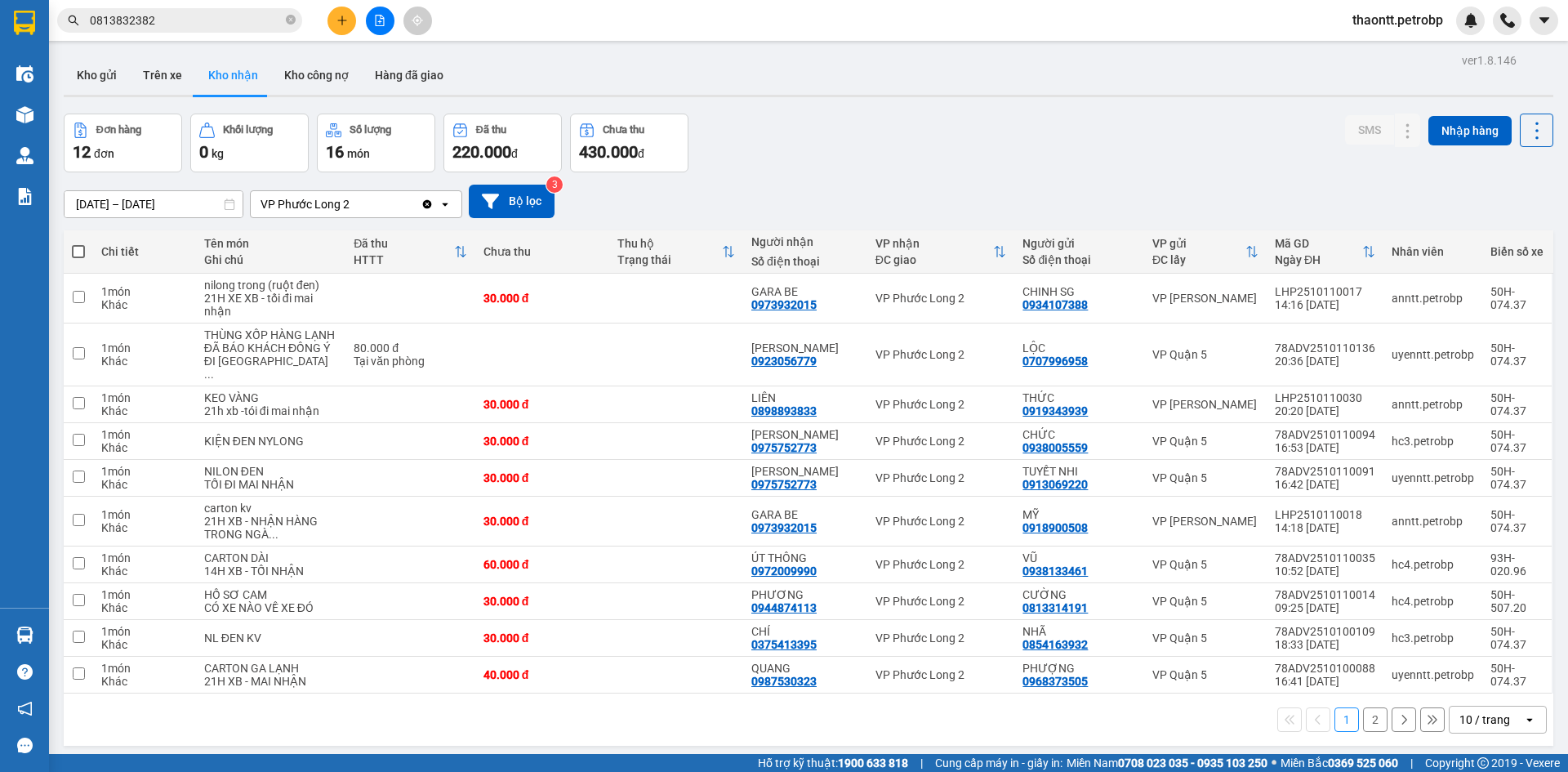
click at [839, 154] on section "Kết quả tìm kiếm ( 33 ) Bộ lọc Mã ĐH Trạng thái Món hàng Tổng cước Chưa cước Ng…" at bounding box center [784, 386] width 1568 height 772
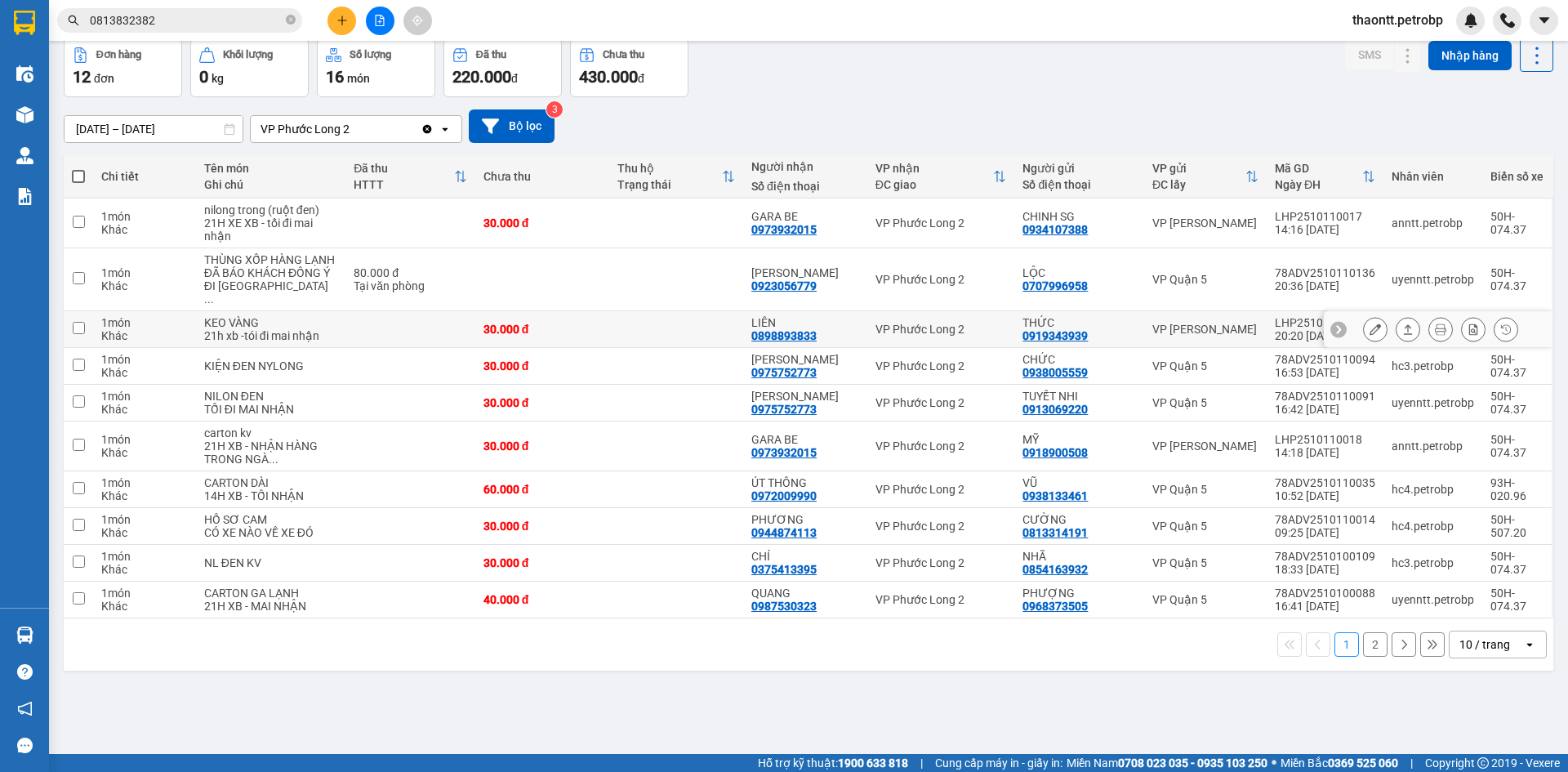
click at [648, 349] on td at bounding box center [676, 329] width 134 height 36
checkbox input "true"
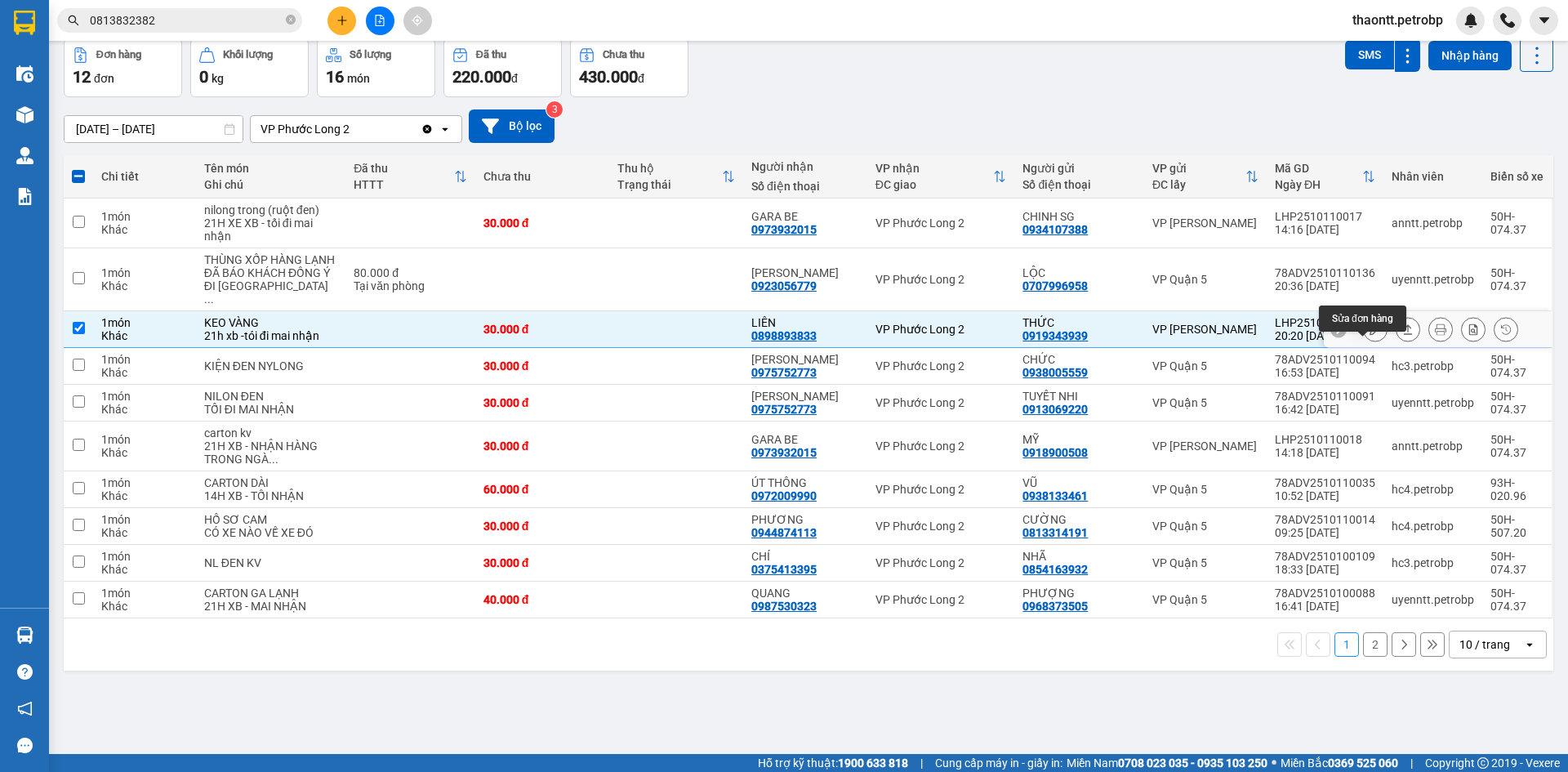
click at [1370, 335] on icon at bounding box center [1376, 330] width 12 height 12
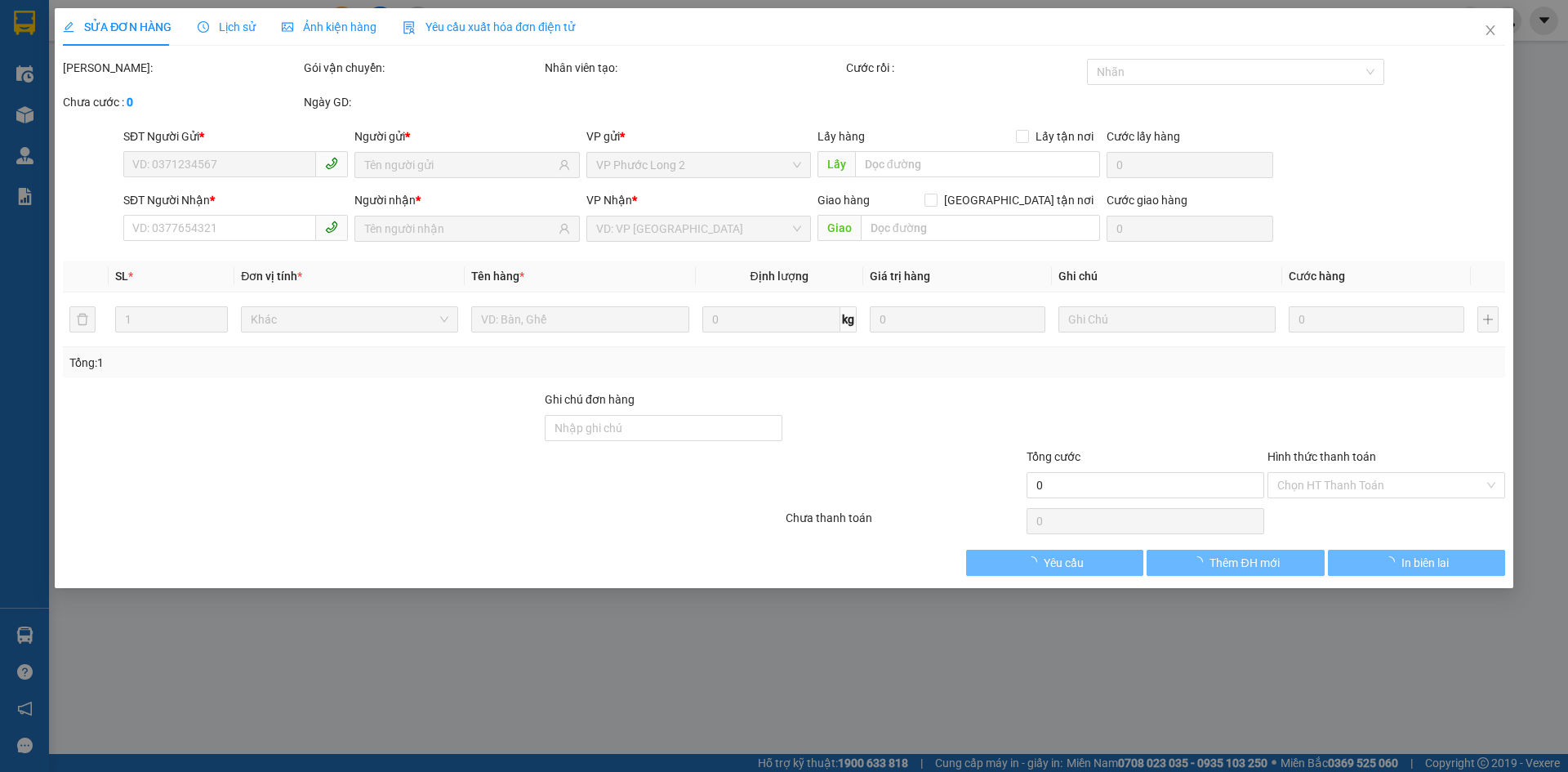
type input "0919343939"
type input "THỨC"
type input "0898893833"
type input "LIÊN"
type input "30.000"
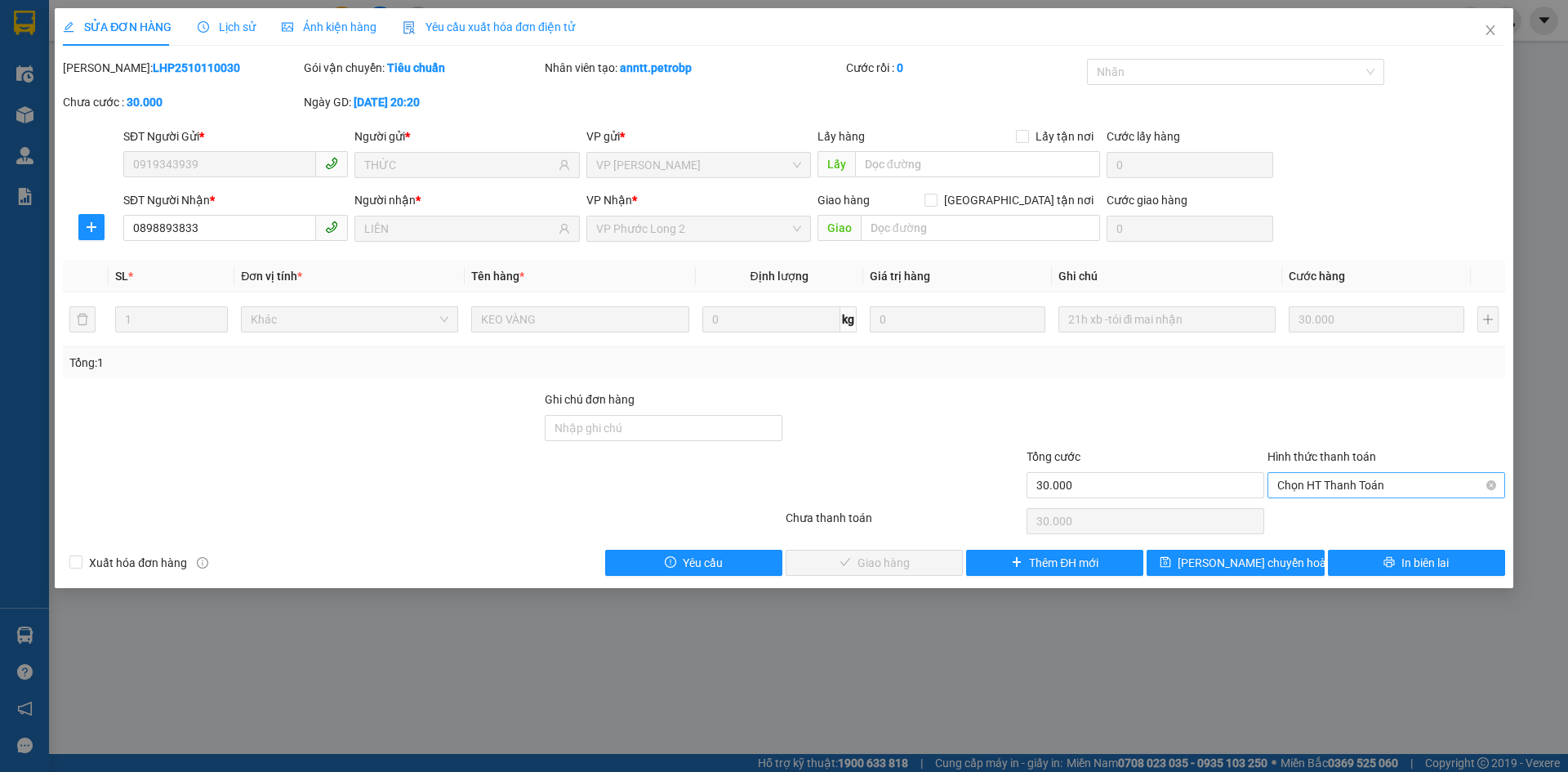
click at [1342, 482] on span "Chọn HT Thanh Toán" at bounding box center [1387, 485] width 219 height 25
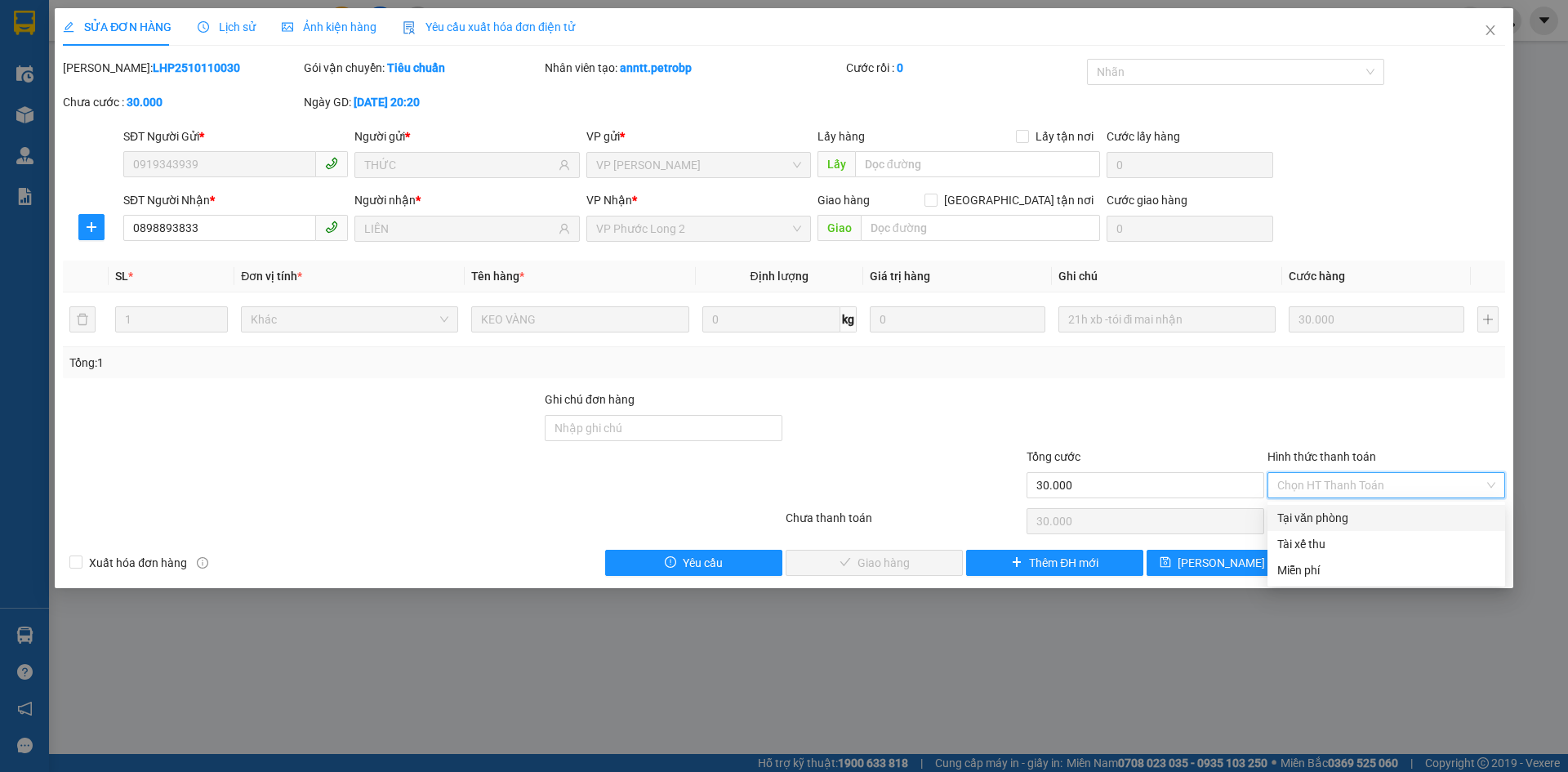
drag, startPoint x: 1323, startPoint y: 517, endPoint x: 1206, endPoint y: 537, distance: 118.7
click at [1322, 518] on div "Tại văn phòng" at bounding box center [1387, 518] width 219 height 18
type input "0"
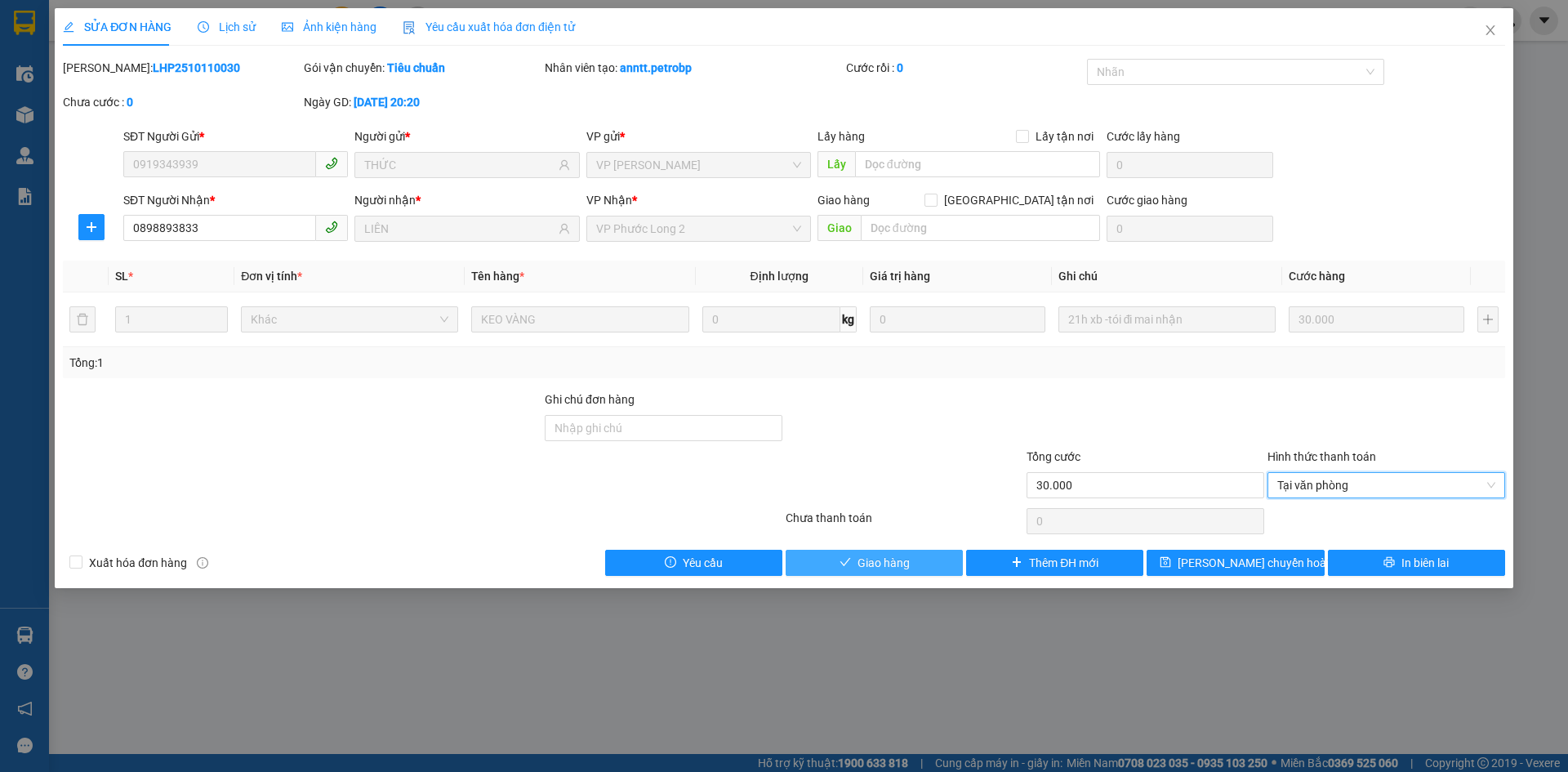
click at [866, 572] on button "Giao hàng" at bounding box center [874, 563] width 177 height 27
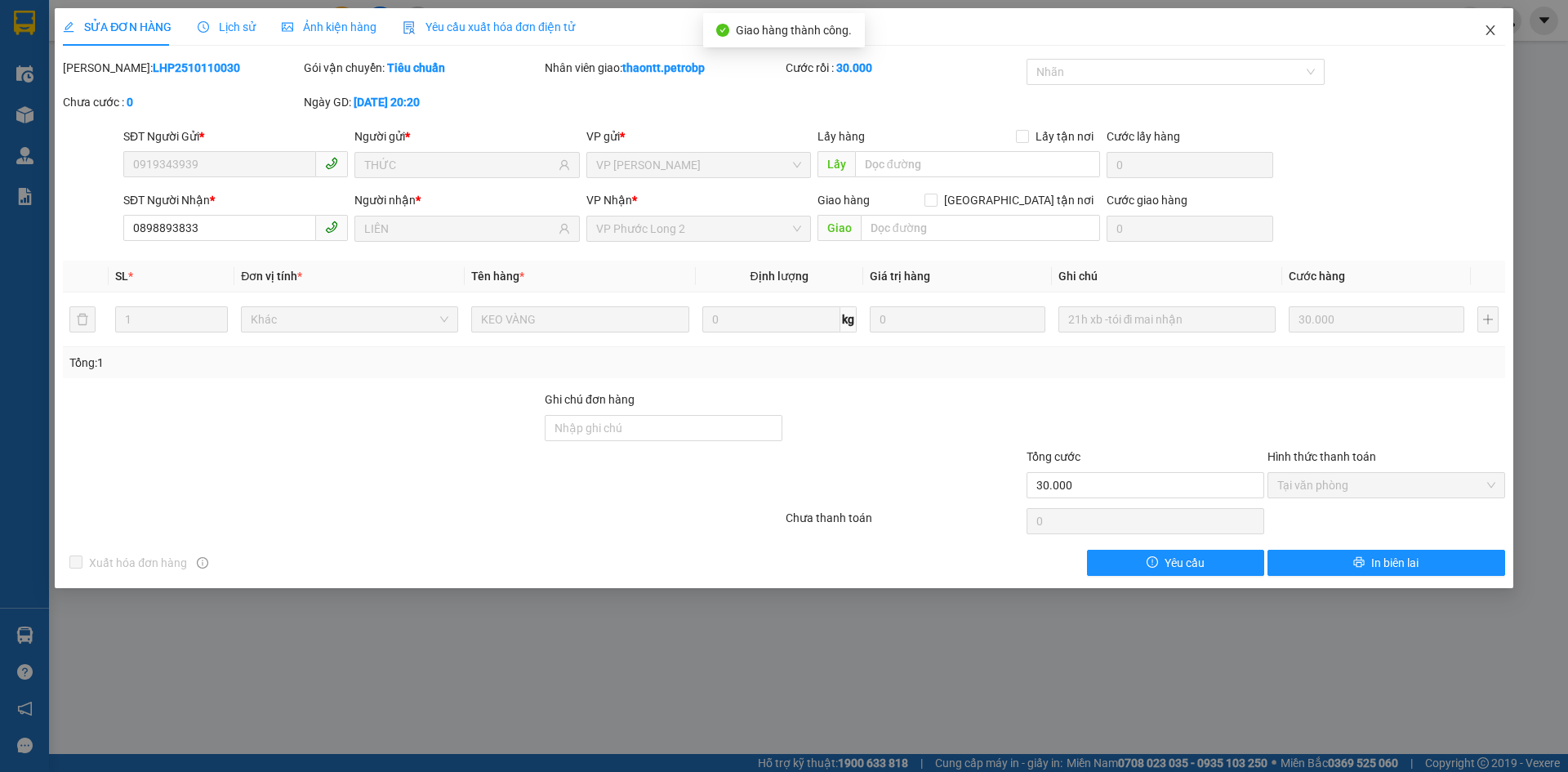
click at [1490, 31] on icon "close" at bounding box center [1490, 31] width 9 height 10
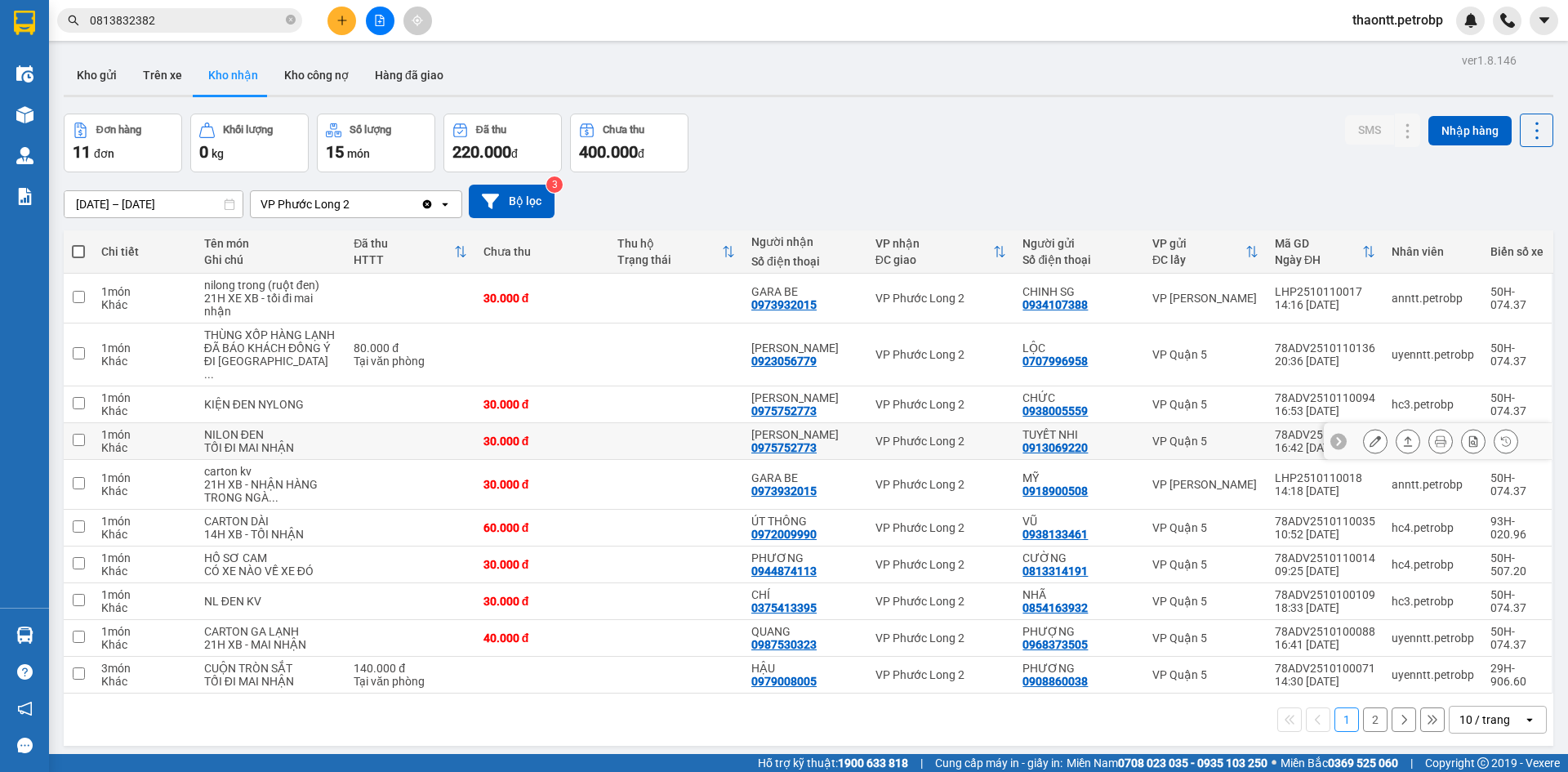
scroll to position [75, 0]
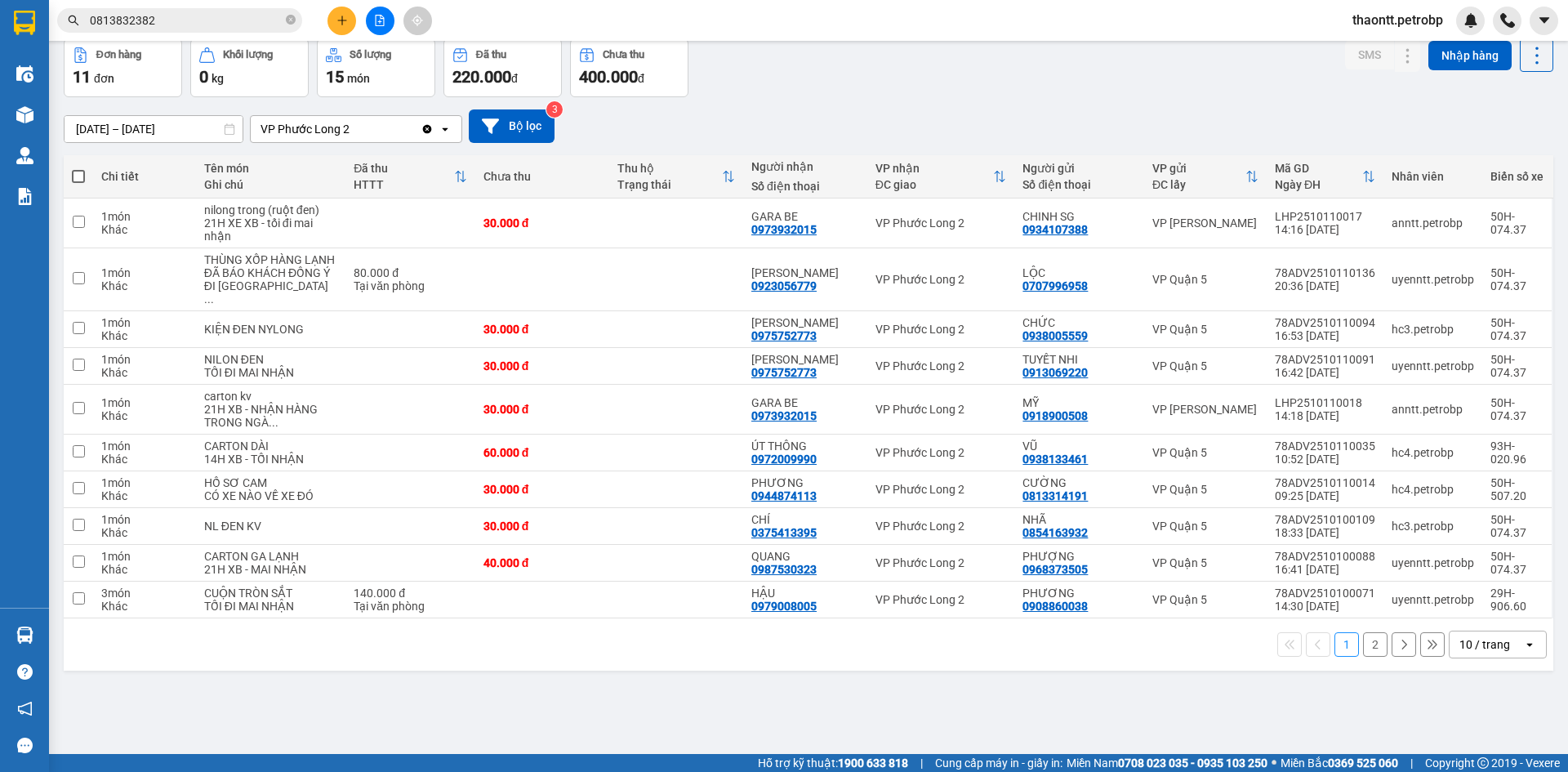
click at [1367, 657] on button "2" at bounding box center [1375, 644] width 25 height 25
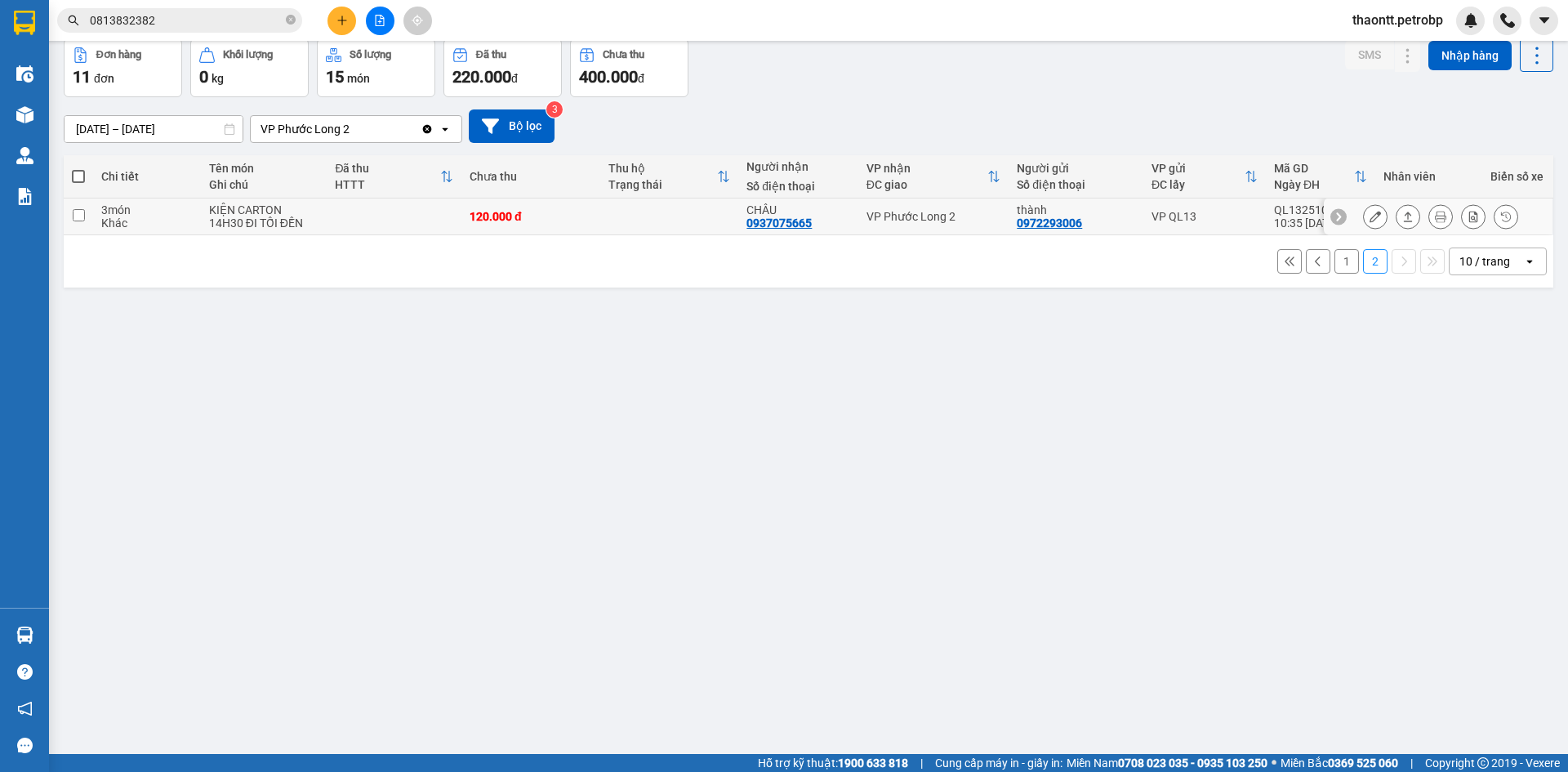
click at [600, 224] on td at bounding box center [669, 217] width 139 height 36
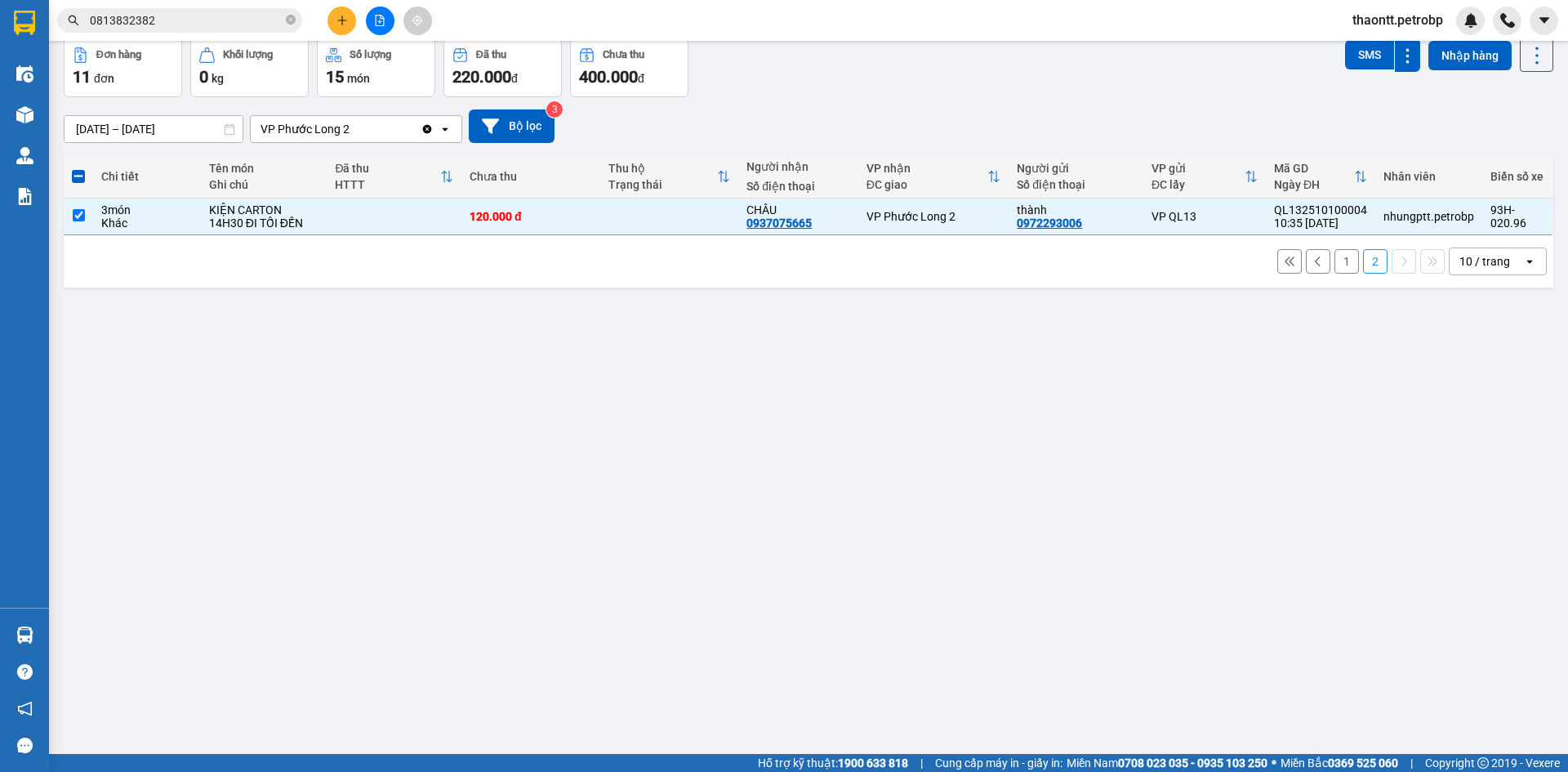
click at [1363, 257] on button "2" at bounding box center [1375, 261] width 25 height 25
click at [1337, 258] on button "1" at bounding box center [1347, 261] width 25 height 25
checkbox input "false"
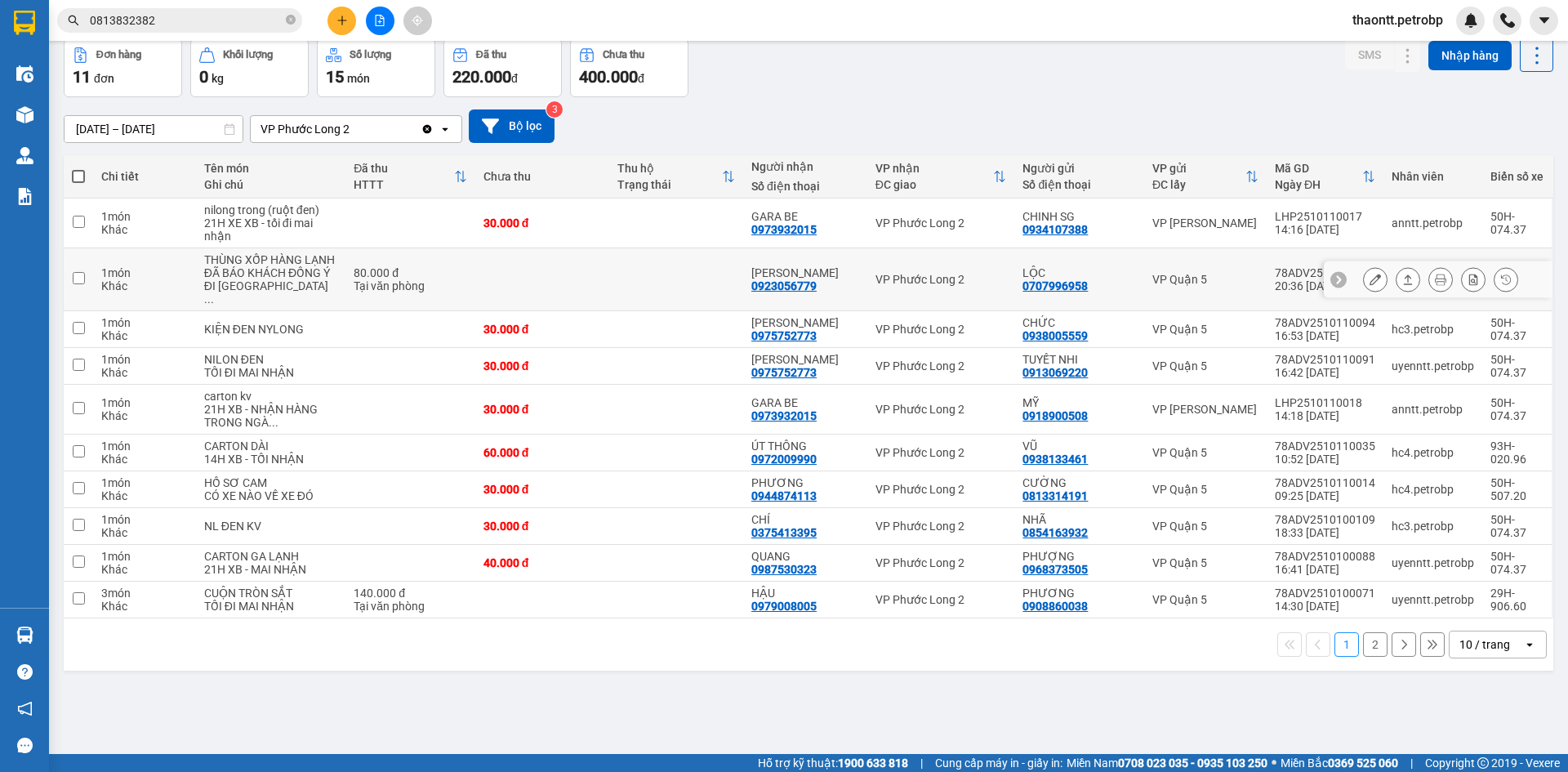
scroll to position [0, 0]
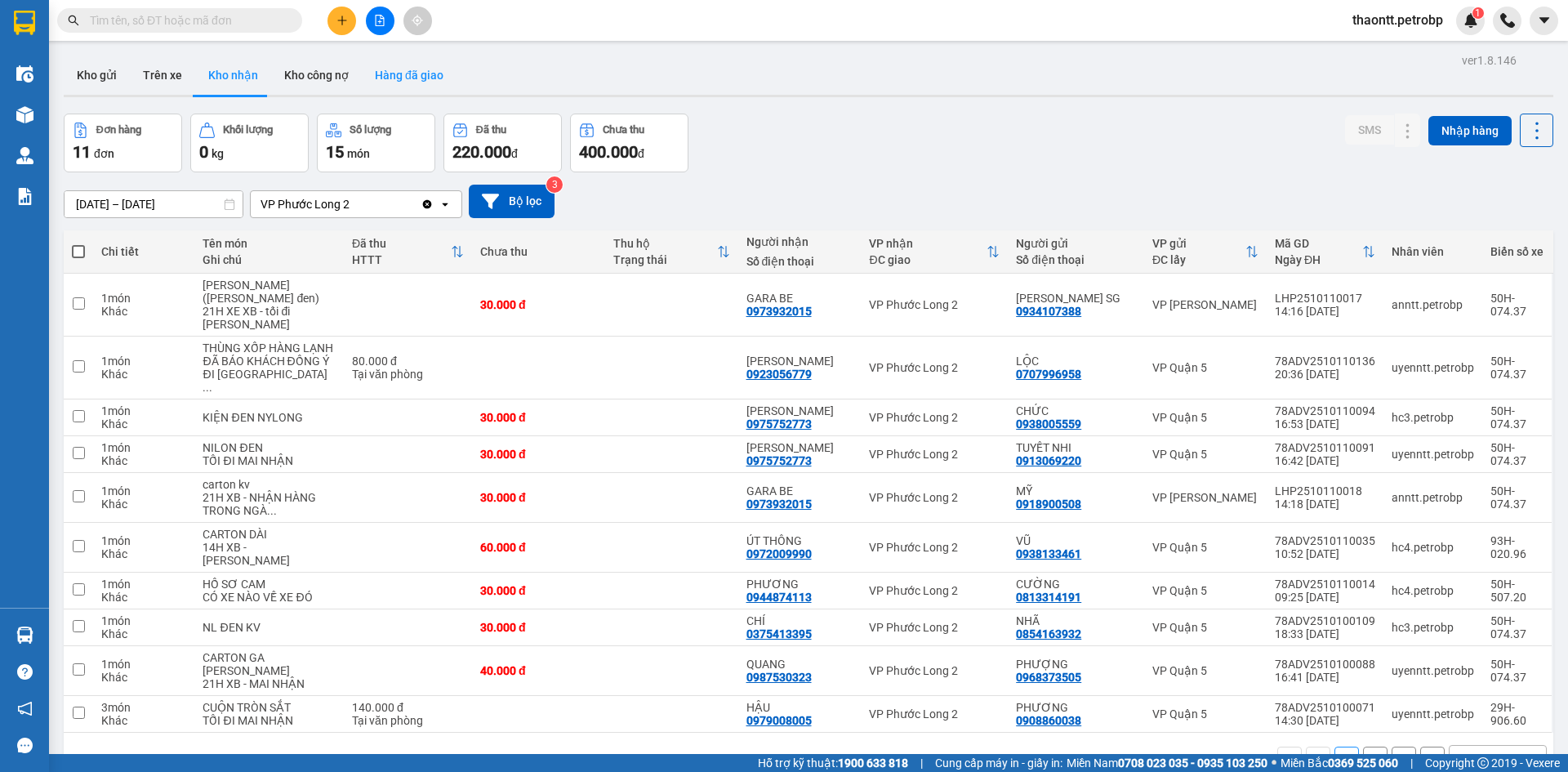
click at [388, 71] on button "Hàng đã giao" at bounding box center [409, 75] width 94 height 39
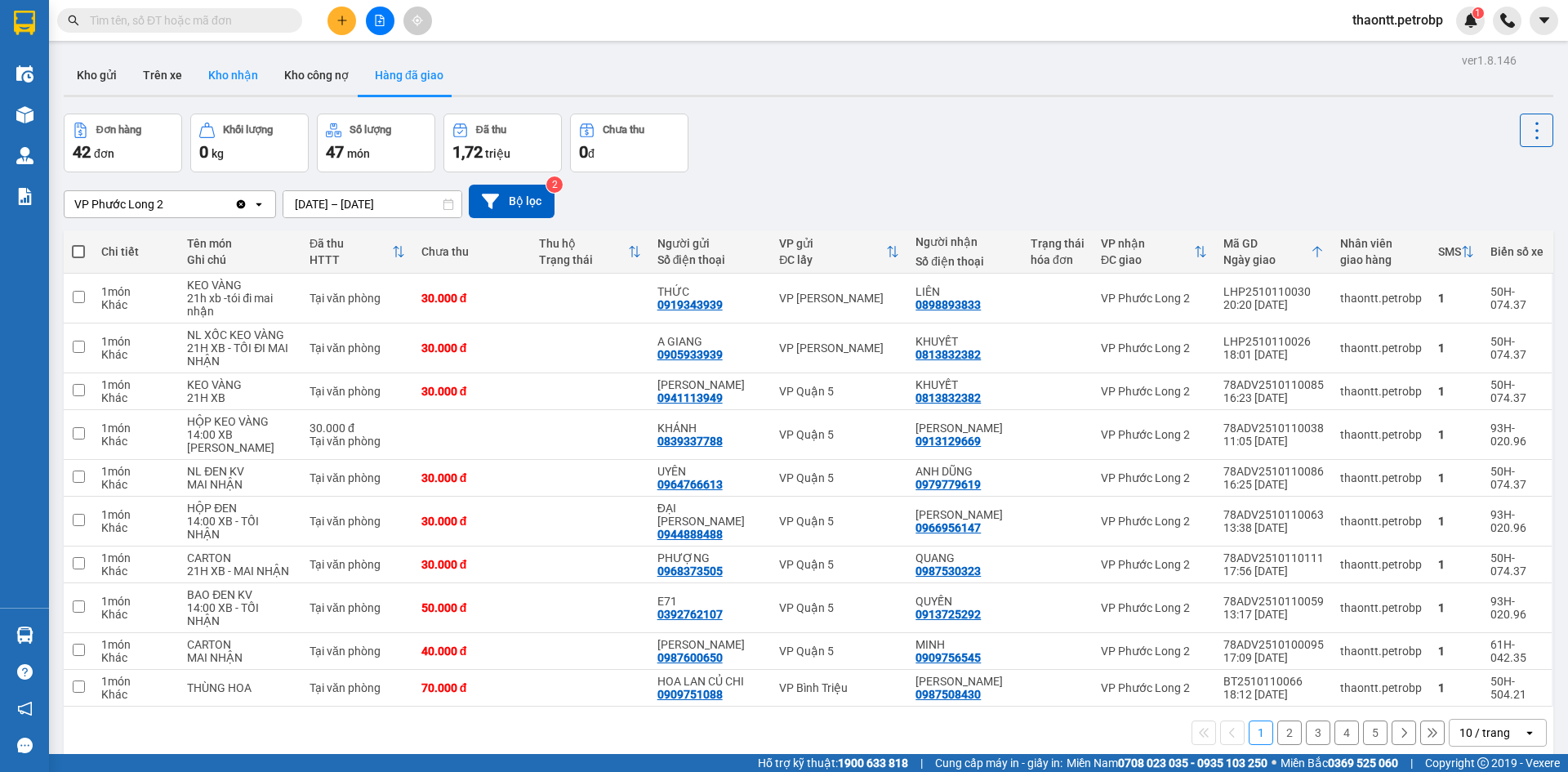
click at [238, 70] on button "Kho nhận" at bounding box center [232, 75] width 76 height 39
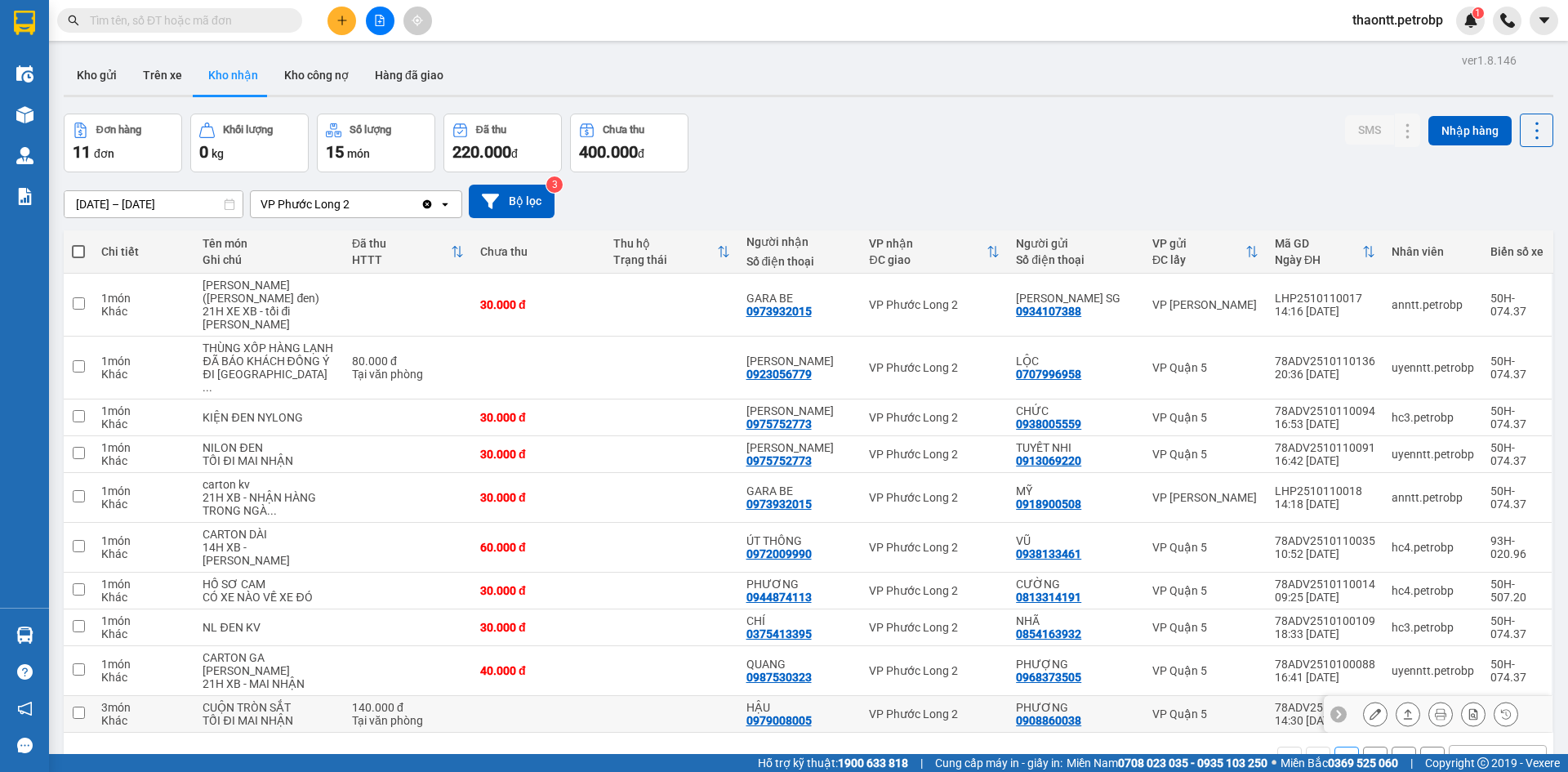
scroll to position [75, 0]
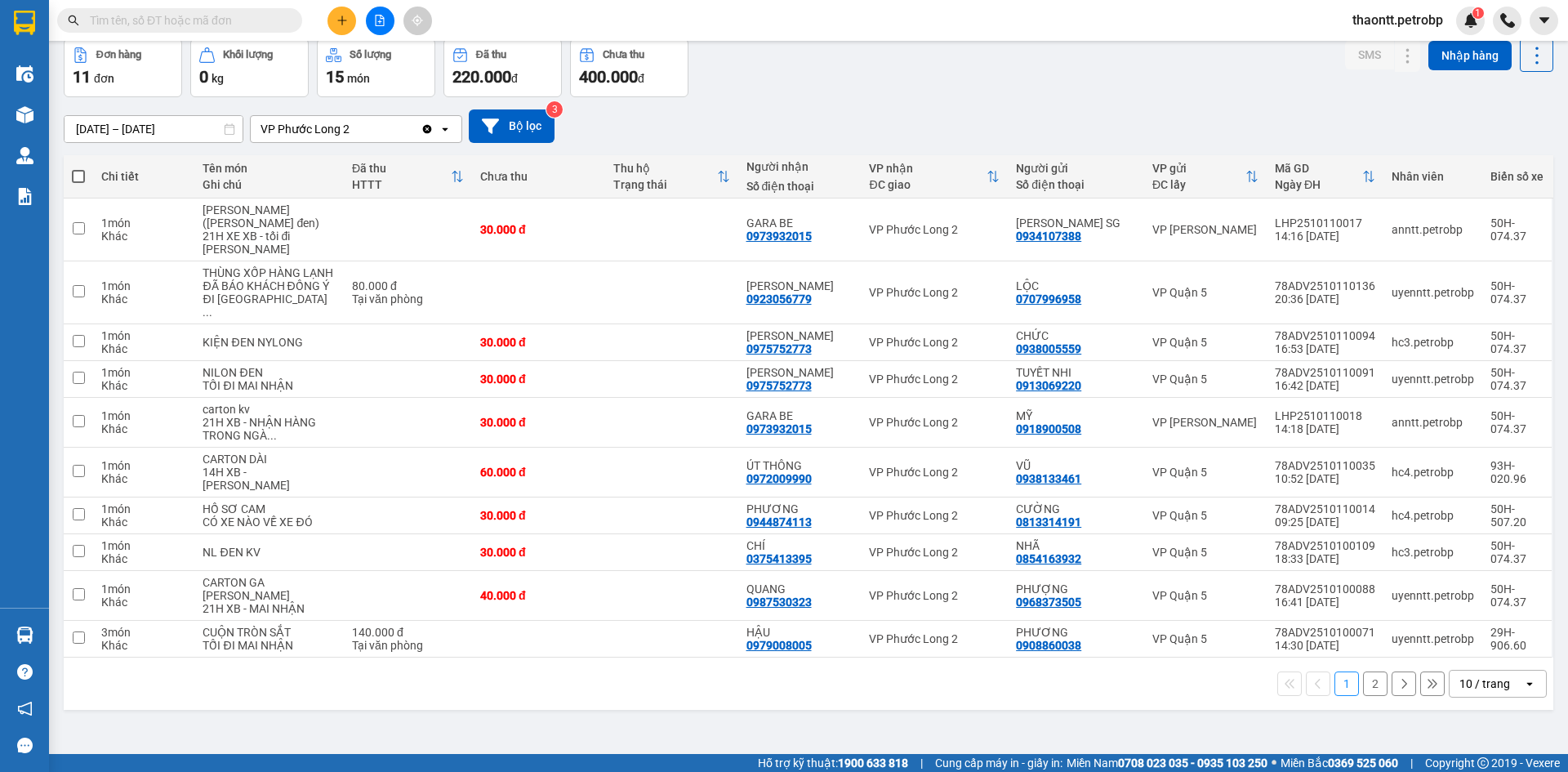
click at [1366, 672] on button "2" at bounding box center [1375, 683] width 25 height 25
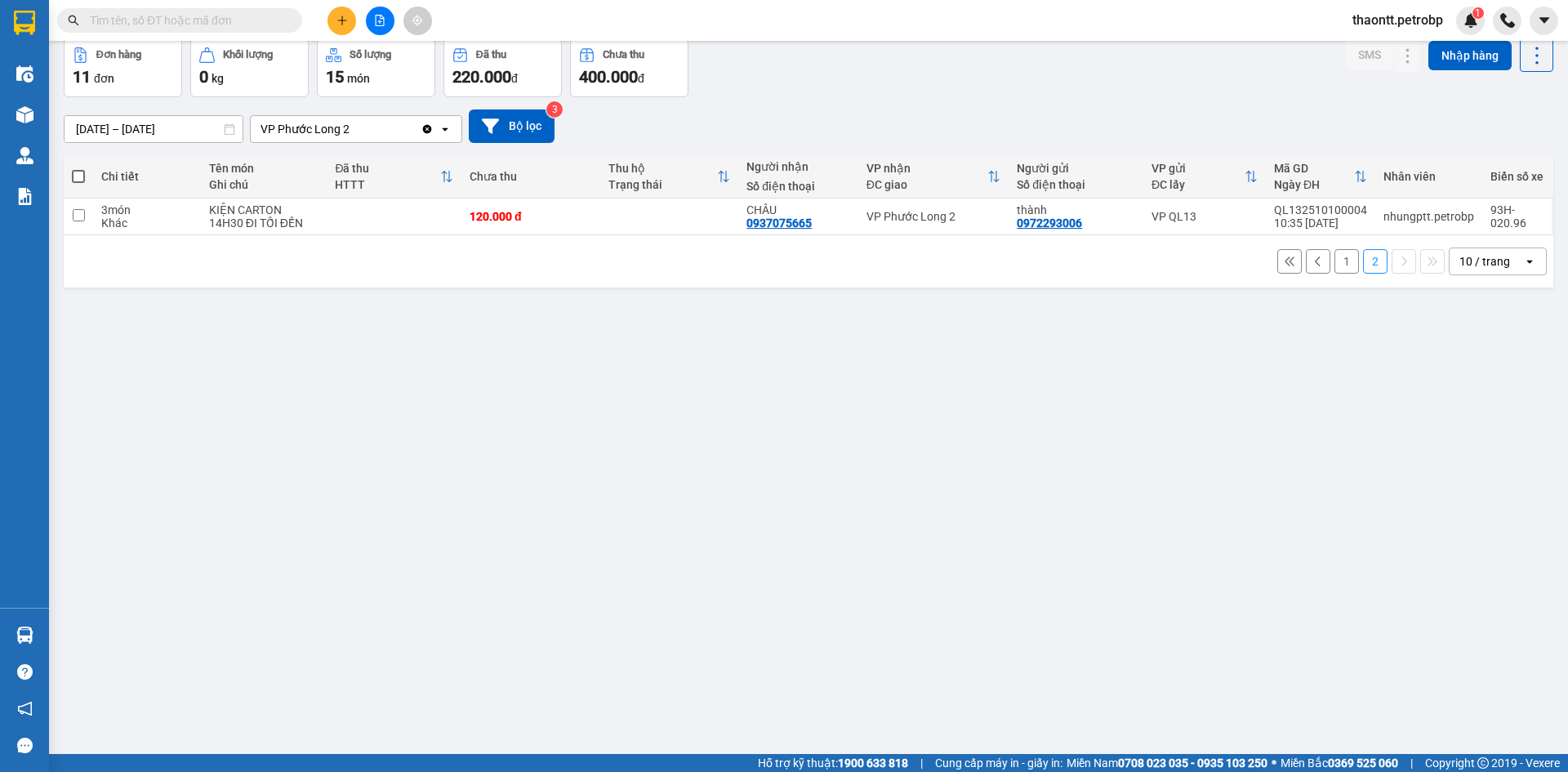
click at [1313, 259] on icon at bounding box center [1319, 262] width 12 height 12
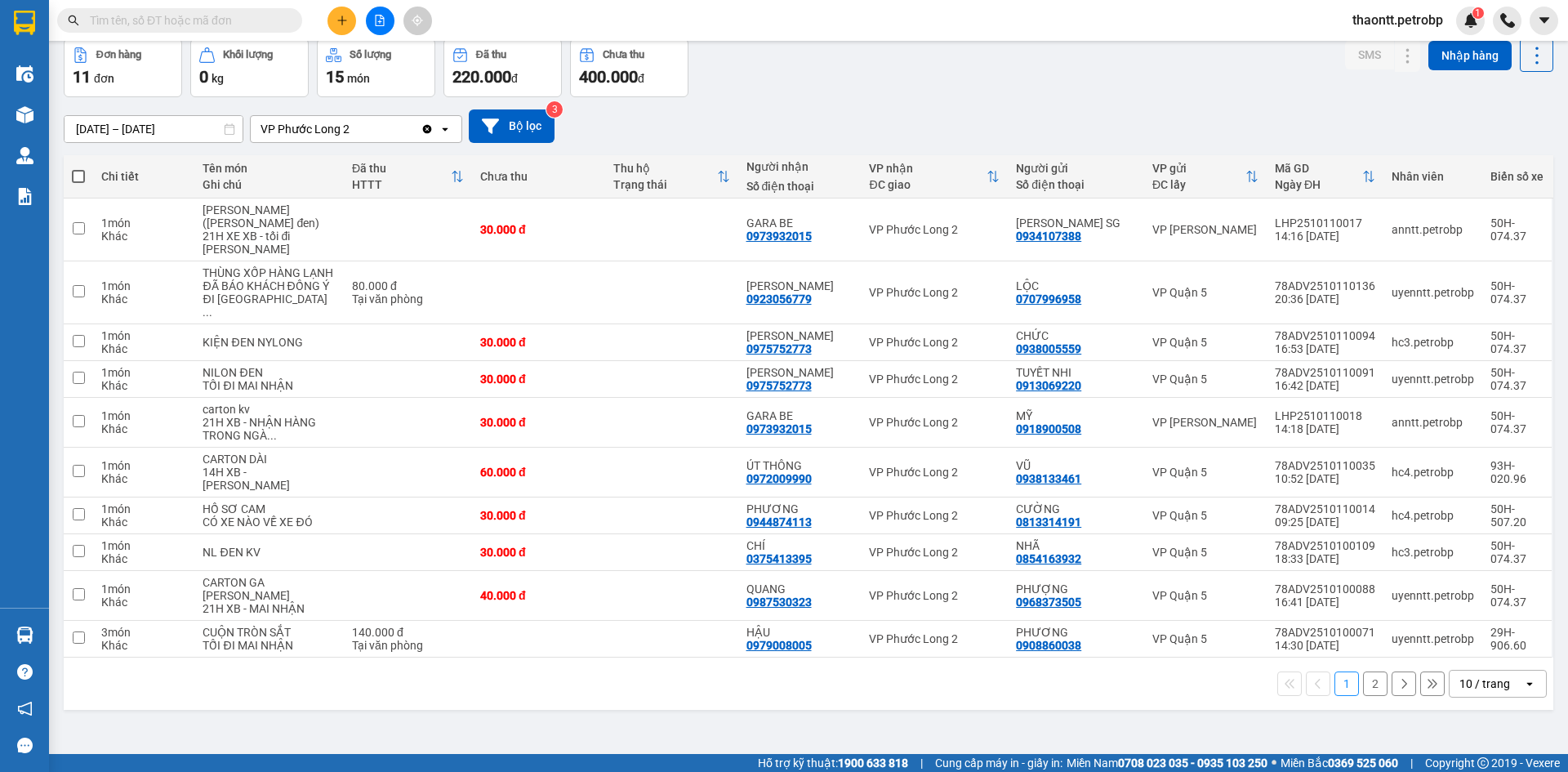
click at [233, 11] on span at bounding box center [179, 20] width 245 height 25
click at [229, 12] on input "text" at bounding box center [186, 21] width 193 height 18
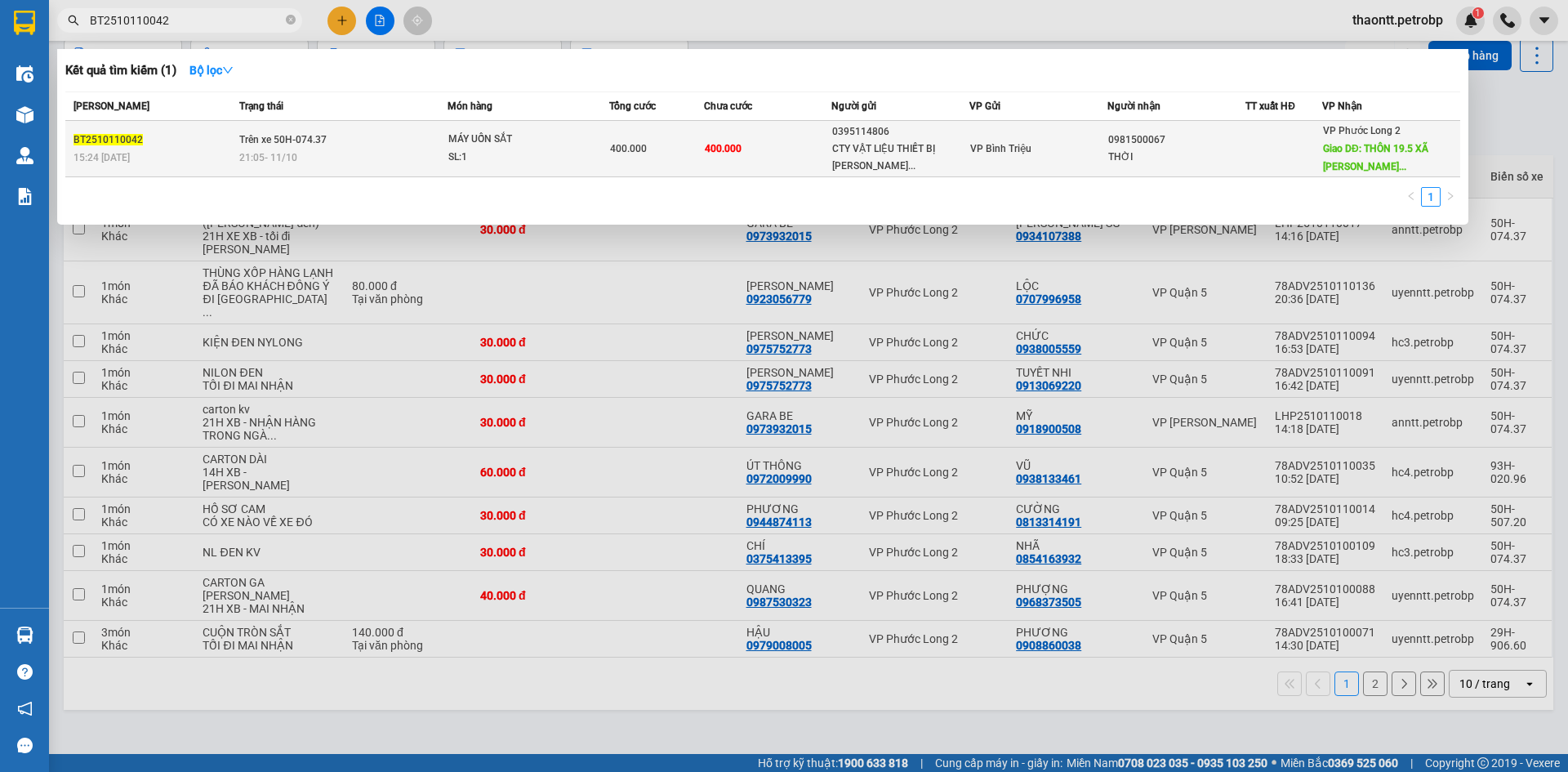
type input "BT2510110042"
click at [386, 167] on td "Trên xe 50H-074.37 21:05 [DATE]" at bounding box center [342, 149] width 213 height 56
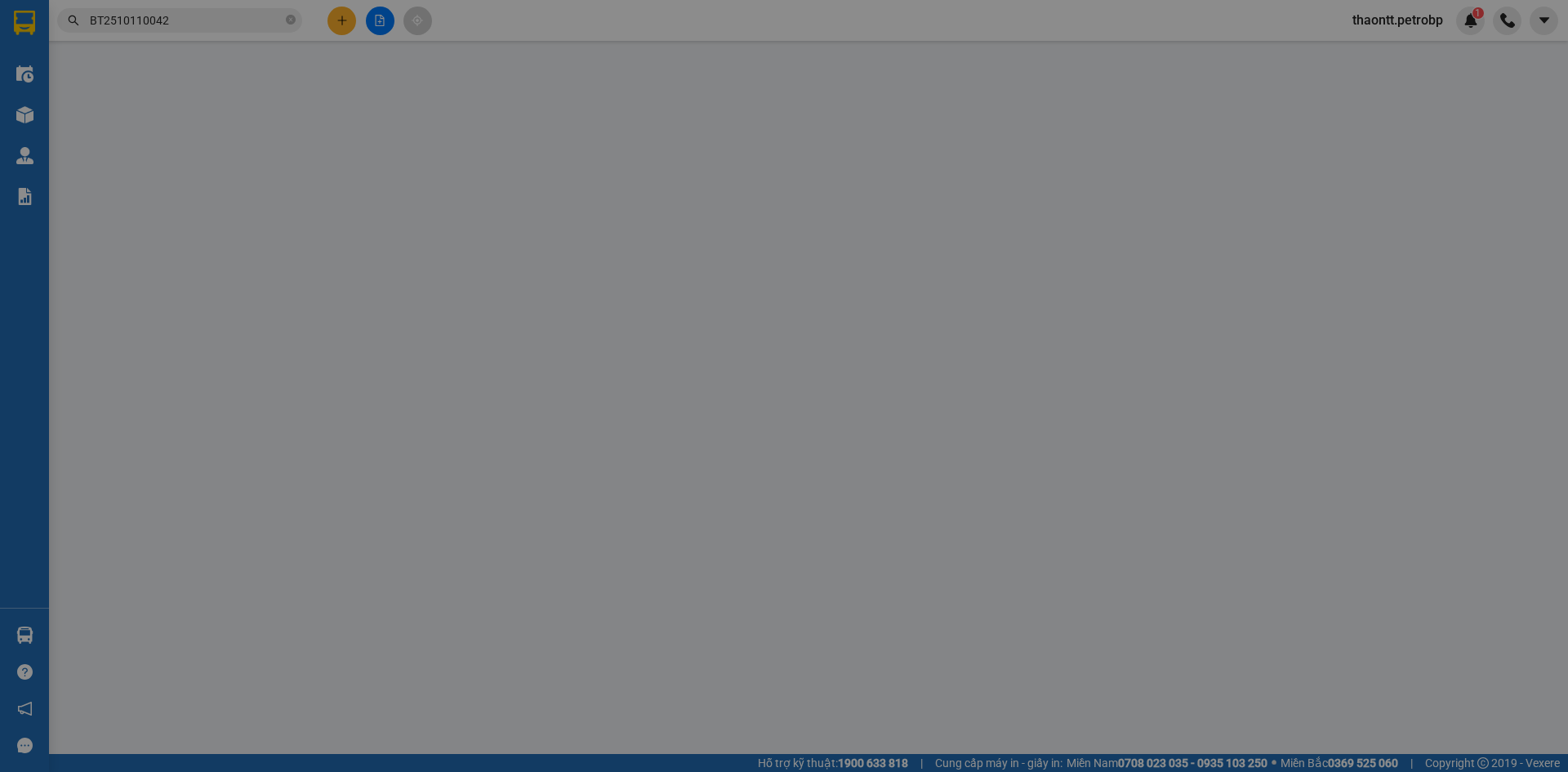
type input "0395114806"
type input "CTY VẬT LIỆU THIẾT BỊ [PERSON_NAME]"
type input "0981500067"
type input "THỜI"
type input "THÔN 19.5 XÃ [GEOGRAPHIC_DATA] NHÀ MÁY CÁM BÙI GIA MẬP"
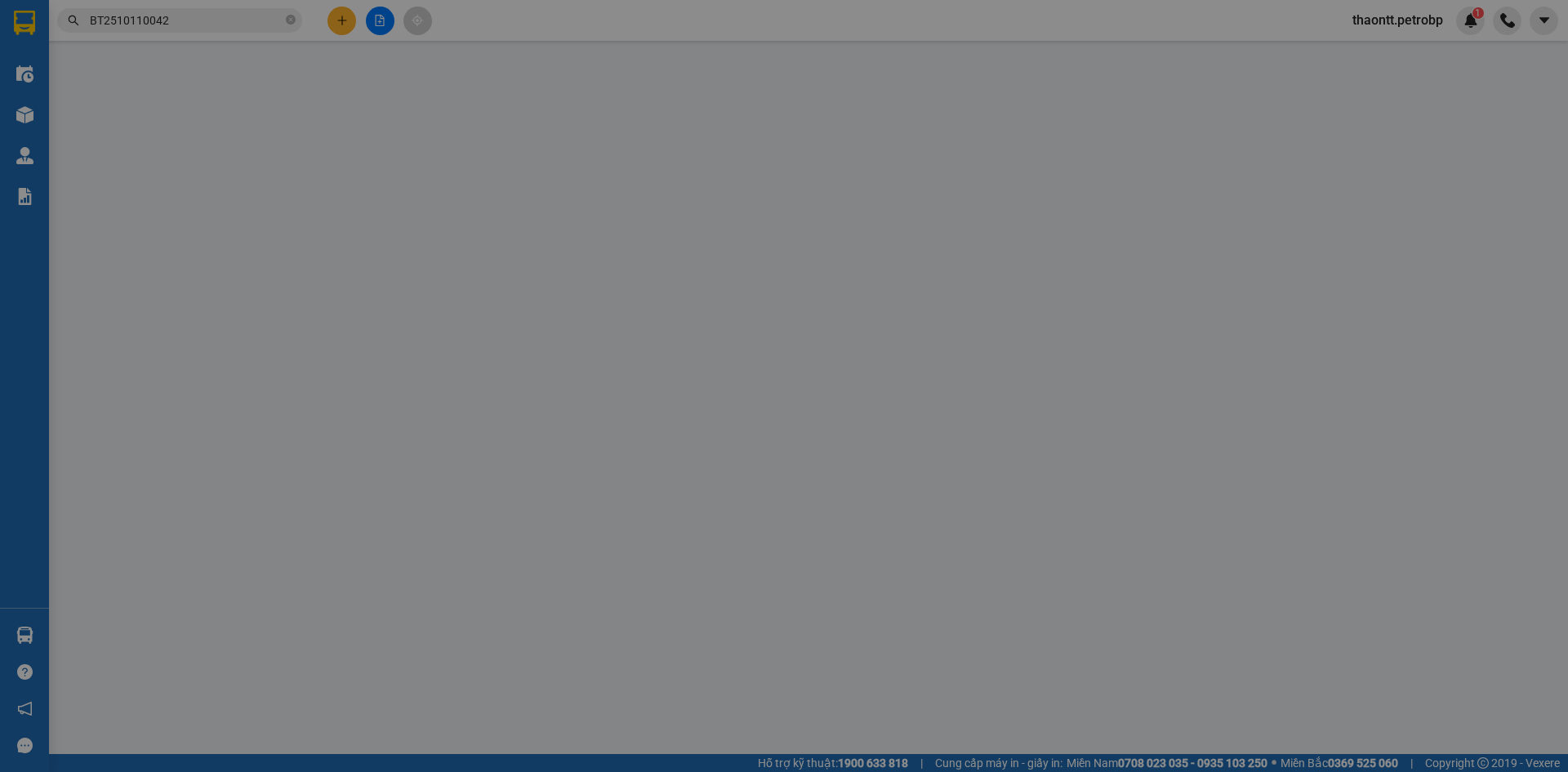
type input "100.000"
type input "400.000"
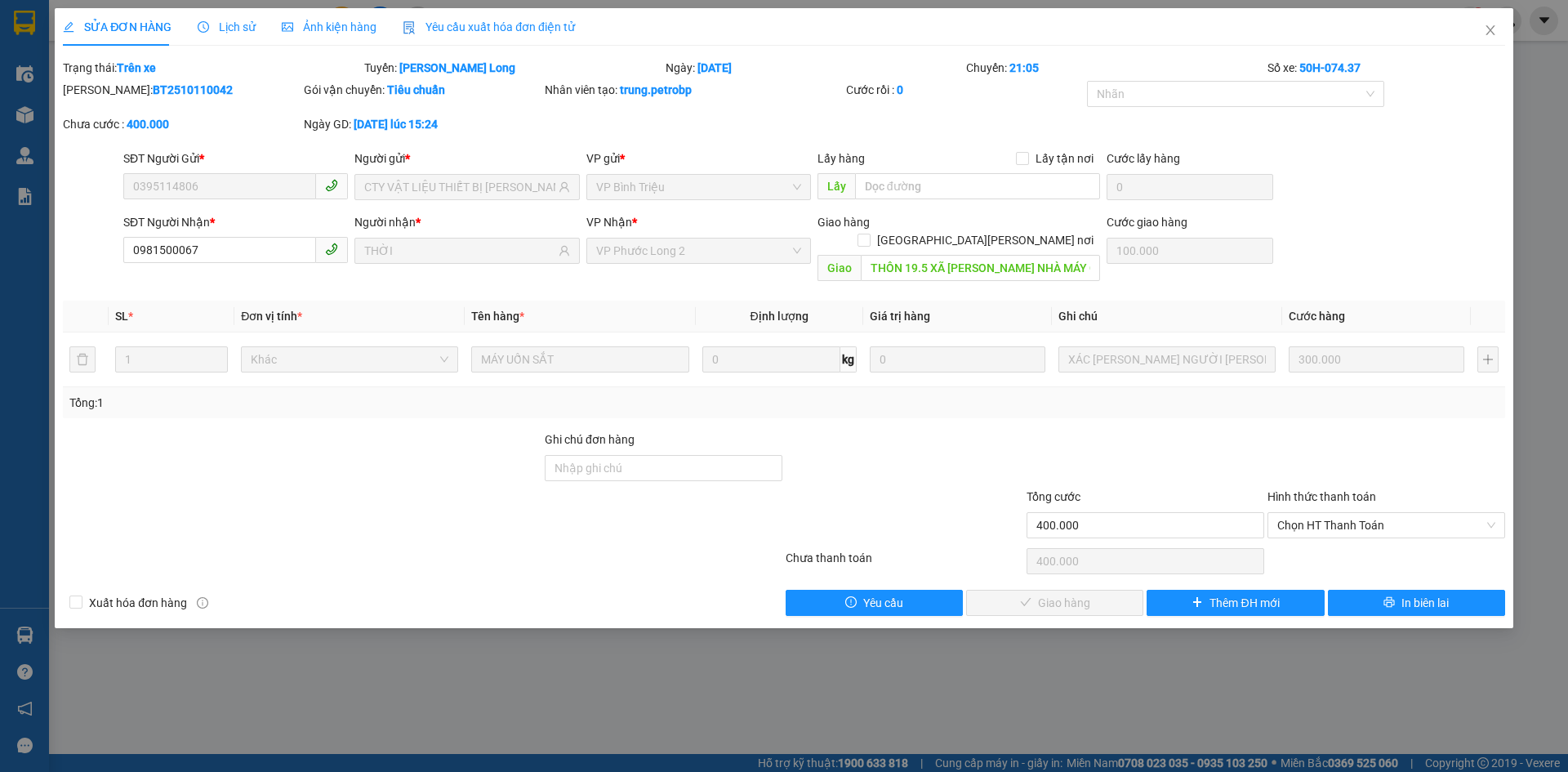
click at [165, 87] on b "BT2510110042" at bounding box center [192, 90] width 80 height 13
copy b "BT2510110042"
click at [1548, 139] on div "SỬA ĐƠN HÀNG Lịch sử Ảnh kiện hàng Yêu cầu xuất hóa đơn điện tử Total Paid Fee …" at bounding box center [784, 386] width 1568 height 772
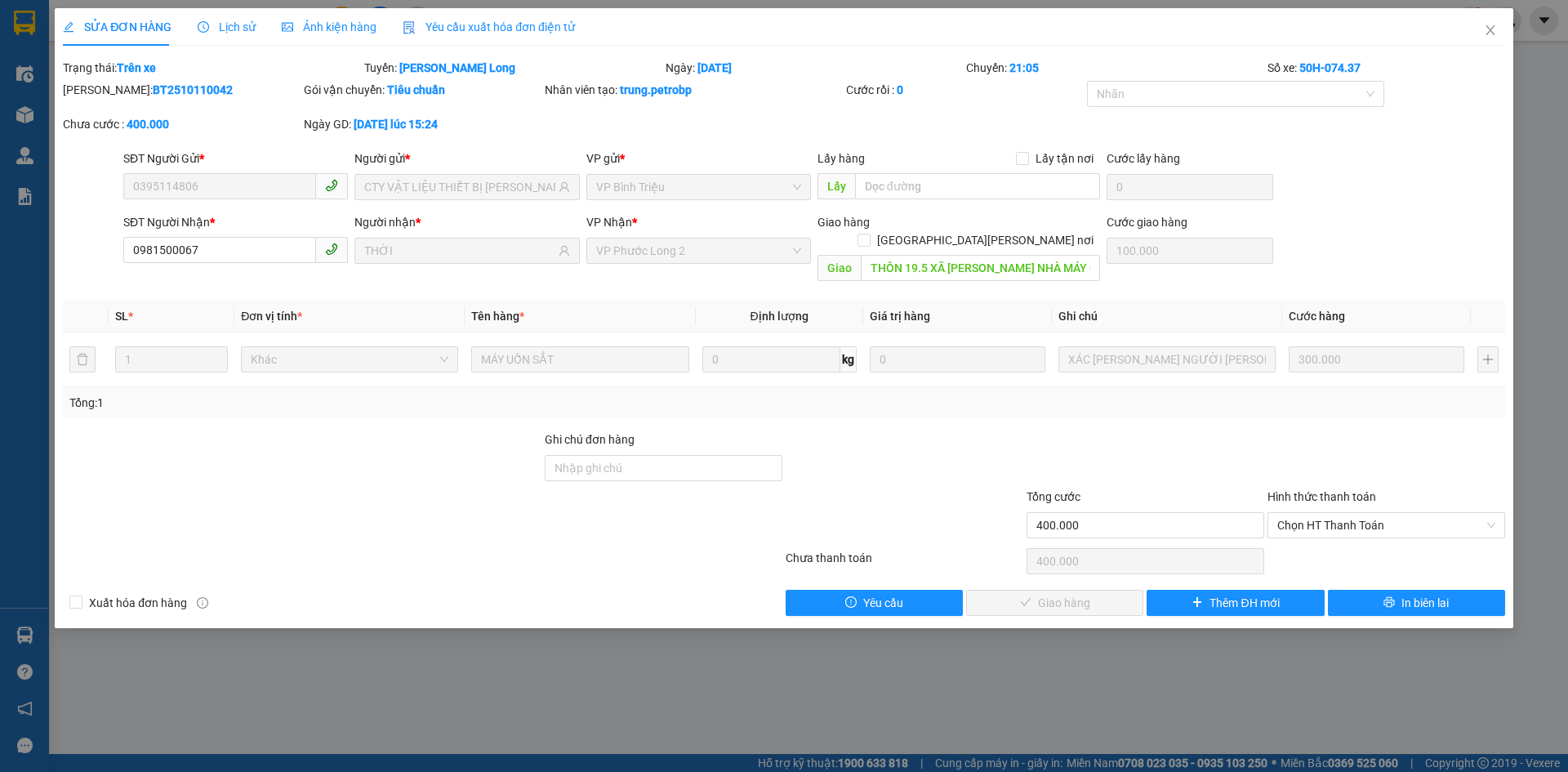
click at [233, 654] on div "SỬA ĐƠN HÀNG Lịch sử Ảnh kiện hàng Yêu cầu xuất hóa đơn điện tử Total Paid Fee …" at bounding box center [784, 386] width 1568 height 772
click at [1490, 29] on icon "close" at bounding box center [1490, 30] width 13 height 13
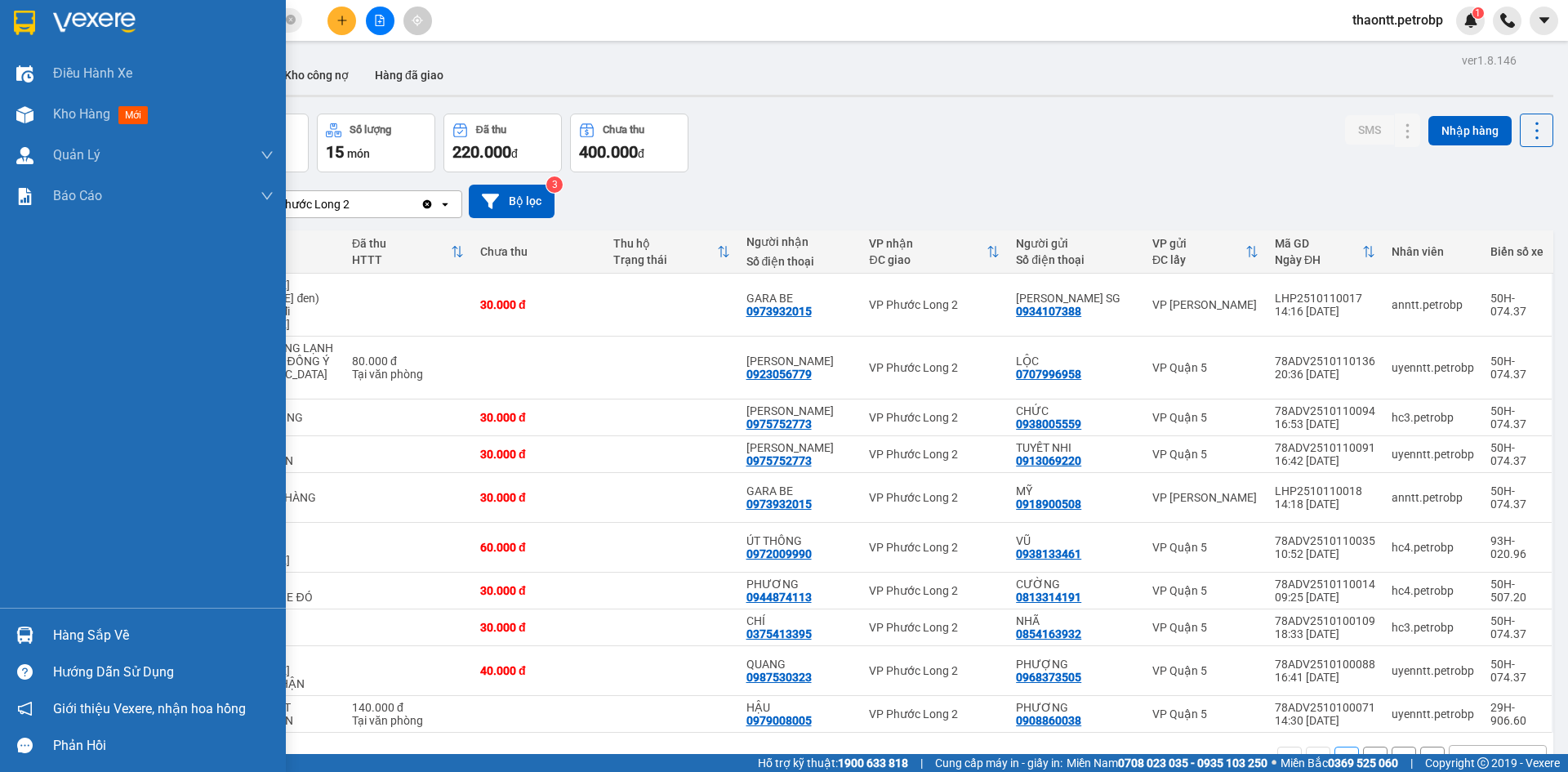
click at [42, 636] on div "Hàng sắp về" at bounding box center [143, 635] width 285 height 36
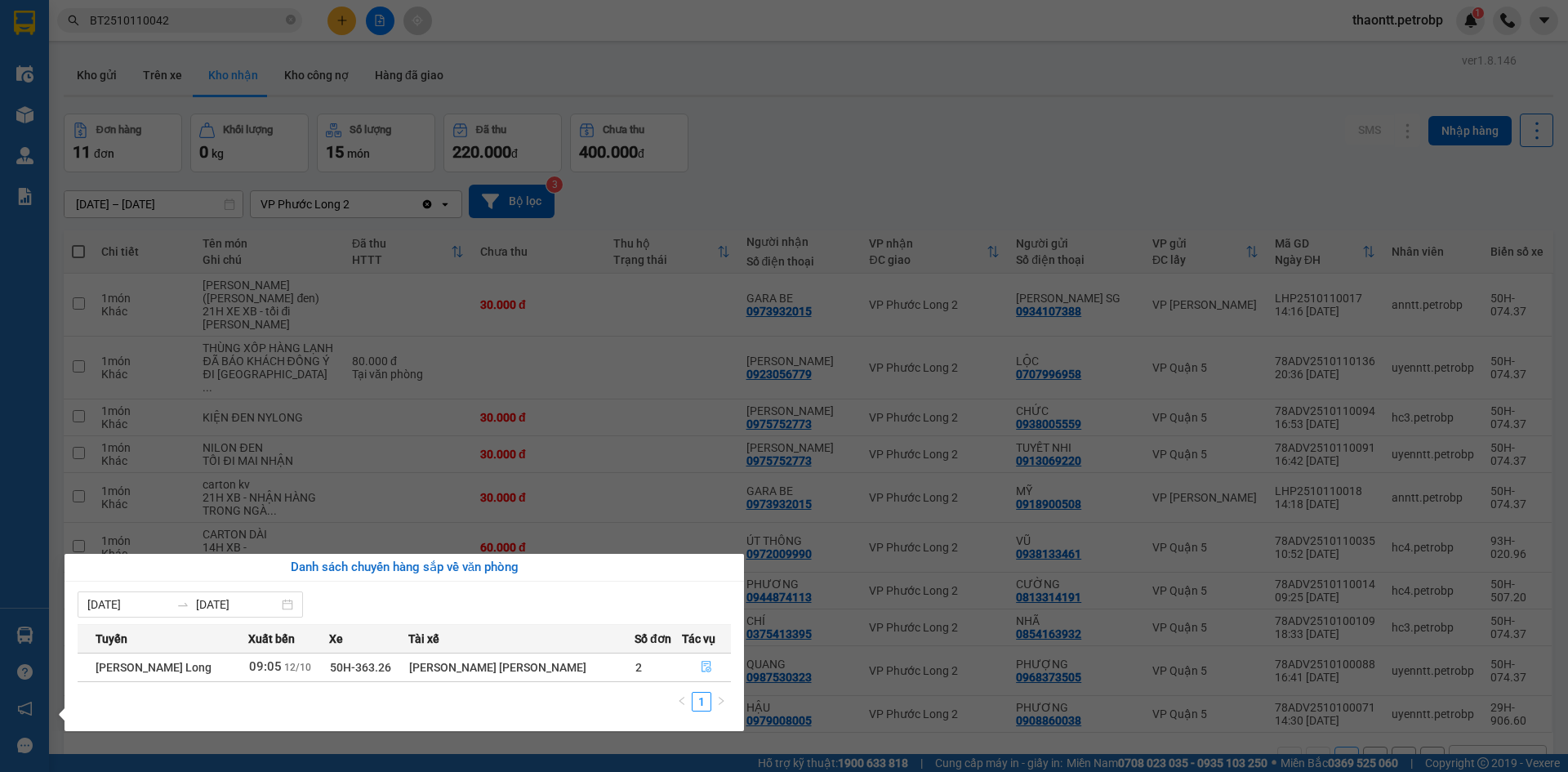
click at [702, 670] on icon "file-done" at bounding box center [707, 667] width 12 height 12
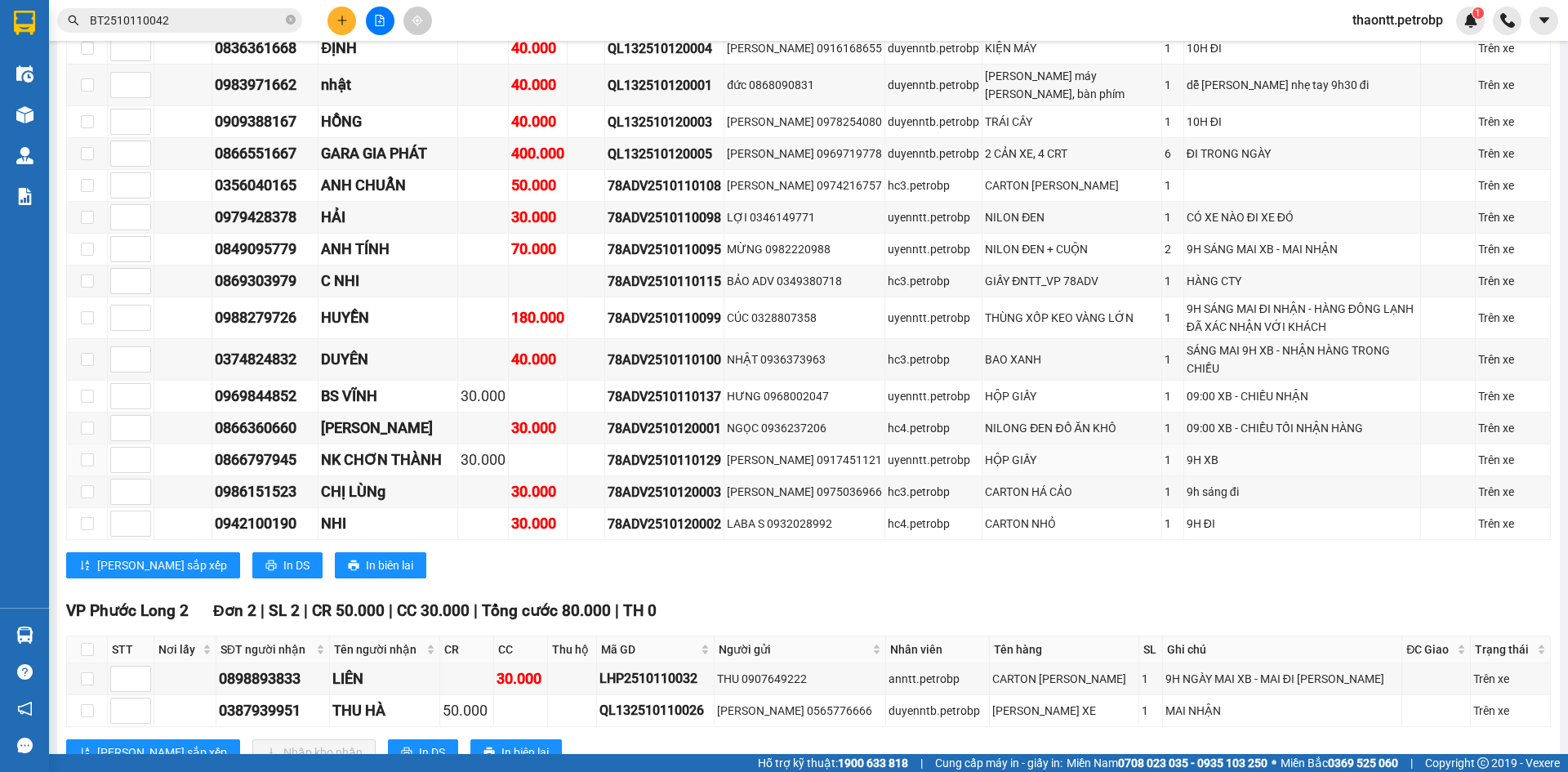
scroll to position [482, 0]
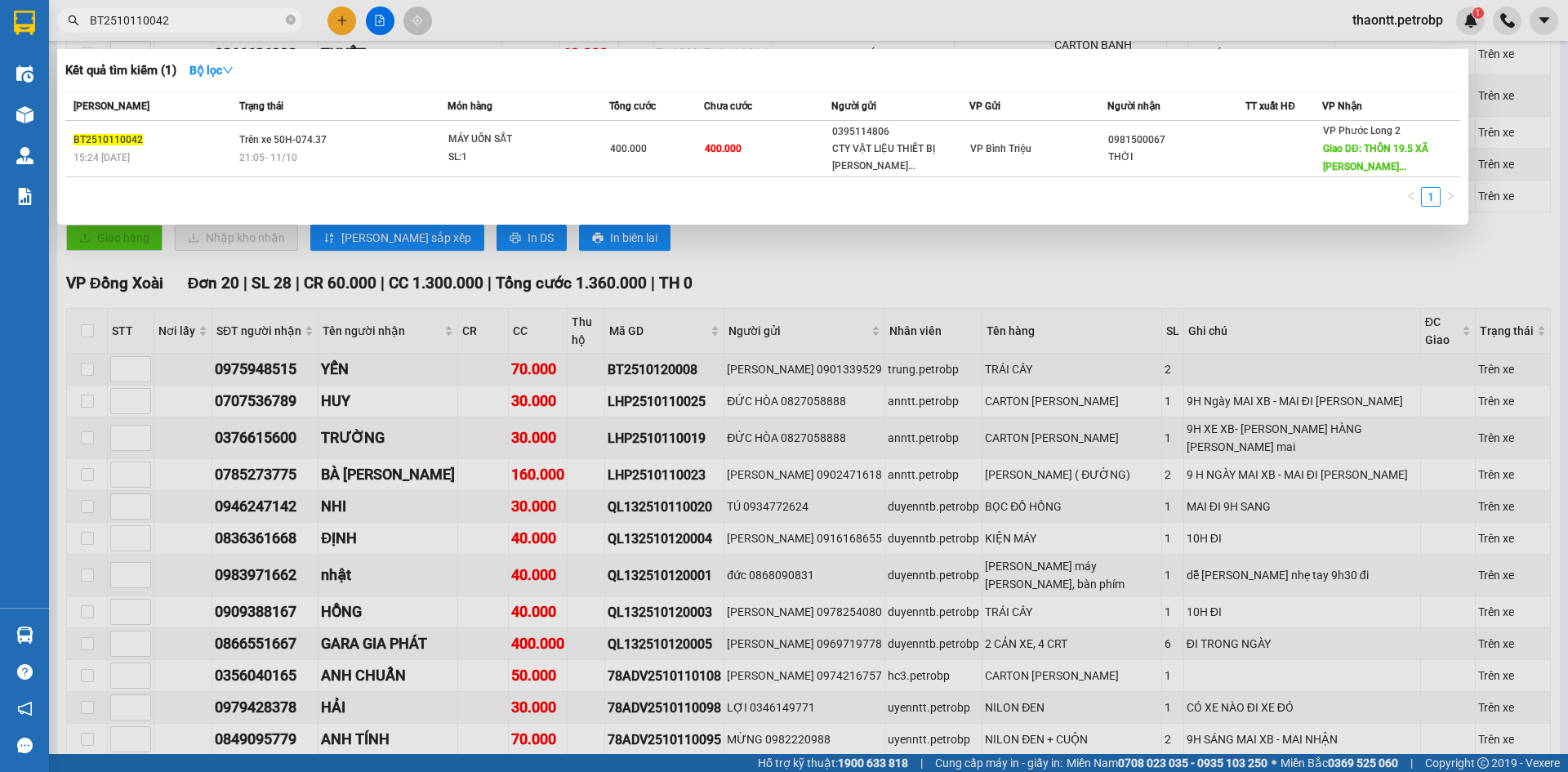
click at [208, 22] on input "BT2510110042" at bounding box center [186, 21] width 193 height 18
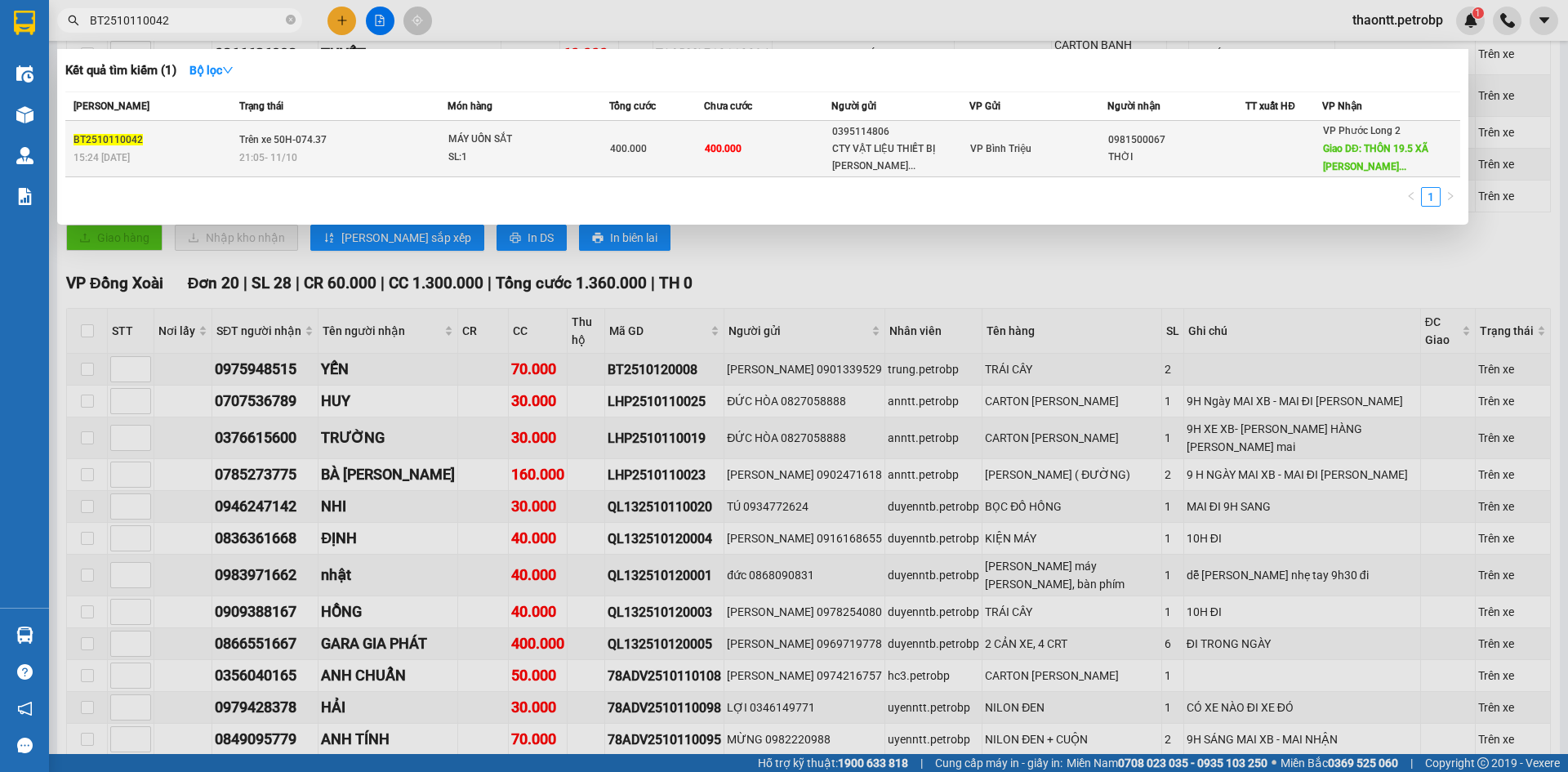
click at [387, 137] on td "Trên xe 50H-074.37 21:05 [DATE]" at bounding box center [342, 149] width 213 height 56
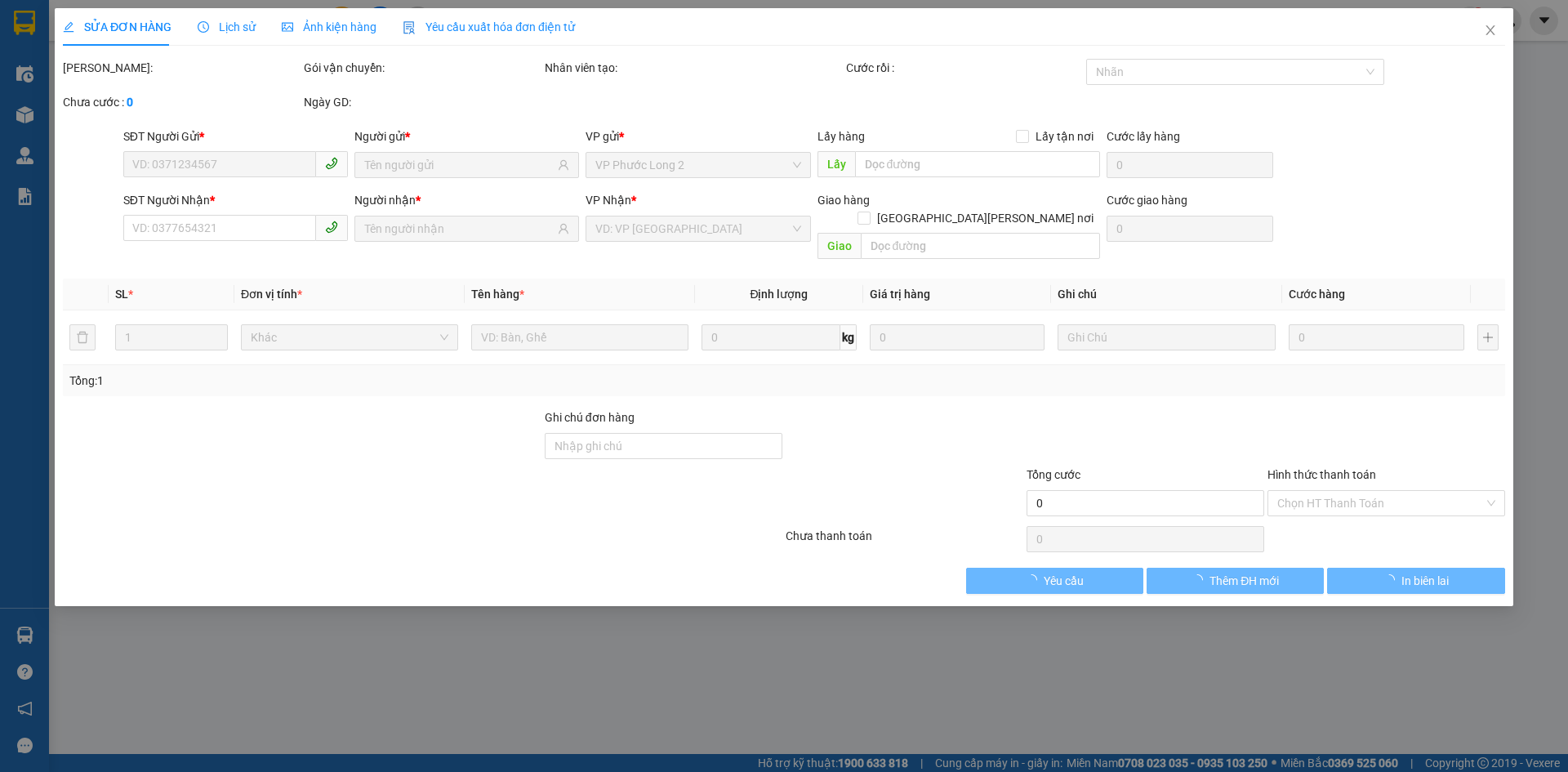
type input "0395114806"
type input "CTY VẬT LIỆU THIẾT BỊ [PERSON_NAME]"
type input "0981500067"
type input "THỜI"
type input "THÔN 19.5 XÃ [GEOGRAPHIC_DATA] NHÀ MÁY CÁM BÙI GIA MẬP"
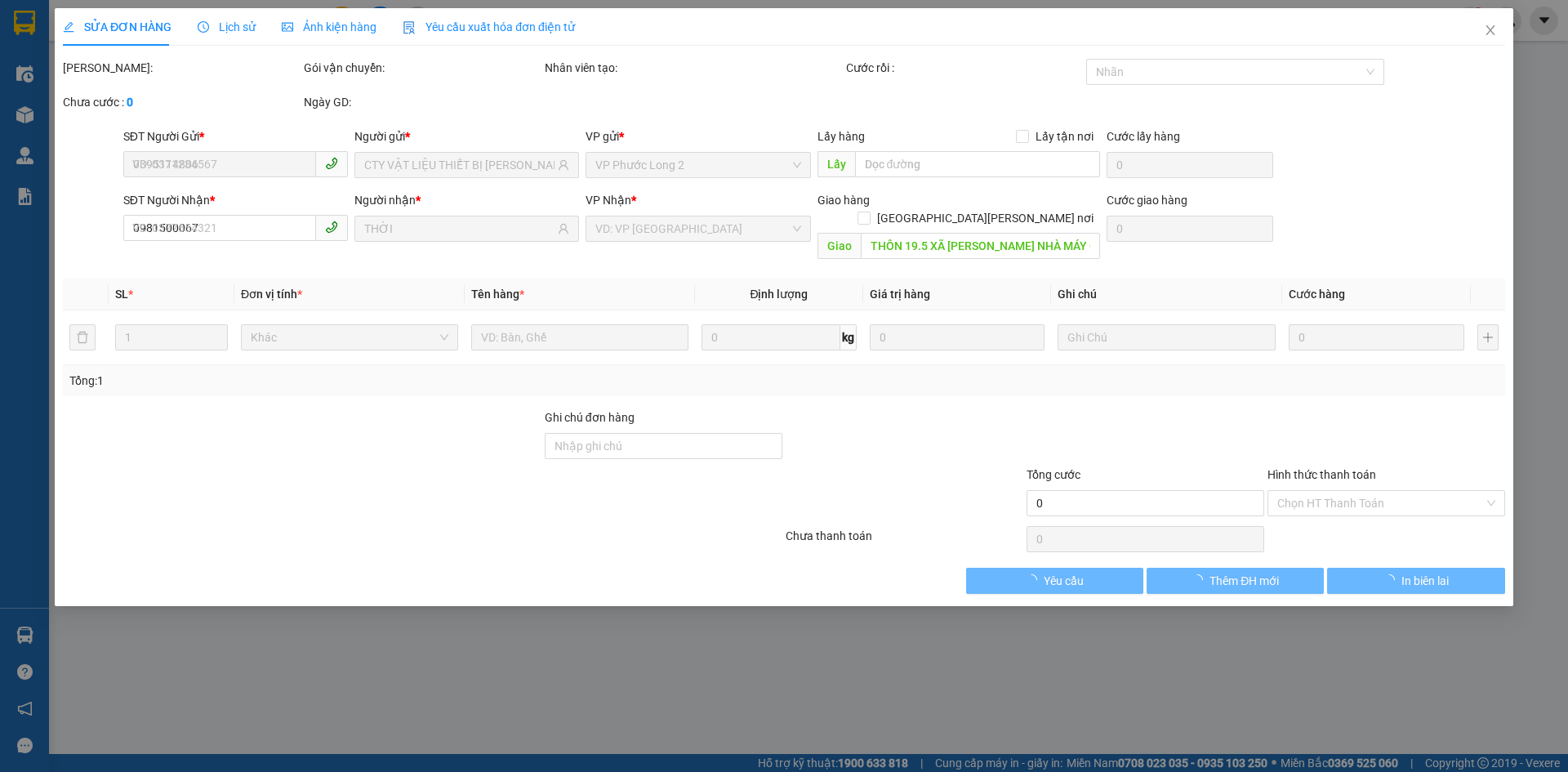
type input "100.000"
type input "400.000"
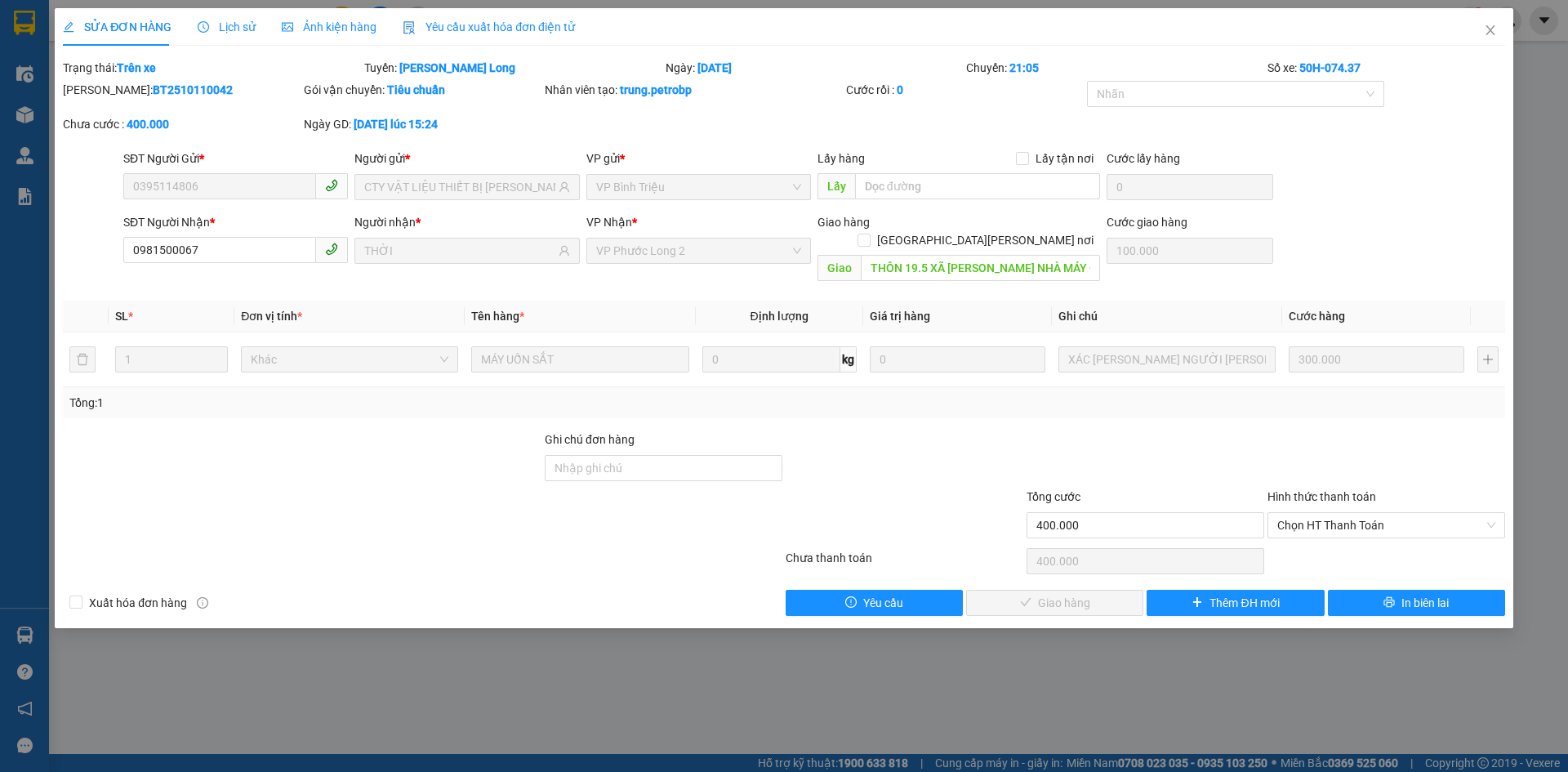
click at [214, 40] on div "Lịch sử" at bounding box center [226, 27] width 58 height 37
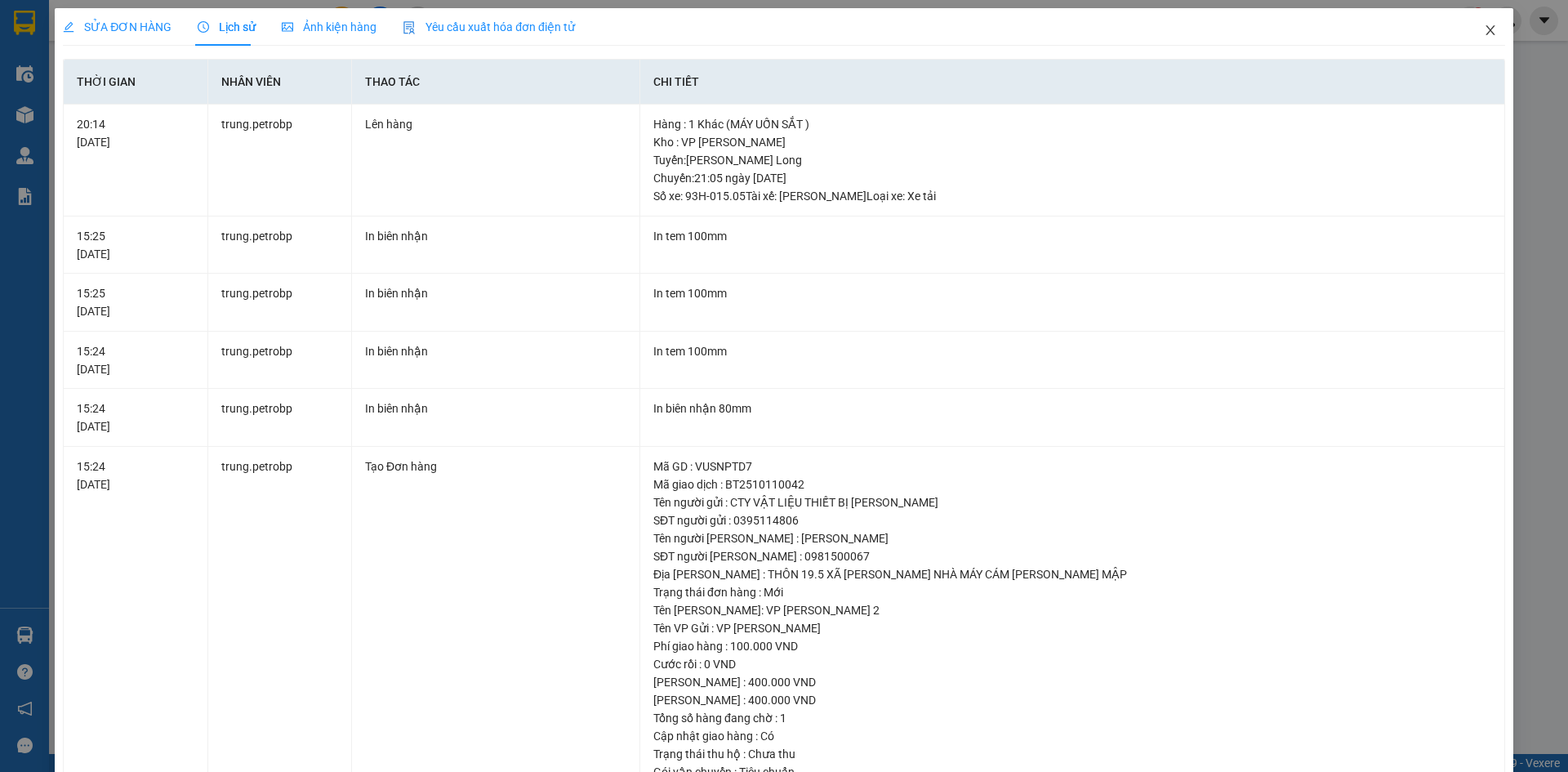
click at [1484, 33] on icon "close" at bounding box center [1490, 30] width 13 height 13
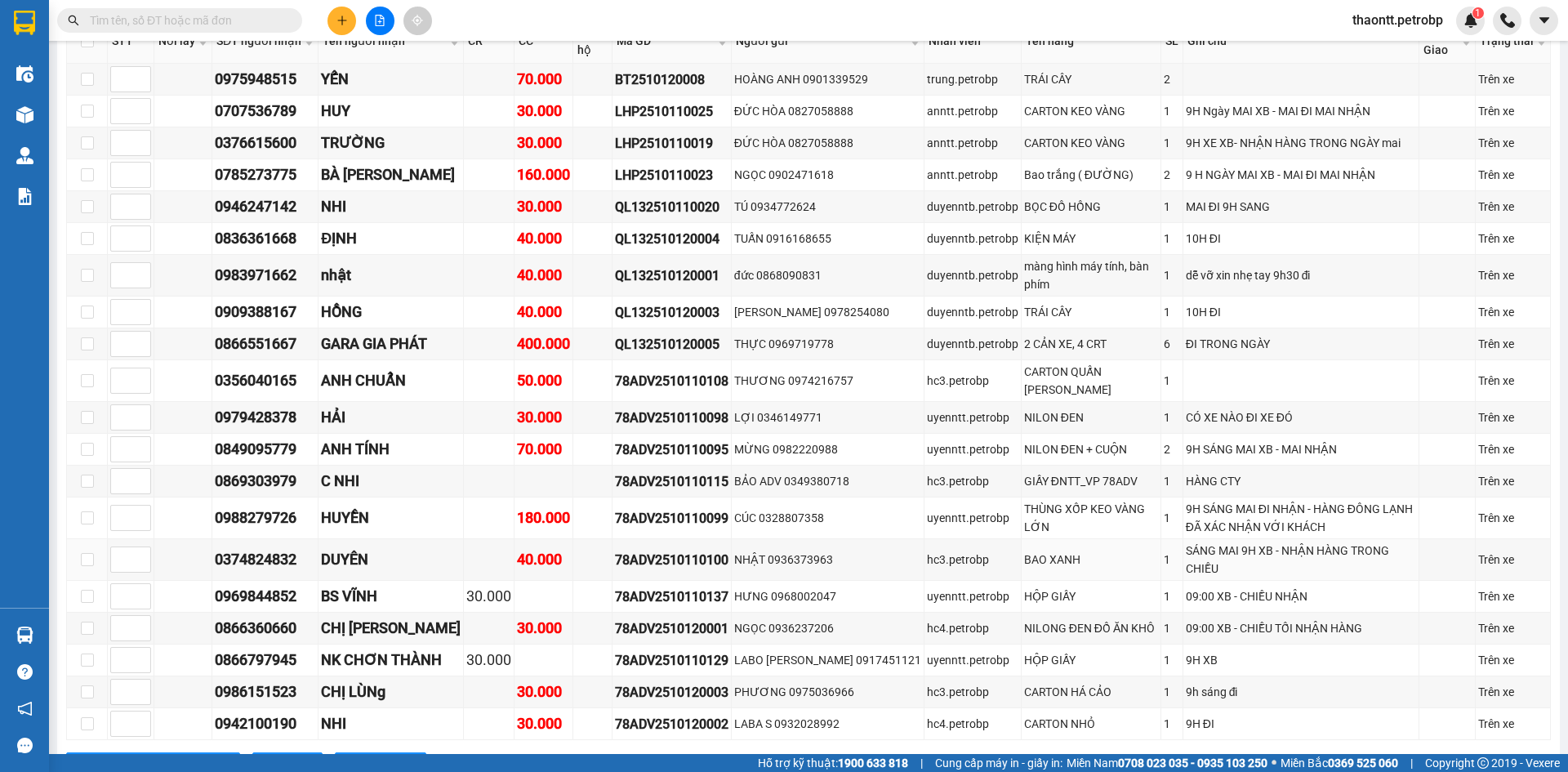
scroll to position [973, 0]
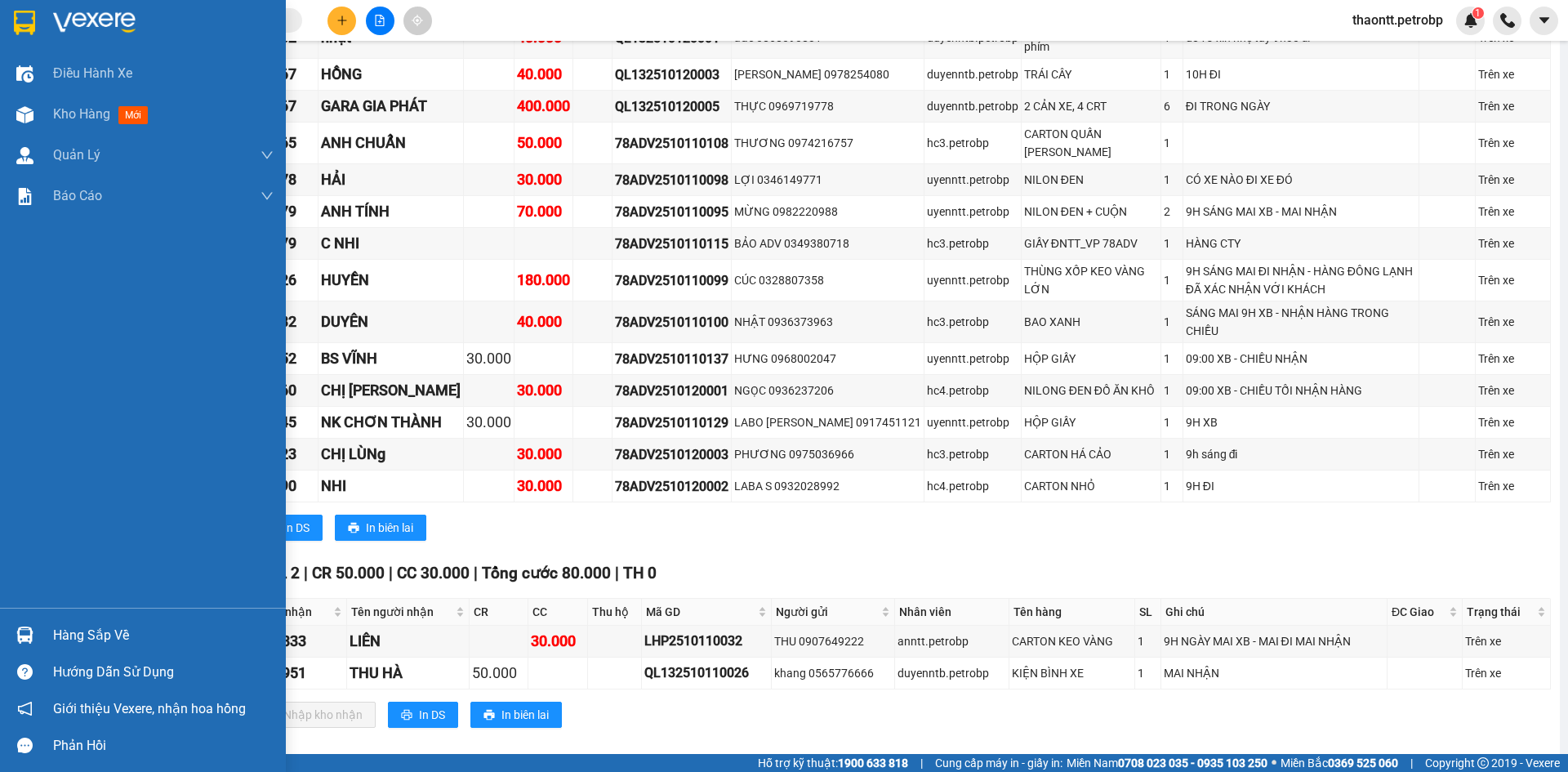
click at [39, 635] on div "Hàng sắp về" at bounding box center [143, 635] width 285 height 36
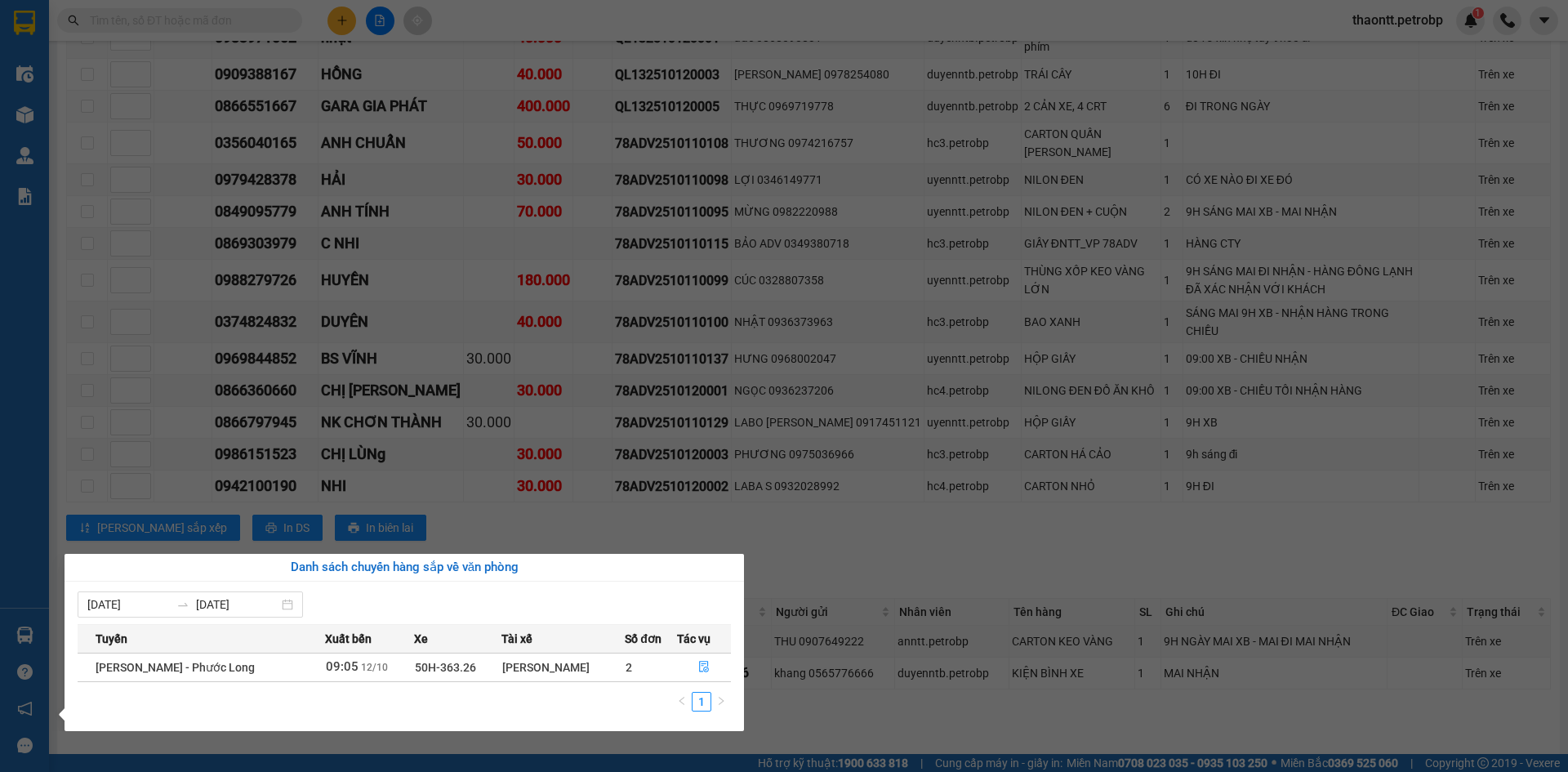
click at [183, 94] on section "Kết quả tìm kiếm ( 0 ) Bộ lọc No Data thaontt.petrobp 1 Điều hành xe Kho hàng m…" at bounding box center [784, 386] width 1568 height 772
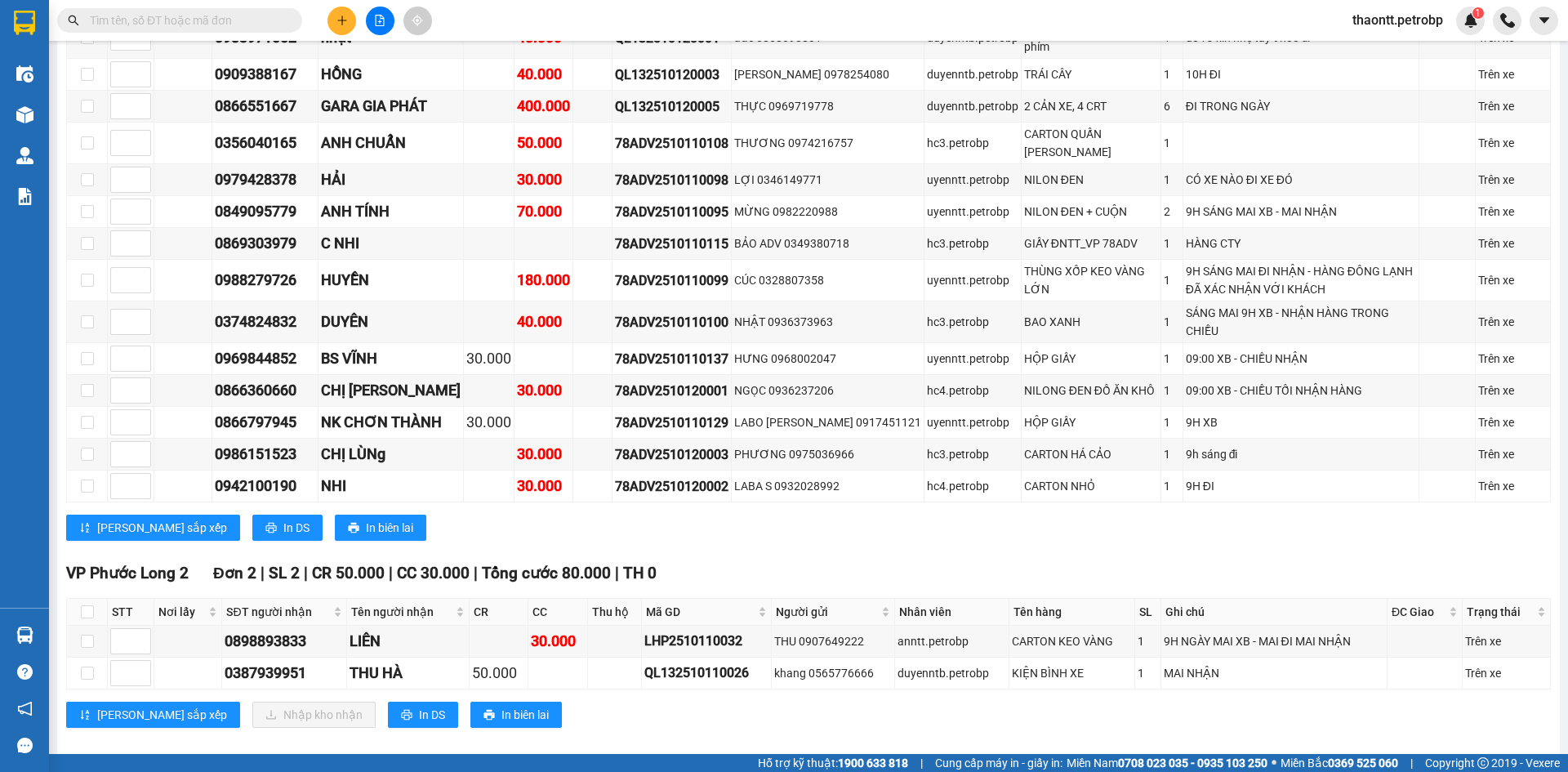
click at [214, 20] on input "text" at bounding box center [186, 21] width 193 height 18
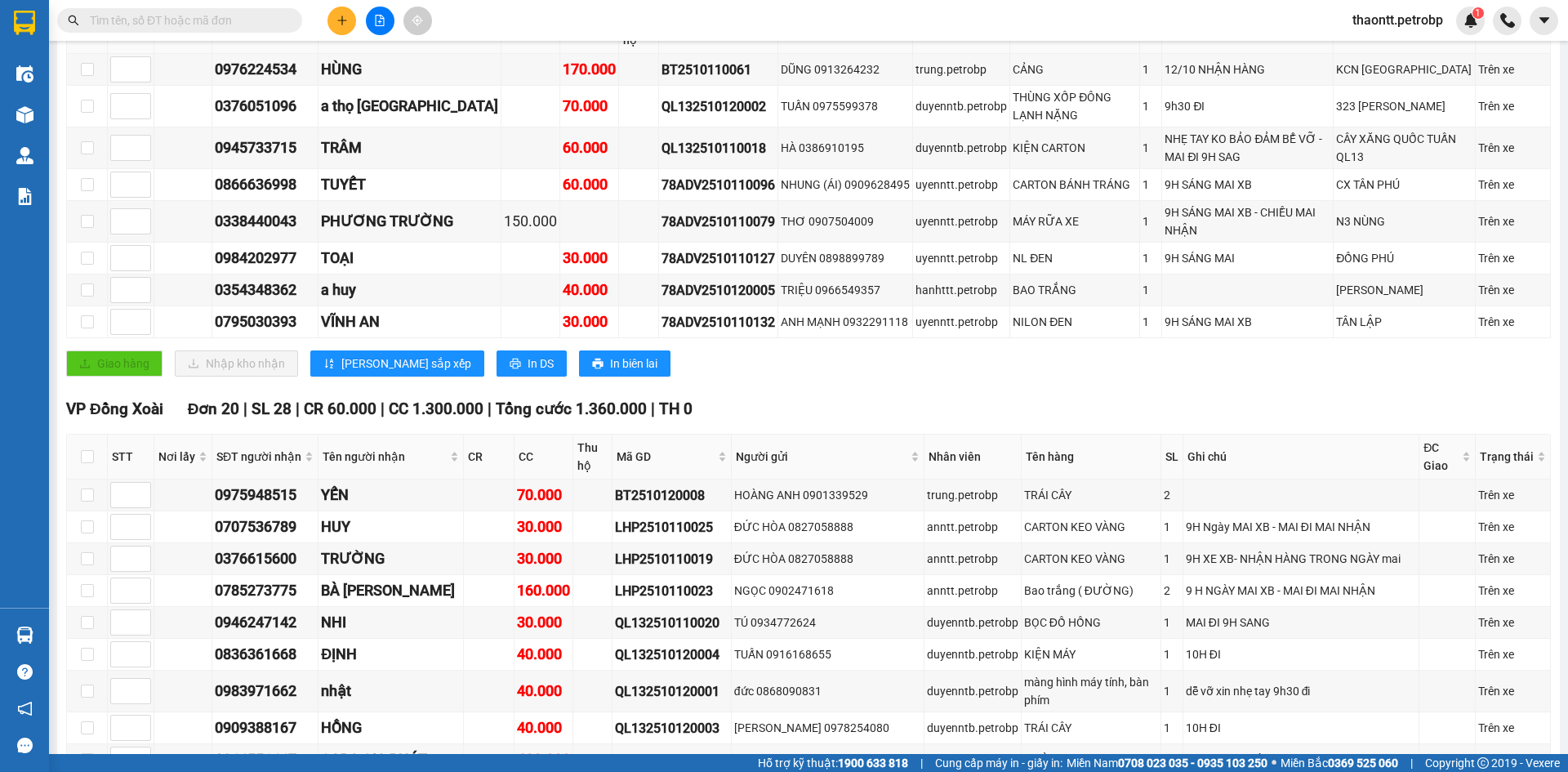
click at [262, 13] on input "text" at bounding box center [186, 21] width 193 height 18
paste input "BT2510110042"
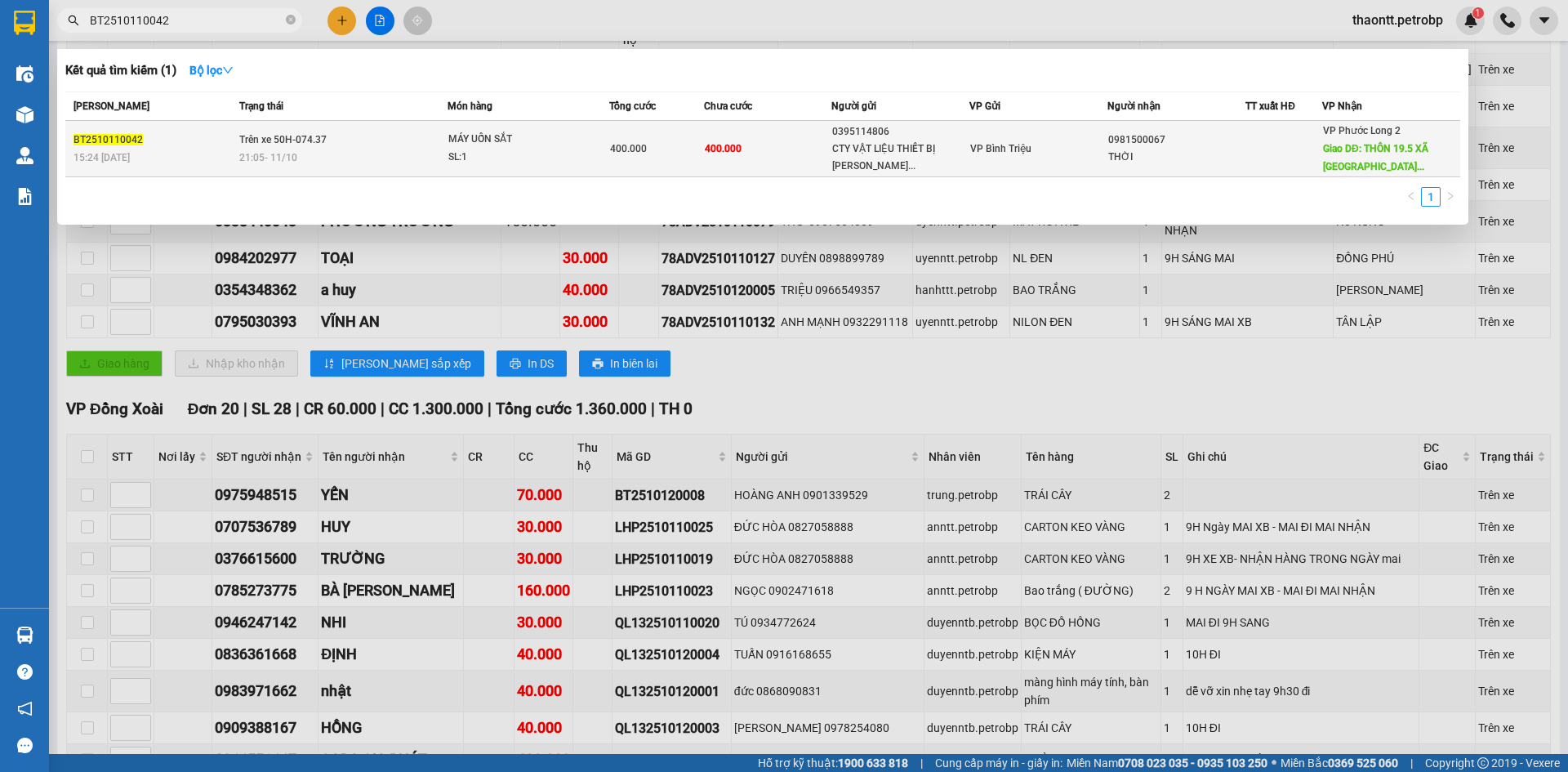
type input "BT2510110042"
click at [567, 162] on div "SL: 1" at bounding box center [510, 158] width 122 height 18
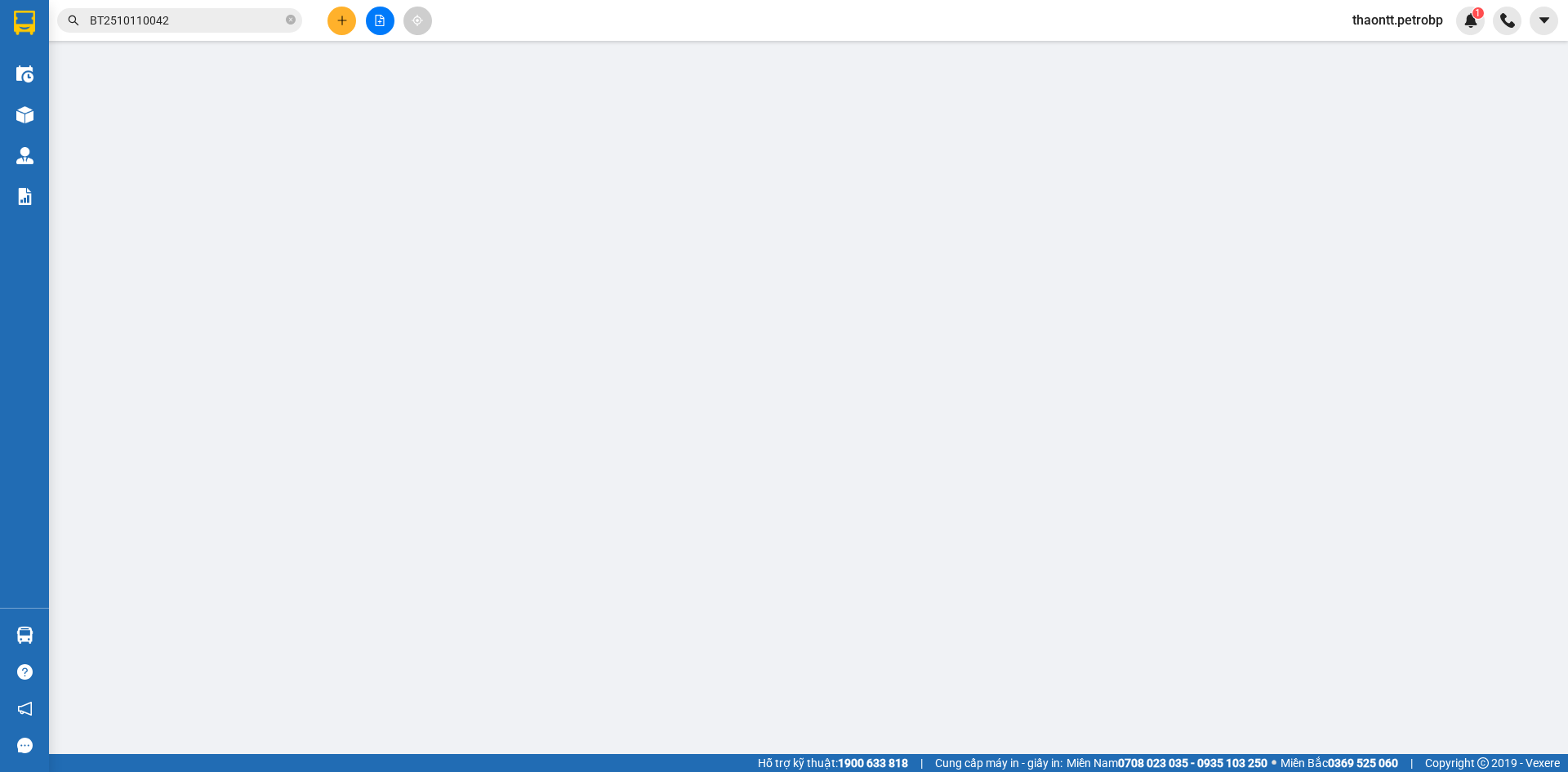
type input "0395114806"
type input "CTY VẬT LIỆU THIẾT BỊ [PERSON_NAME]"
type input "0981500067"
type input "THỜI"
type input "THÔN 19.5 XÃ [GEOGRAPHIC_DATA] NHÀ MÁY CÁM BÙI GIA MẬP"
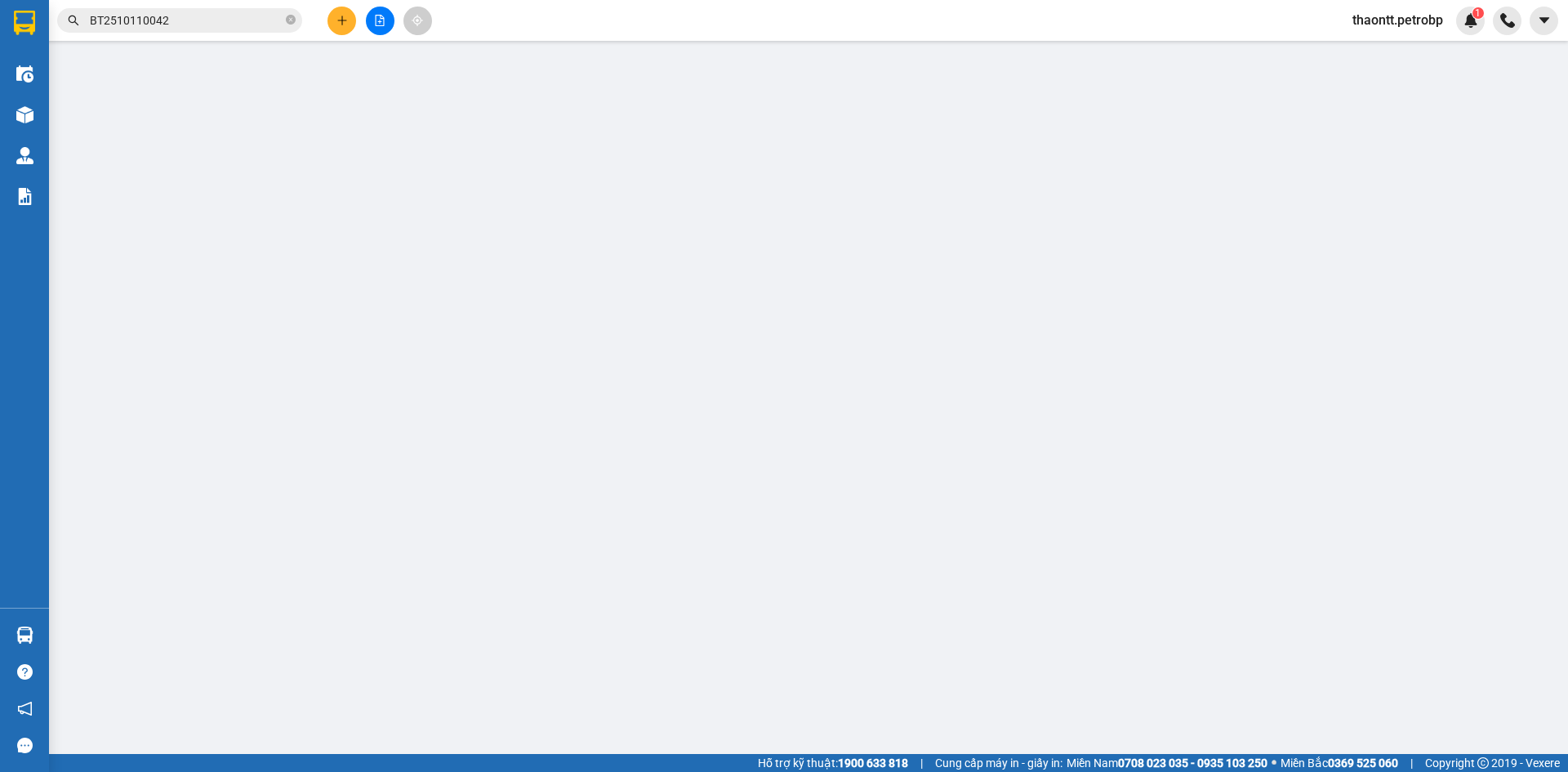
type input "100.000"
type input "400.000"
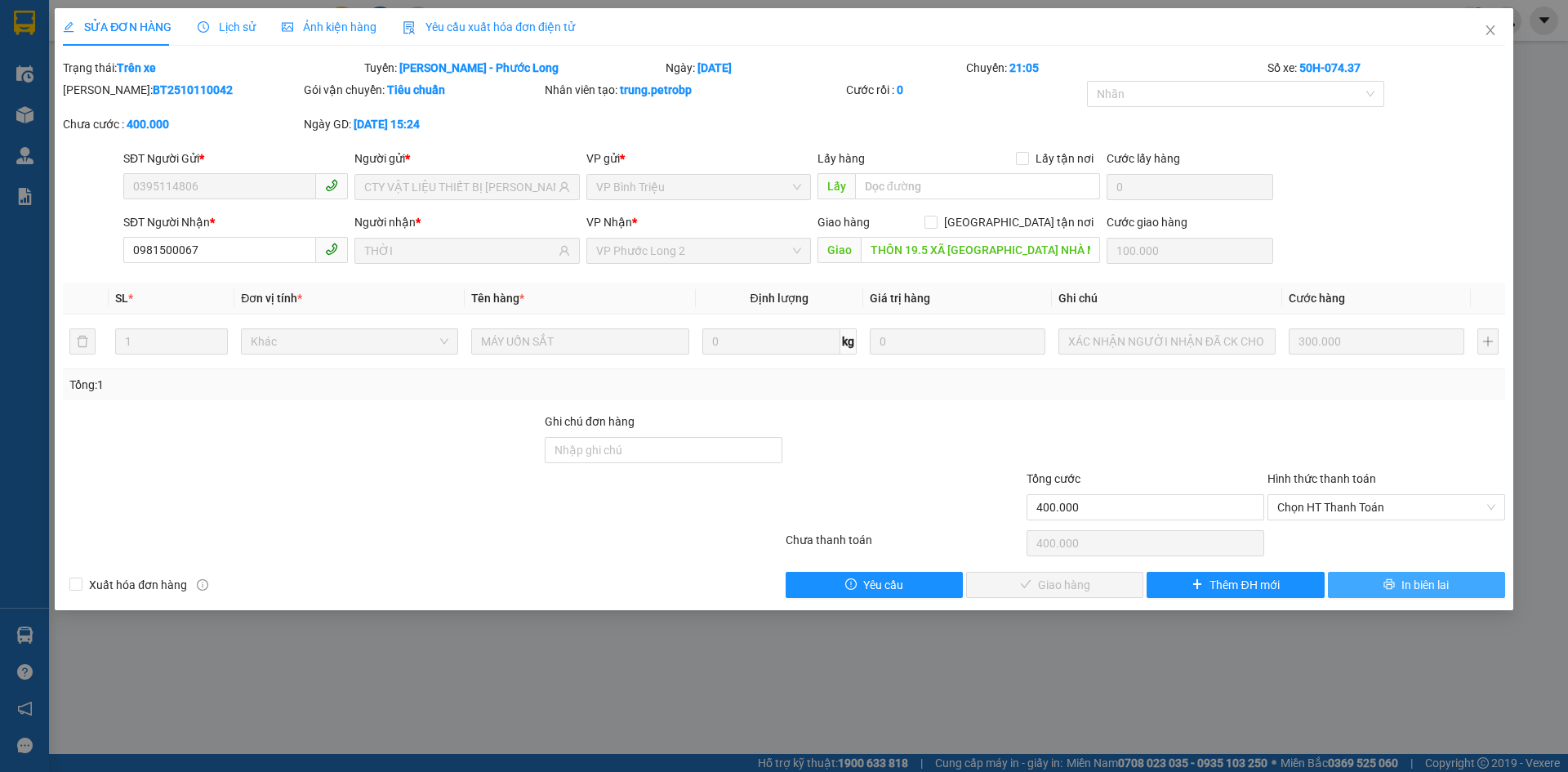
click at [1419, 590] on span "In biên lai" at bounding box center [1425, 585] width 47 height 18
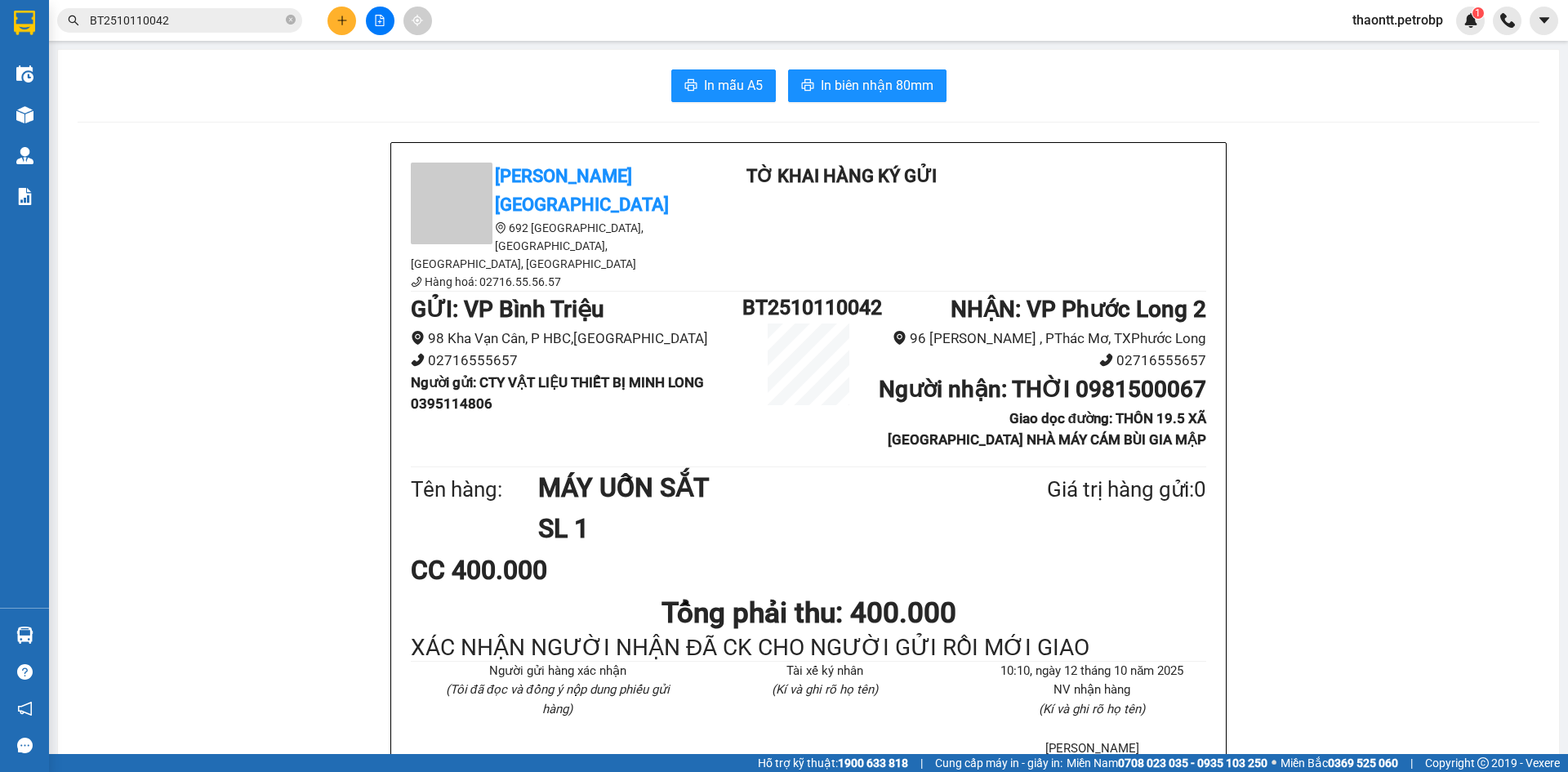
scroll to position [82, 0]
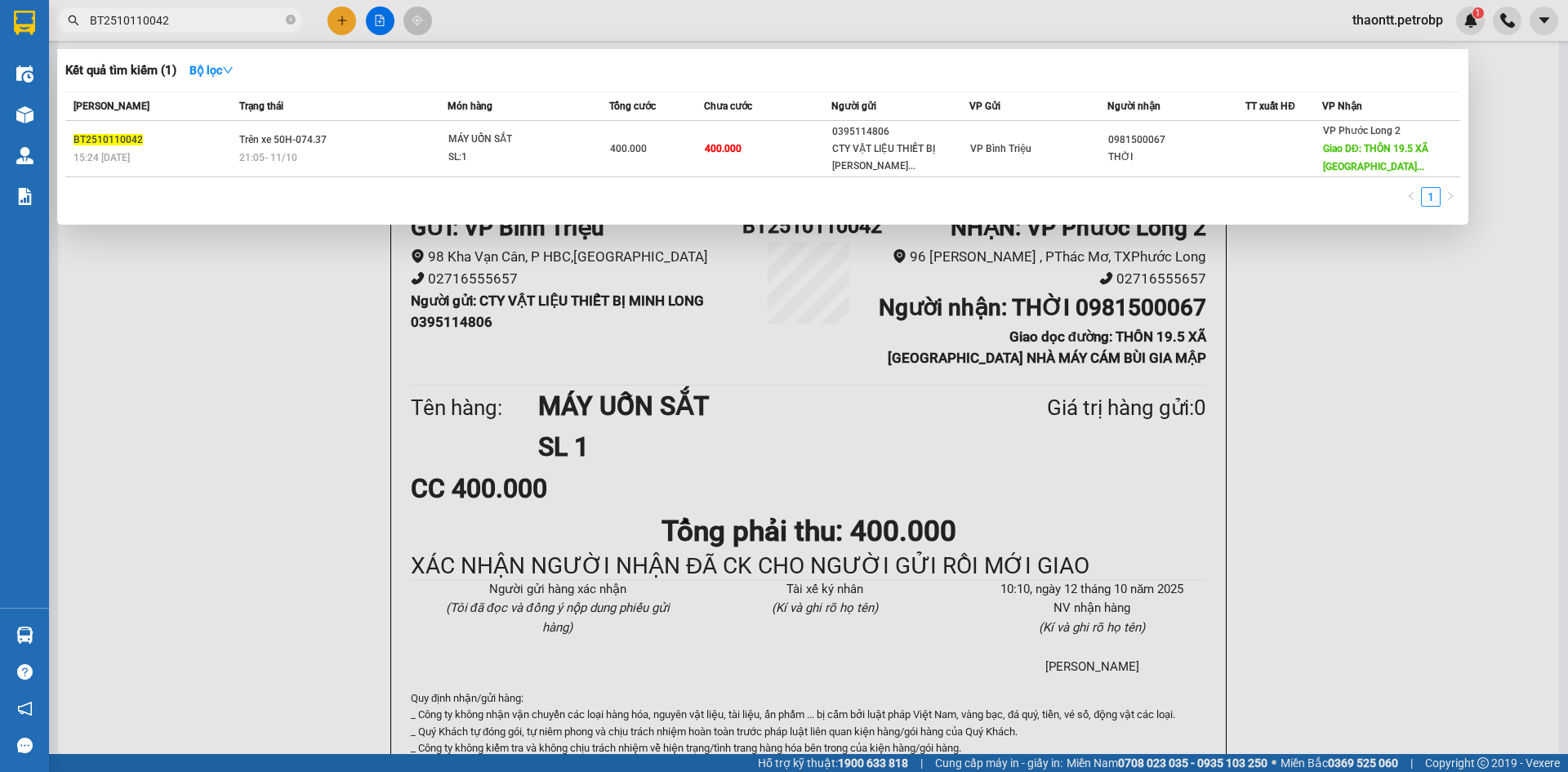
click at [233, 22] on input "BT2510110042" at bounding box center [186, 21] width 193 height 18
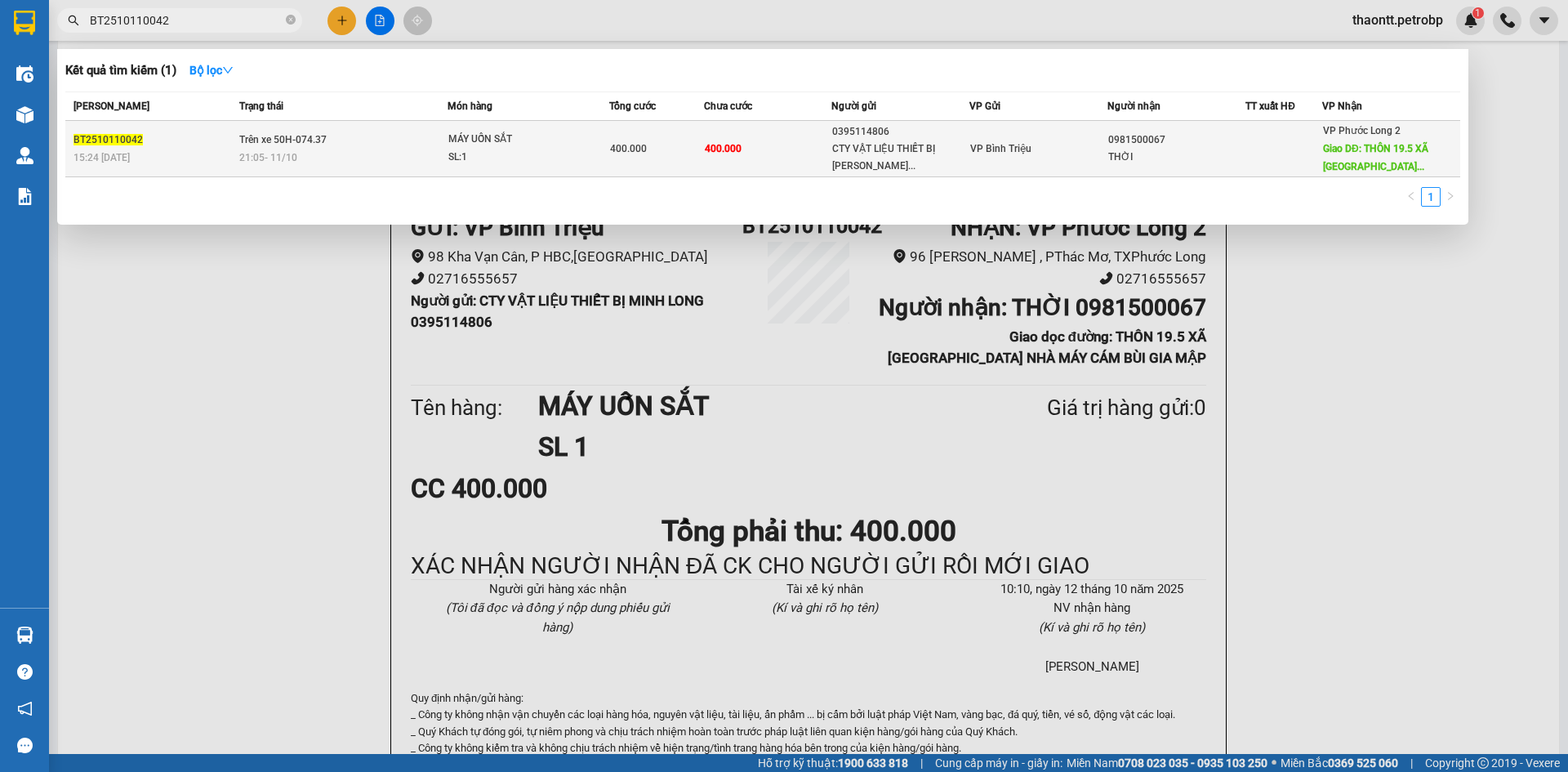
click at [259, 152] on span "21:05 [DATE]" at bounding box center [268, 158] width 58 height 12
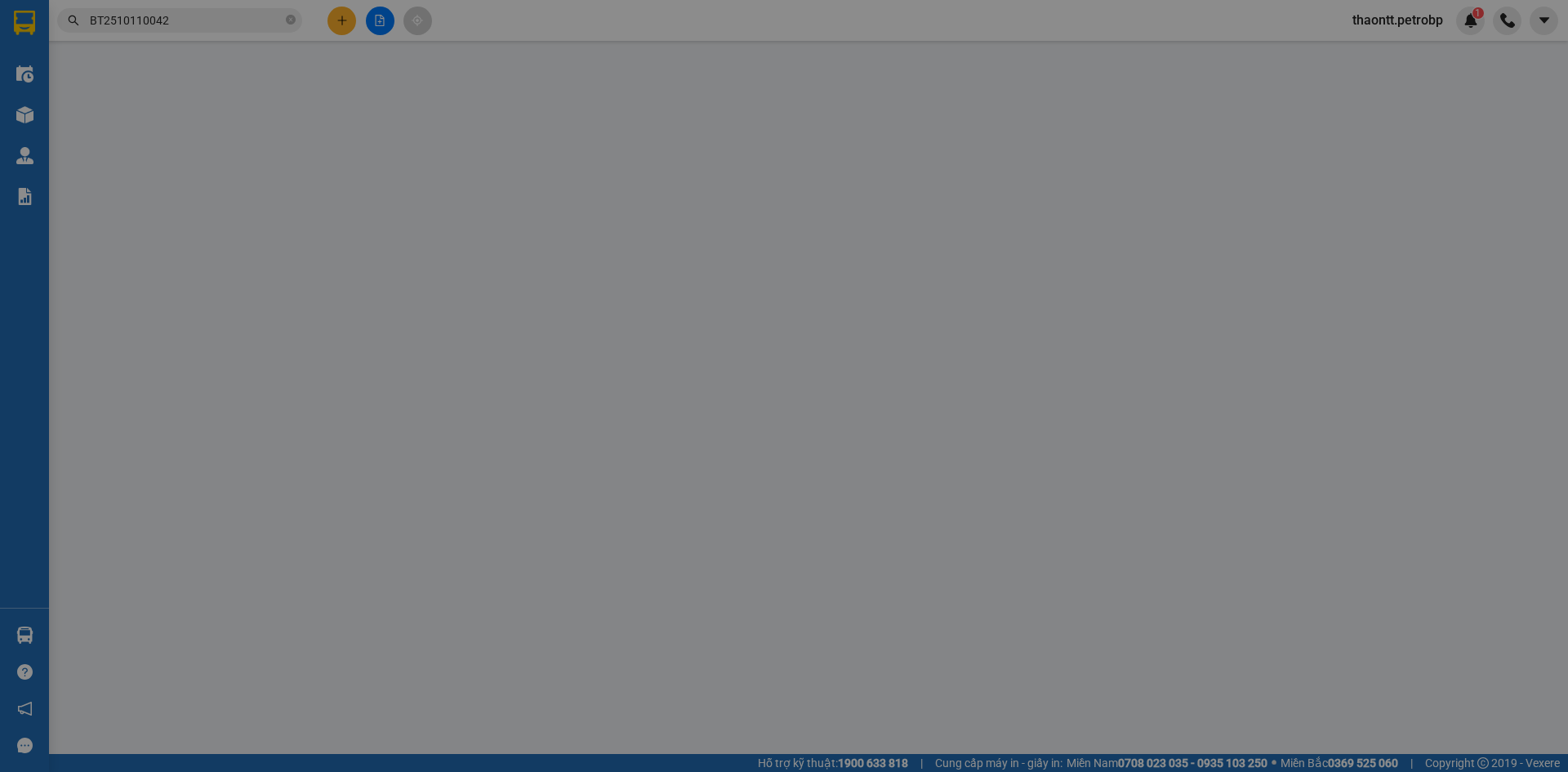
type input "0395114806"
type input "CTY VẬT LIỆU THIẾT BỊ [PERSON_NAME]"
type input "0981500067"
type input "THỜI"
type input "THÔN 19.5 XÃ [GEOGRAPHIC_DATA] NHÀ MÁY CÁM BÙI GIA MẬP"
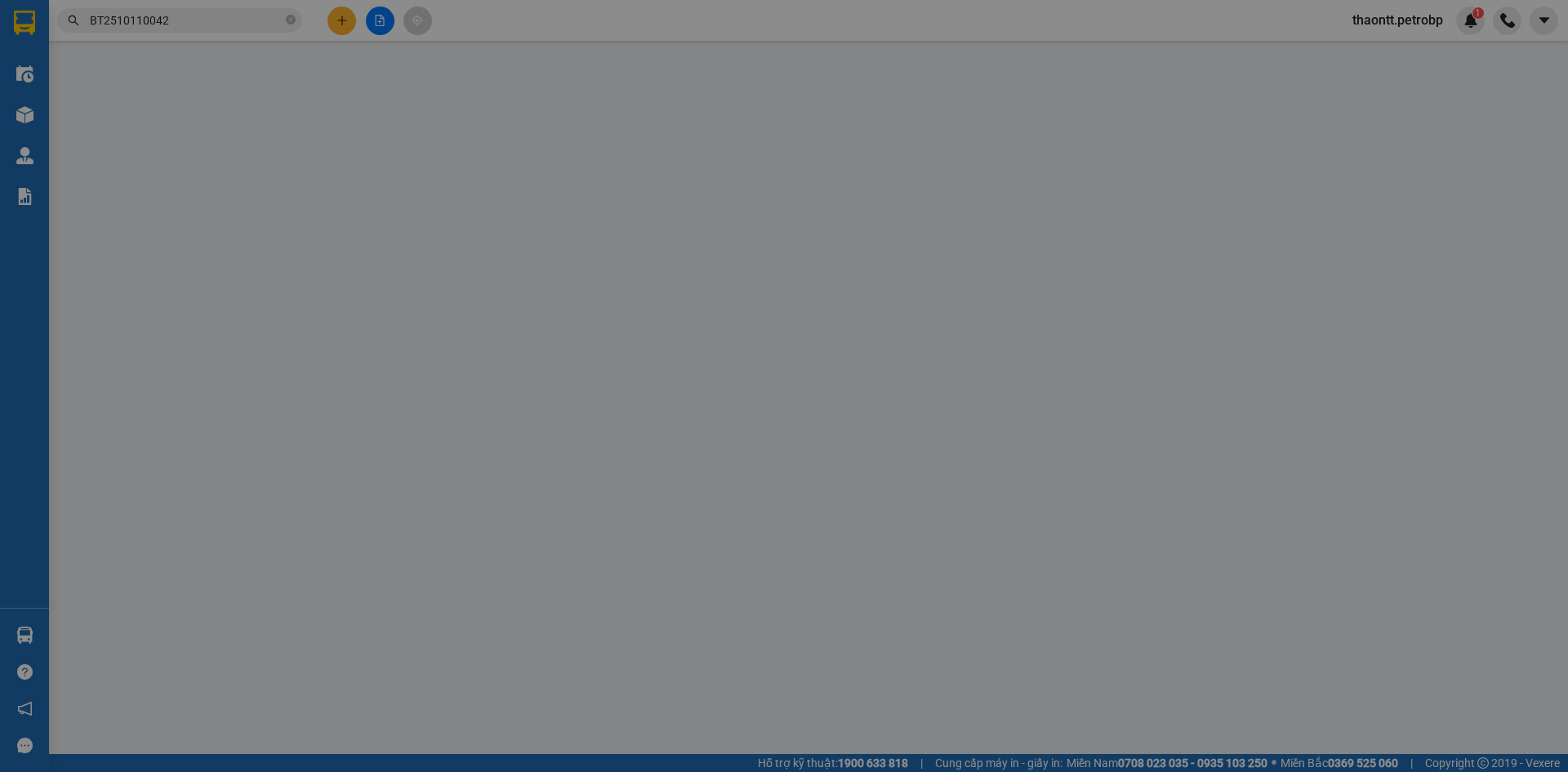
type input "100.000"
type input "400.000"
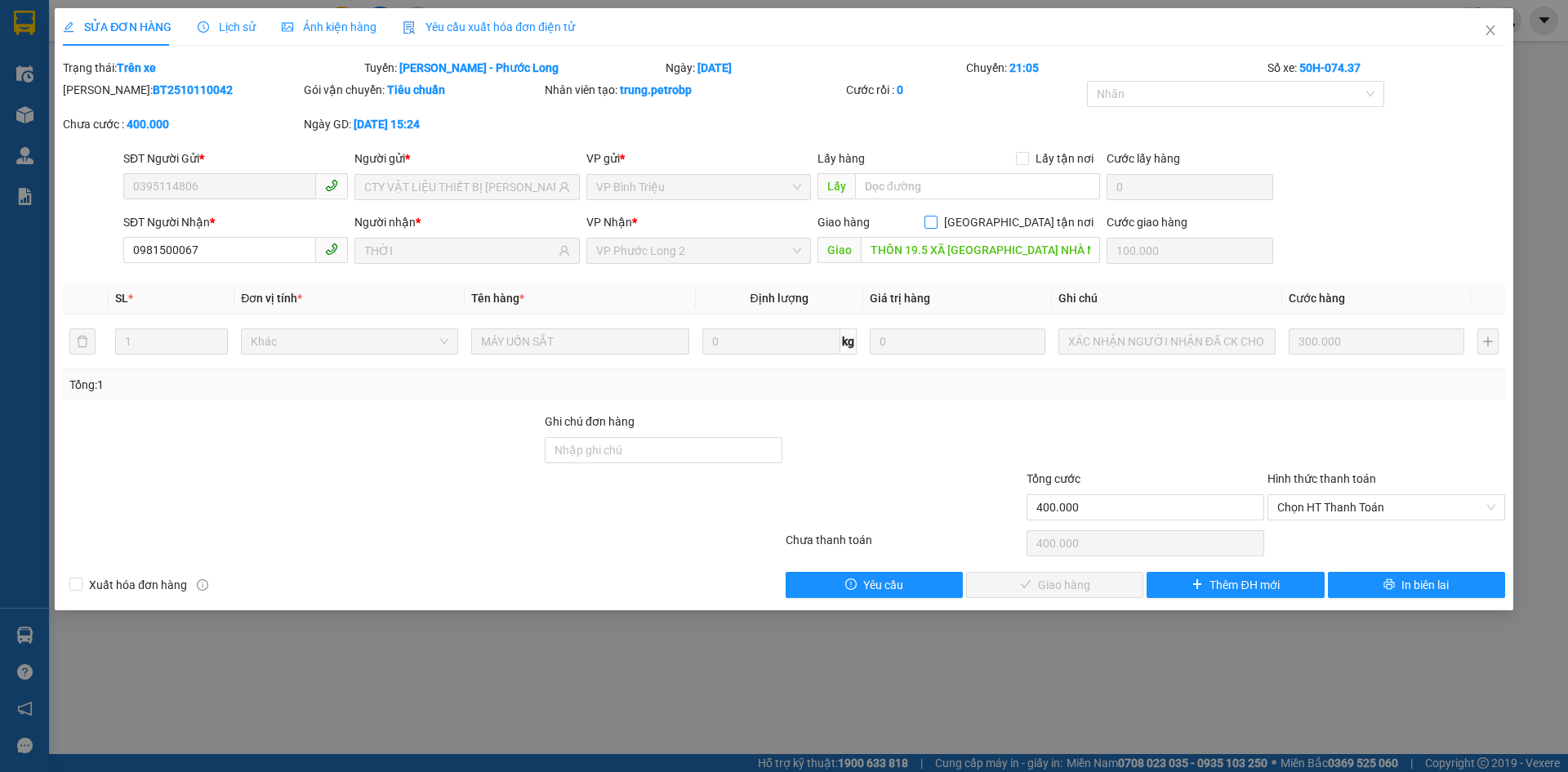
click at [1058, 227] on span "[GEOGRAPHIC_DATA] tận nơi" at bounding box center [1019, 223] width 162 height 18
click at [936, 227] on input "[GEOGRAPHIC_DATA] tận nơi" at bounding box center [930, 222] width 12 height 12
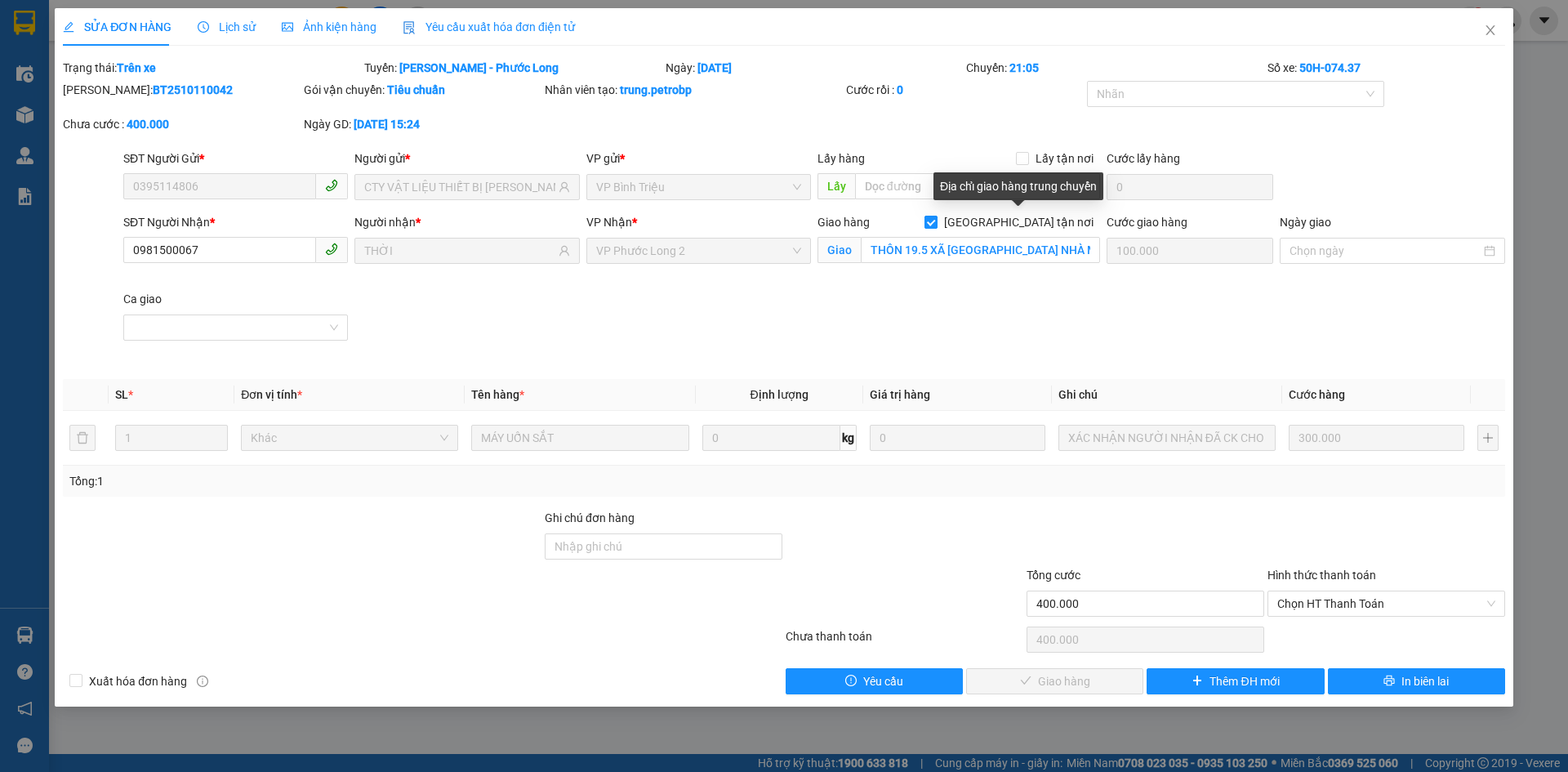
click at [1031, 227] on span "[GEOGRAPHIC_DATA] tận nơi" at bounding box center [1019, 223] width 162 height 18
click at [936, 227] on input "[GEOGRAPHIC_DATA] tận nơi" at bounding box center [930, 222] width 12 height 12
checkbox input "false"
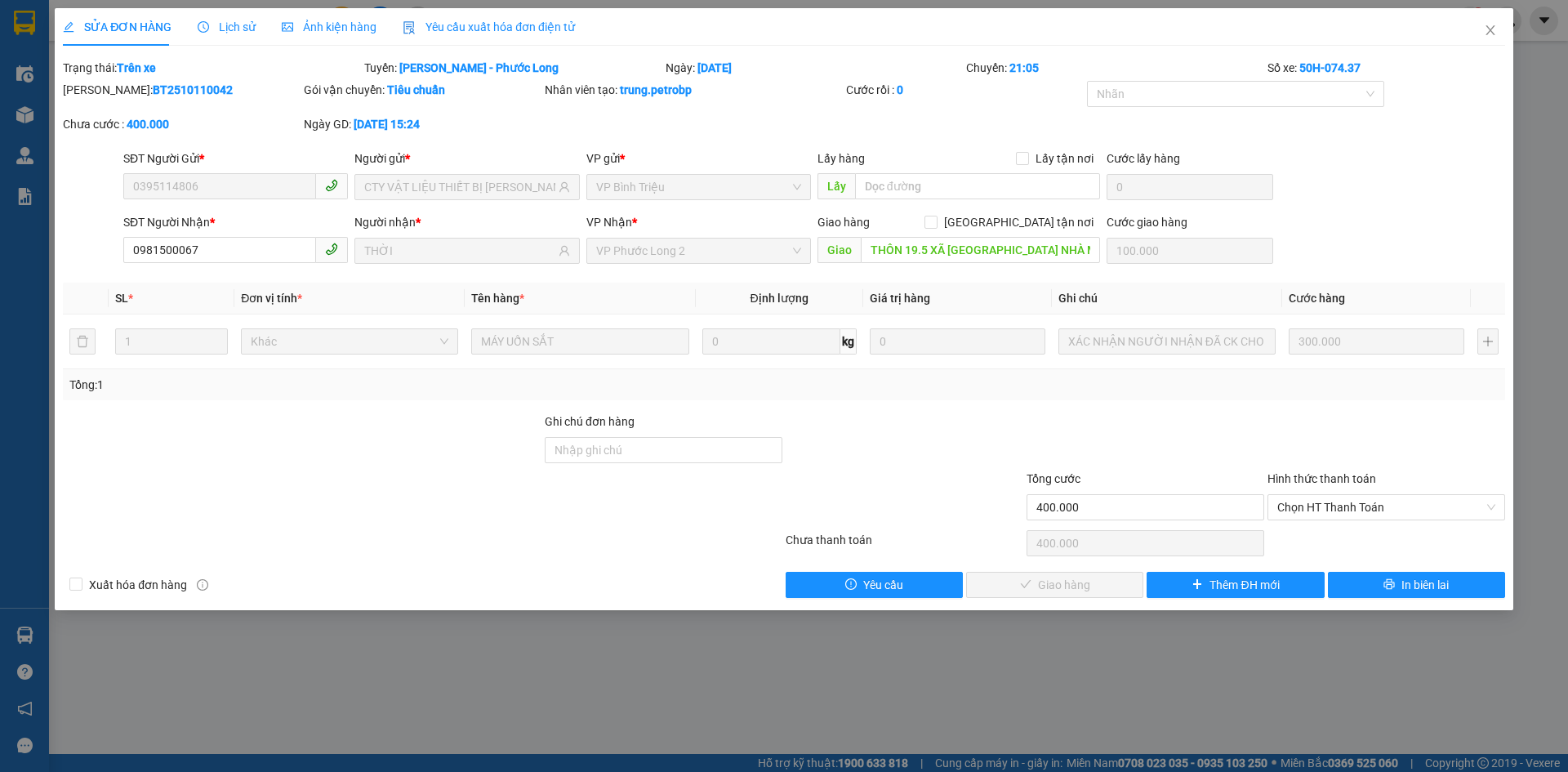
click at [176, 92] on b "BT2510110042" at bounding box center [192, 90] width 80 height 13
click at [175, 91] on b "BT2510110042" at bounding box center [192, 90] width 80 height 13
copy b "BT2510110042"
click at [226, 30] on span "Lịch sử" at bounding box center [226, 27] width 58 height 13
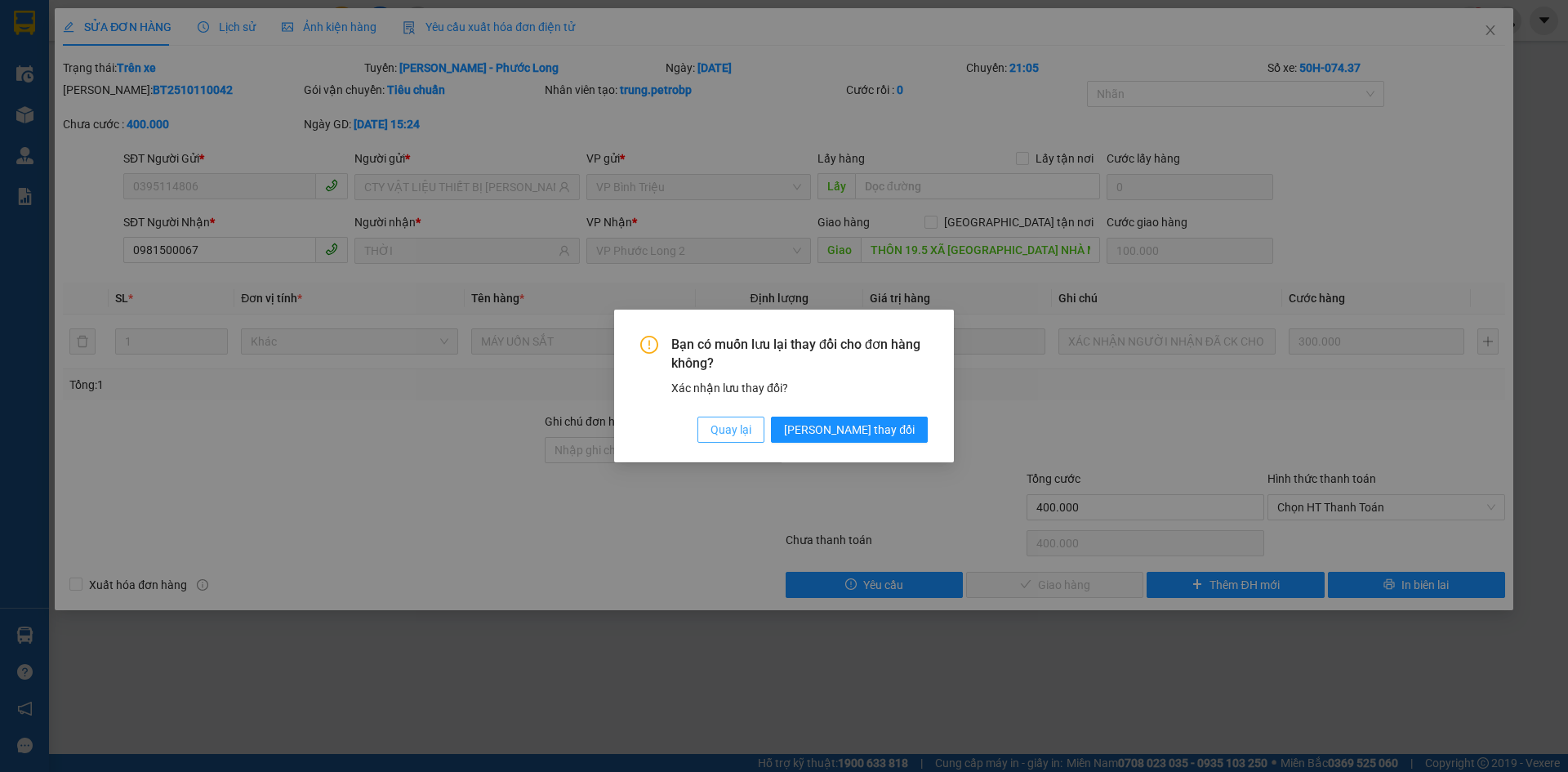
click at [752, 435] on span "Quay lại" at bounding box center [730, 429] width 40 height 18
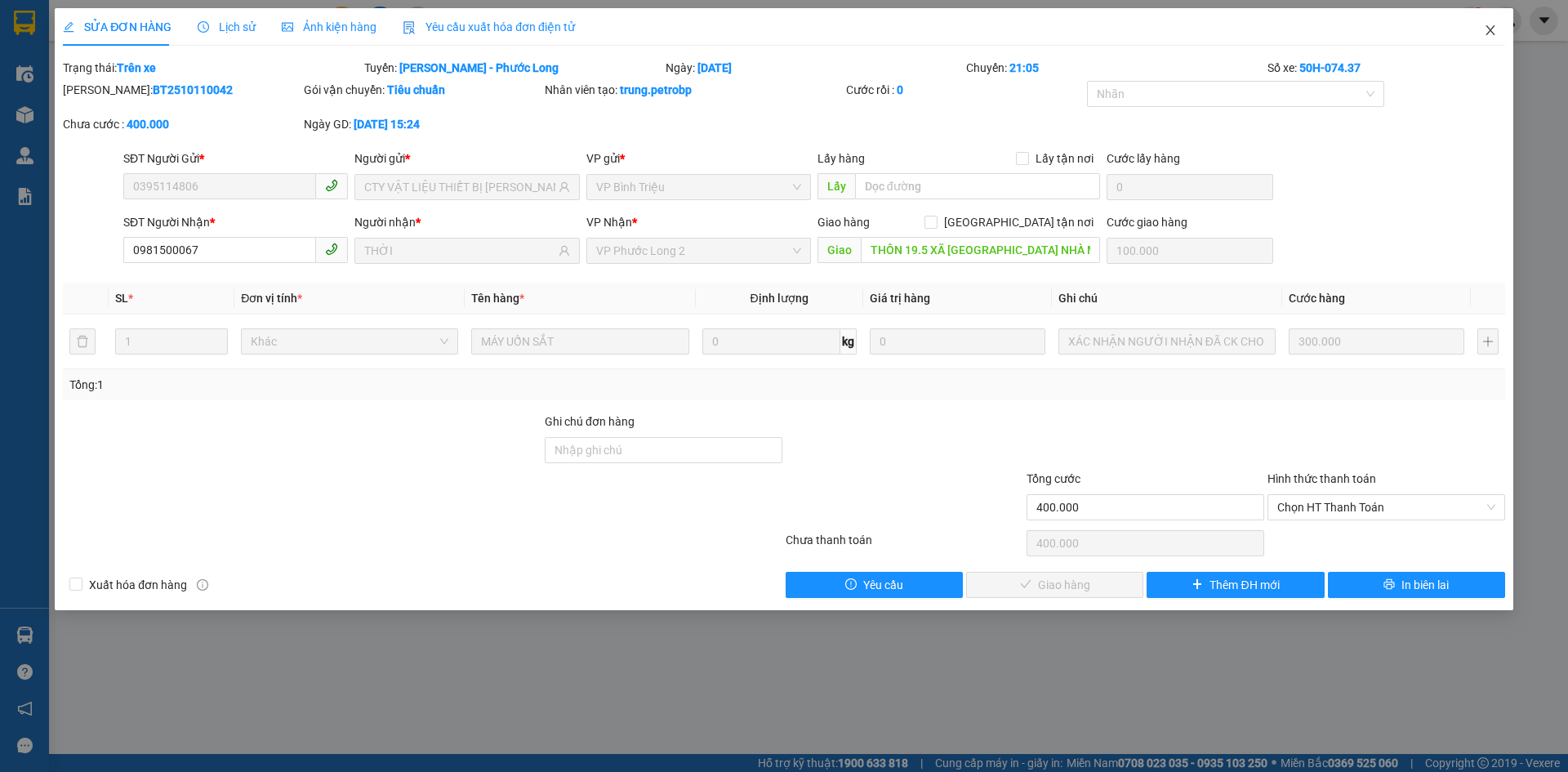
drag, startPoint x: 1494, startPoint y: 26, endPoint x: 1486, endPoint y: 17, distance: 12.0
click at [1493, 26] on icon "close" at bounding box center [1490, 30] width 13 height 13
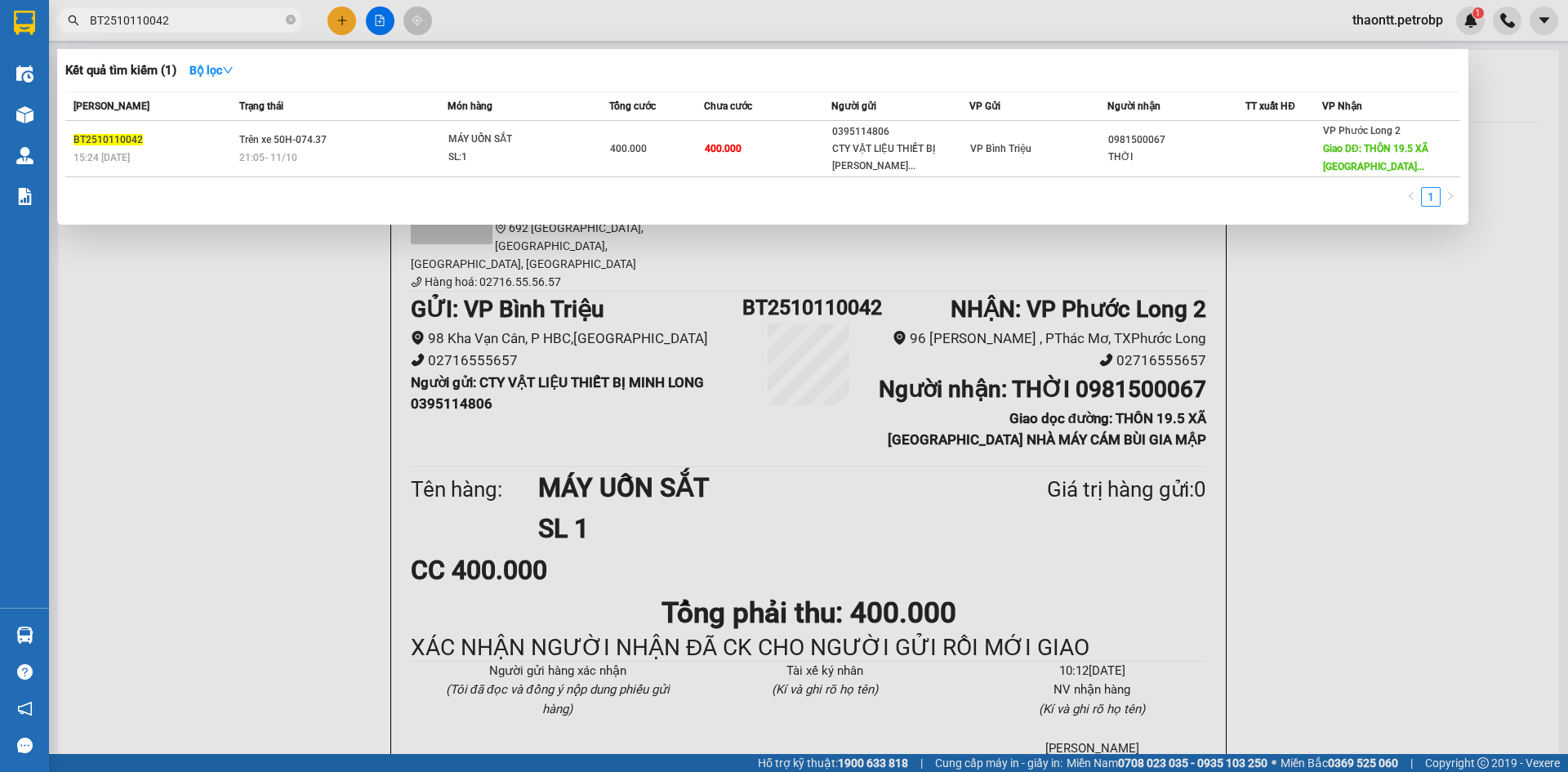
click at [228, 18] on input "BT2510110042" at bounding box center [186, 21] width 193 height 18
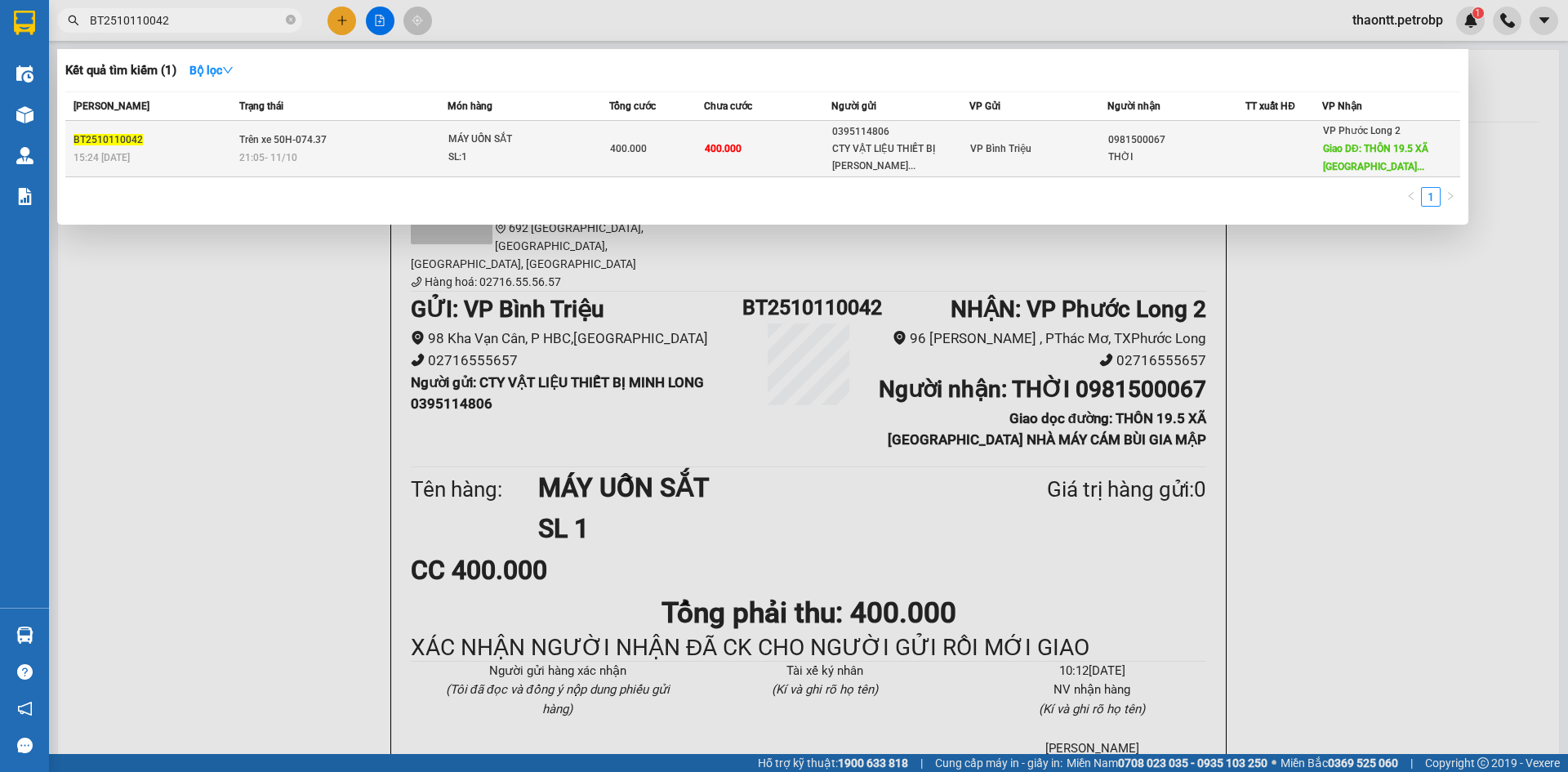
click at [285, 158] on span "21:05 [DATE]" at bounding box center [268, 158] width 58 height 12
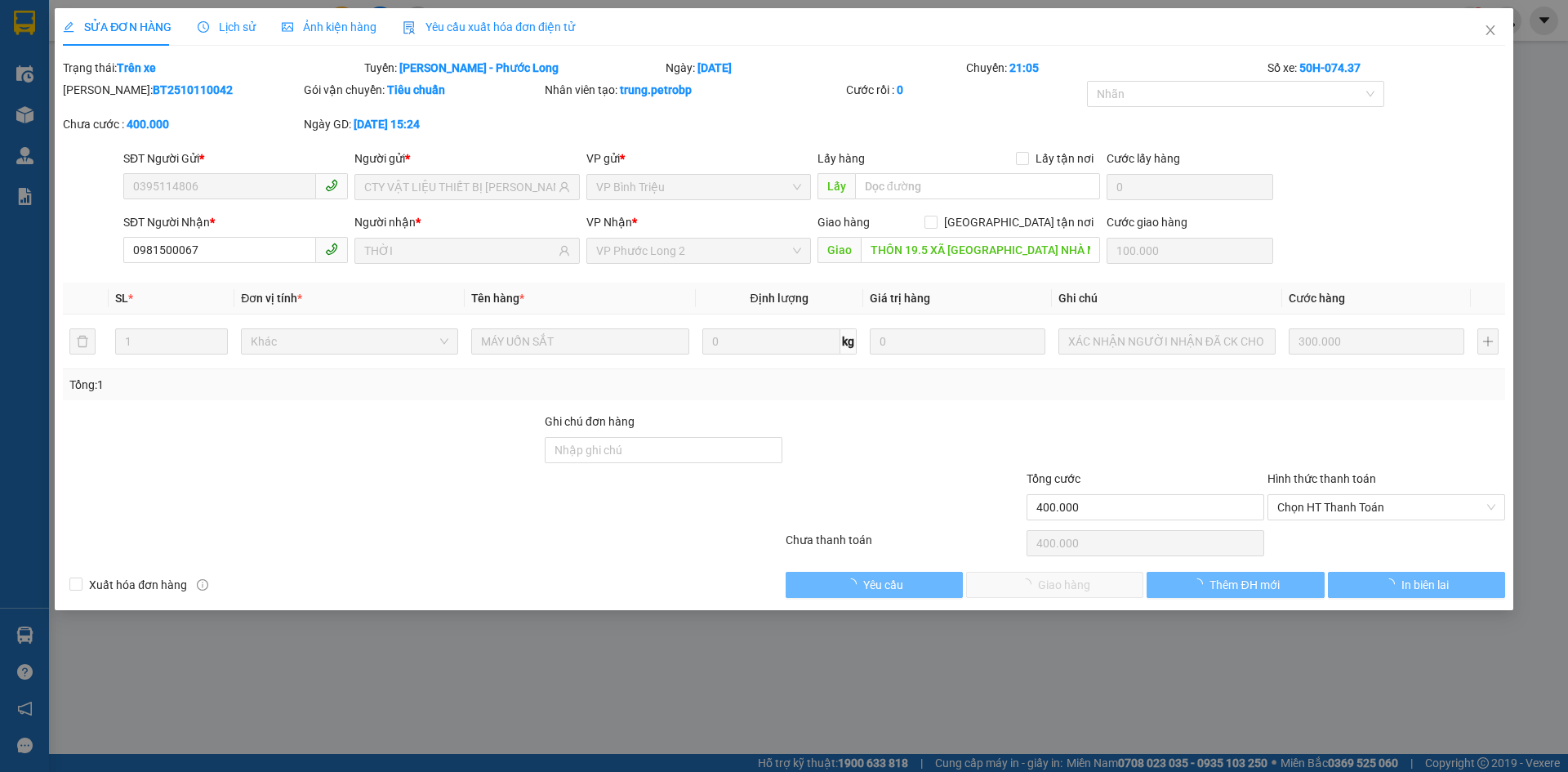
type input "0395114806"
type input "CTY VẬT LIỆU THIẾT BỊ [PERSON_NAME]"
type input "0981500067"
type input "THỜI"
type input "THÔN 19.5 XÃ [GEOGRAPHIC_DATA] NHÀ MÁY CÁM BÙI GIA MẬP"
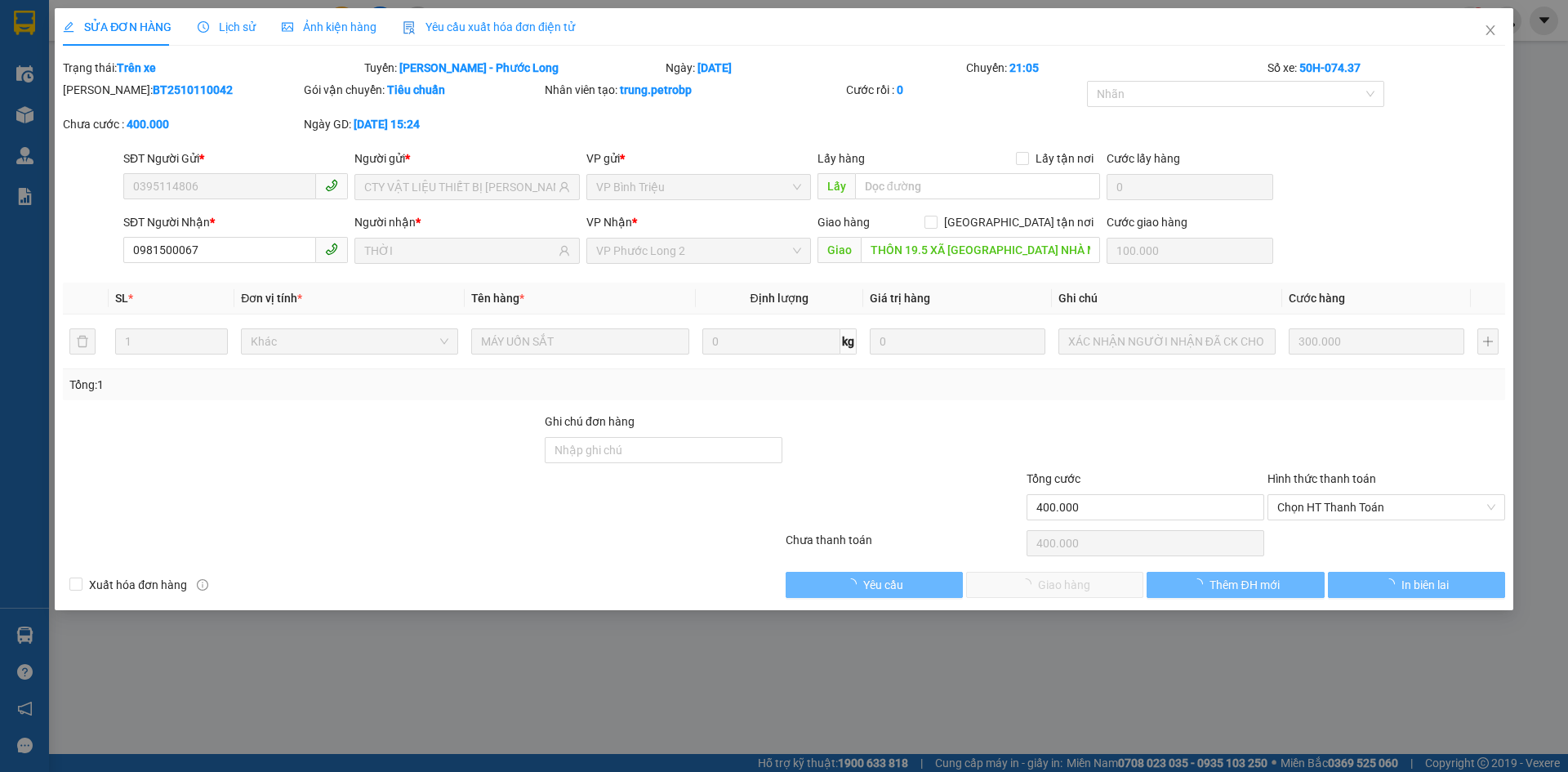
type input "100.000"
type input "400.000"
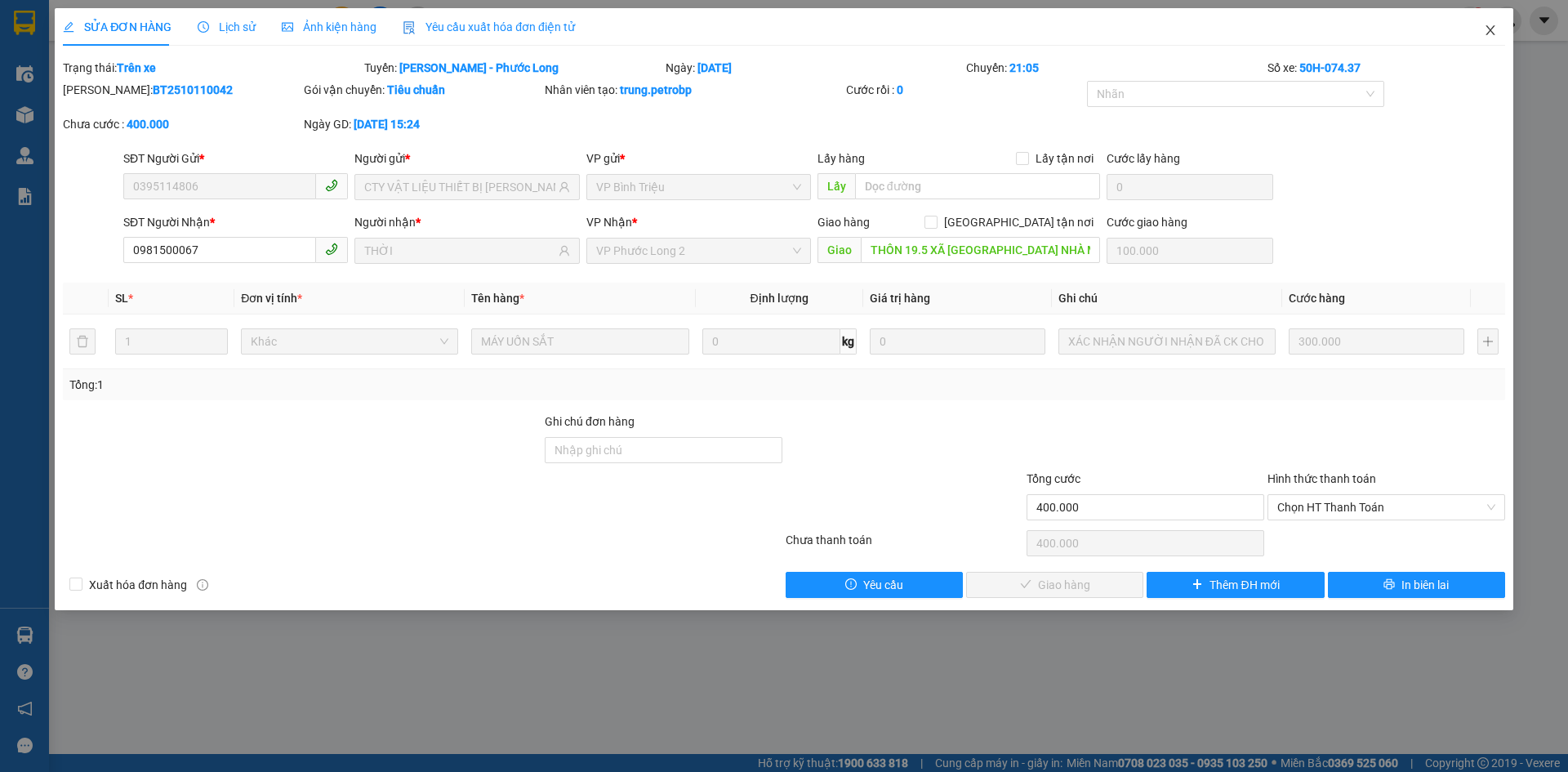
click at [1491, 29] on icon "close" at bounding box center [1490, 30] width 13 height 13
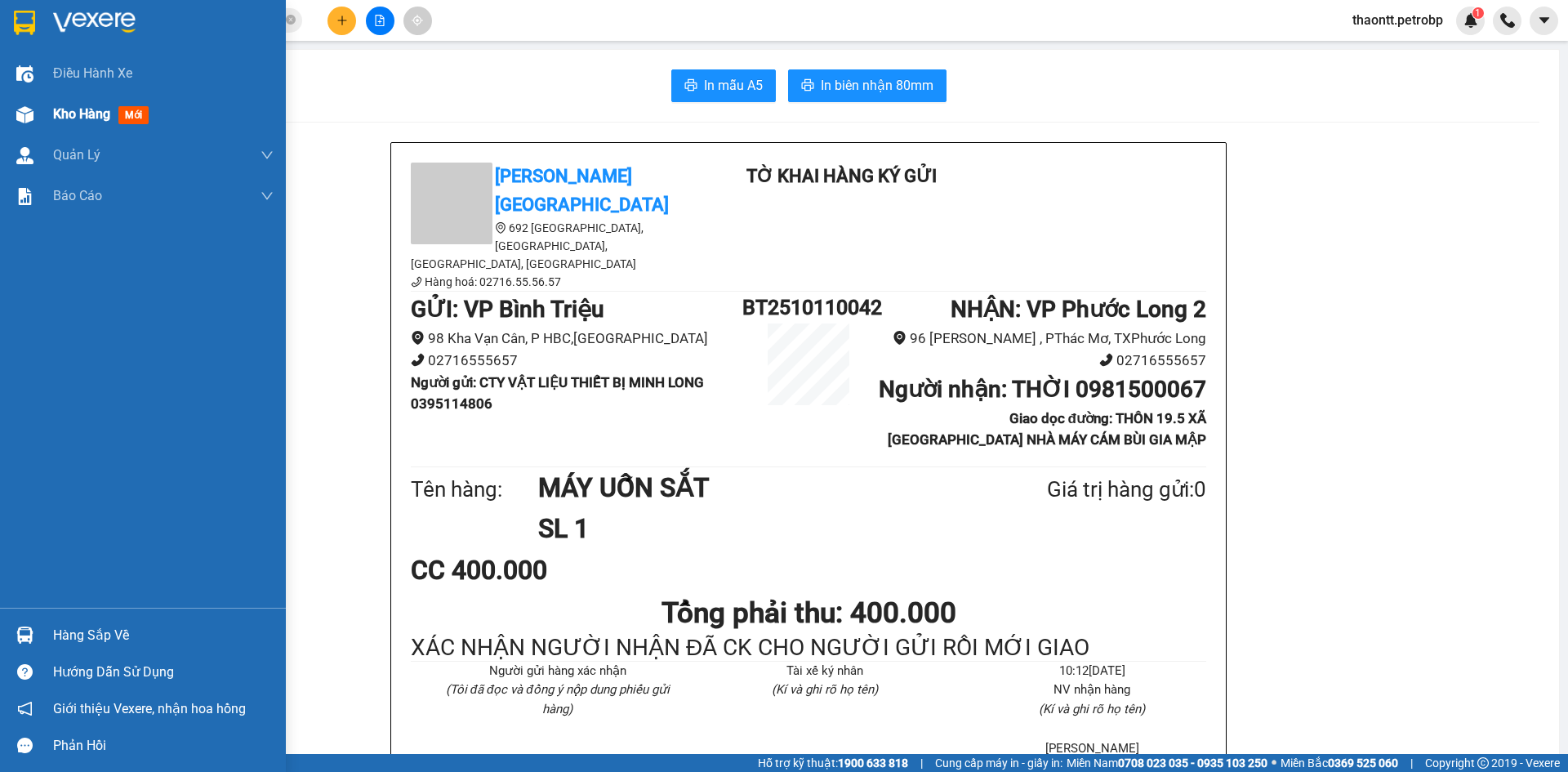
click at [73, 104] on div "Kho hàng mới" at bounding box center [104, 113] width 102 height 21
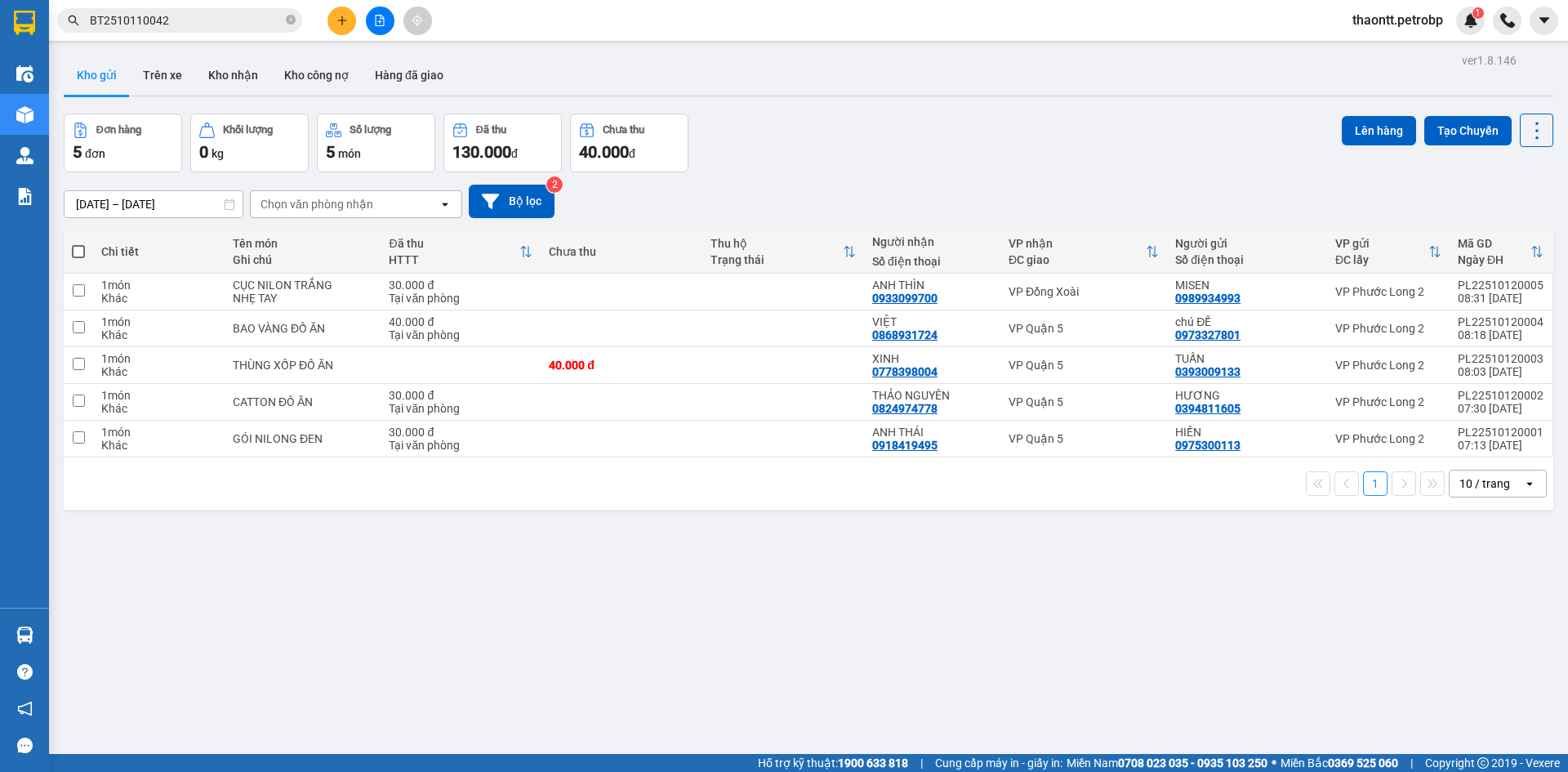
click at [201, 22] on input "BT2510110042" at bounding box center [186, 21] width 193 height 18
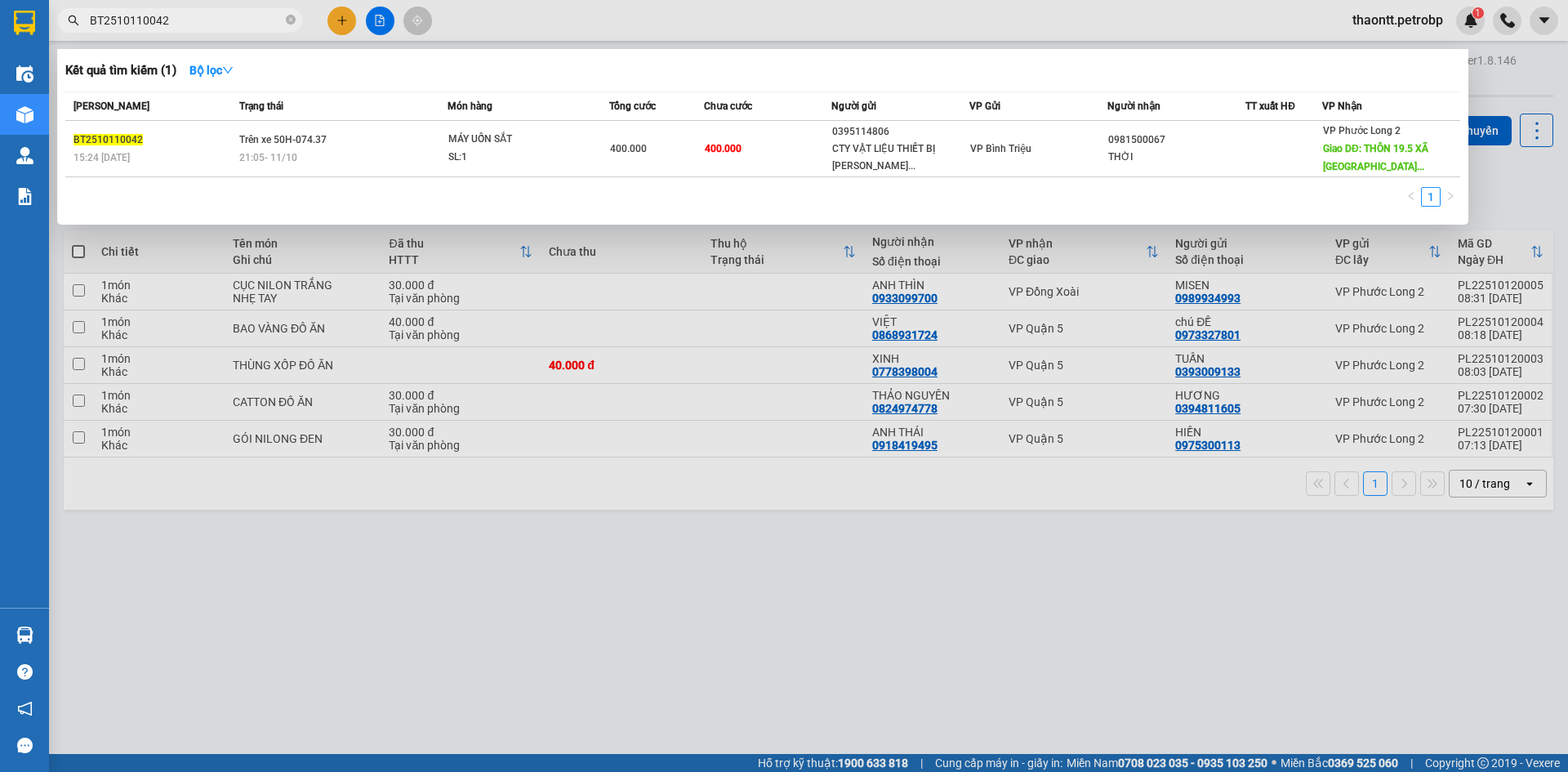
click at [324, 118] on th "Trạng thái" at bounding box center [342, 106] width 213 height 29
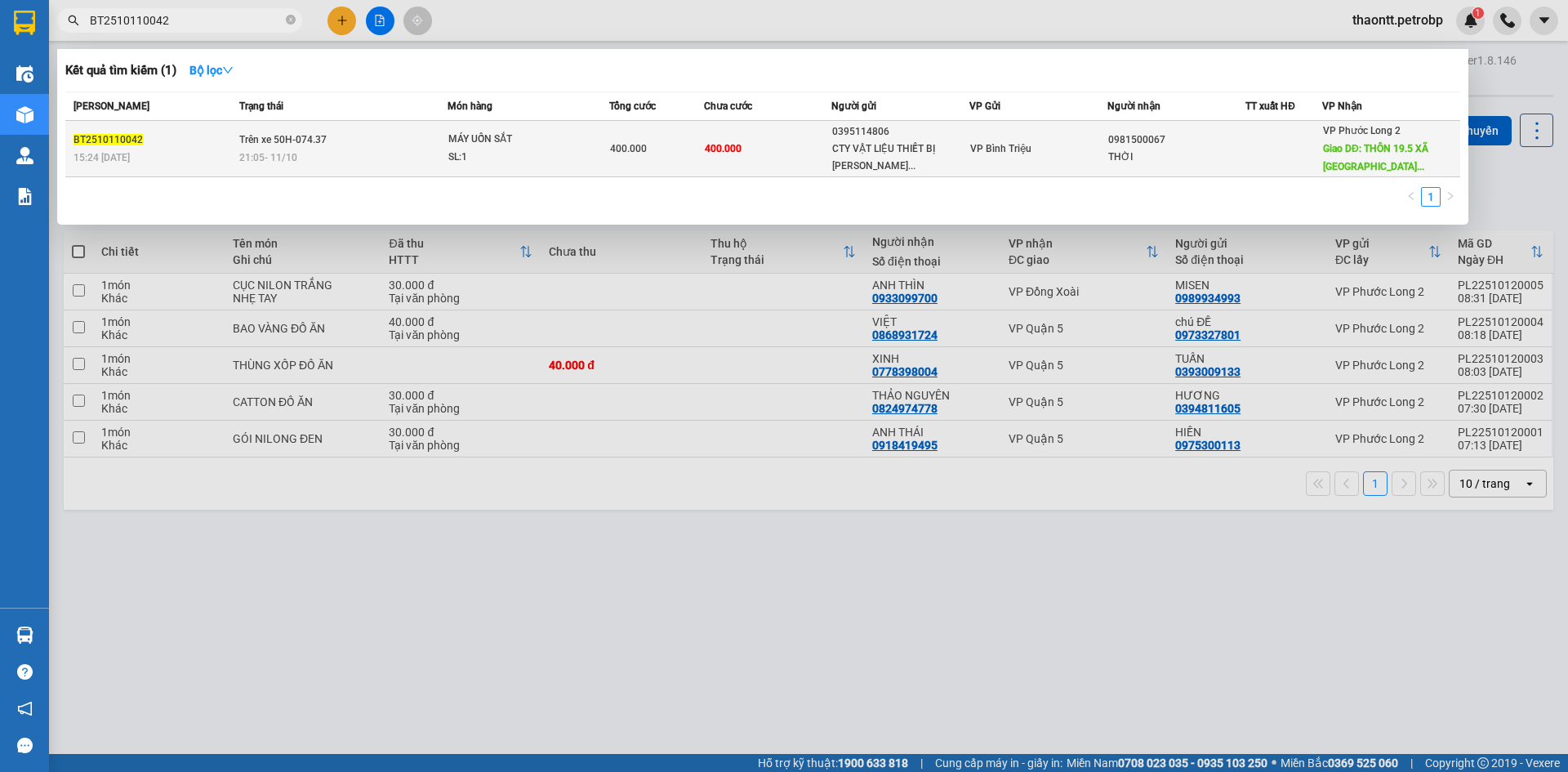
click at [340, 144] on td "Trên xe 50H-074.37 21:05 [DATE]" at bounding box center [342, 149] width 213 height 56
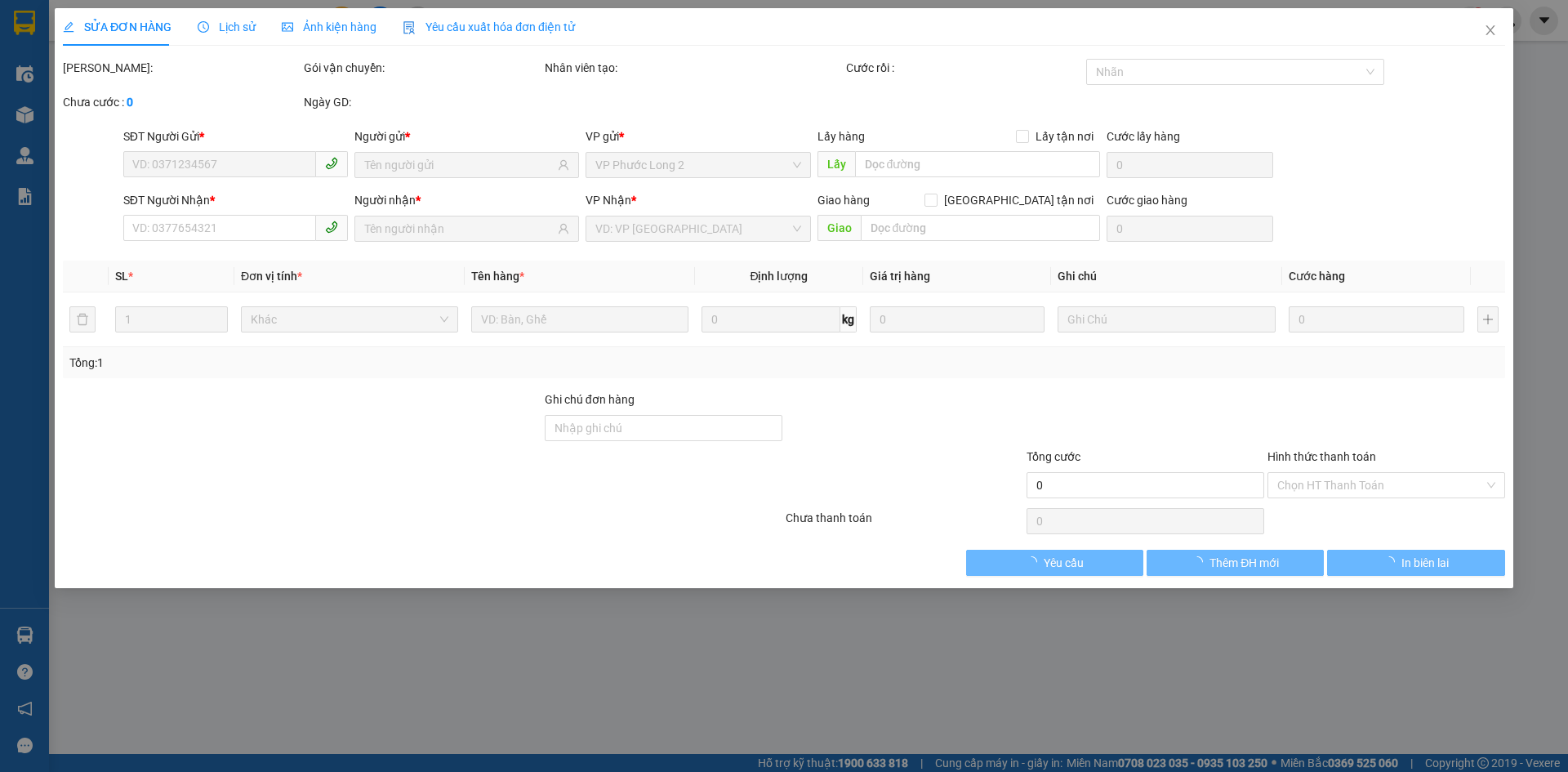
type input "0395114806"
type input "CTY VẬT LIỆU THIẾT BỊ [PERSON_NAME]"
type input "0981500067"
type input "THỜI"
type input "THÔN 19.5 XÃ [GEOGRAPHIC_DATA] NHÀ MÁY CÁM BÙI GIA MẬP"
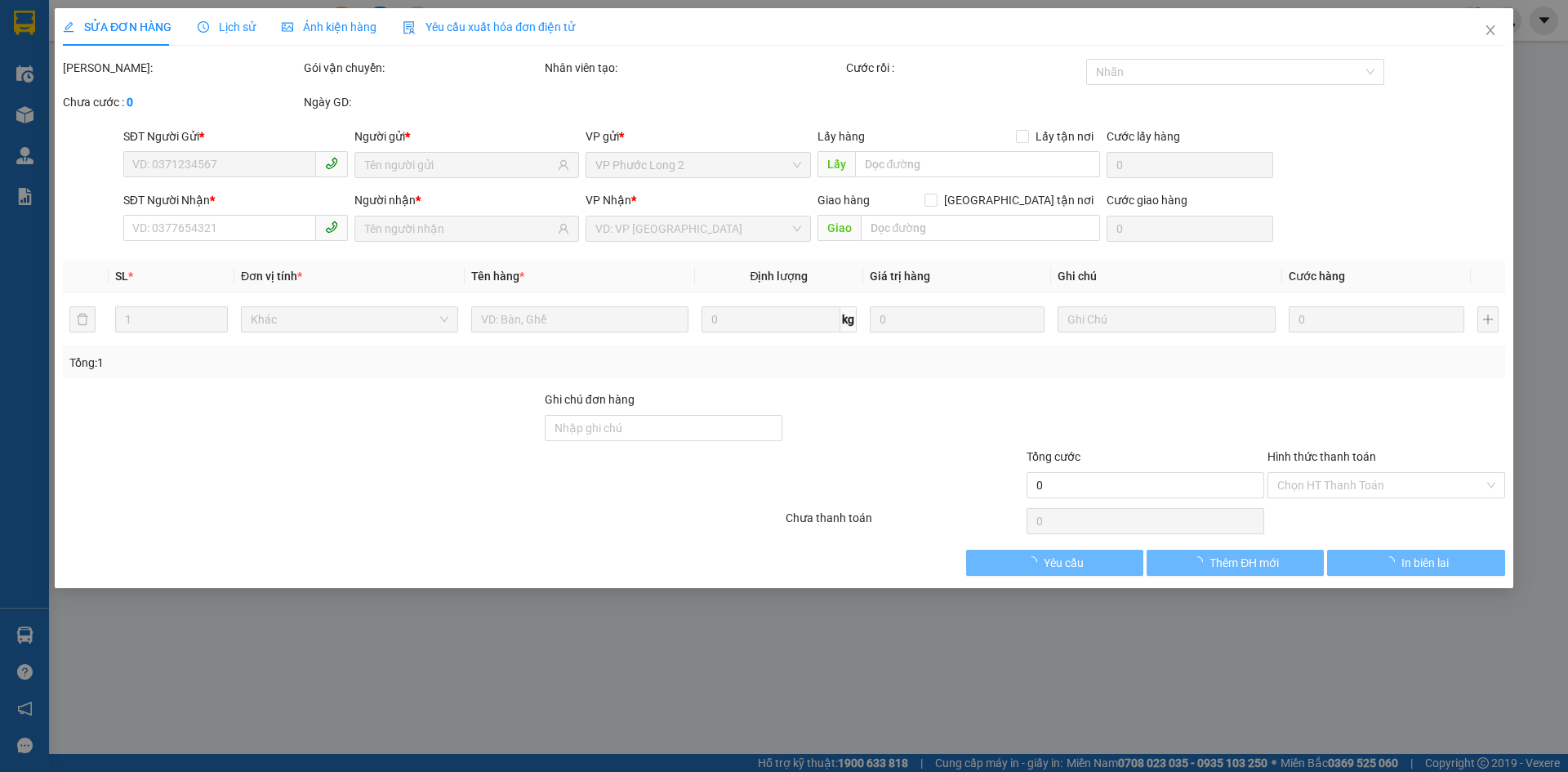
type input "100.000"
type input "400.000"
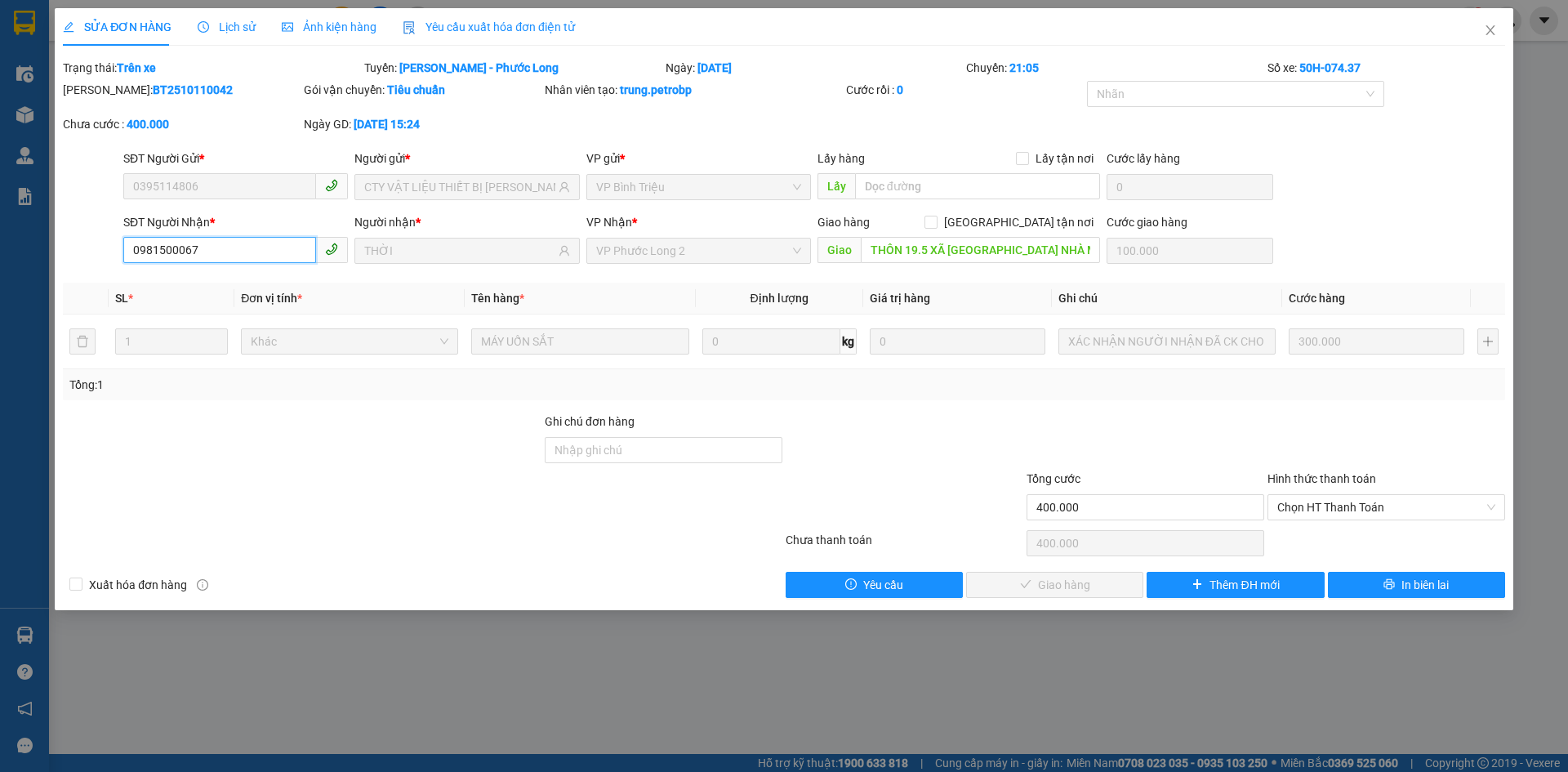
click at [232, 240] on input "0981500067" at bounding box center [220, 250] width 193 height 27
click at [1495, 33] on icon "close" at bounding box center [1490, 30] width 13 height 13
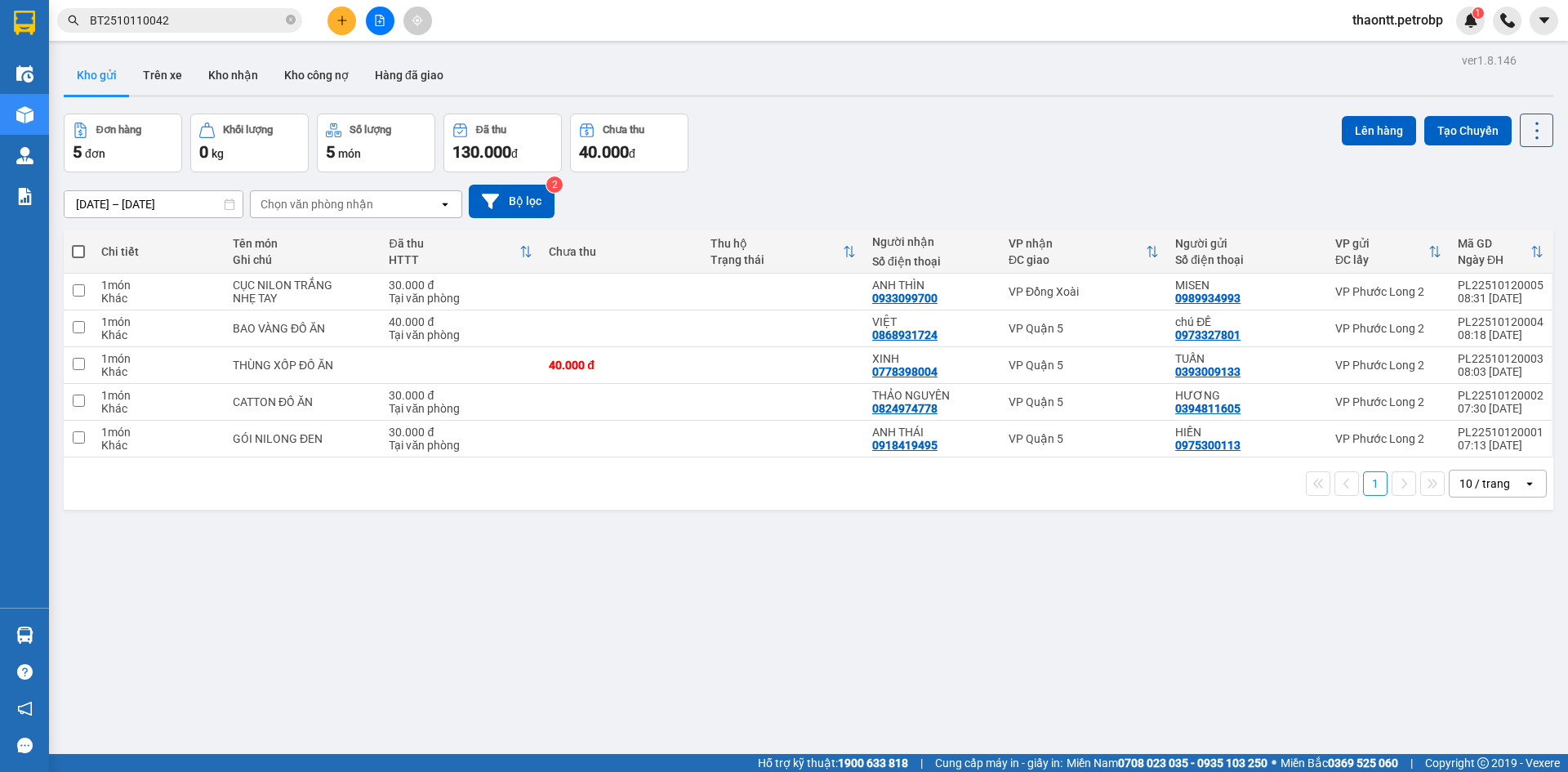
click at [238, 11] on span "BT2510110042" at bounding box center [179, 20] width 245 height 25
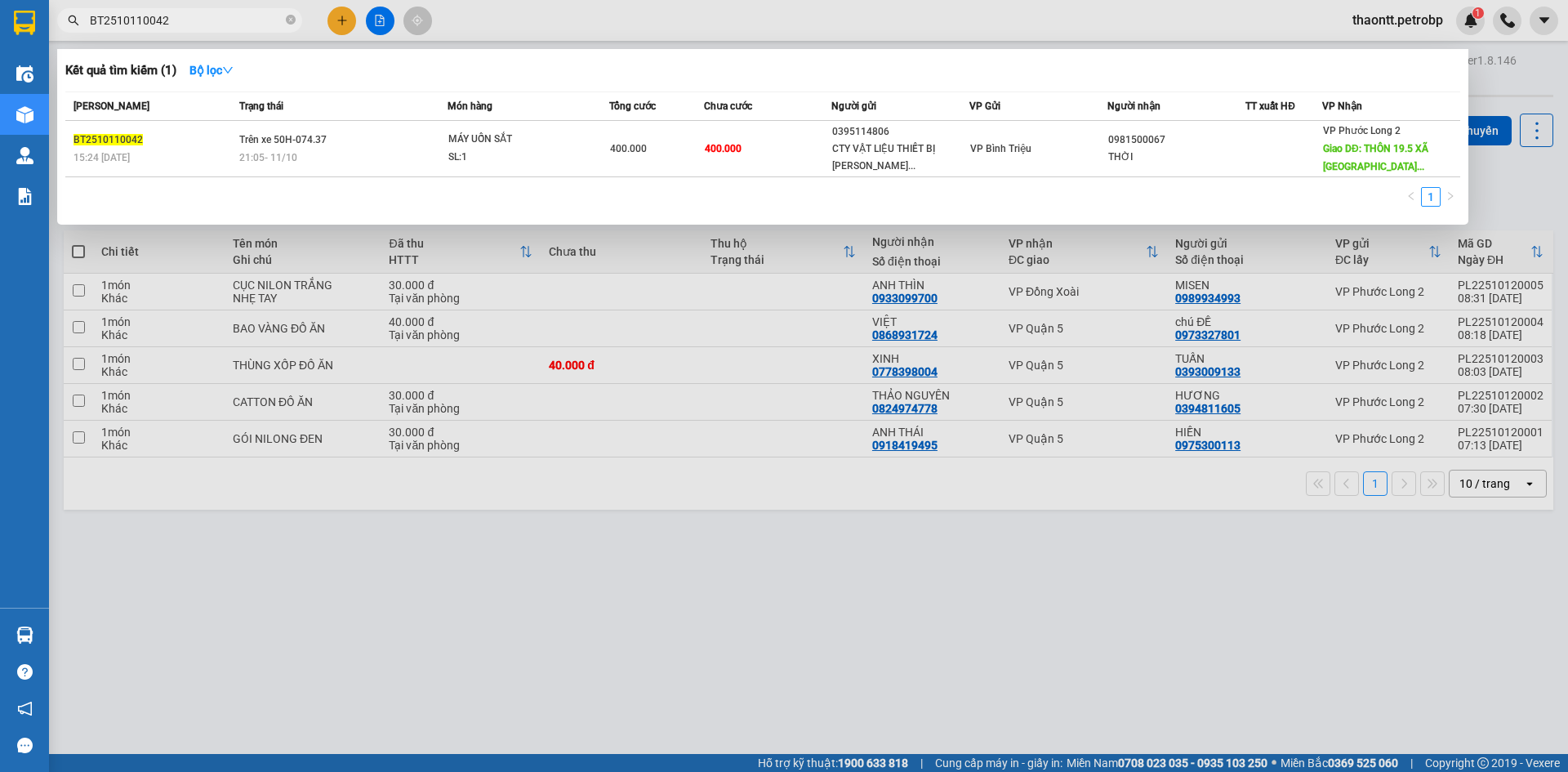
click at [709, 623] on div at bounding box center [784, 386] width 1568 height 772
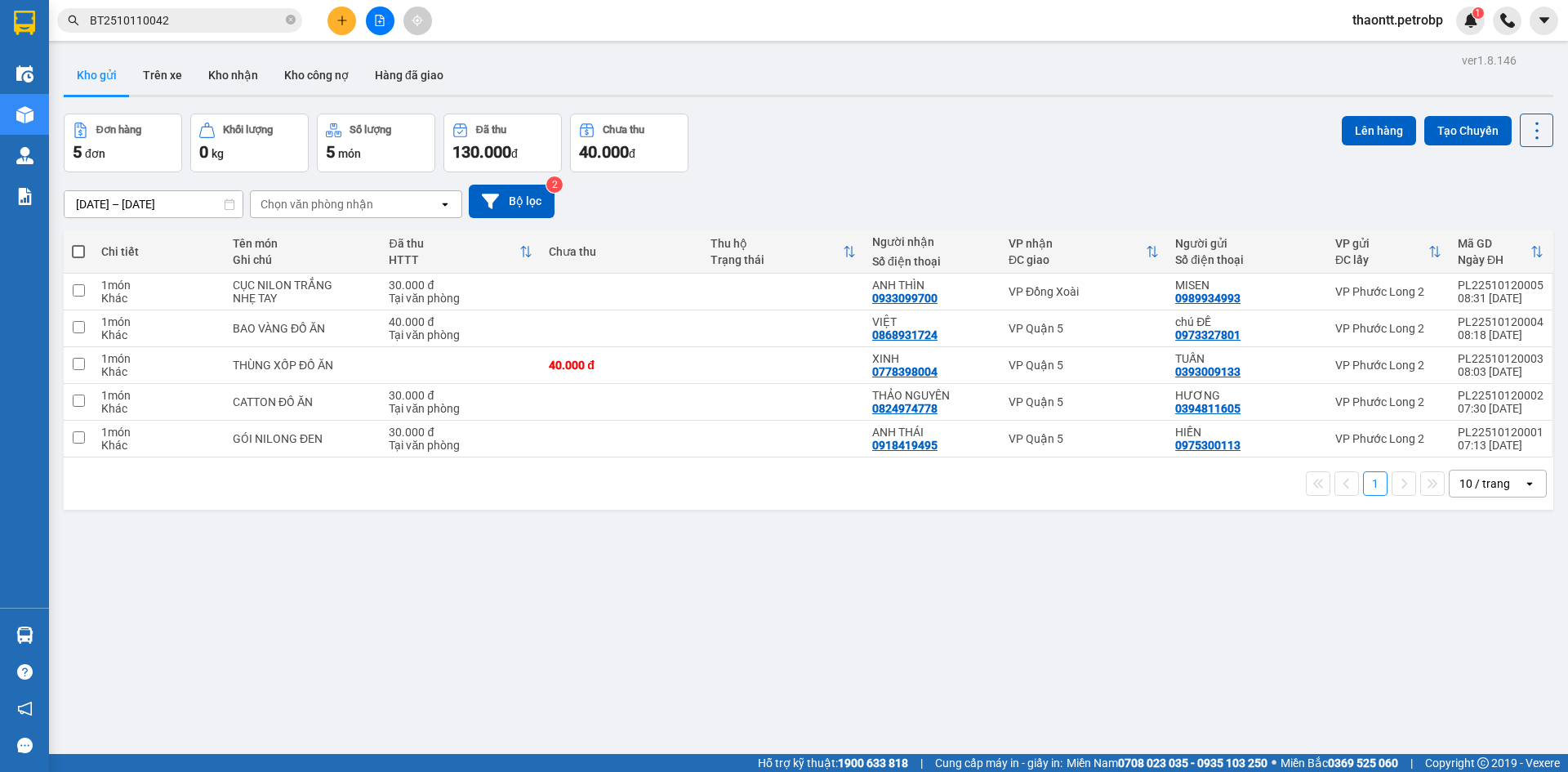
click at [244, 19] on input "BT2510110042" at bounding box center [186, 21] width 193 height 18
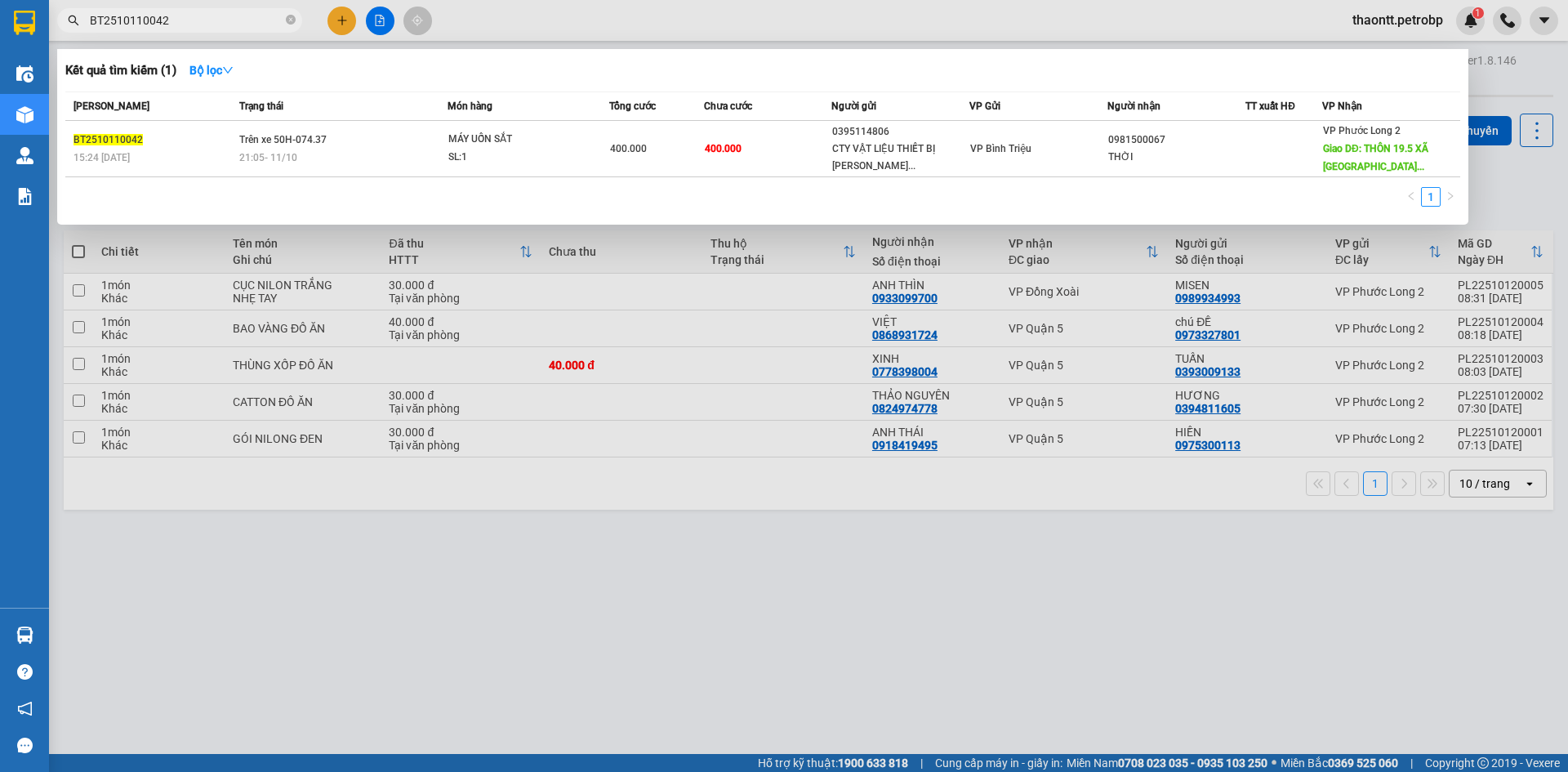
click at [802, 646] on div at bounding box center [784, 386] width 1568 height 772
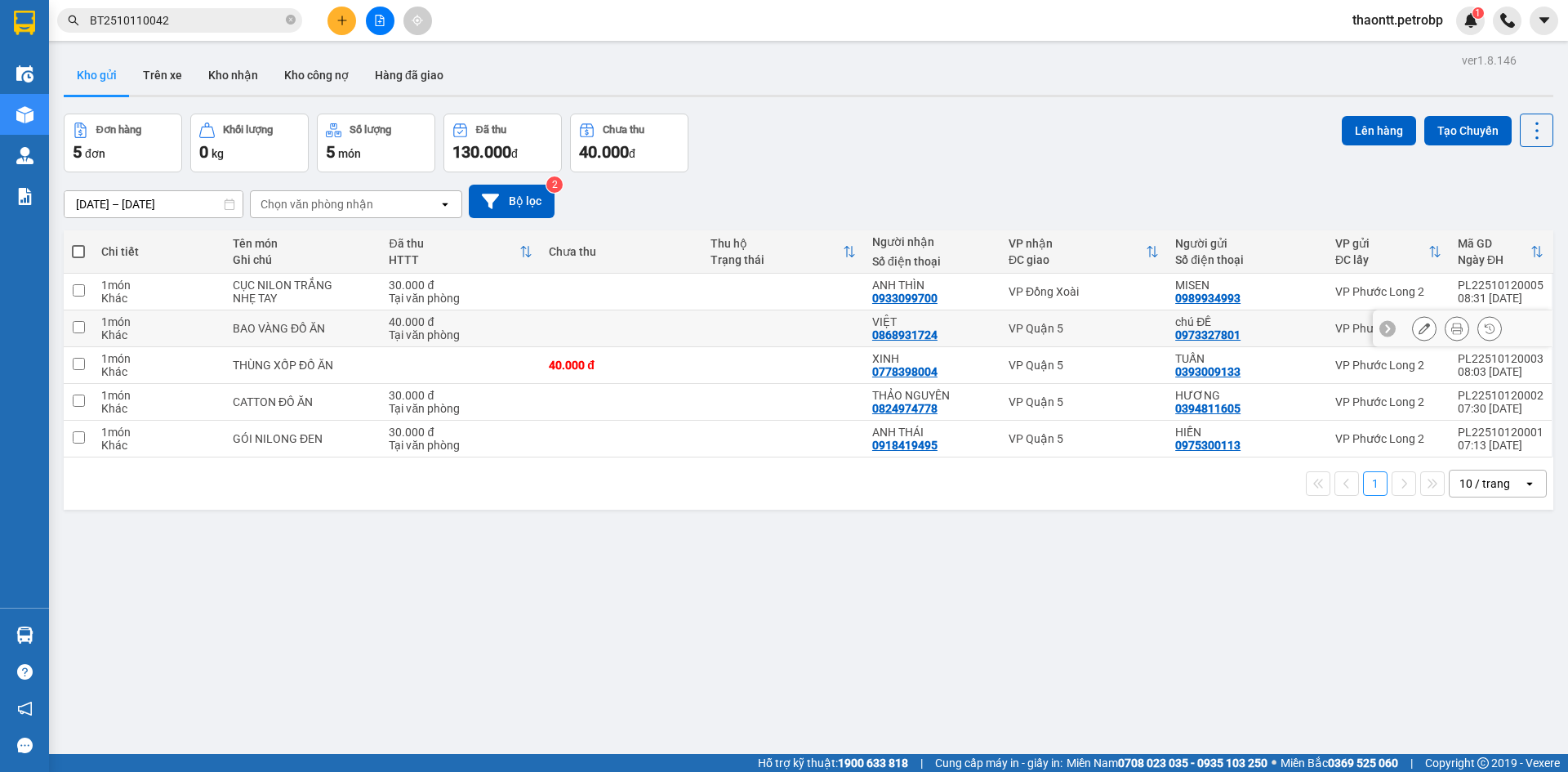
click at [684, 298] on td at bounding box center [621, 291] width 161 height 36
checkbox input "true"
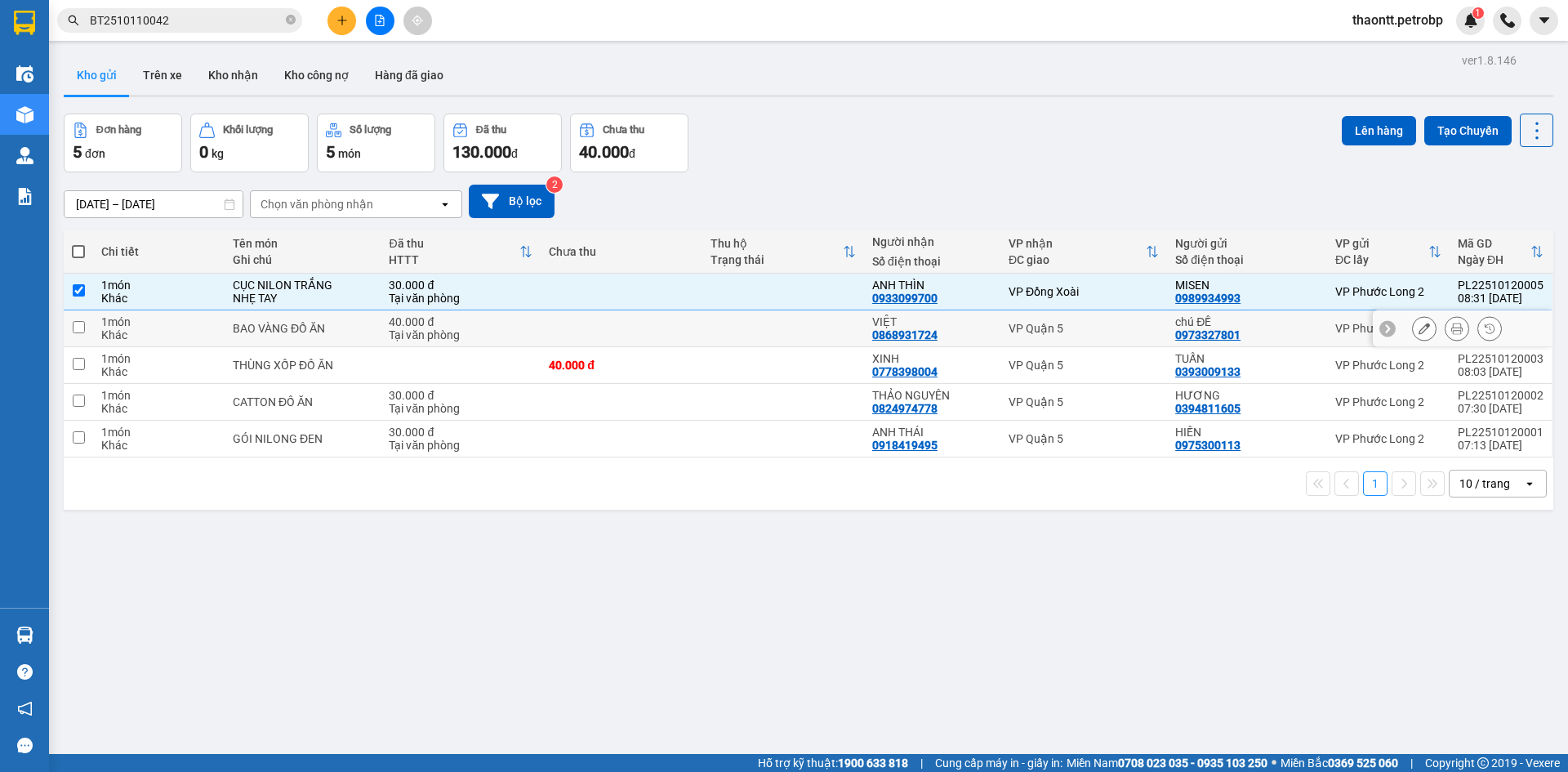
click at [667, 338] on td at bounding box center [621, 328] width 161 height 36
checkbox input "true"
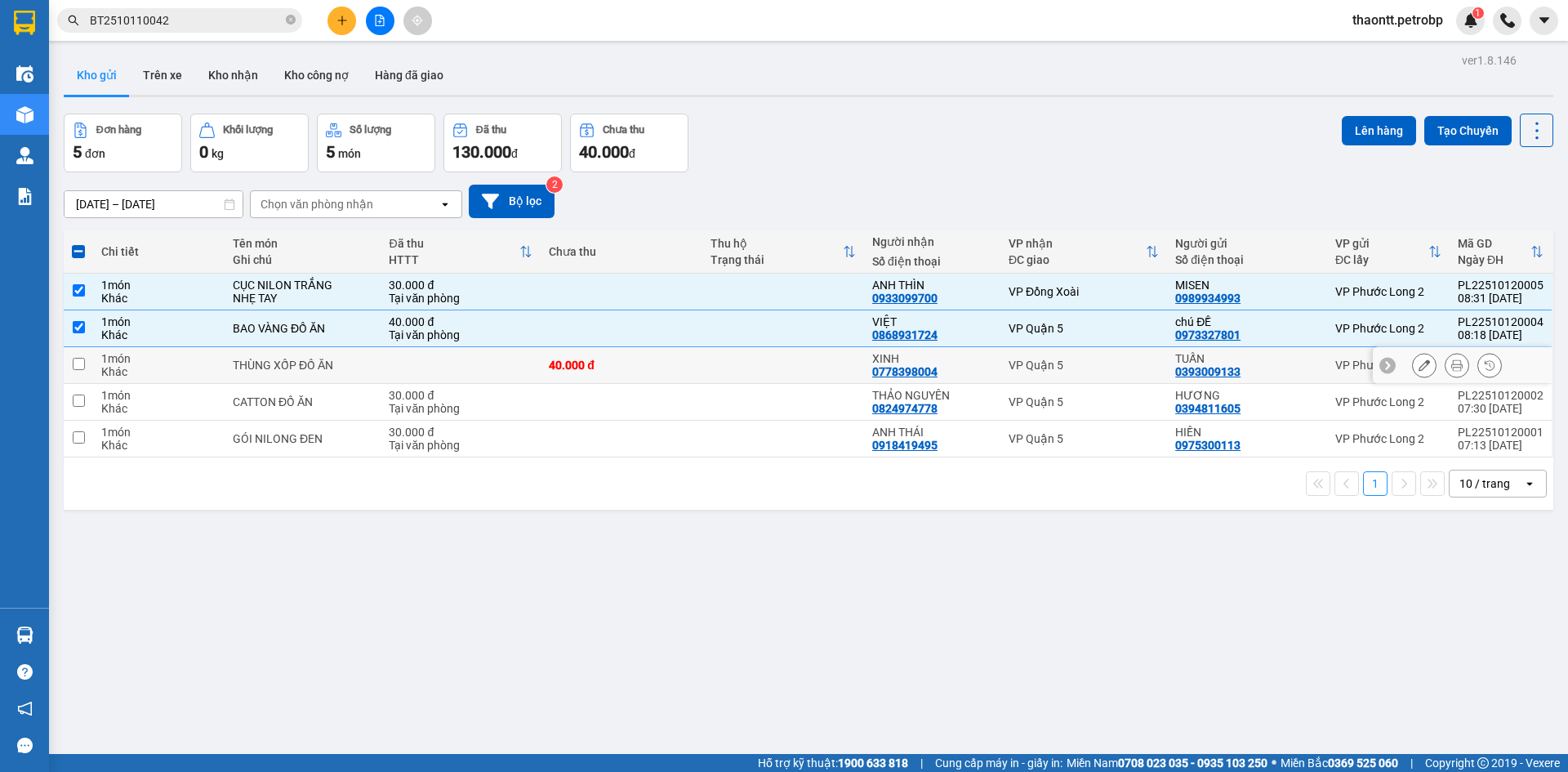
click at [665, 365] on div "40.000 đ" at bounding box center [622, 364] width 146 height 13
checkbox input "true"
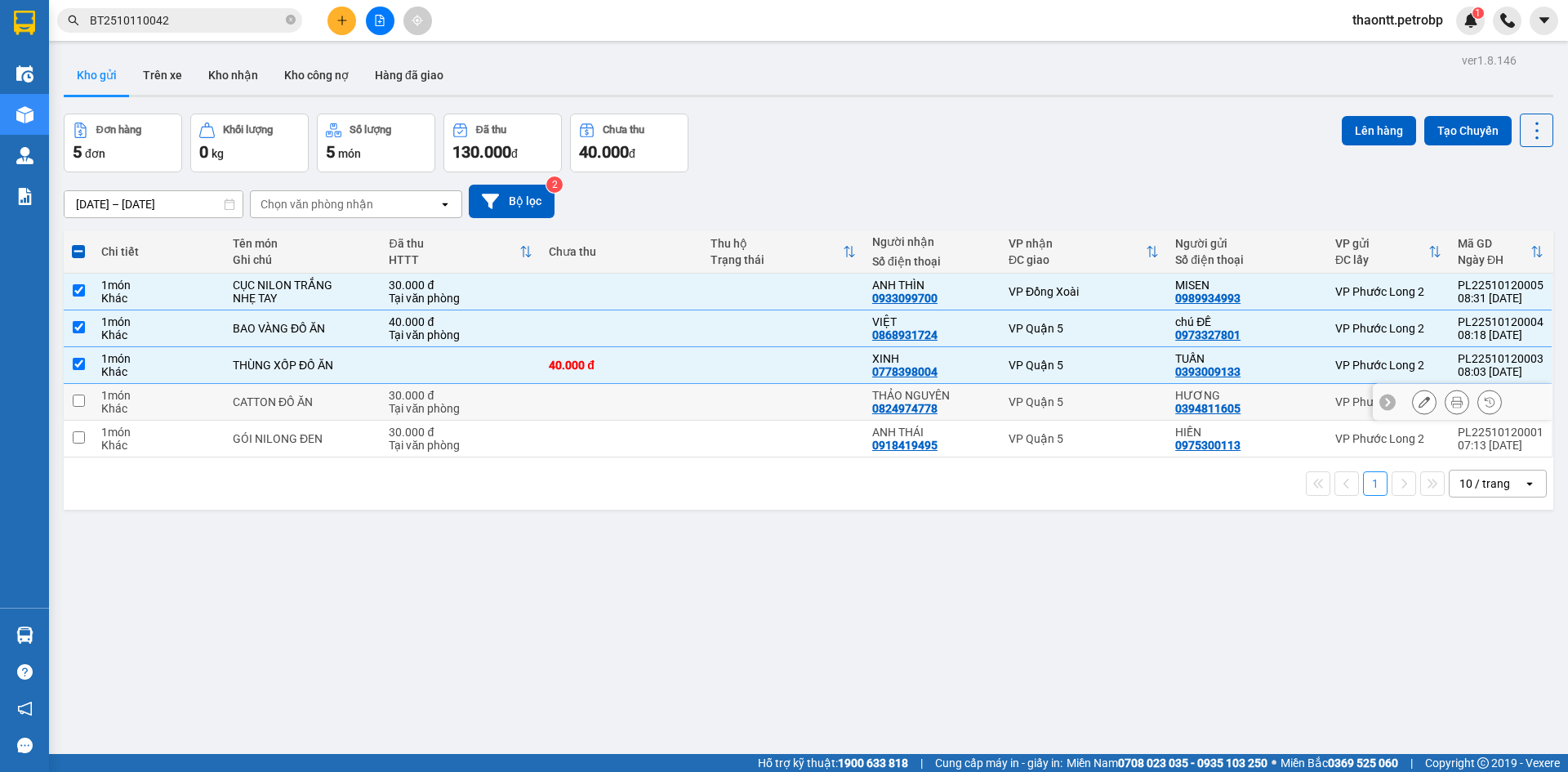
click at [667, 397] on td at bounding box center [621, 402] width 161 height 36
checkbox input "true"
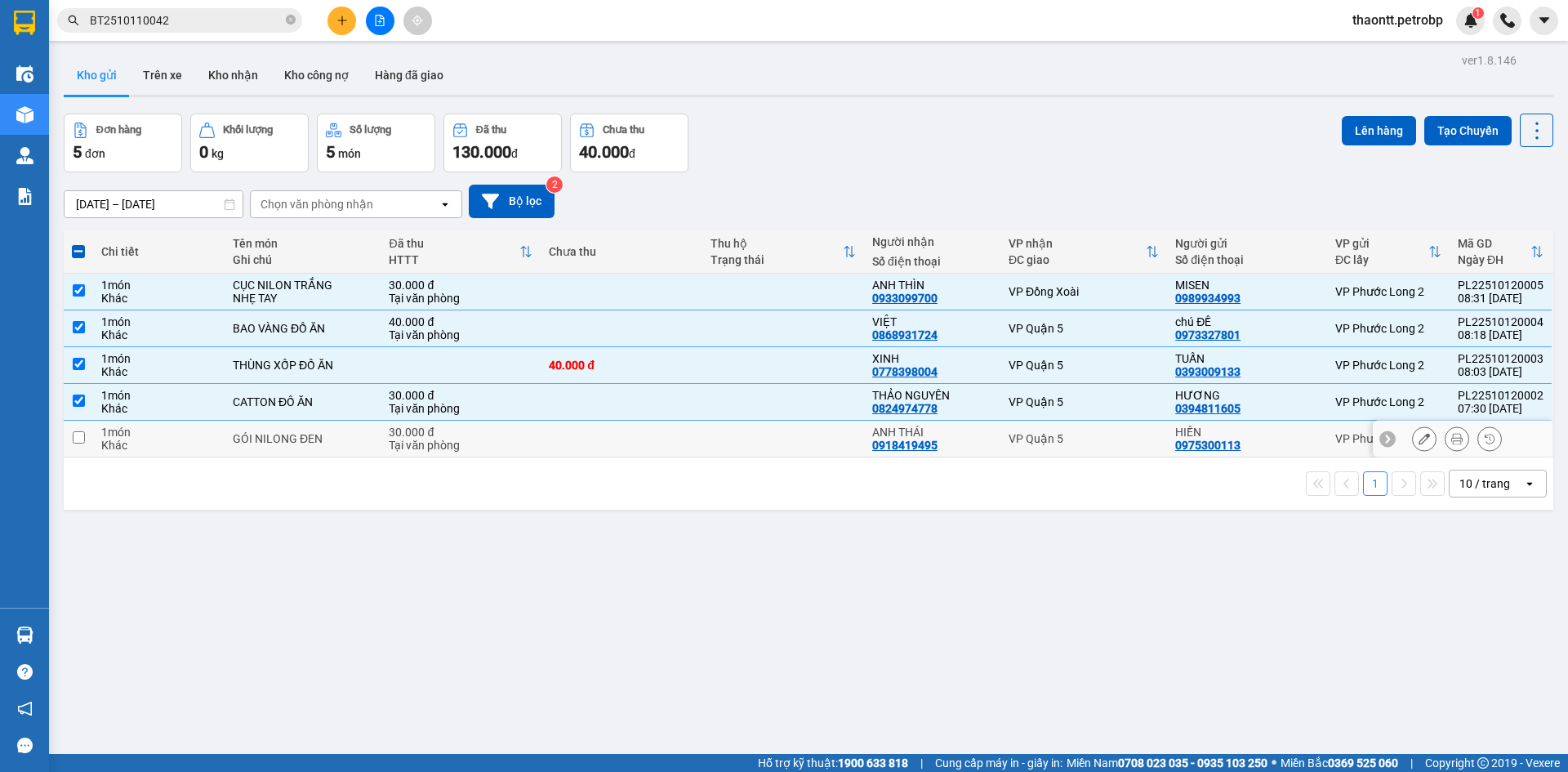
click at [654, 440] on td at bounding box center [621, 438] width 161 height 36
checkbox input "true"
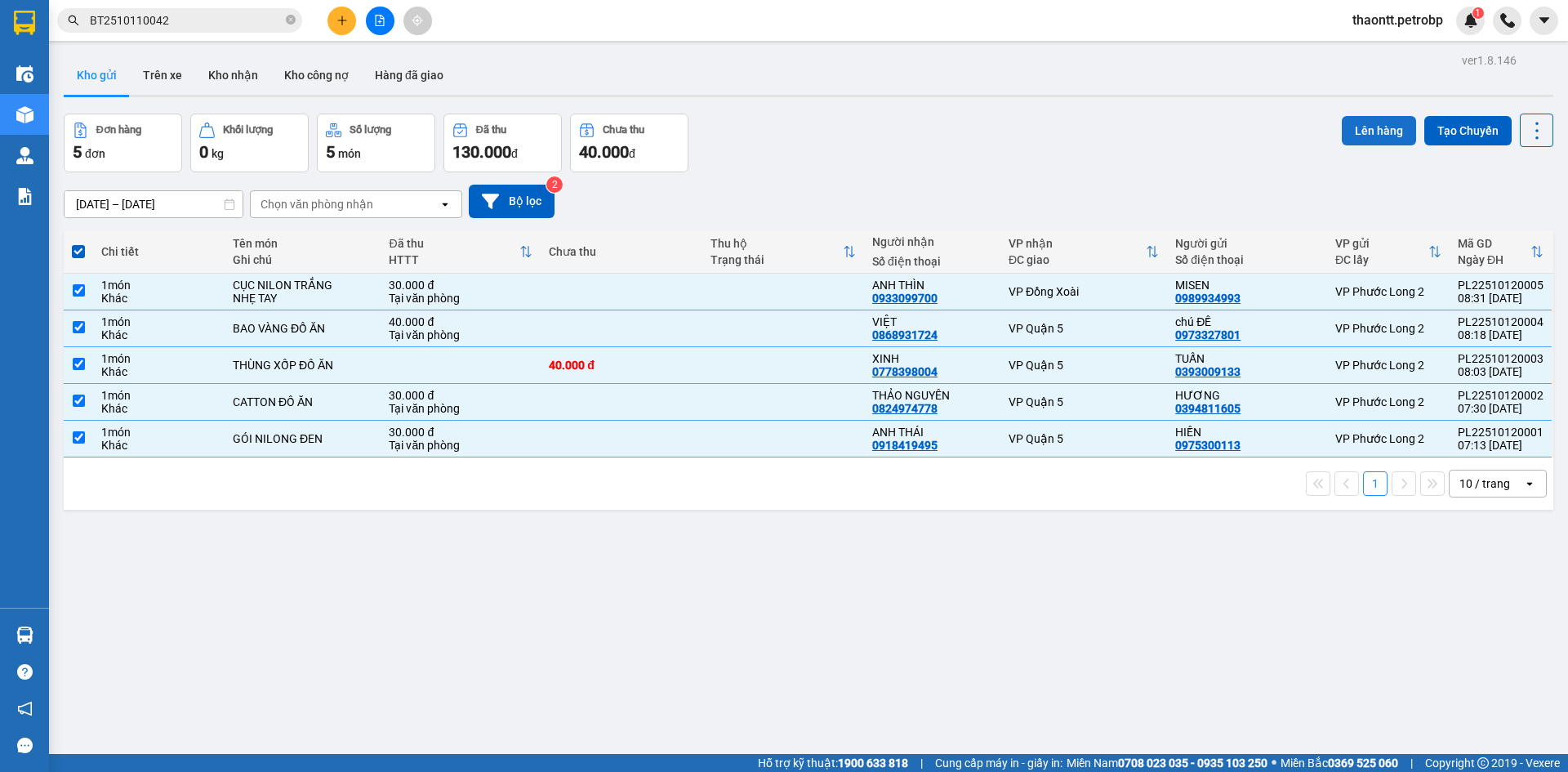
click at [1382, 125] on button "Lên hàng" at bounding box center [1380, 131] width 75 height 30
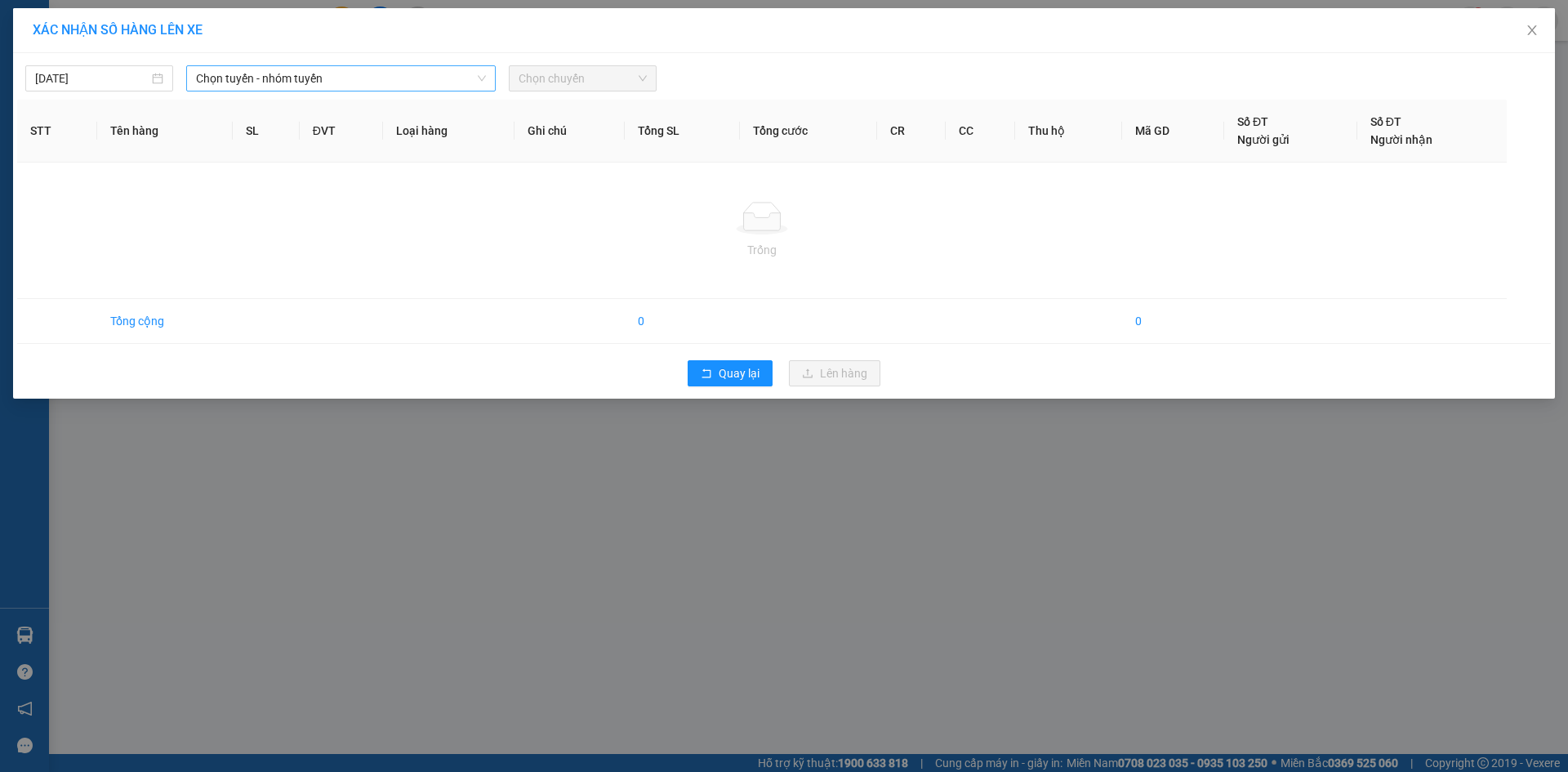
click at [362, 81] on span "Chọn tuyến - nhóm tuyến" at bounding box center [341, 78] width 290 height 25
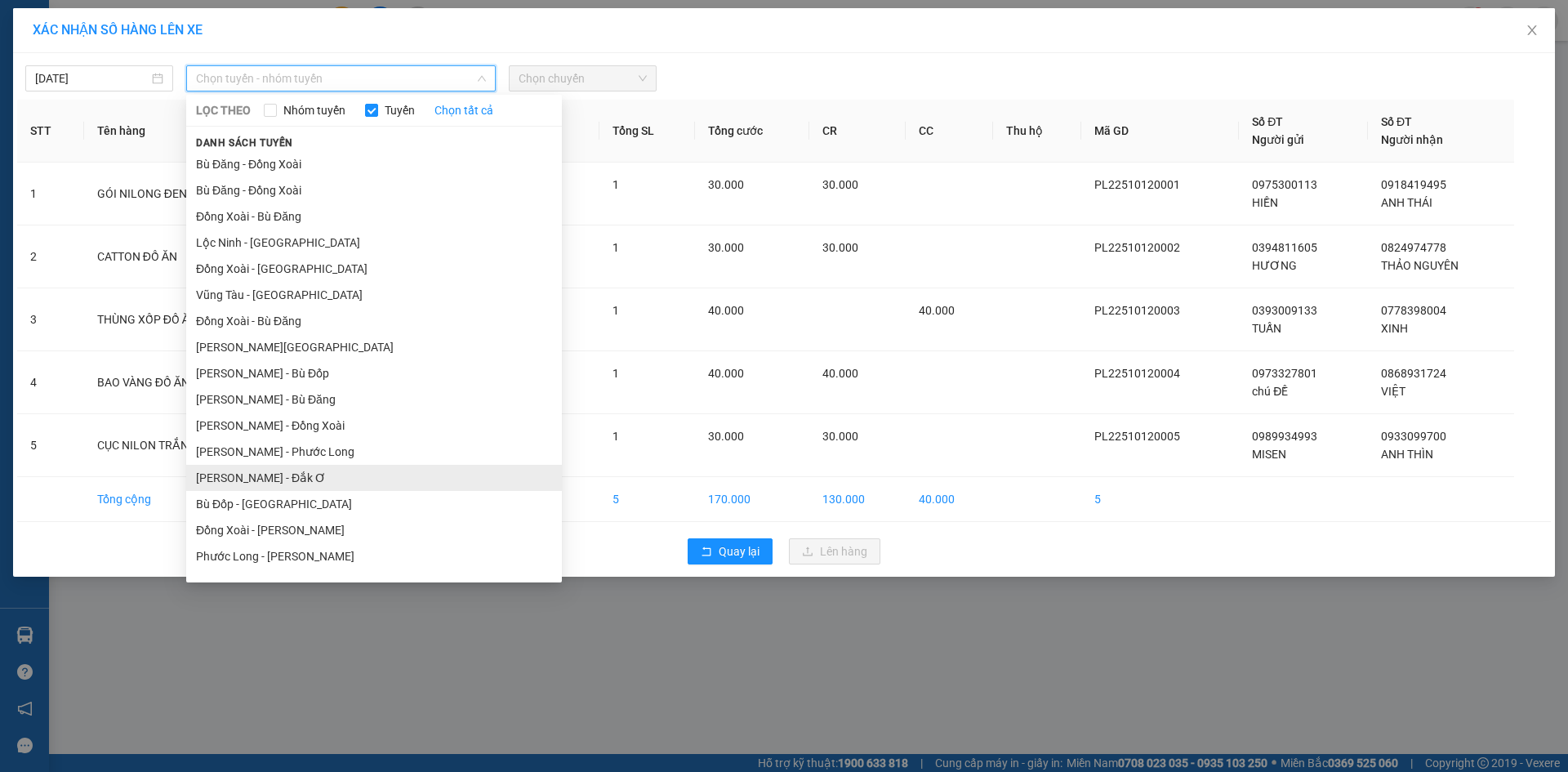
scroll to position [98, 0]
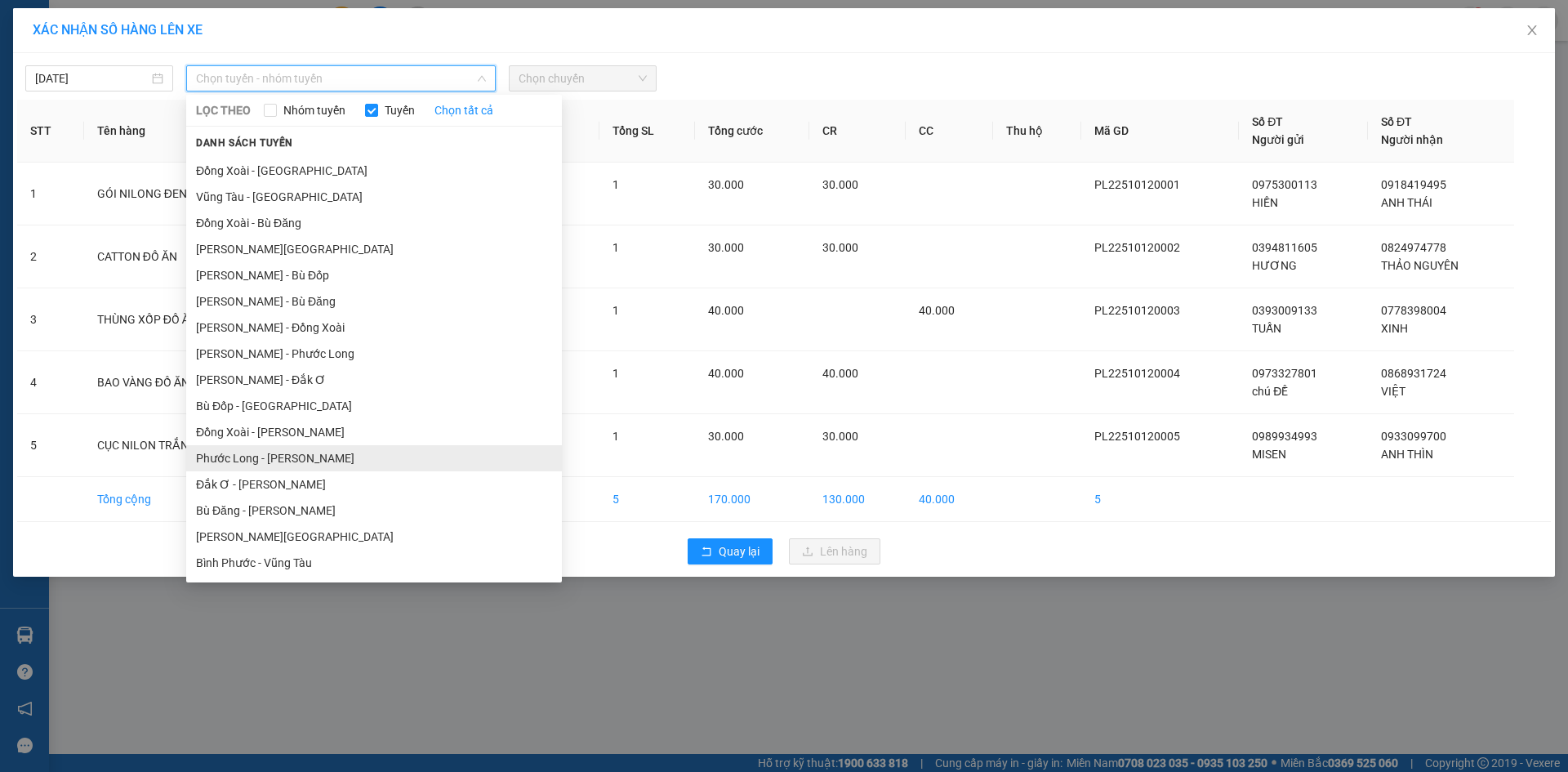
click at [297, 451] on li "Phước Long - [PERSON_NAME]" at bounding box center [374, 458] width 376 height 27
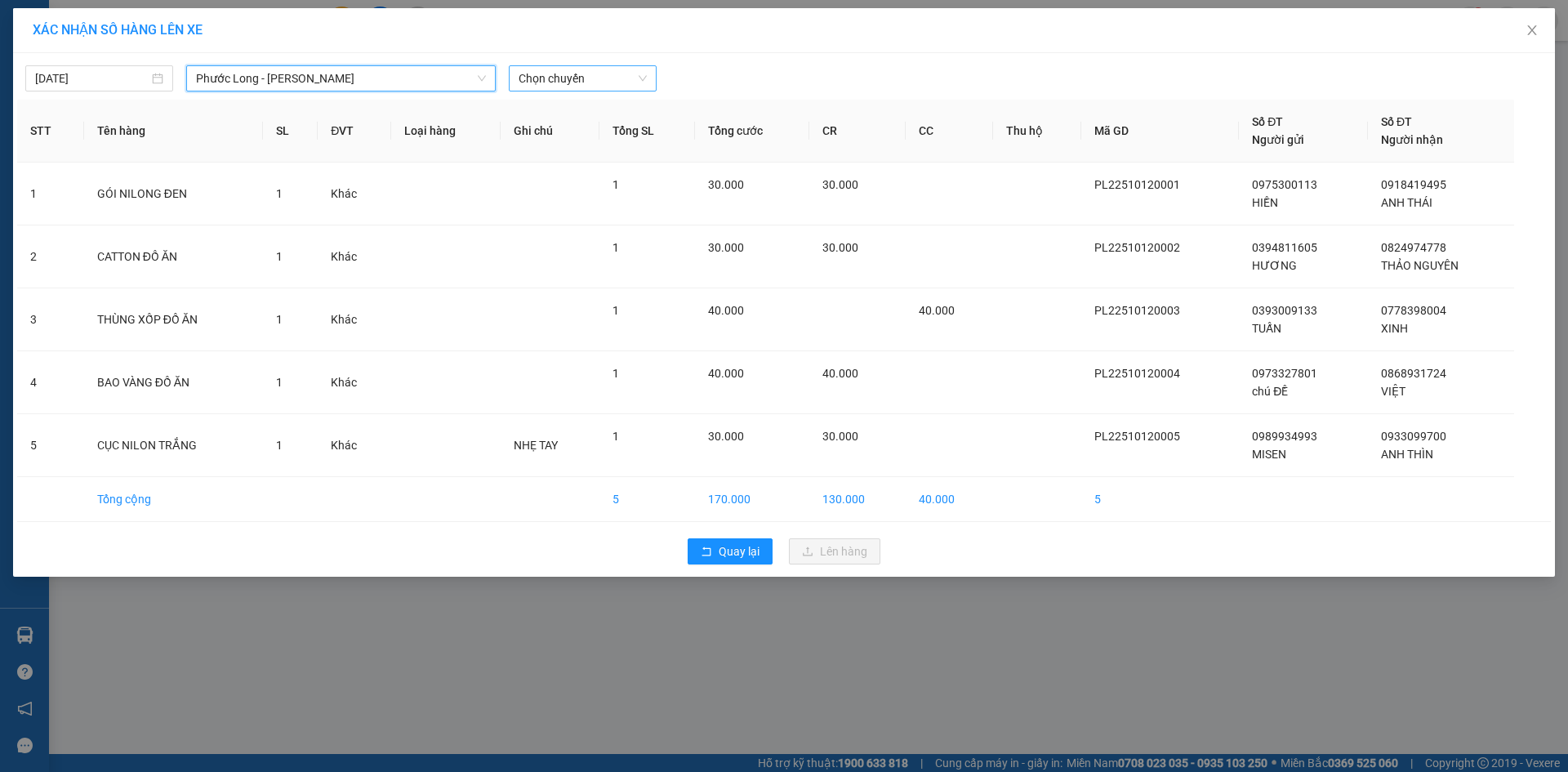
click at [556, 76] on span "Chọn chuyến" at bounding box center [583, 78] width 128 height 25
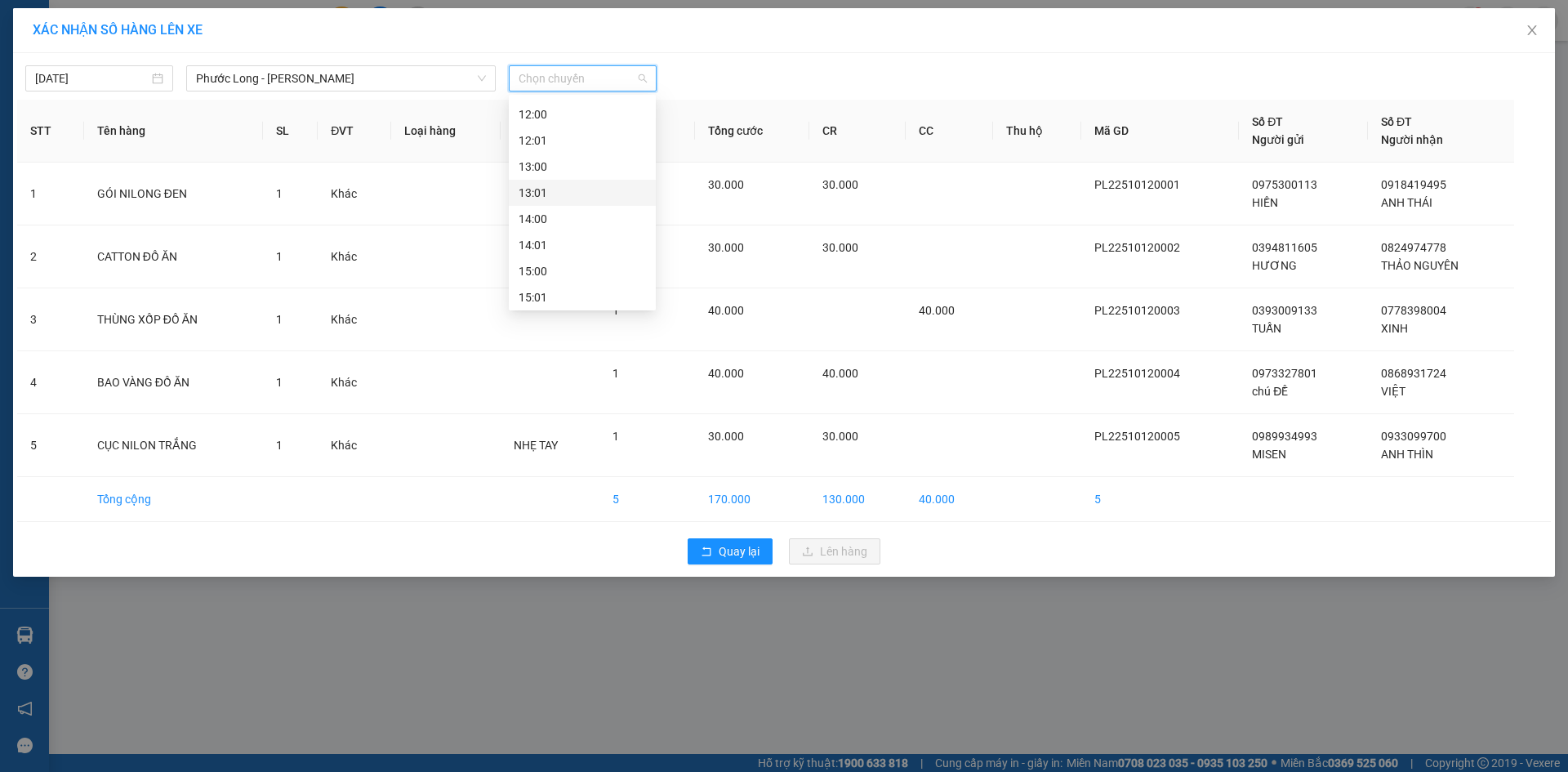
scroll to position [327, 0]
click at [602, 222] on div "09:05 - 93H-020.96" at bounding box center [582, 228] width 127 height 18
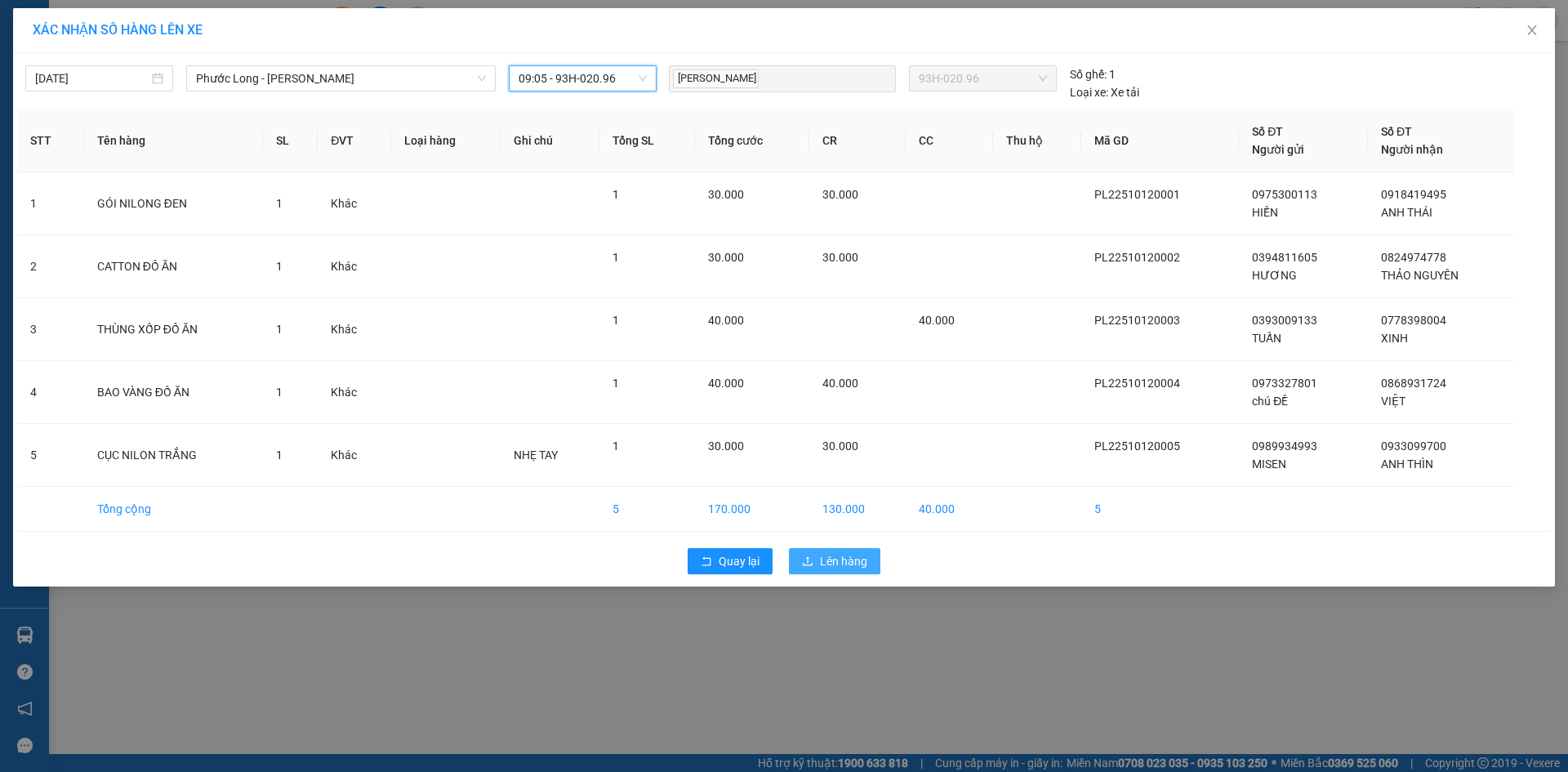
click at [850, 551] on button "Lên hàng" at bounding box center [835, 561] width 92 height 27
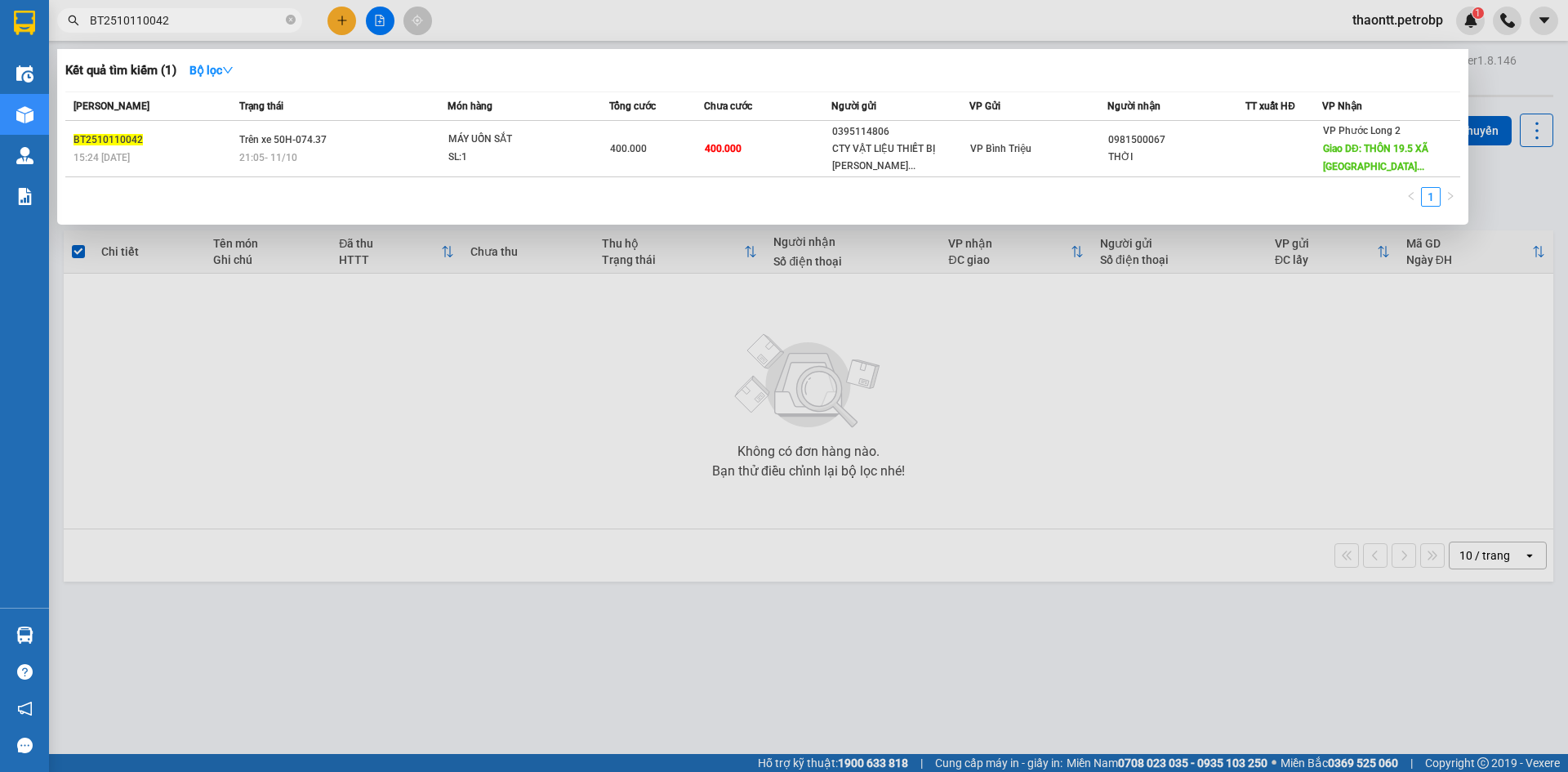
click at [206, 17] on input "BT2510110042" at bounding box center [186, 21] width 193 height 18
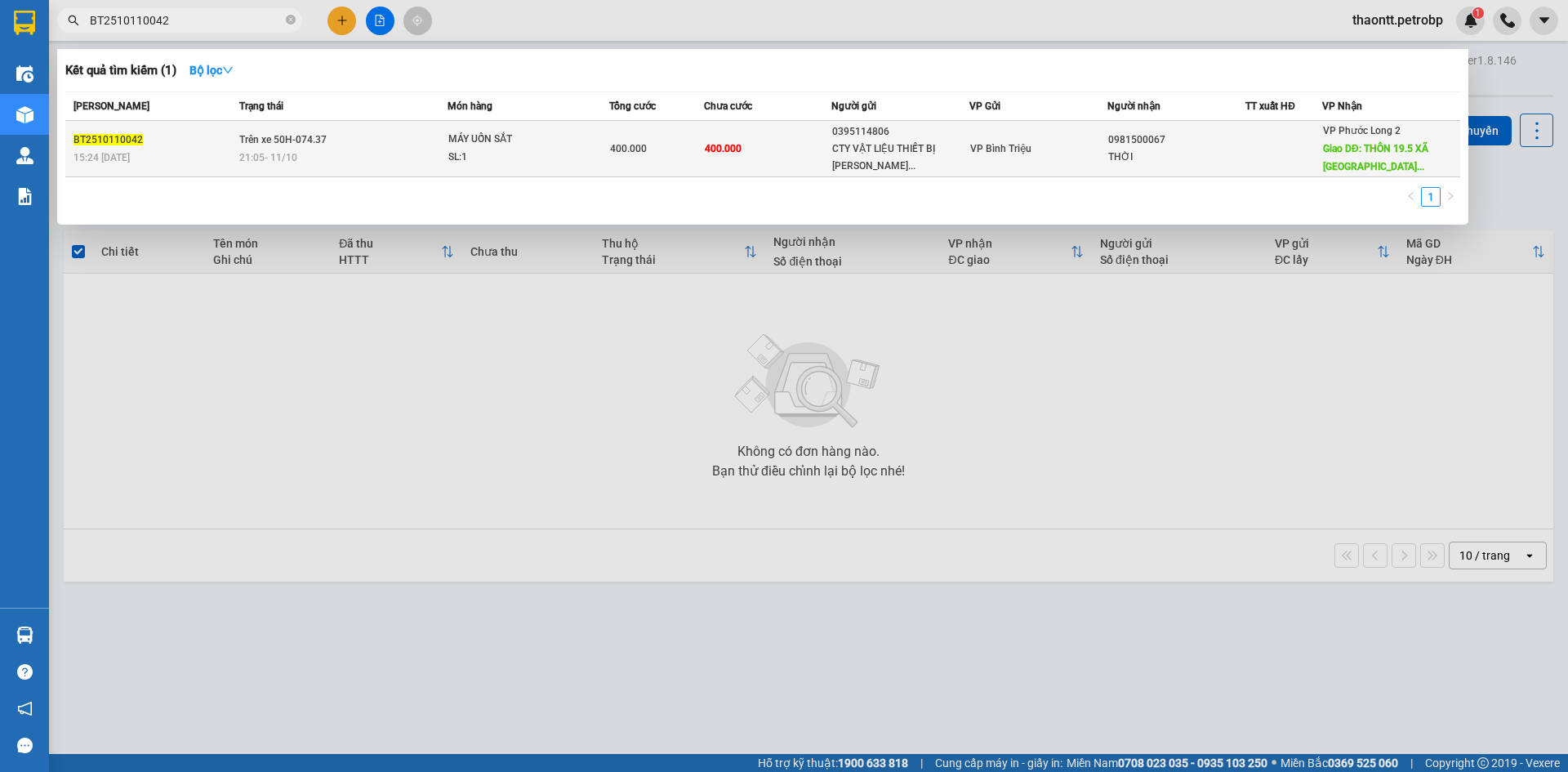
click at [1002, 163] on td "VP Bình Triệu" at bounding box center [1038, 149] width 138 height 56
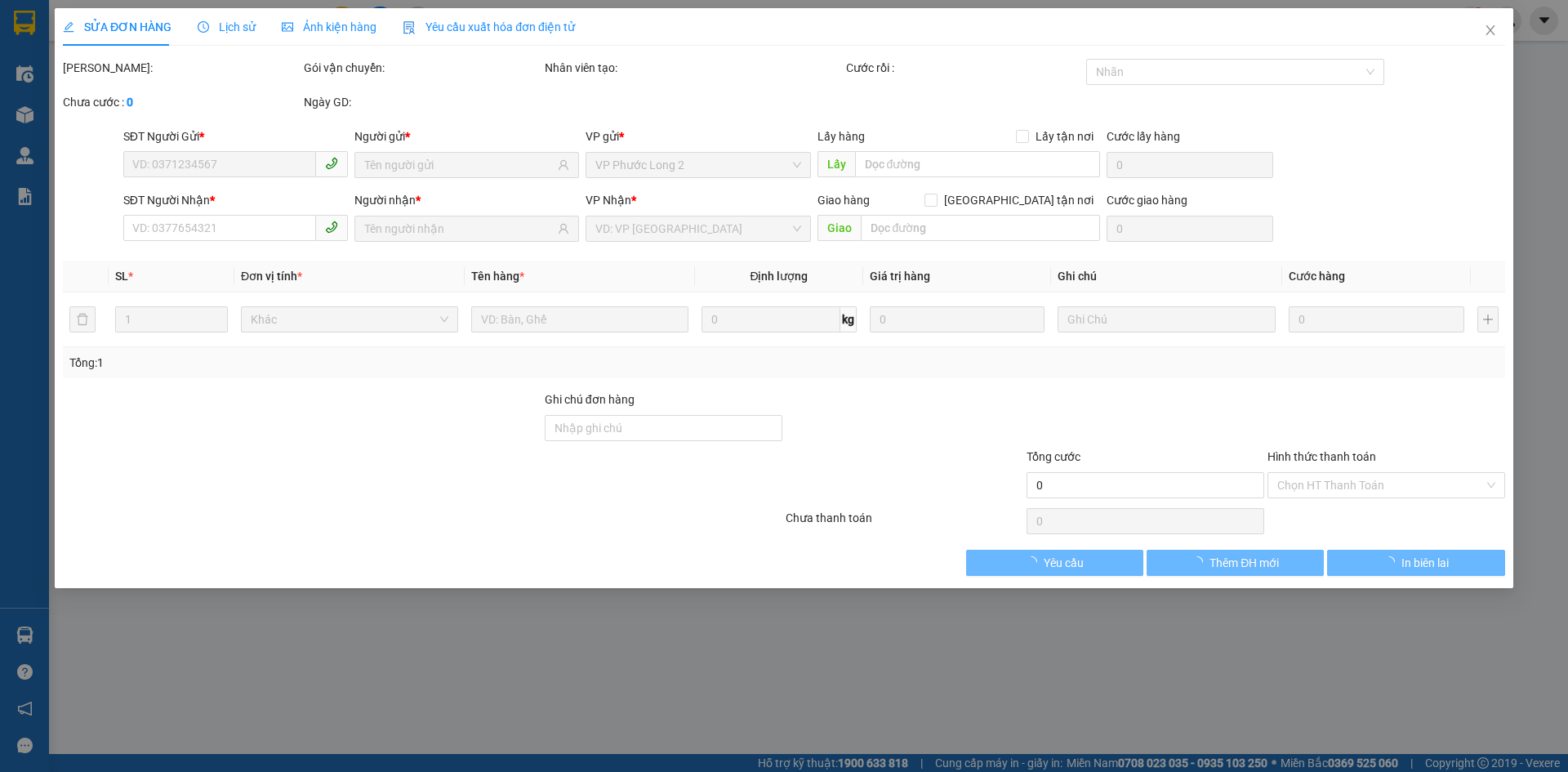
type input "0395114806"
type input "CTY VẬT LIỆU THIẾT BỊ [PERSON_NAME]"
type input "0981500067"
type input "THỜI"
type input "THÔN 19.5 XÃ [GEOGRAPHIC_DATA] NHÀ MÁY CÁM BÙI GIA MẬP"
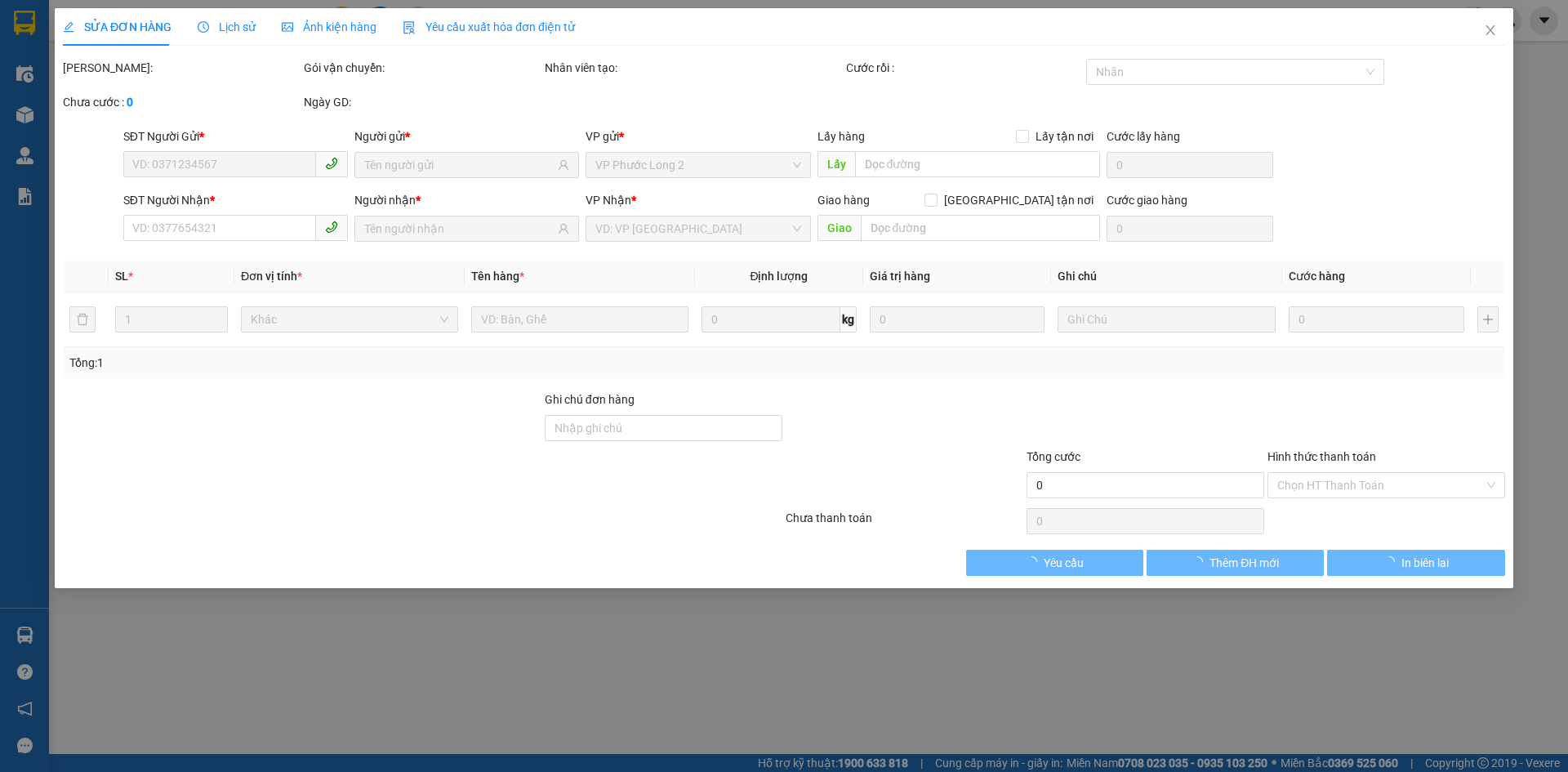
type input "100.000"
type input "400.000"
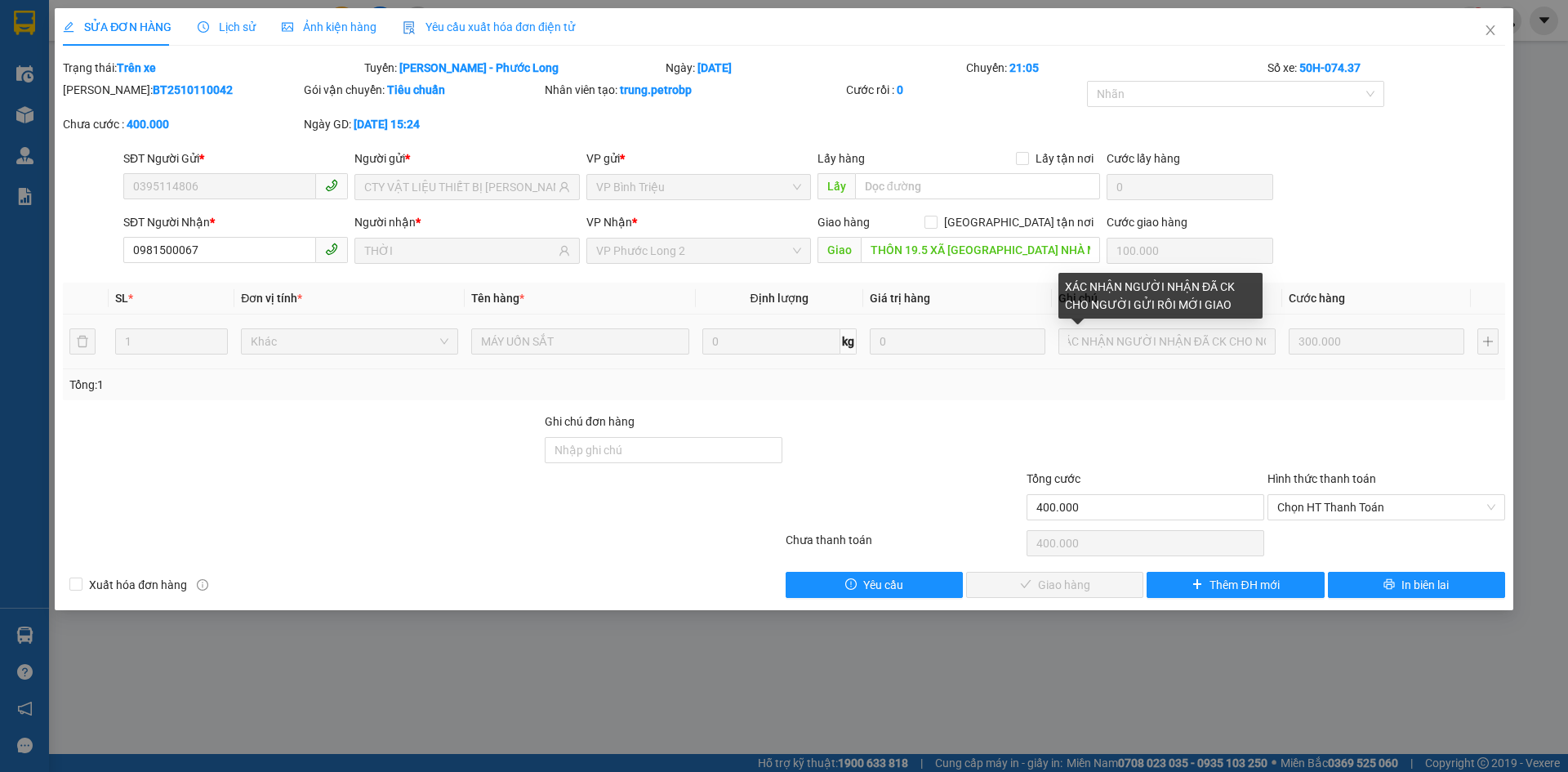
click at [1254, 354] on div "XÁC NHẬN NGƯỜI NHẬN ĐÃ CK CHO NGƯỜI GỬI RỒI MỚI GIAO" at bounding box center [1167, 341] width 218 height 32
click at [1263, 400] on div "Tổng: 1" at bounding box center [784, 385] width 1443 height 32
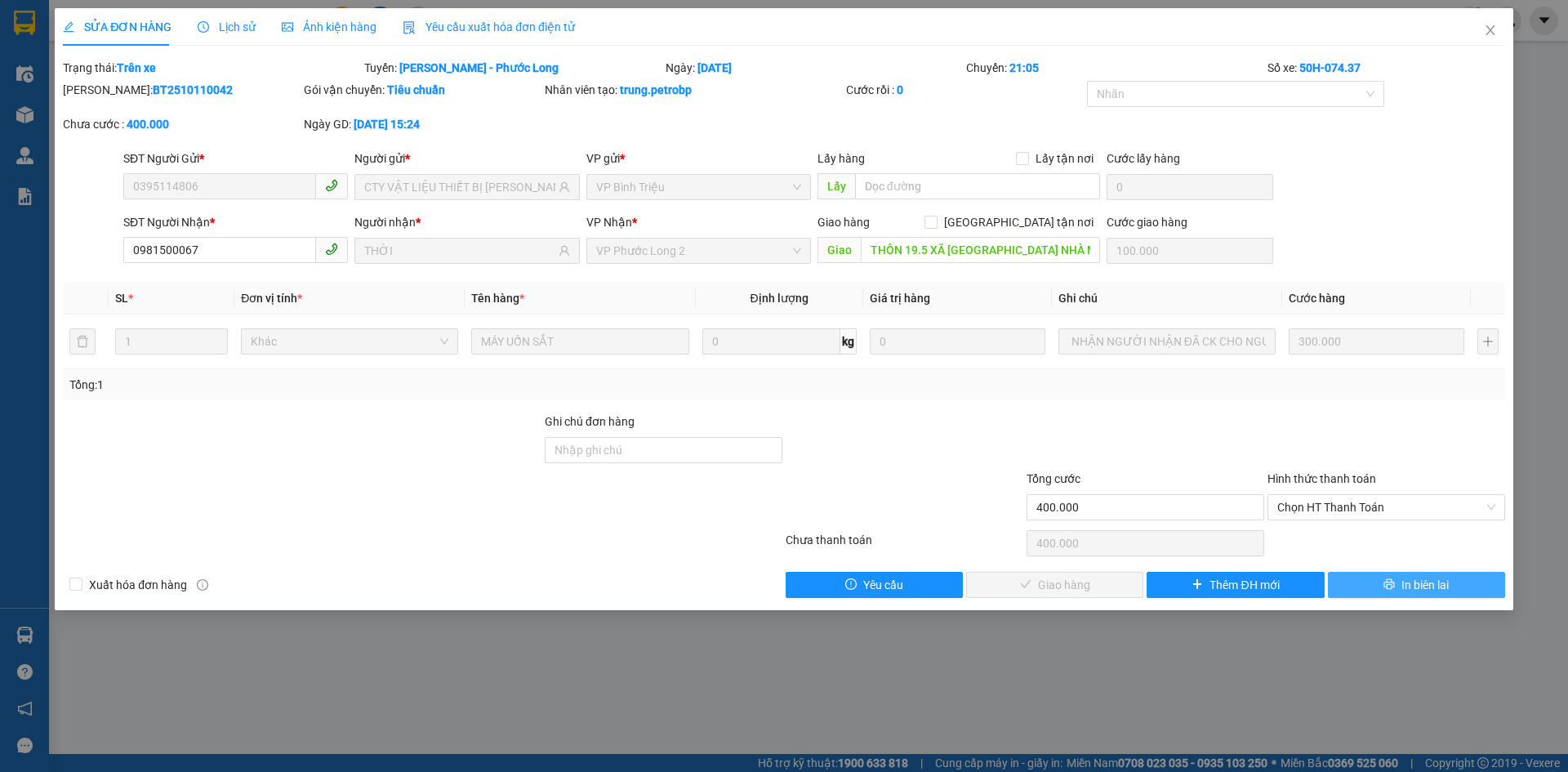
click at [1397, 589] on button "In biên lai" at bounding box center [1416, 585] width 177 height 27
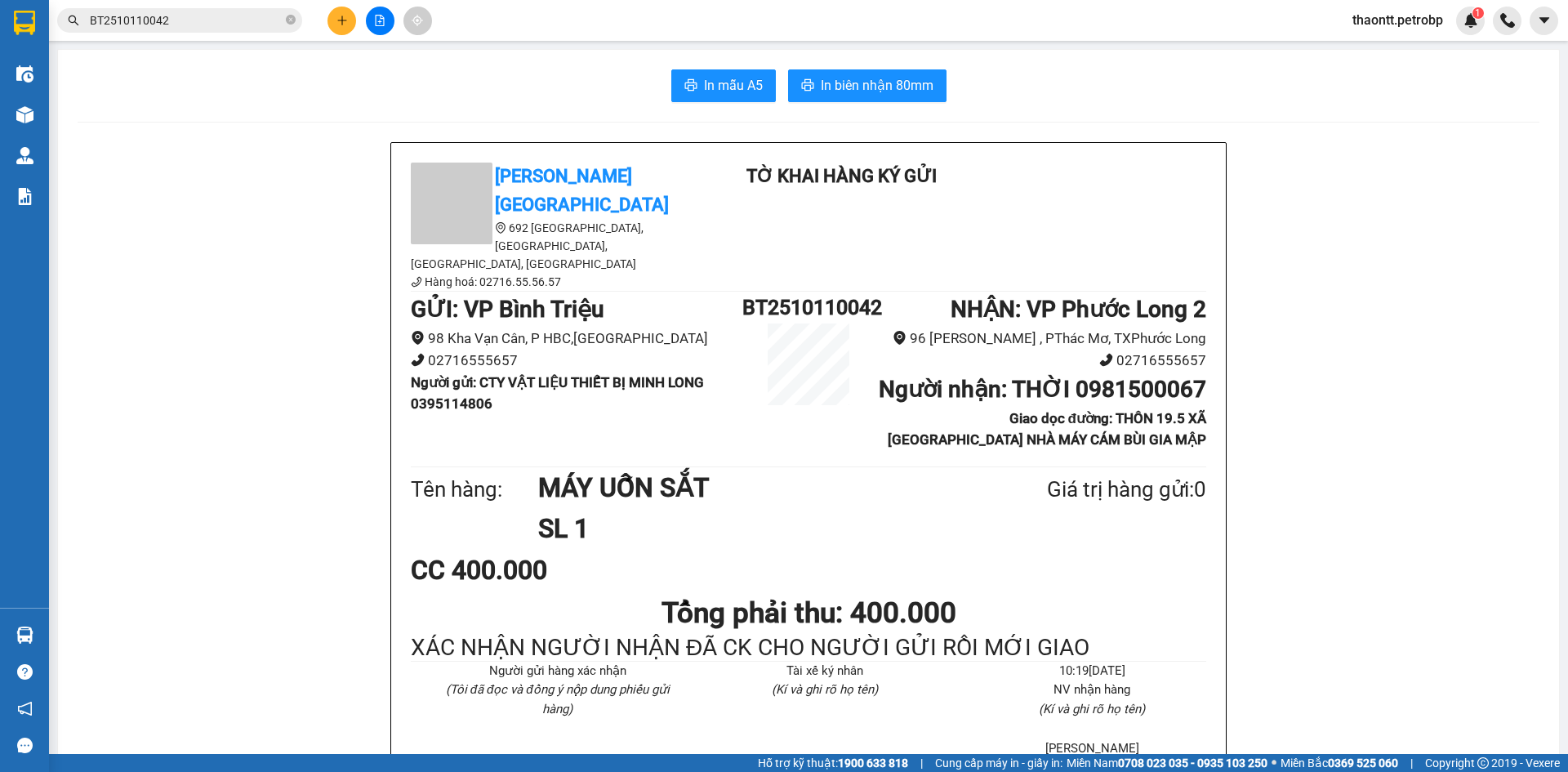
scroll to position [163, 0]
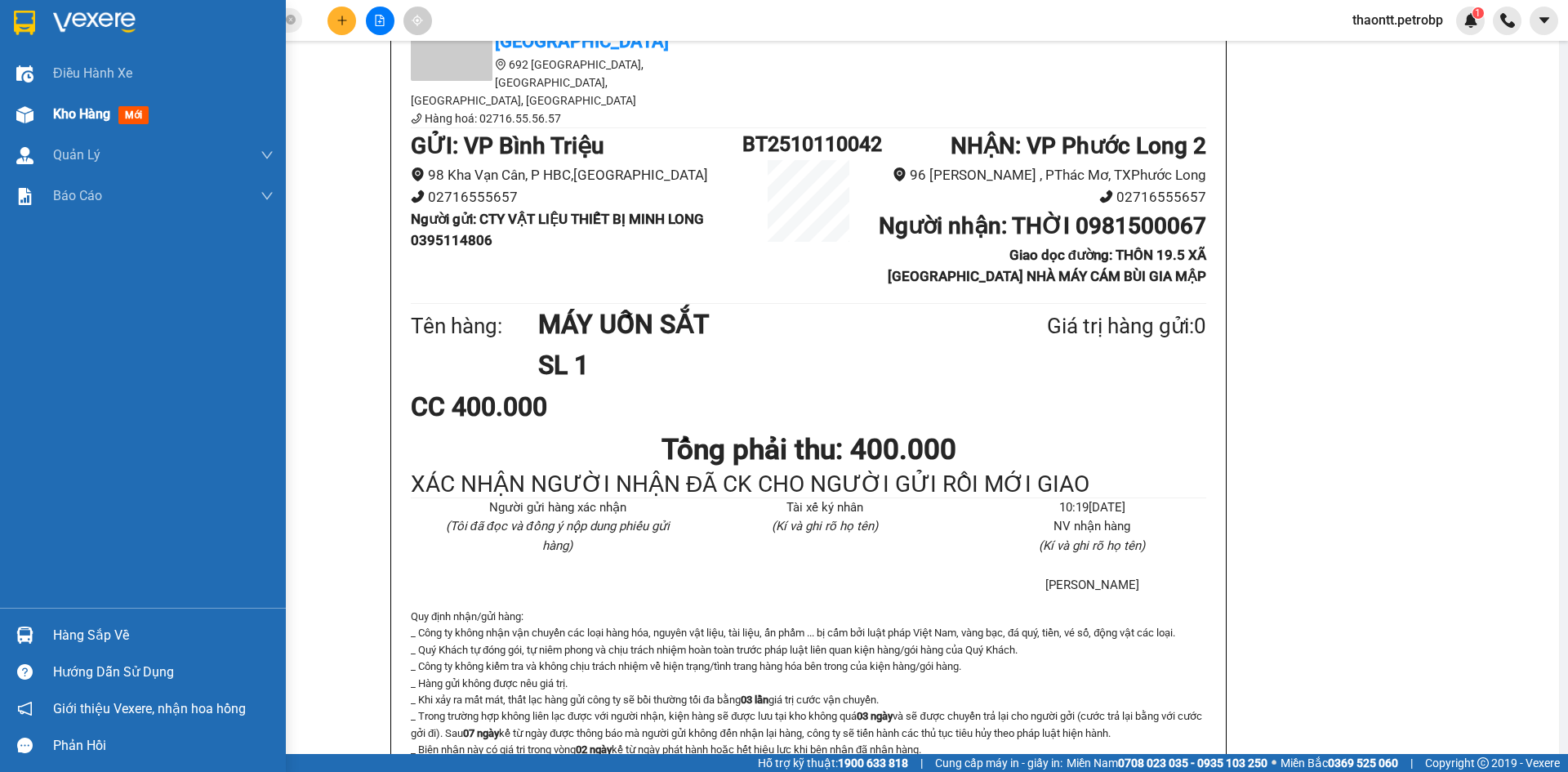
click at [57, 122] on div "Kho hàng mới" at bounding box center [104, 113] width 102 height 21
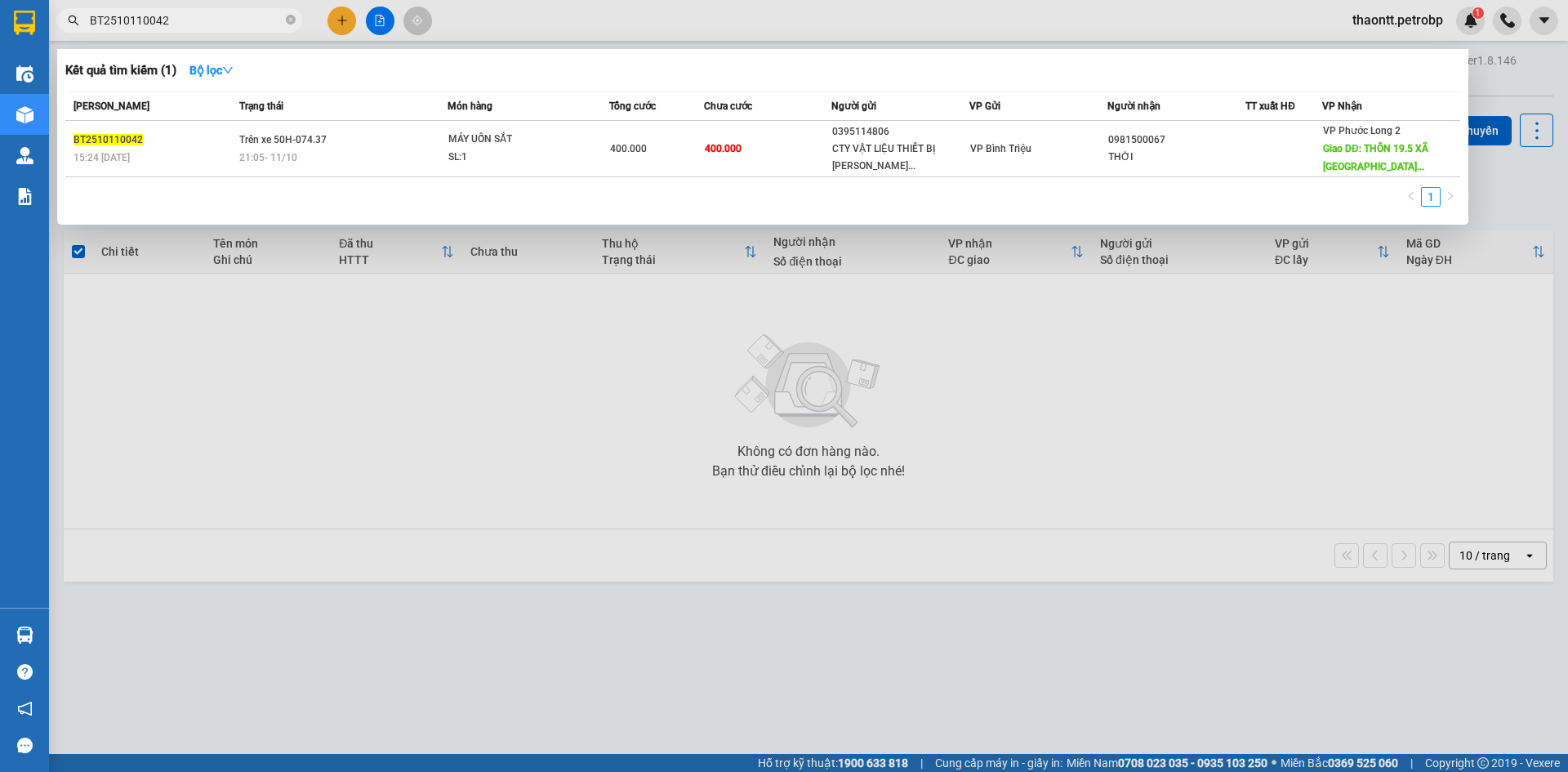
click at [246, 25] on input "BT2510110042" at bounding box center [186, 21] width 193 height 18
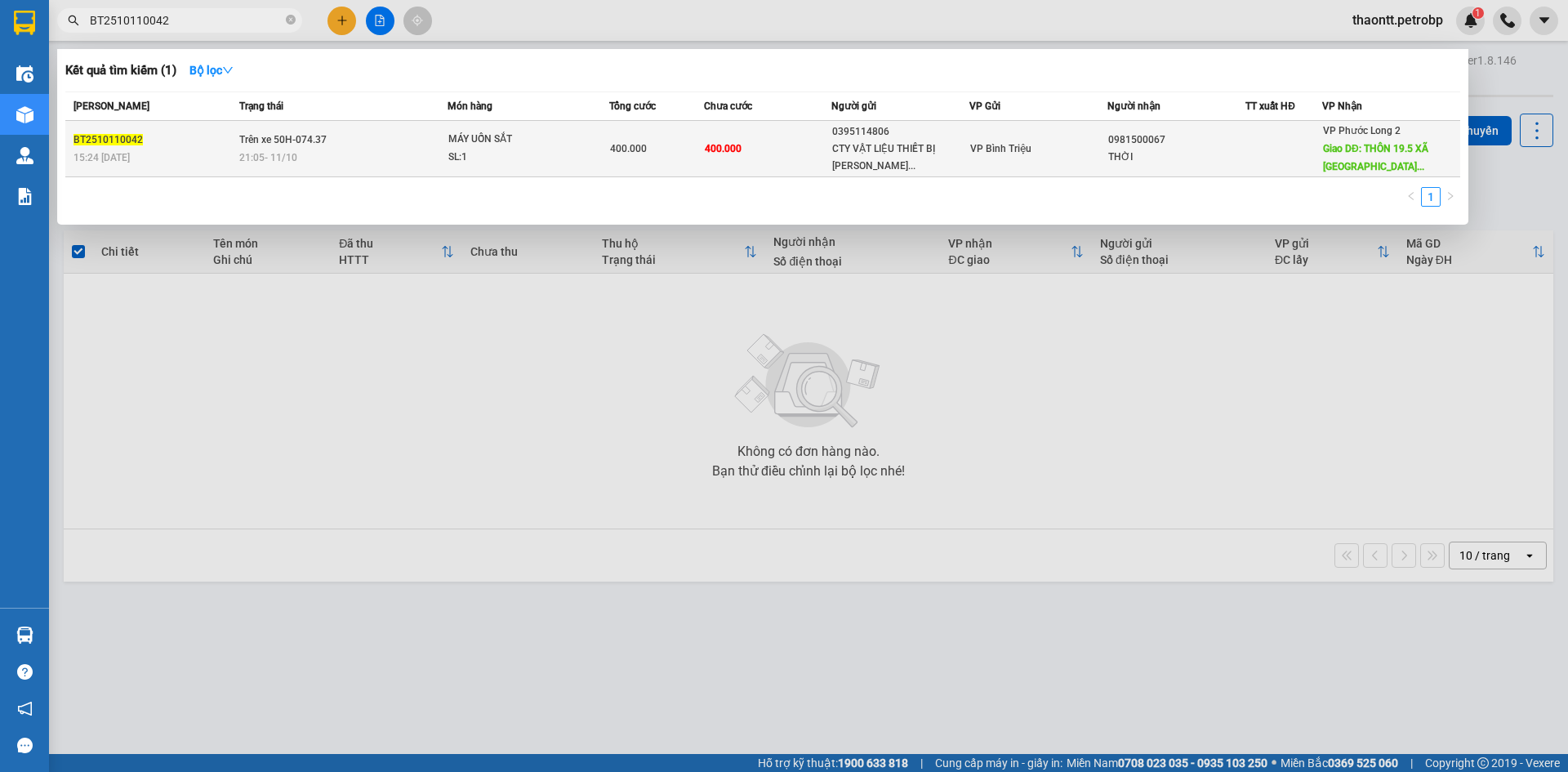
click at [416, 161] on div "21:05 [DATE]" at bounding box center [343, 158] width 208 height 18
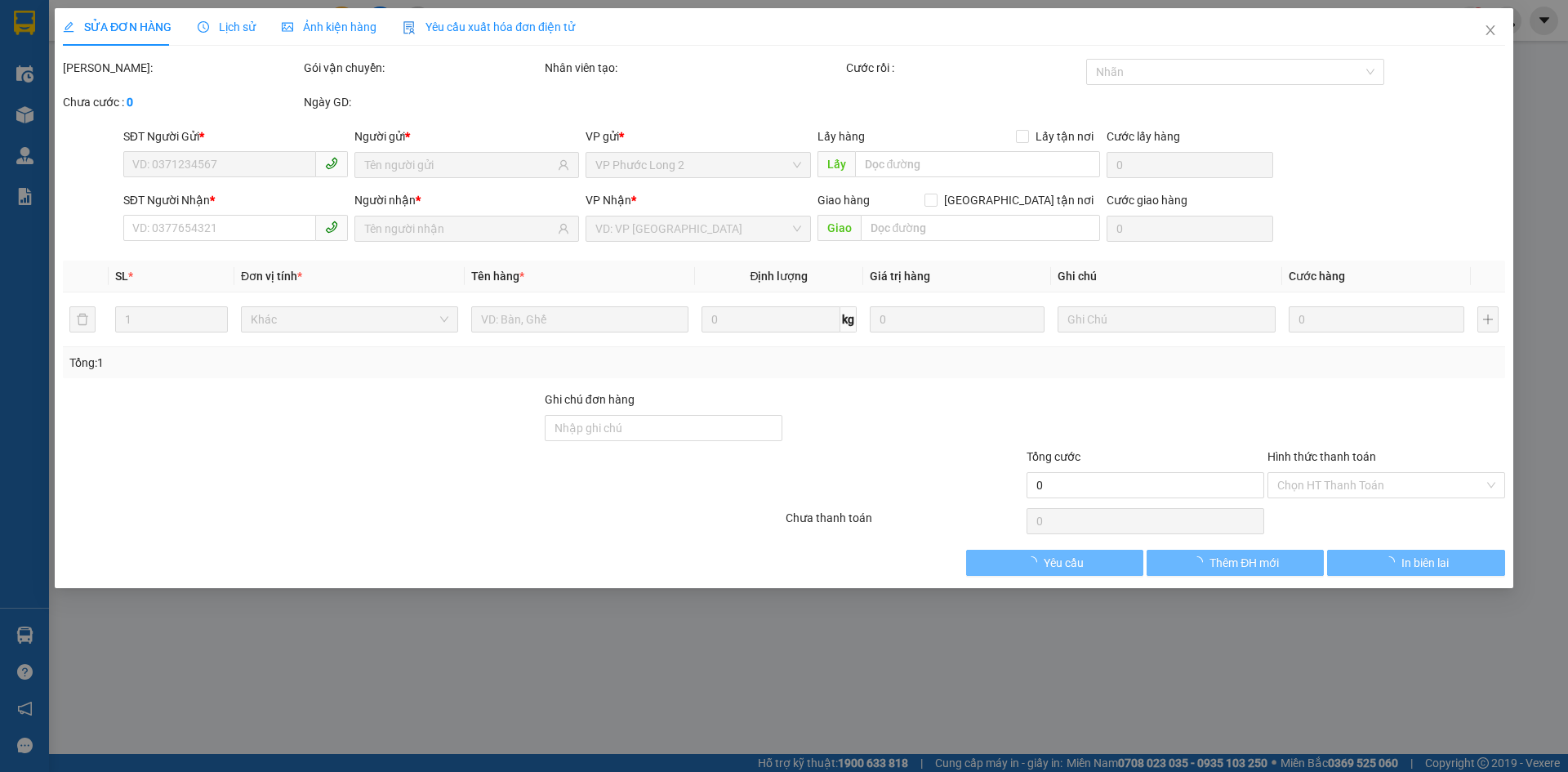
type input "0395114806"
type input "CTY VẬT LIỆU THIẾT BỊ [PERSON_NAME]"
type input "0981500067"
type input "THỜI"
type input "THÔN 19.5 XÃ [GEOGRAPHIC_DATA] NHÀ MÁY CÁM BÙI GIA MẬP"
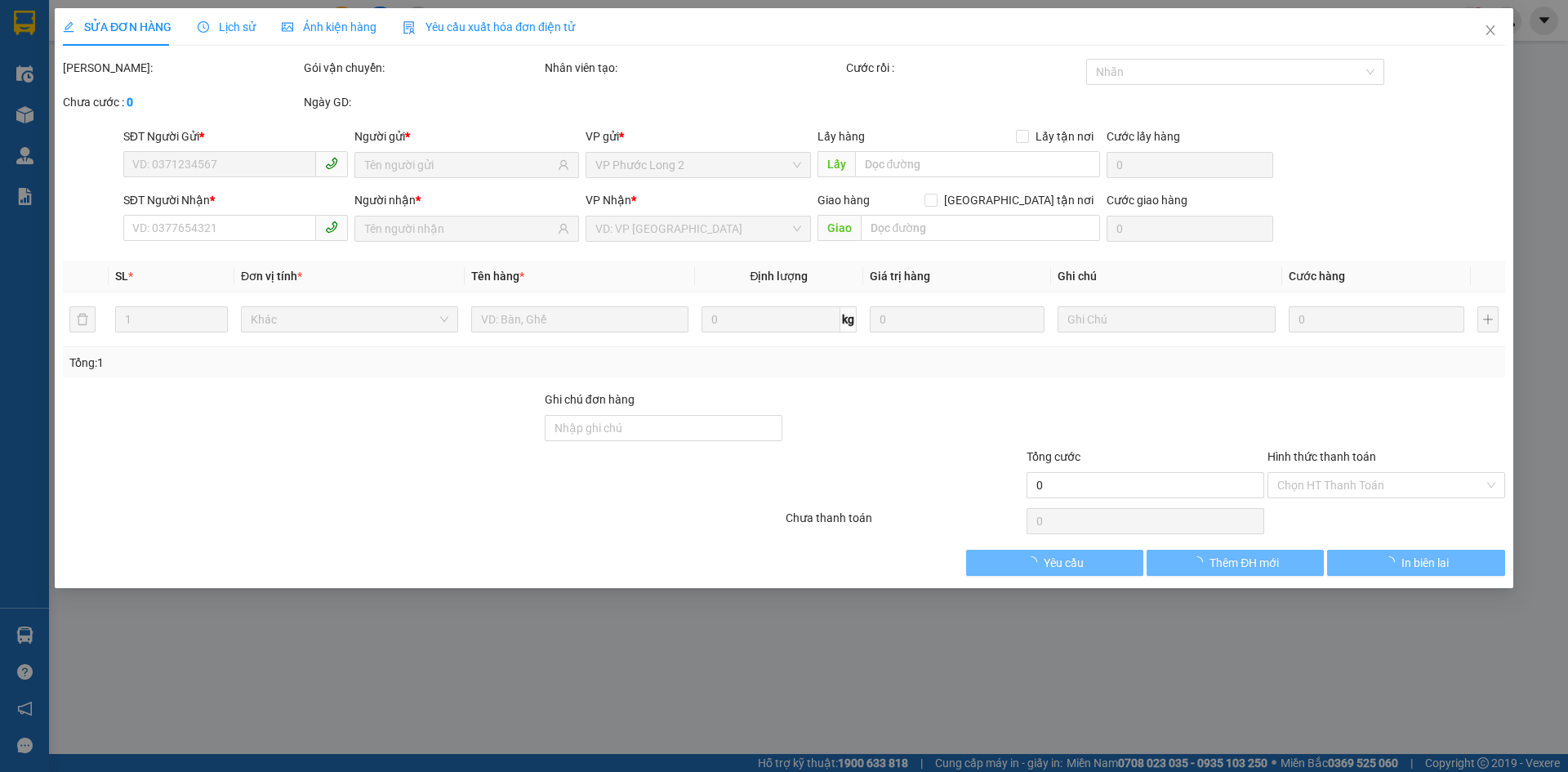
type input "100.000"
type input "400.000"
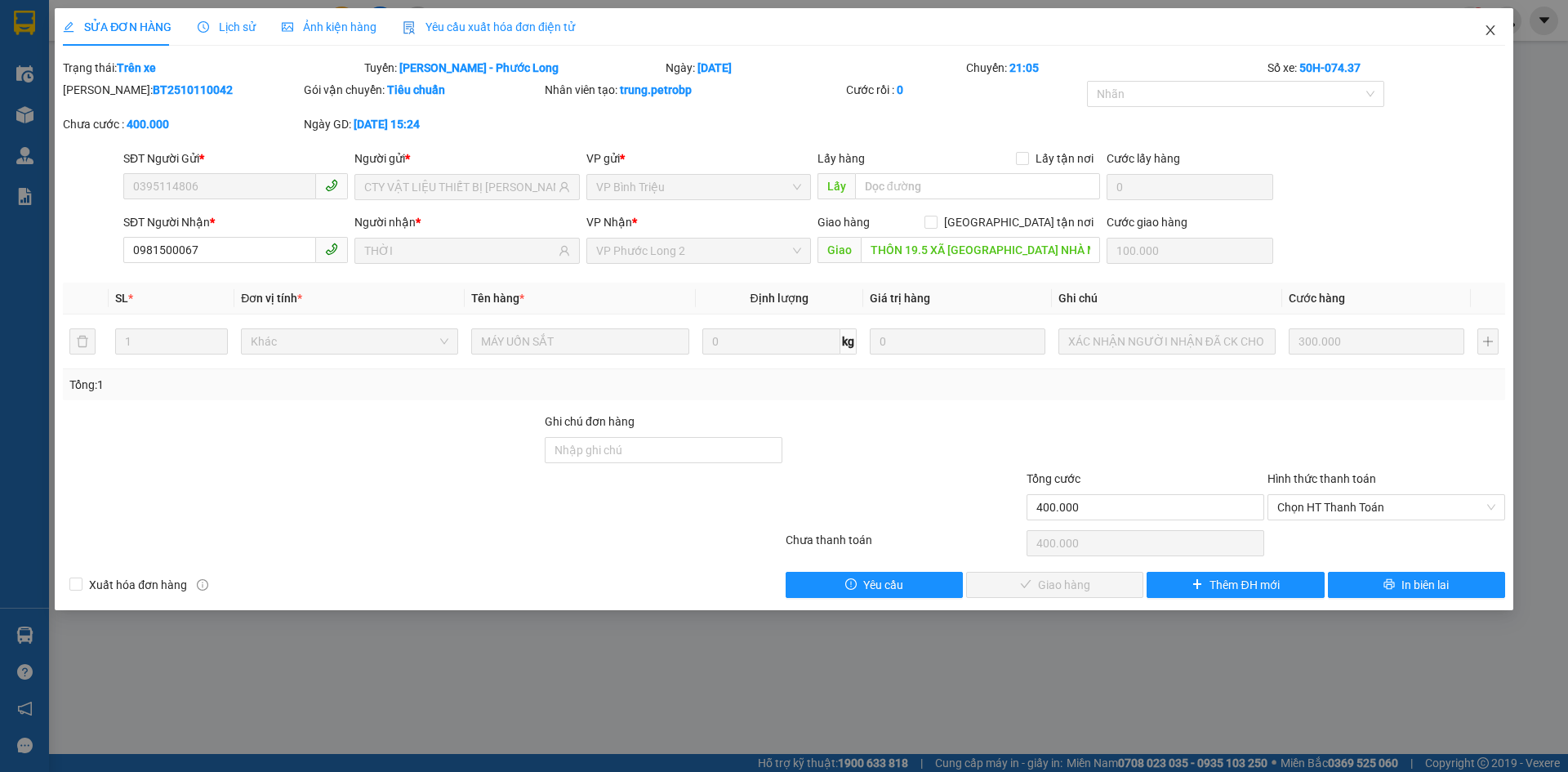
click at [1489, 28] on icon "close" at bounding box center [1490, 30] width 13 height 13
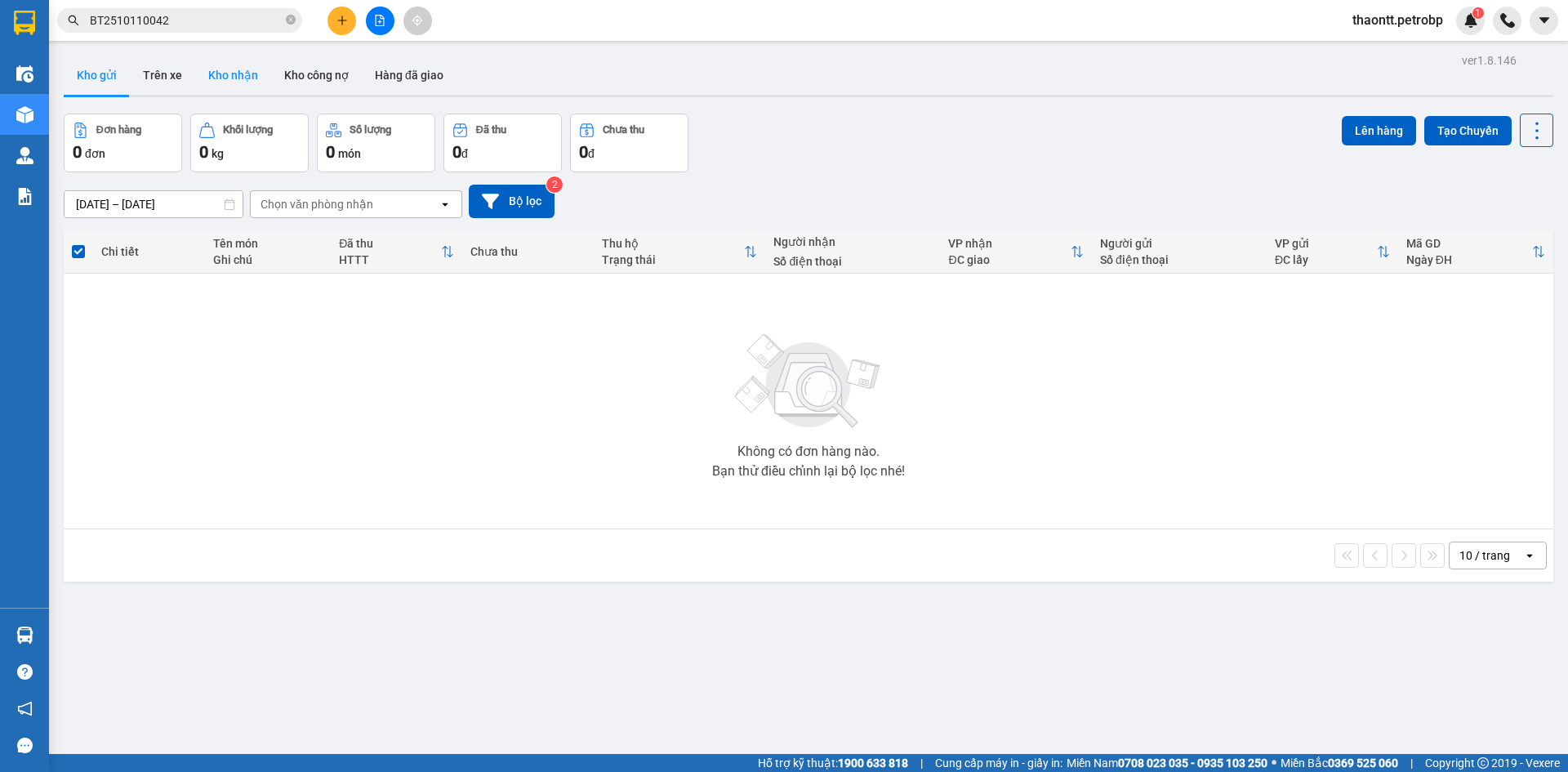
click at [238, 76] on button "Kho nhận" at bounding box center [232, 75] width 76 height 39
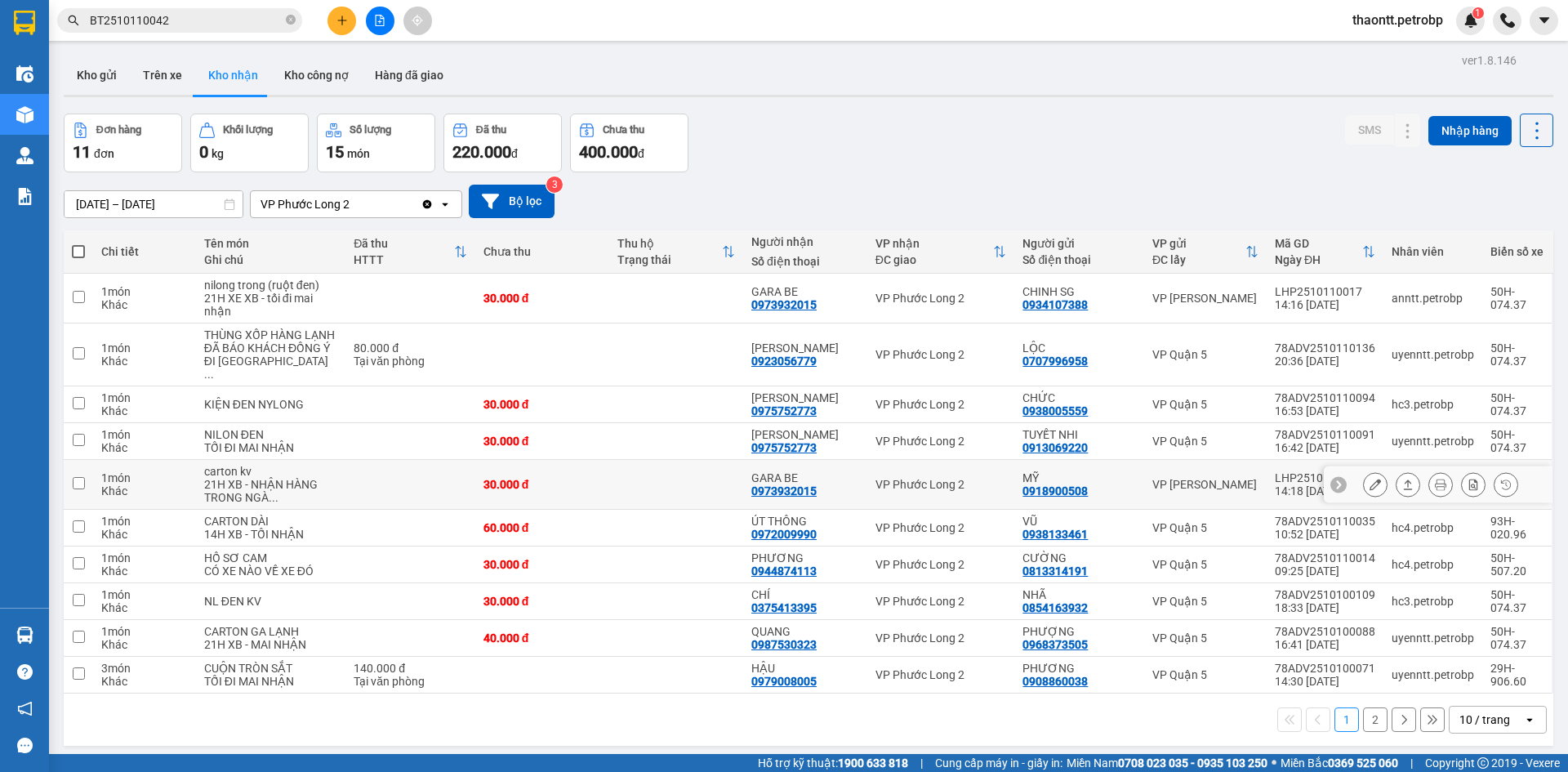
scroll to position [75, 0]
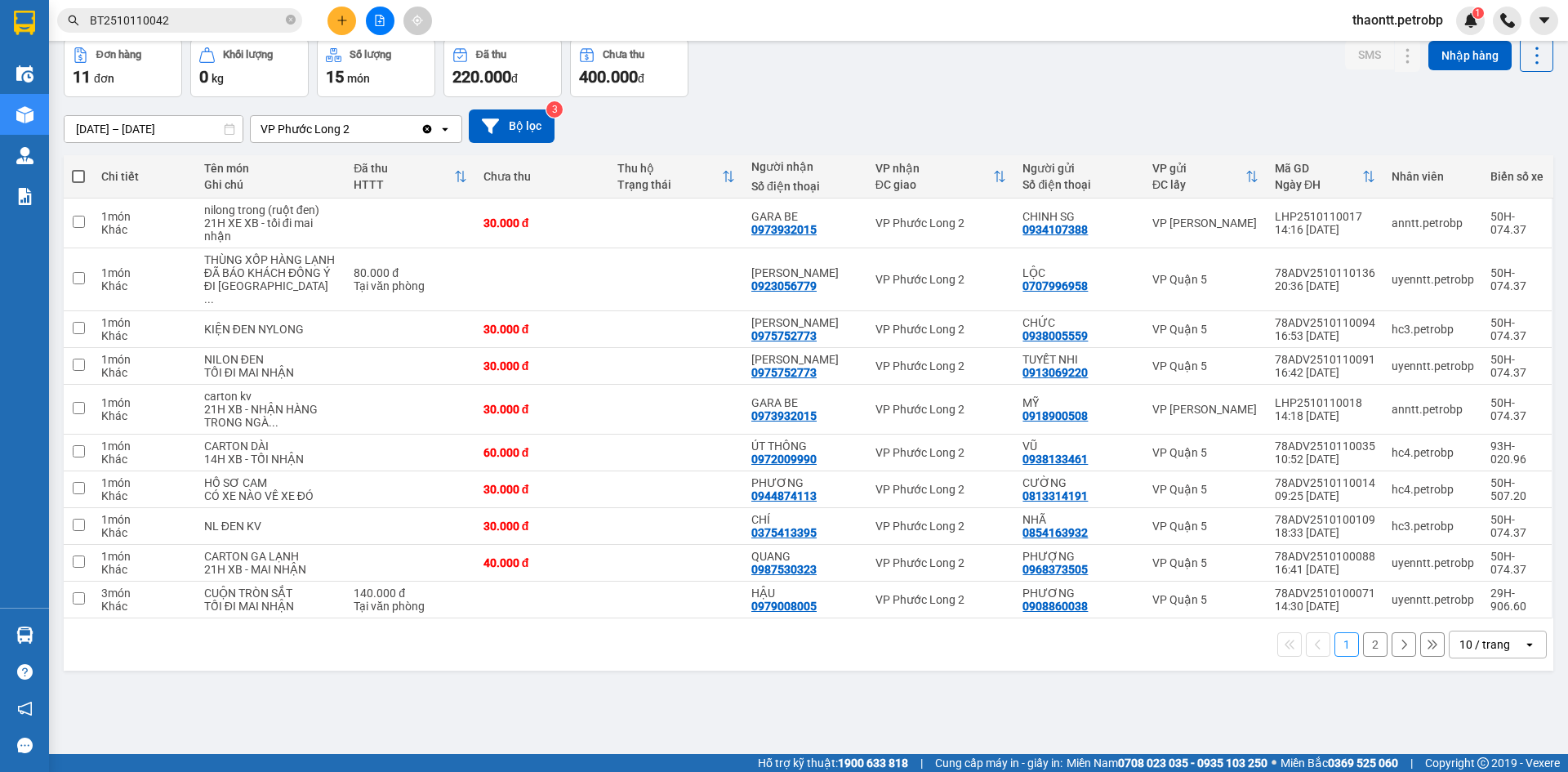
click at [367, 21] on div at bounding box center [380, 21] width 122 height 29
click at [372, 22] on button at bounding box center [380, 21] width 29 height 29
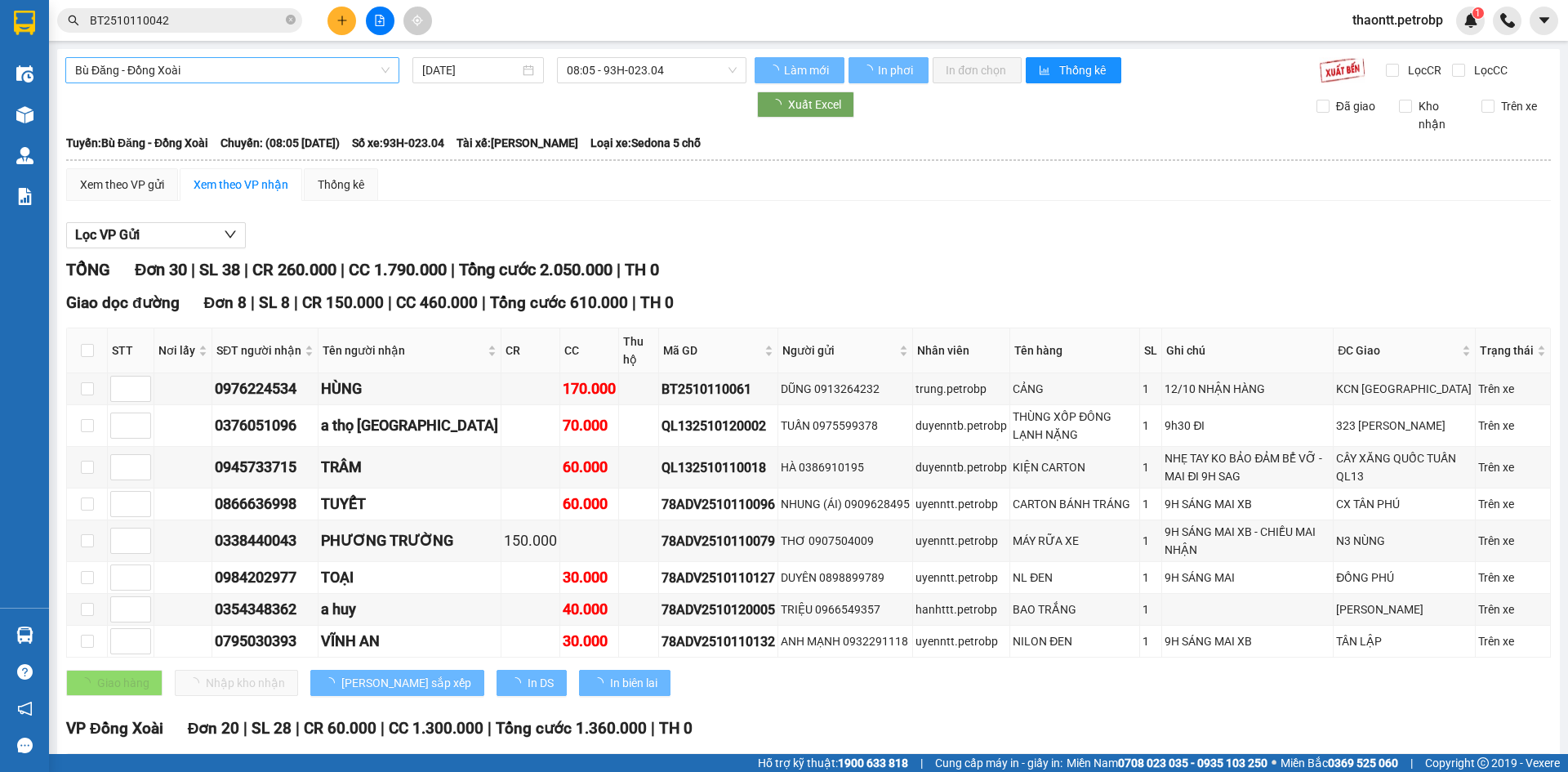
click at [227, 75] on span "Bù Đăng - Đồng Xoài" at bounding box center [232, 70] width 315 height 25
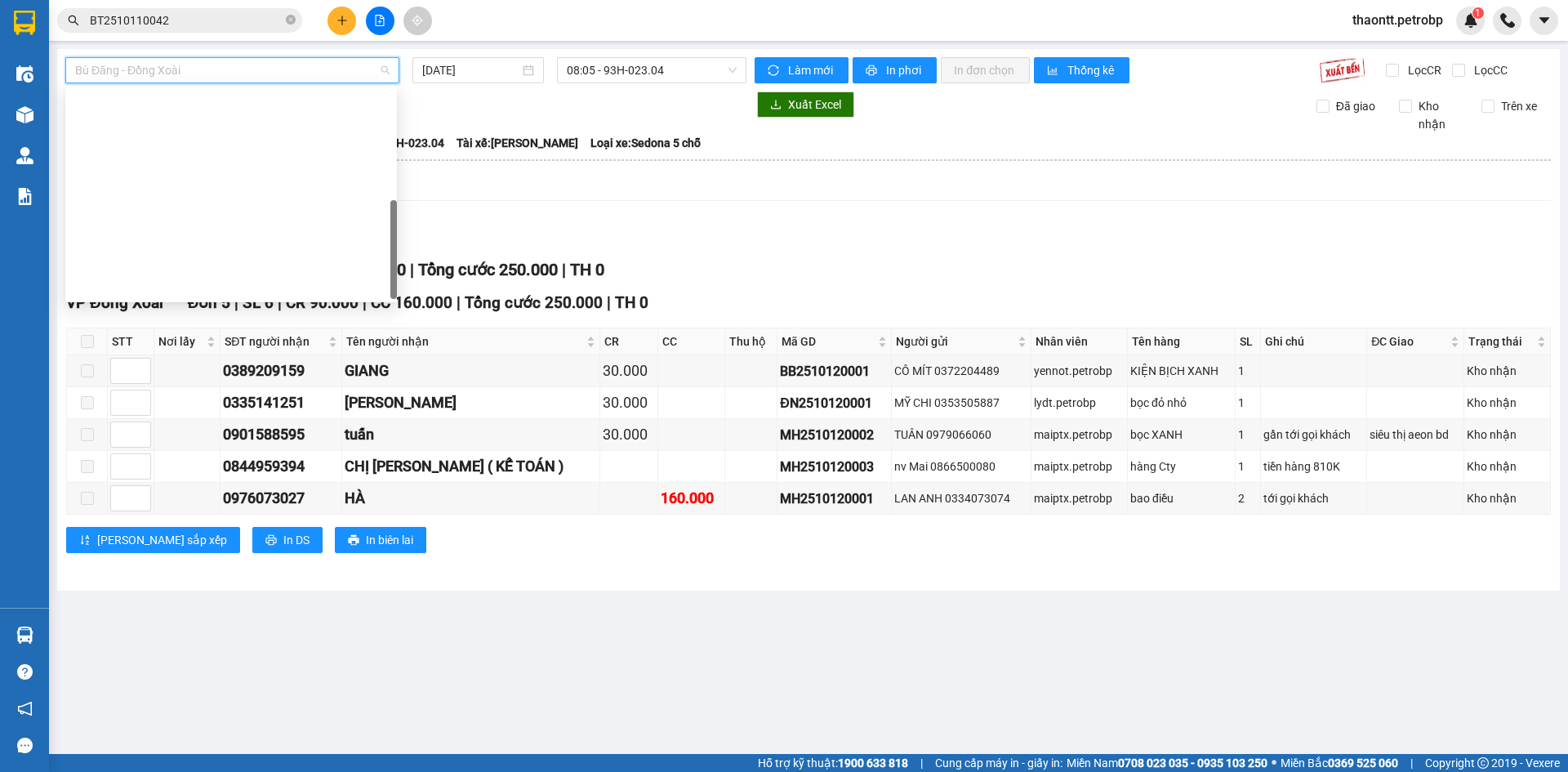
scroll to position [340, 0]
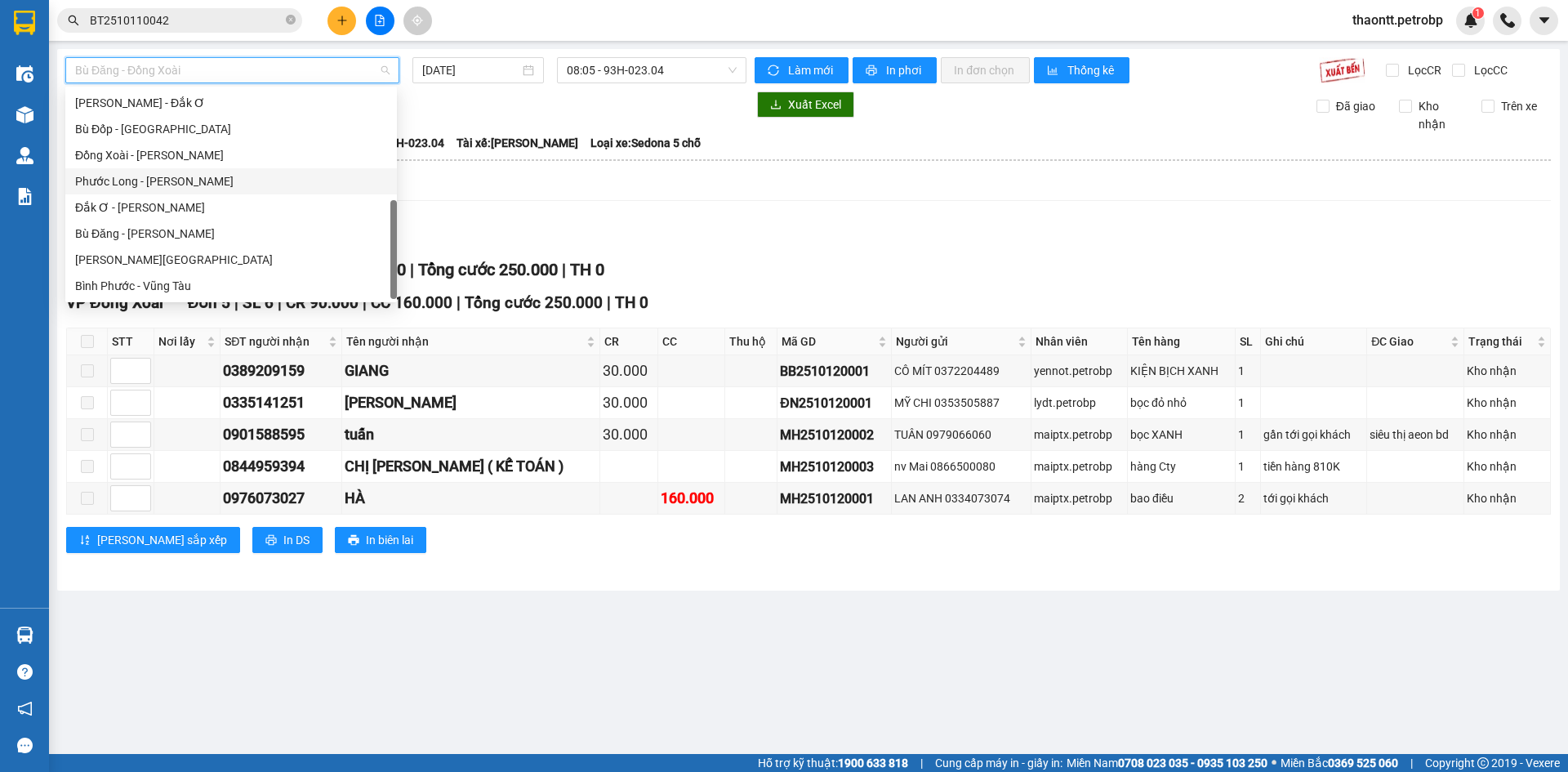
click at [170, 180] on div "Phước Long - [PERSON_NAME]" at bounding box center [230, 181] width 312 height 18
type input "[DATE]"
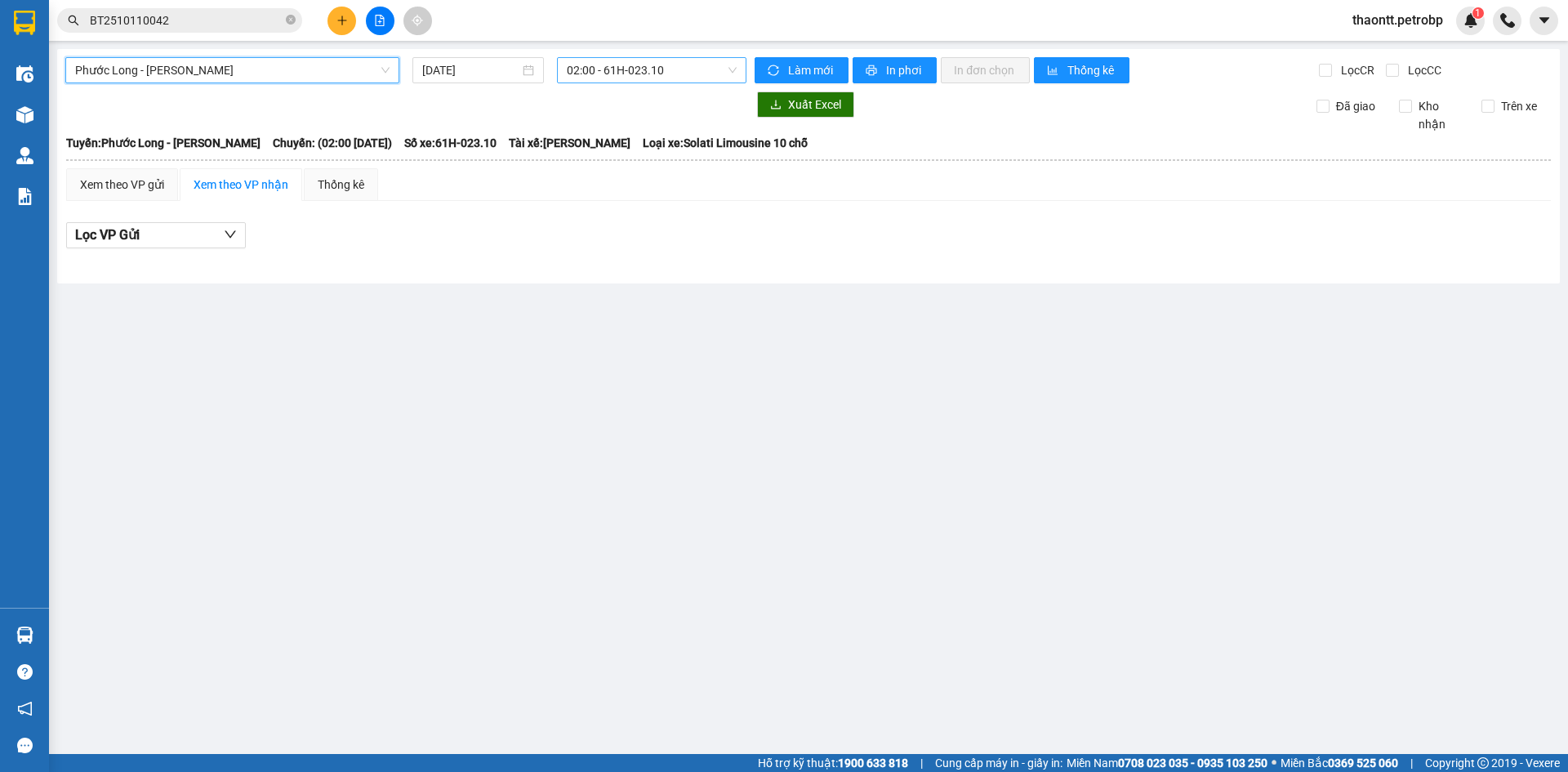
click at [681, 65] on span "02:00 - 61H-023.10" at bounding box center [652, 70] width 170 height 25
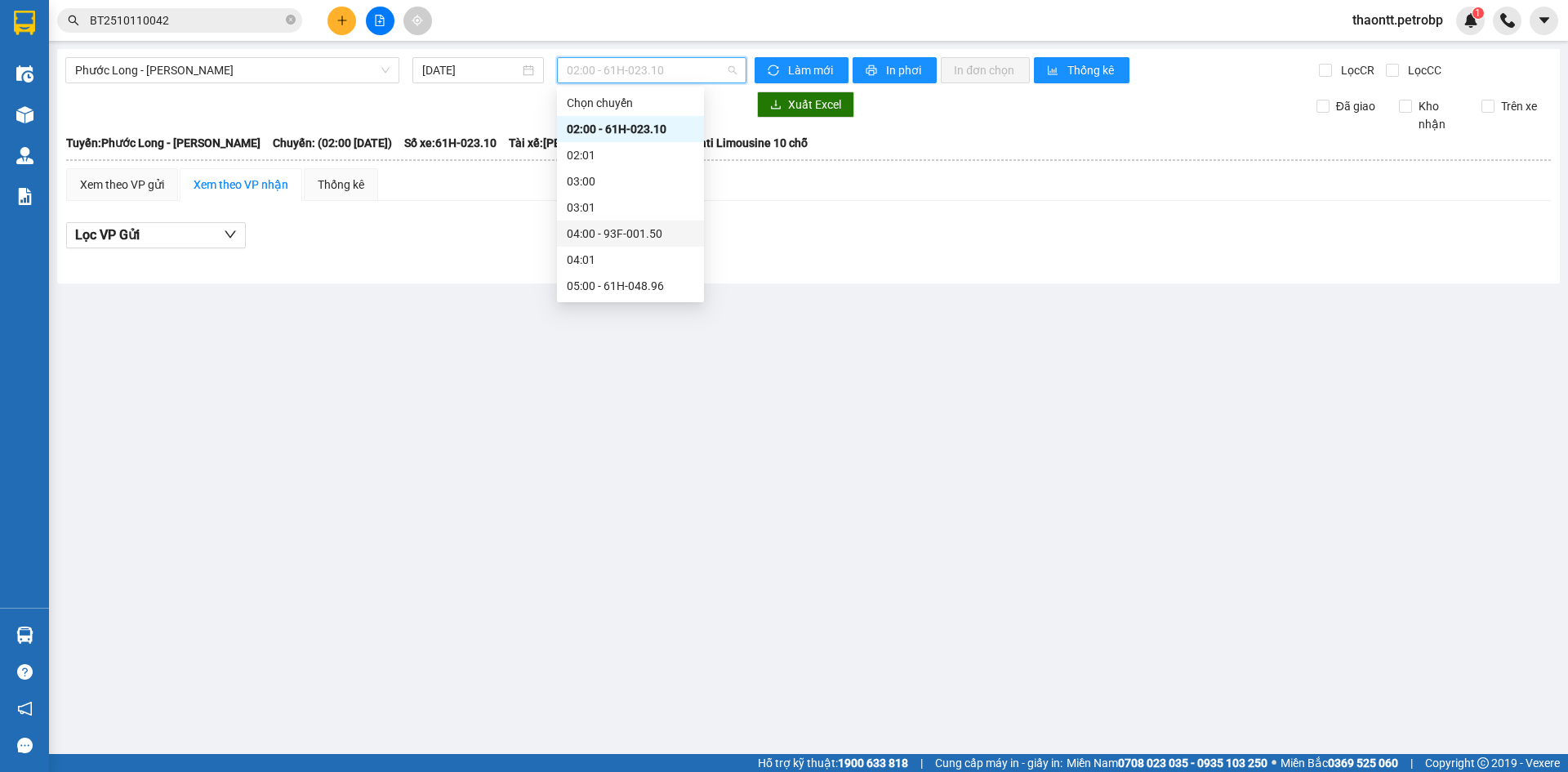
scroll to position [327, 0]
click at [638, 226] on div "09:05 - 93H-020.96" at bounding box center [630, 221] width 127 height 18
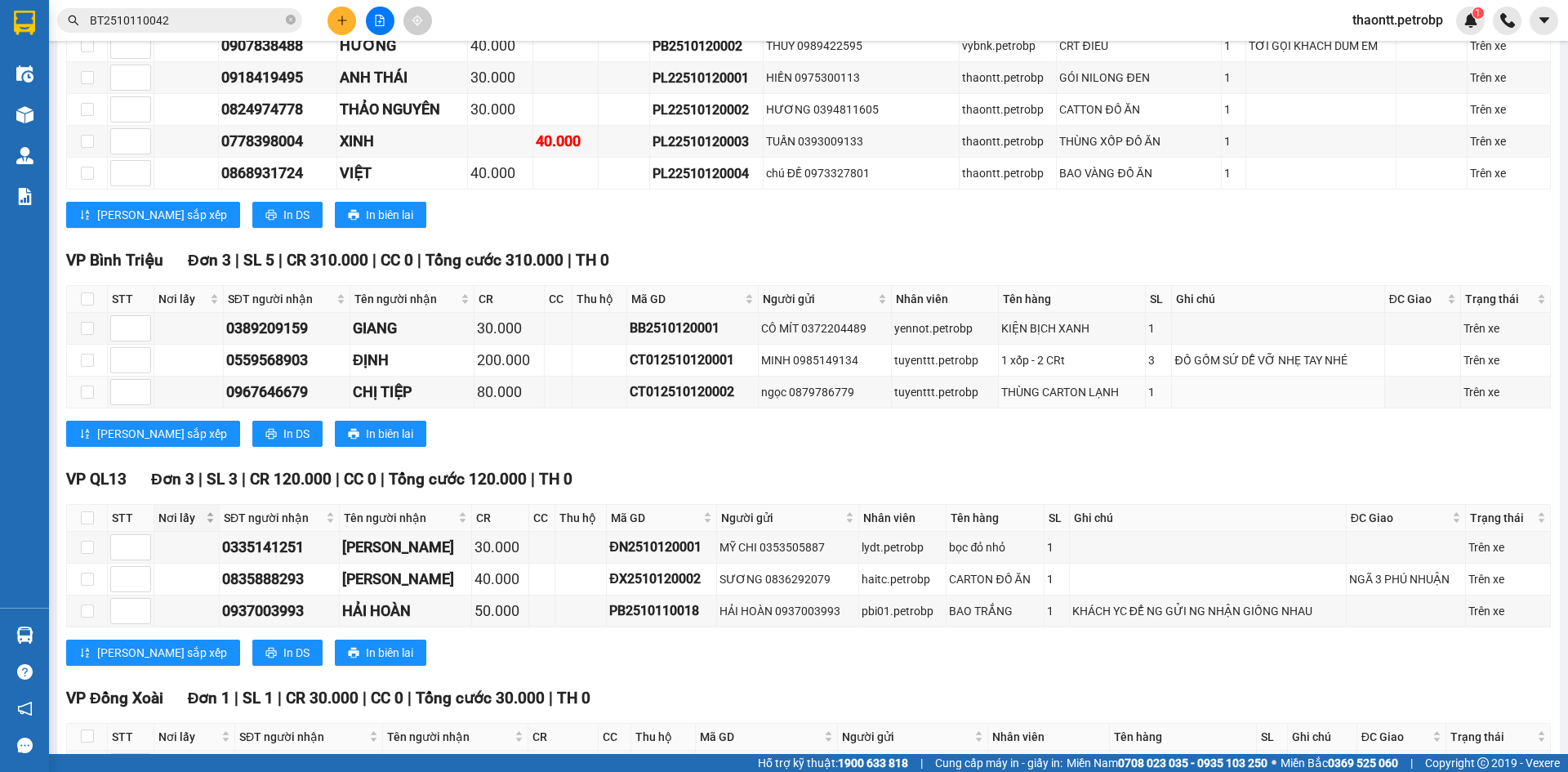
scroll to position [848, 0]
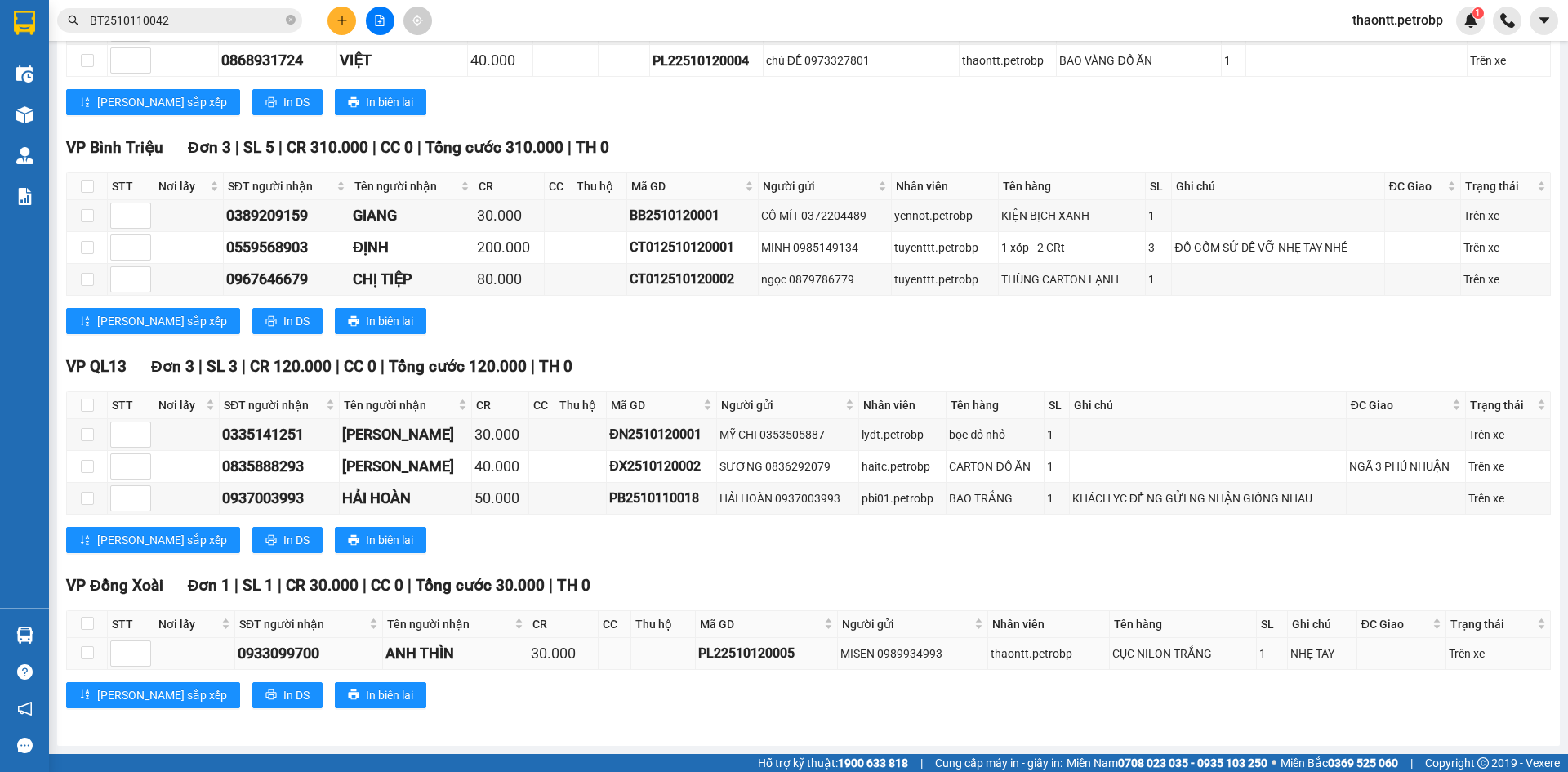
click at [763, 655] on div "PL22510120005" at bounding box center [767, 653] width 137 height 21
copy div "PL22510120005"
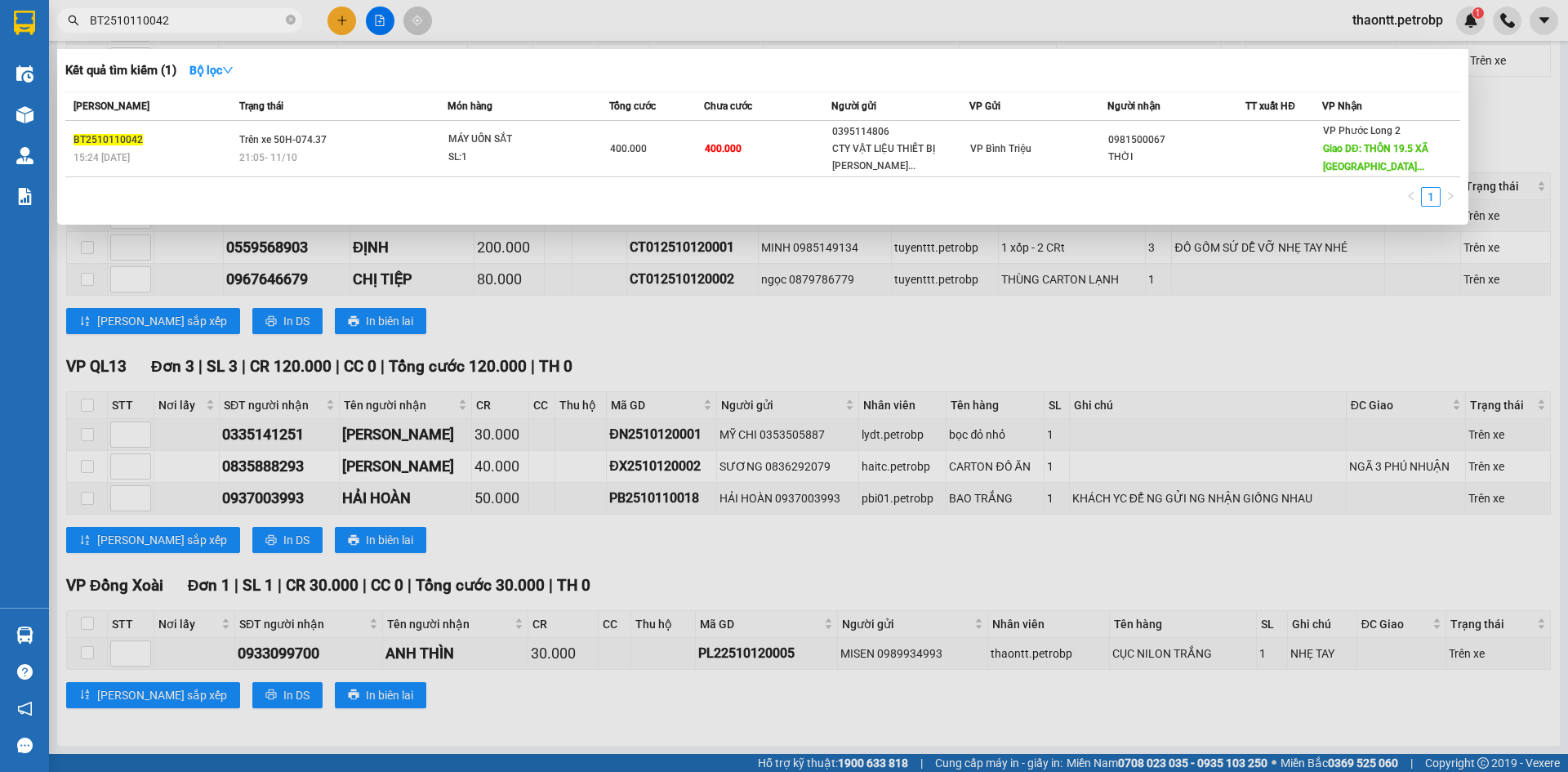
click at [193, 22] on input "BT2510110042" at bounding box center [186, 21] width 193 height 18
click at [194, 22] on input "BT2510110042" at bounding box center [186, 21] width 193 height 18
paste input "PL22510120005"
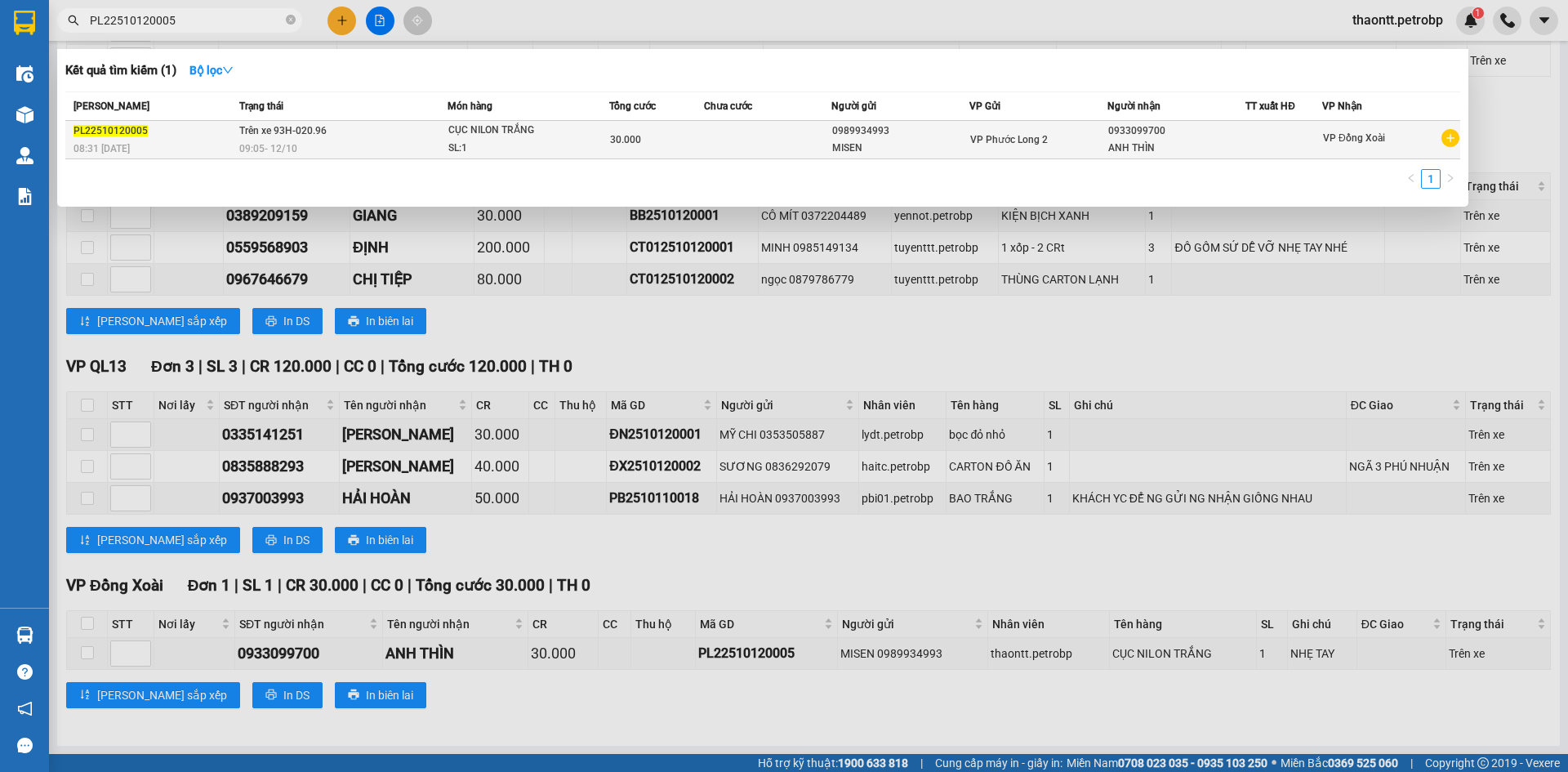
type input "PL22510120005"
drag, startPoint x: 699, startPoint y: 152, endPoint x: 711, endPoint y: 149, distance: 12.4
click at [711, 149] on tr "PL22510120005 08:31 [DATE] Trên xe 93H-020.96 09:05 [DATE] CỤC NILON TRẮNG SL: …" at bounding box center [763, 140] width 1396 height 38
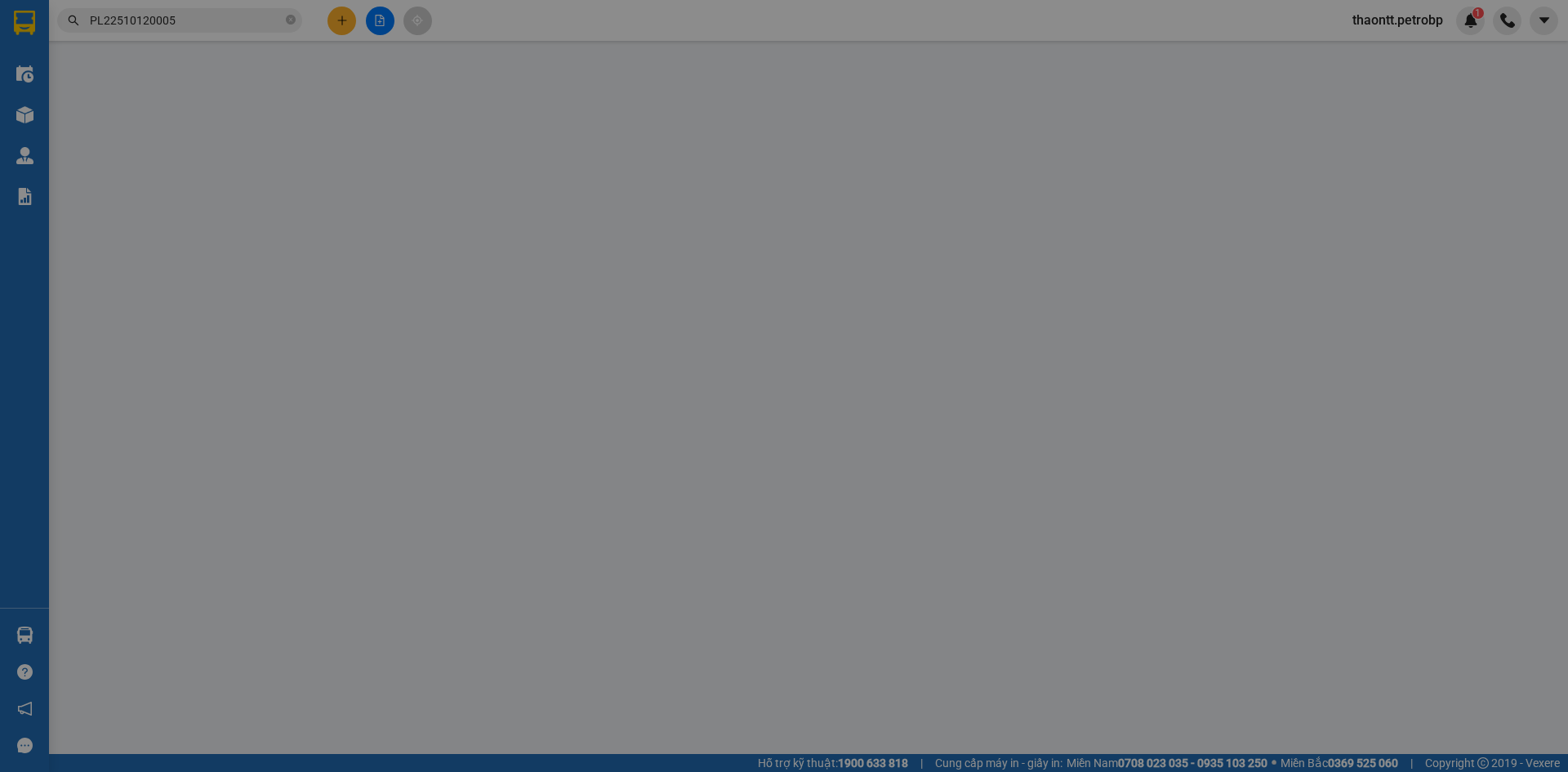
type input "0989934993"
type input "0933099700"
type input "30.000"
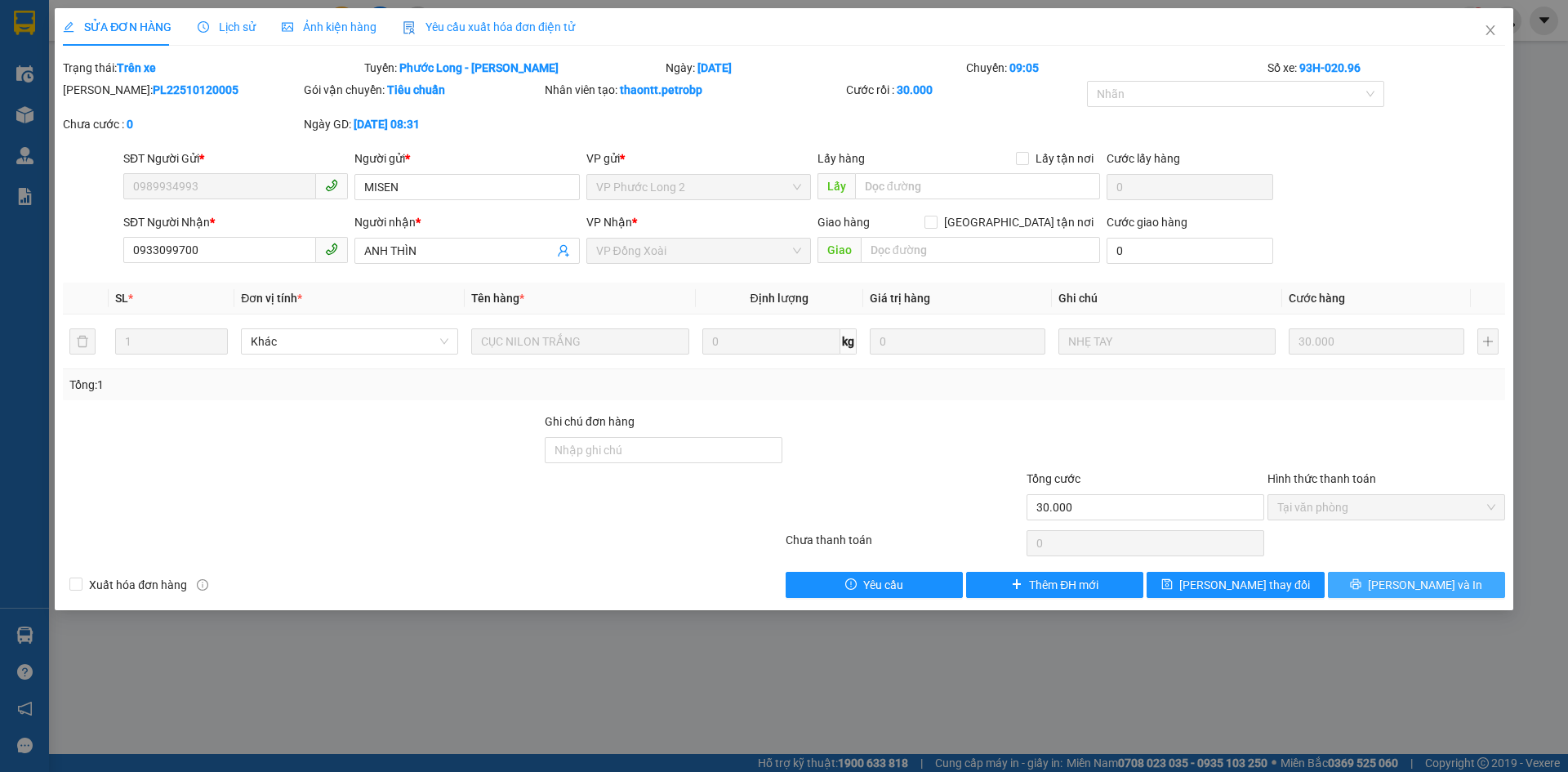
click at [1379, 581] on button "[PERSON_NAME] và In" at bounding box center [1416, 585] width 177 height 27
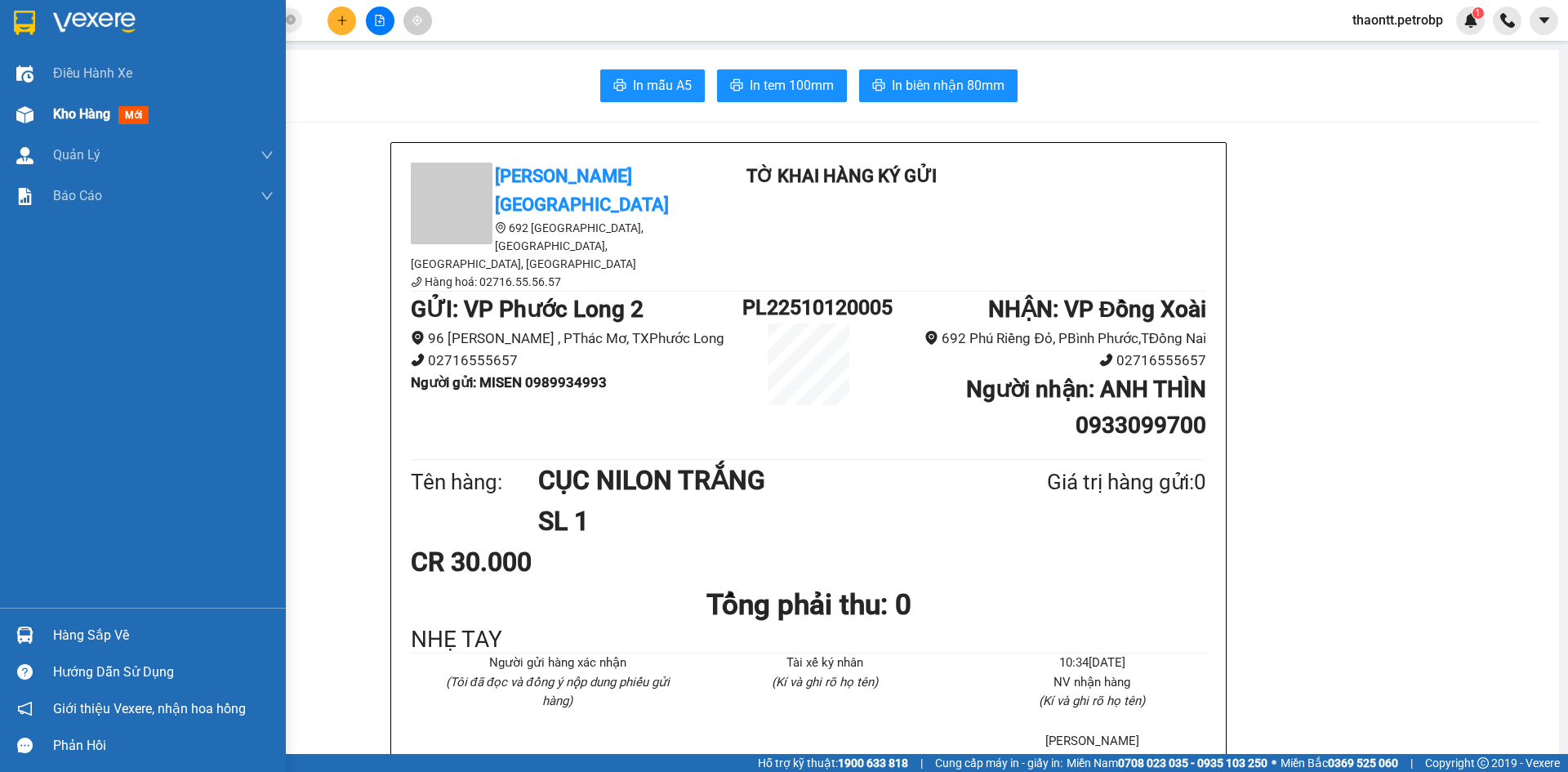
click at [70, 118] on span "Kho hàng" at bounding box center [82, 114] width 57 height 16
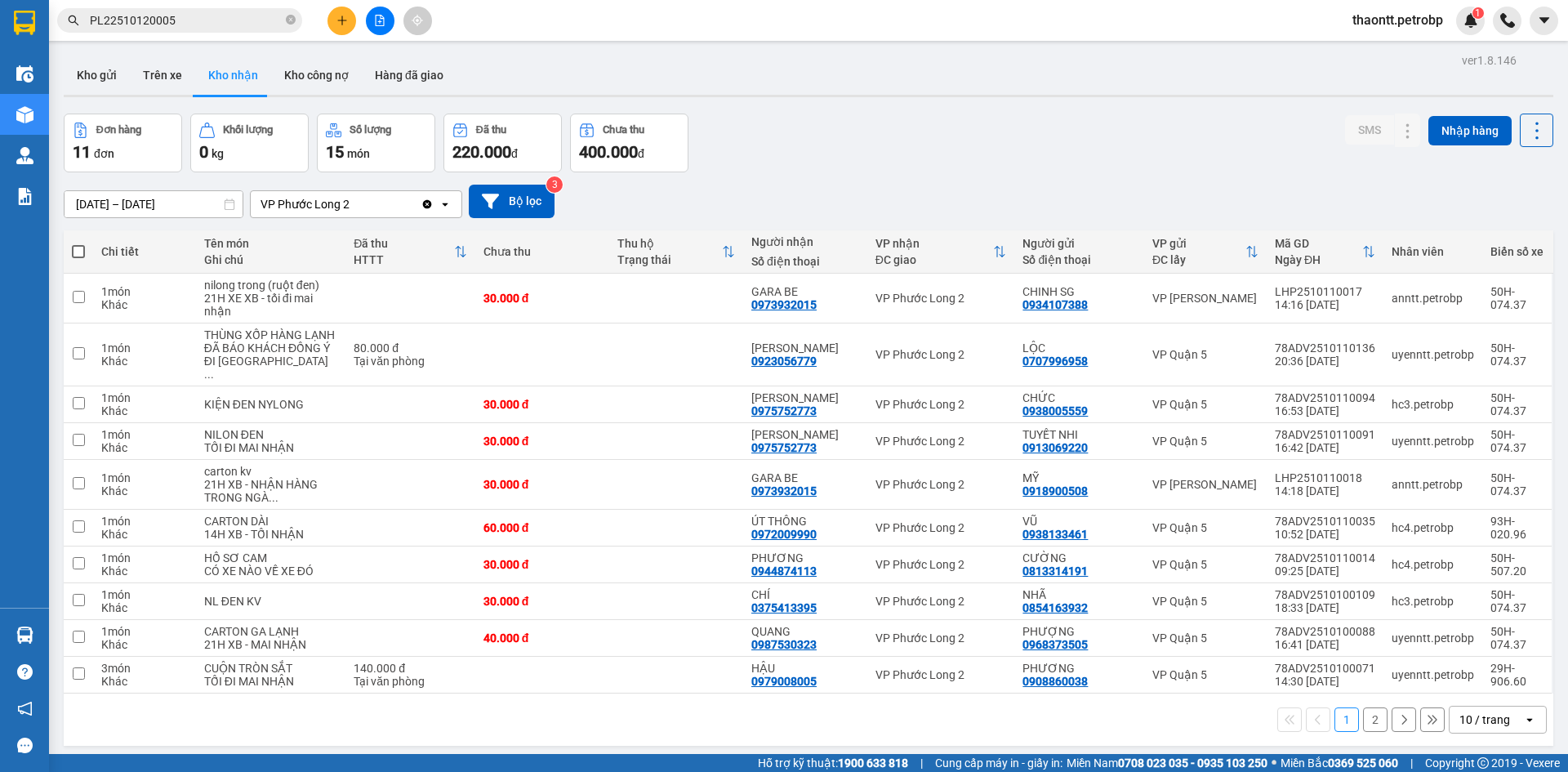
click at [230, 17] on input "PL22510120005" at bounding box center [186, 21] width 193 height 18
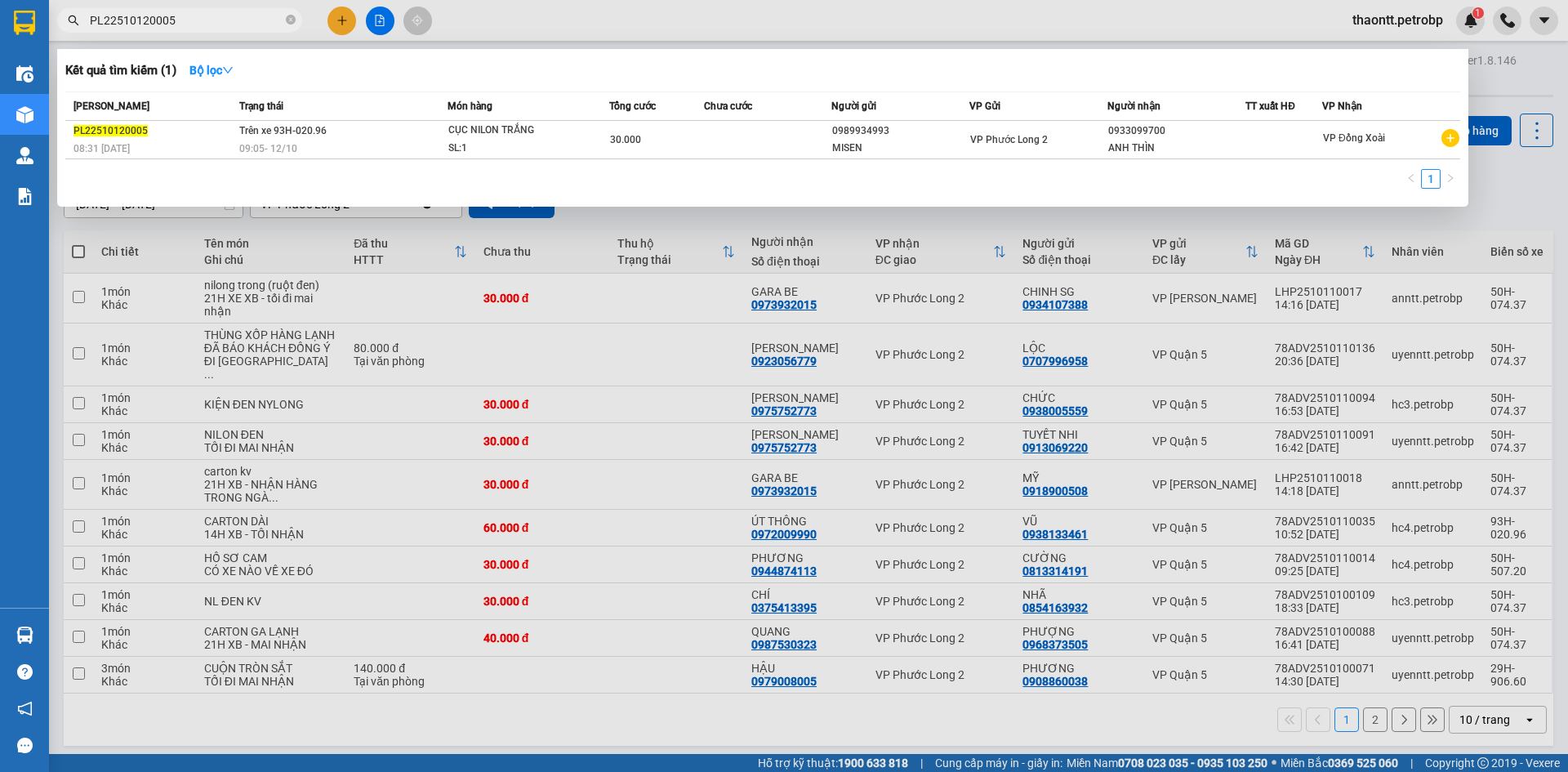
drag, startPoint x: 552, startPoint y: 297, endPoint x: 545, endPoint y: 277, distance: 21.2
click at [553, 295] on div at bounding box center [784, 386] width 1568 height 772
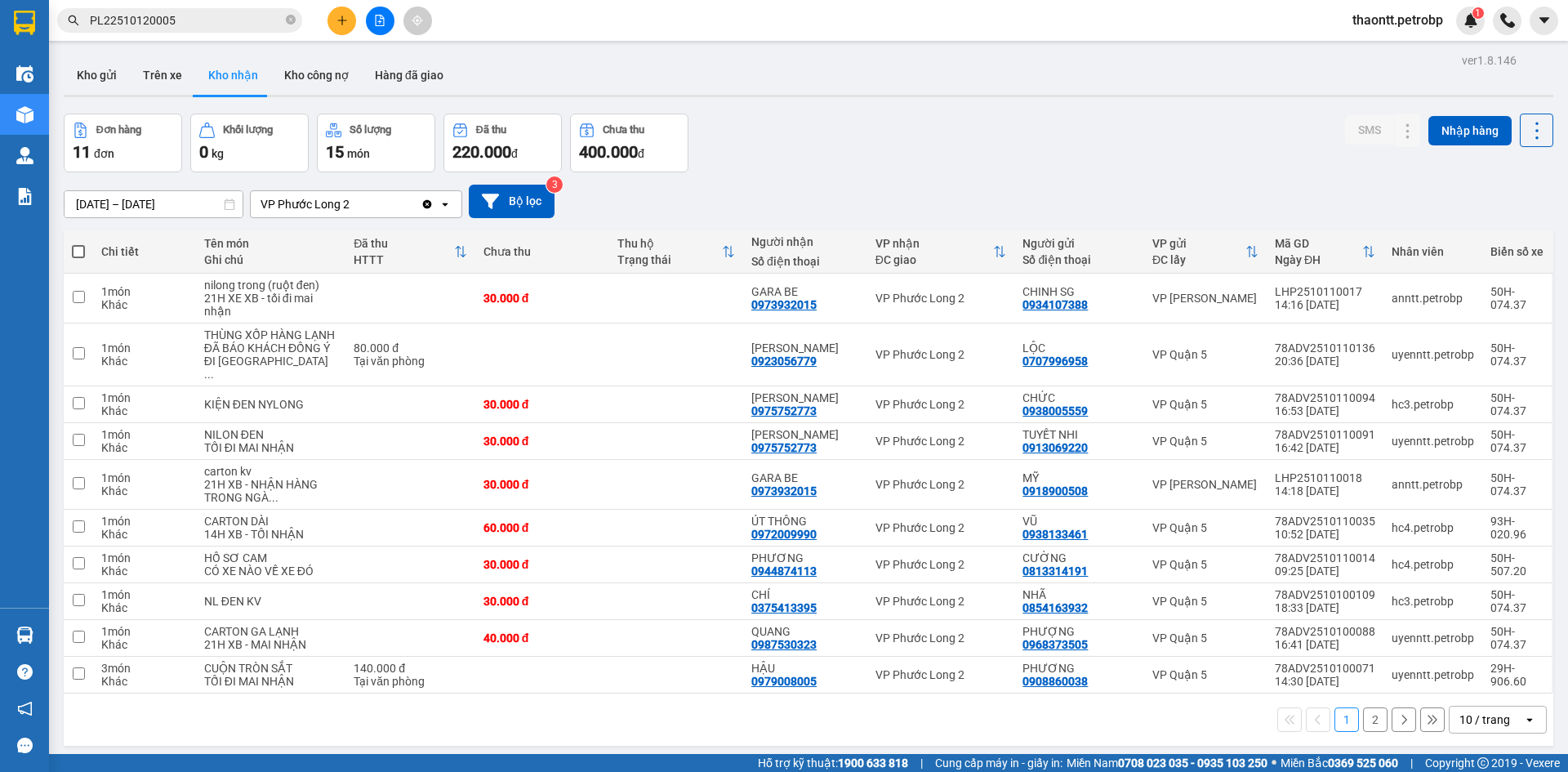
click at [379, 26] on icon "file-add" at bounding box center [380, 21] width 9 height 12
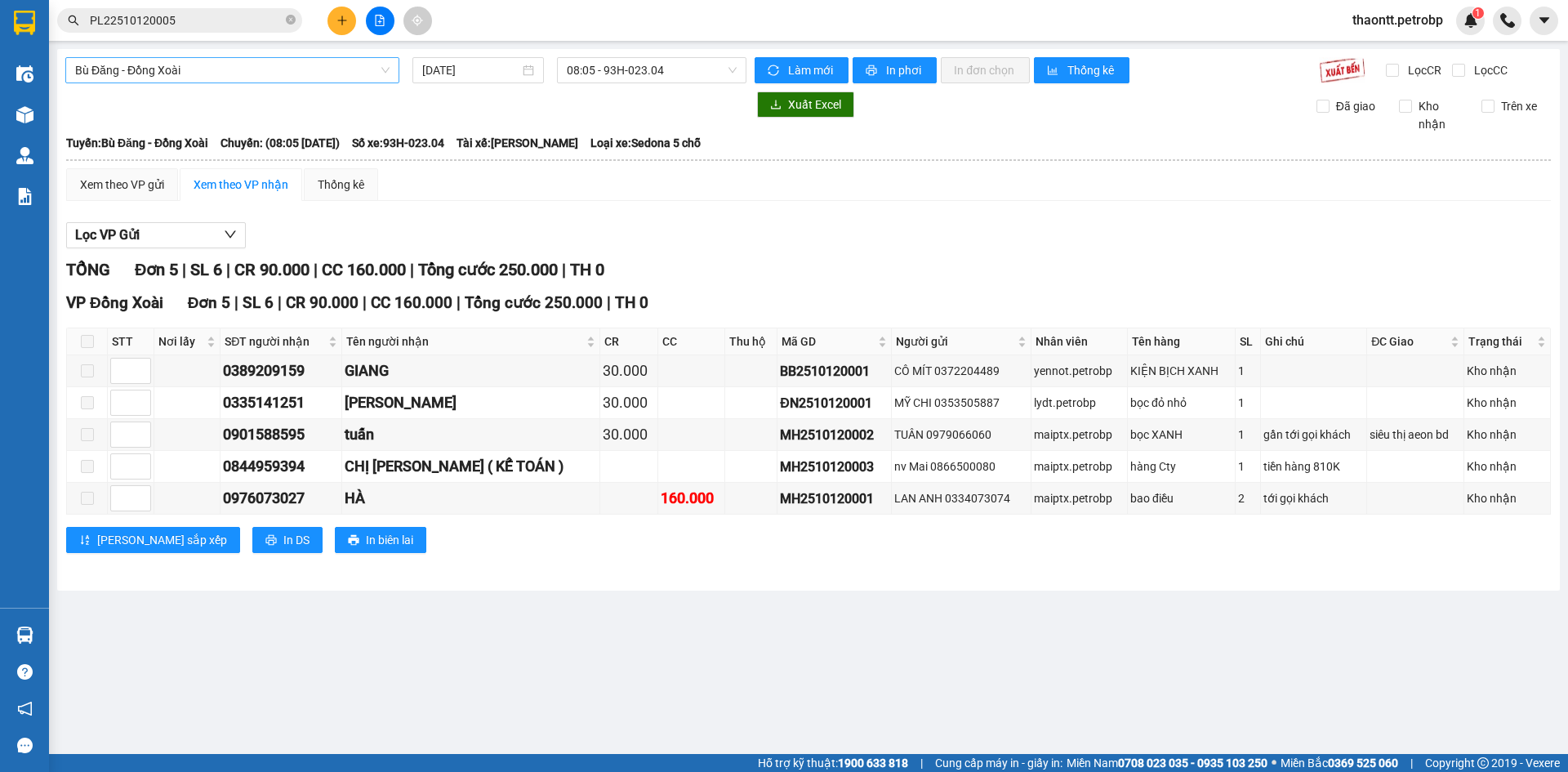
drag, startPoint x: 175, startPoint y: 77, endPoint x: 183, endPoint y: 82, distance: 9.4
click at [177, 77] on span "Bù Đăng - Đồng Xoài" at bounding box center [232, 70] width 315 height 25
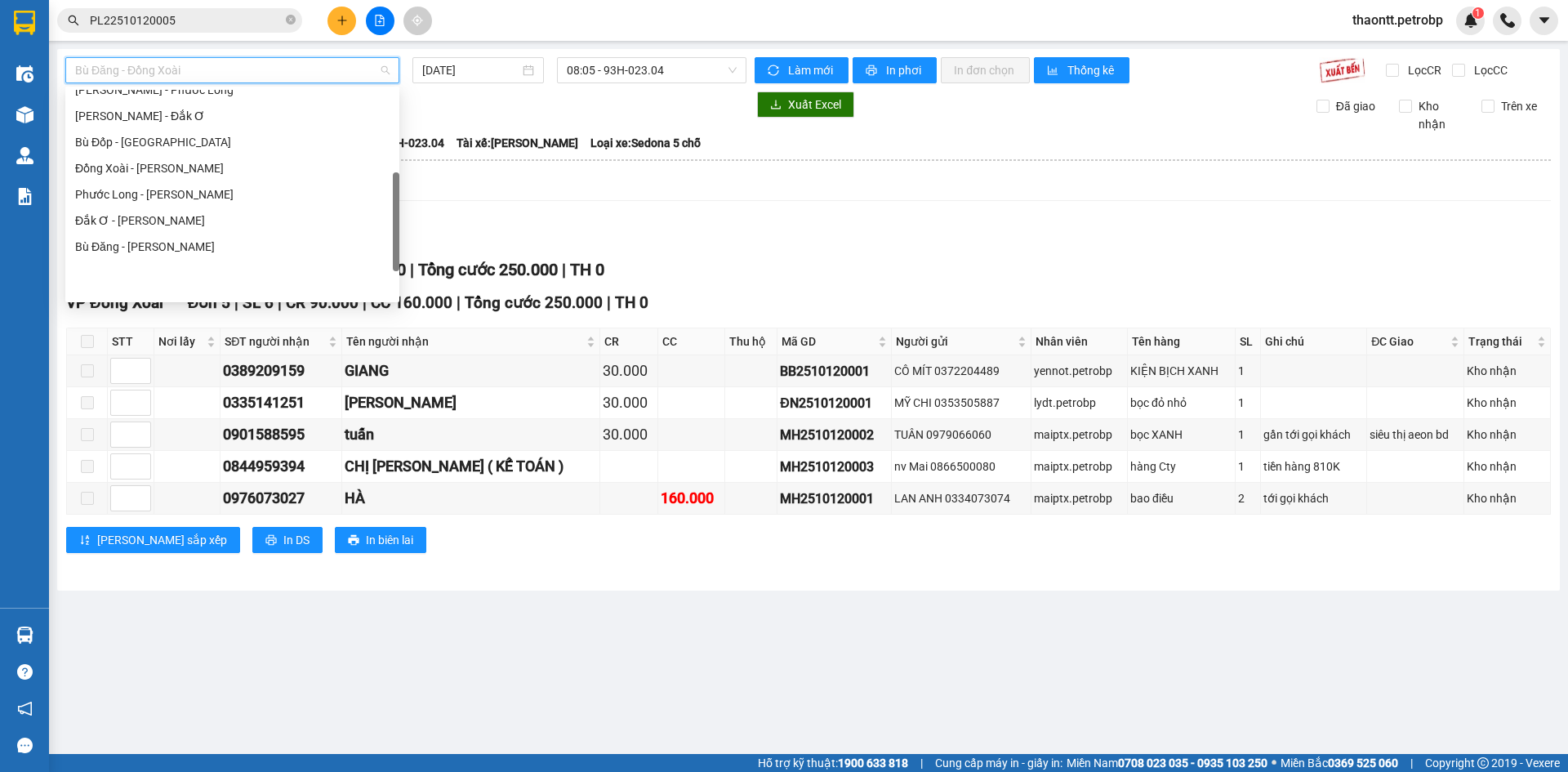
scroll to position [327, 0]
click at [146, 190] on div "Phước Long - [PERSON_NAME]" at bounding box center [232, 194] width 315 height 18
type input "[DATE]"
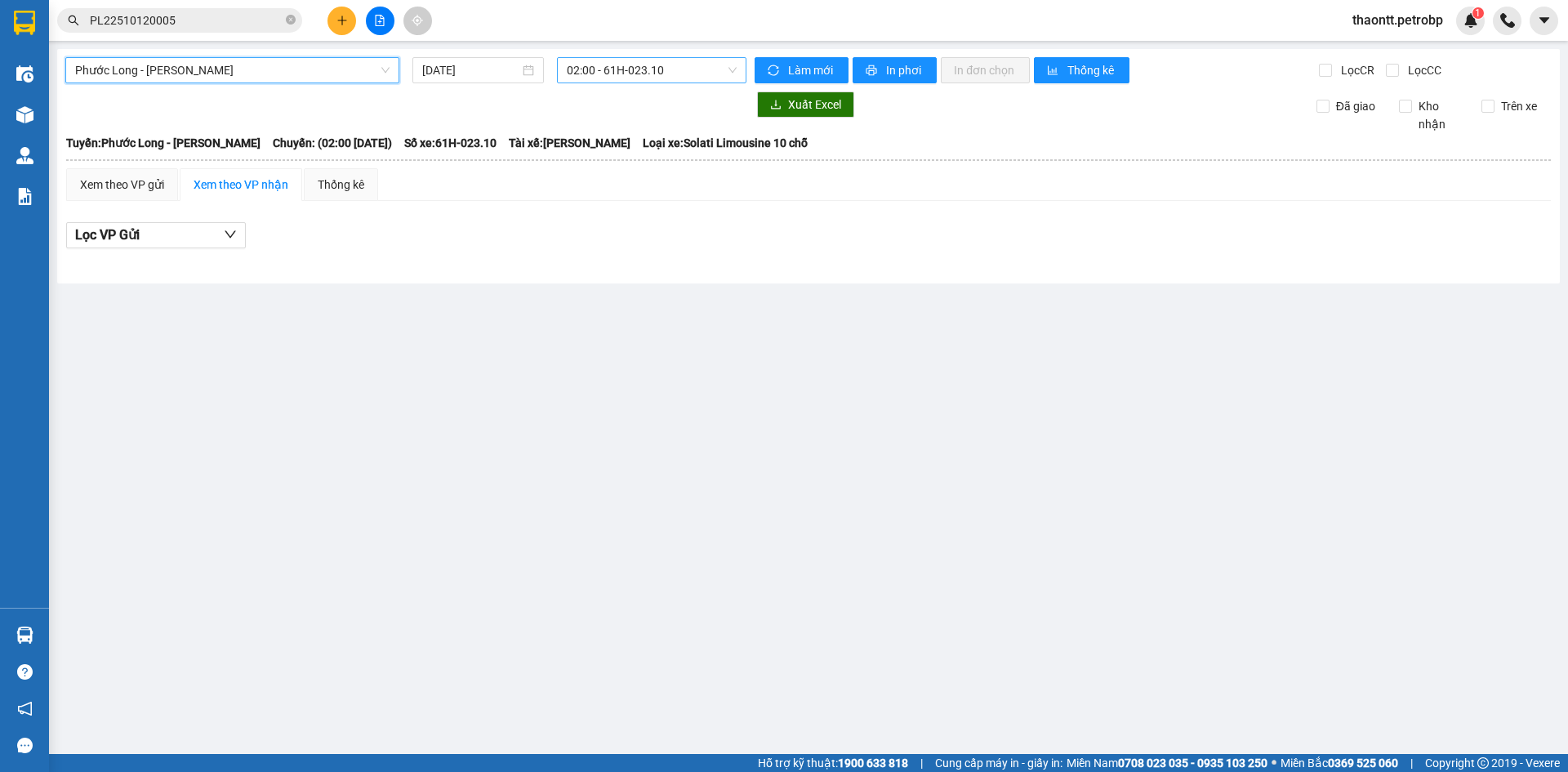
click at [651, 65] on span "02:00 - 61H-023.10" at bounding box center [652, 70] width 170 height 25
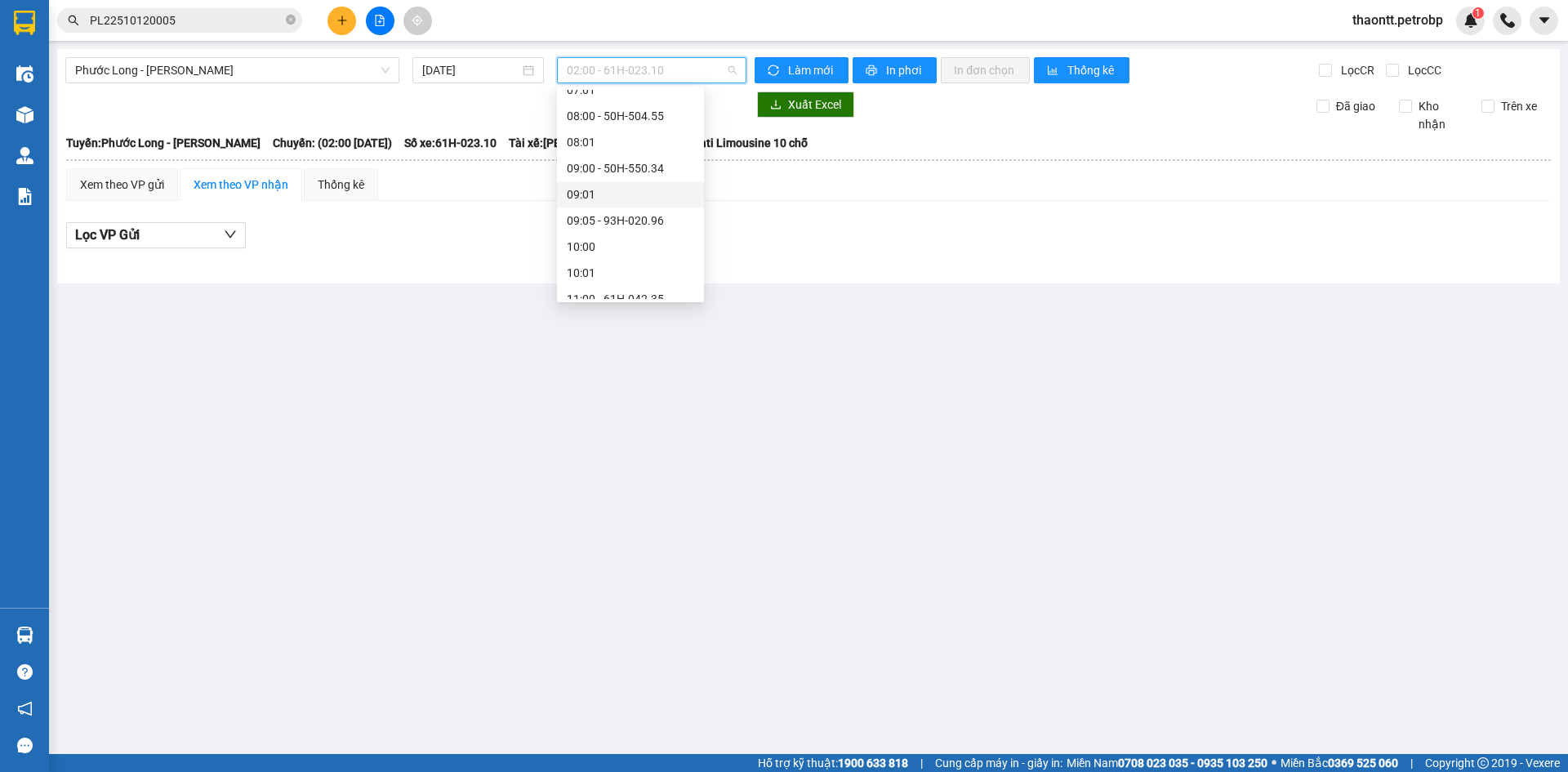
scroll to position [409, 0]
click at [622, 143] on div "09:05 - 93H-020.96" at bounding box center [630, 139] width 127 height 18
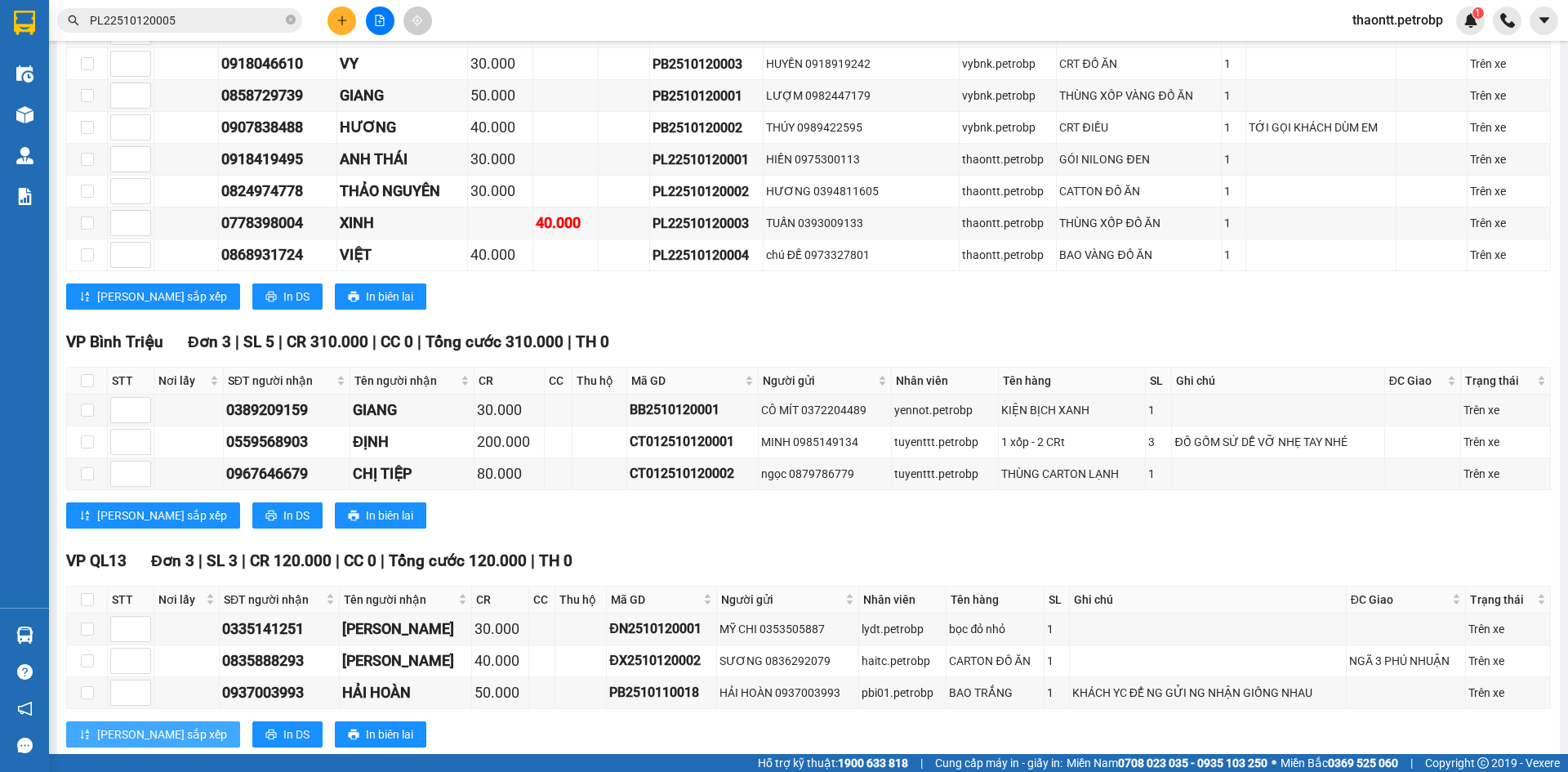
scroll to position [848, 0]
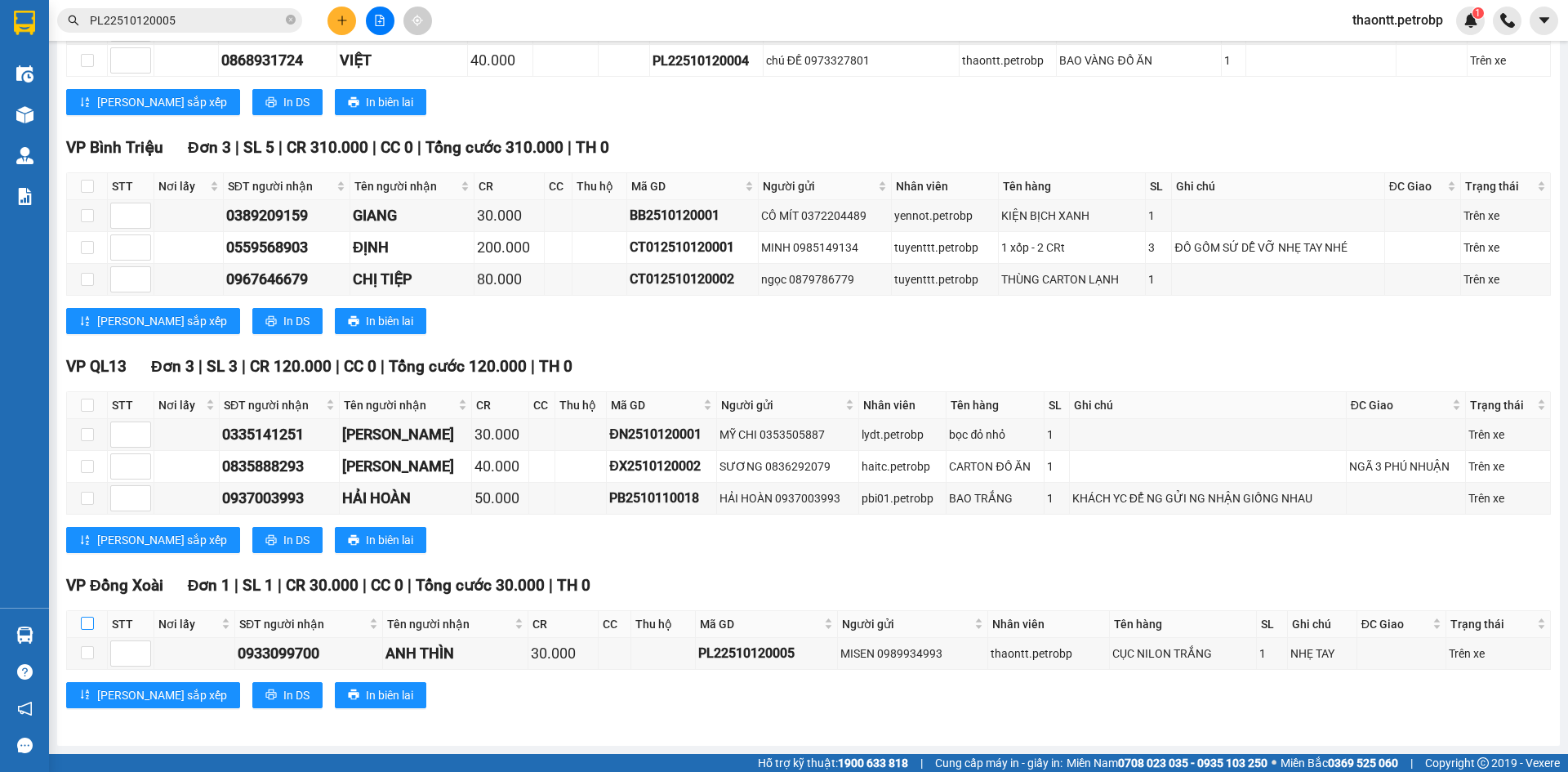
click at [84, 627] on input "checkbox" at bounding box center [87, 623] width 13 height 13
checkbox input "true"
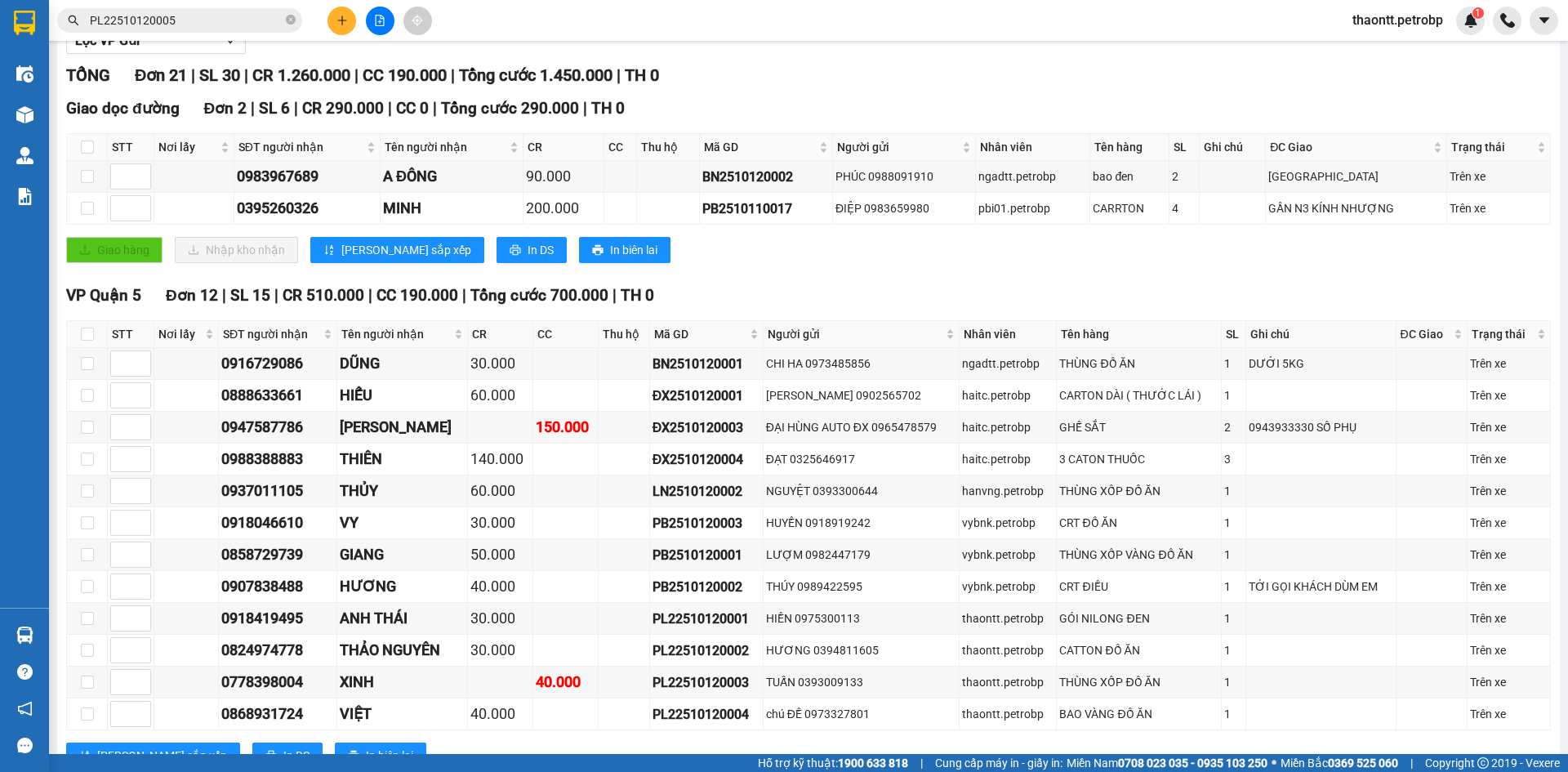
scroll to position [0, 0]
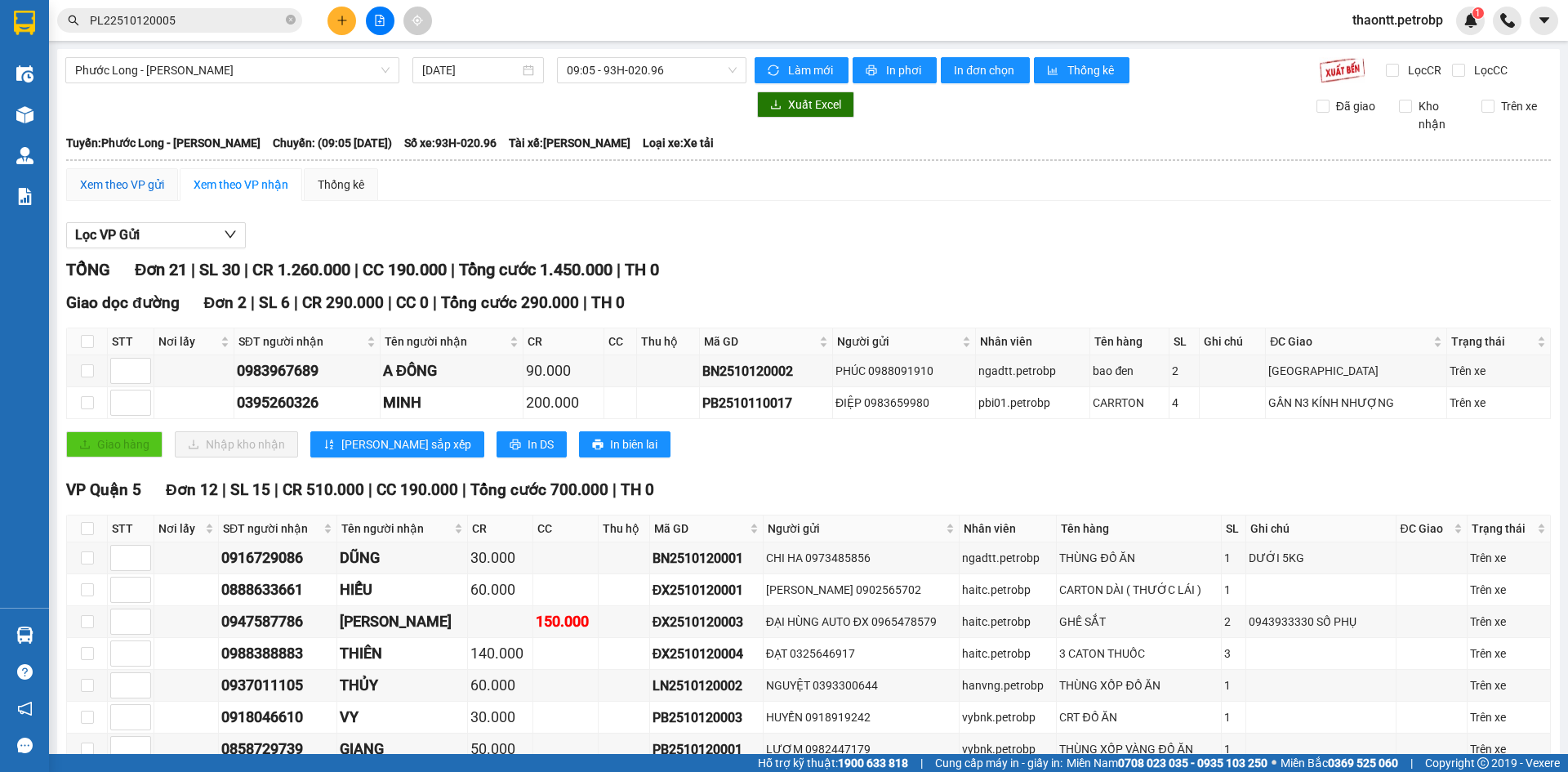
click at [101, 186] on div "Xem theo VP gửi" at bounding box center [121, 184] width 84 height 18
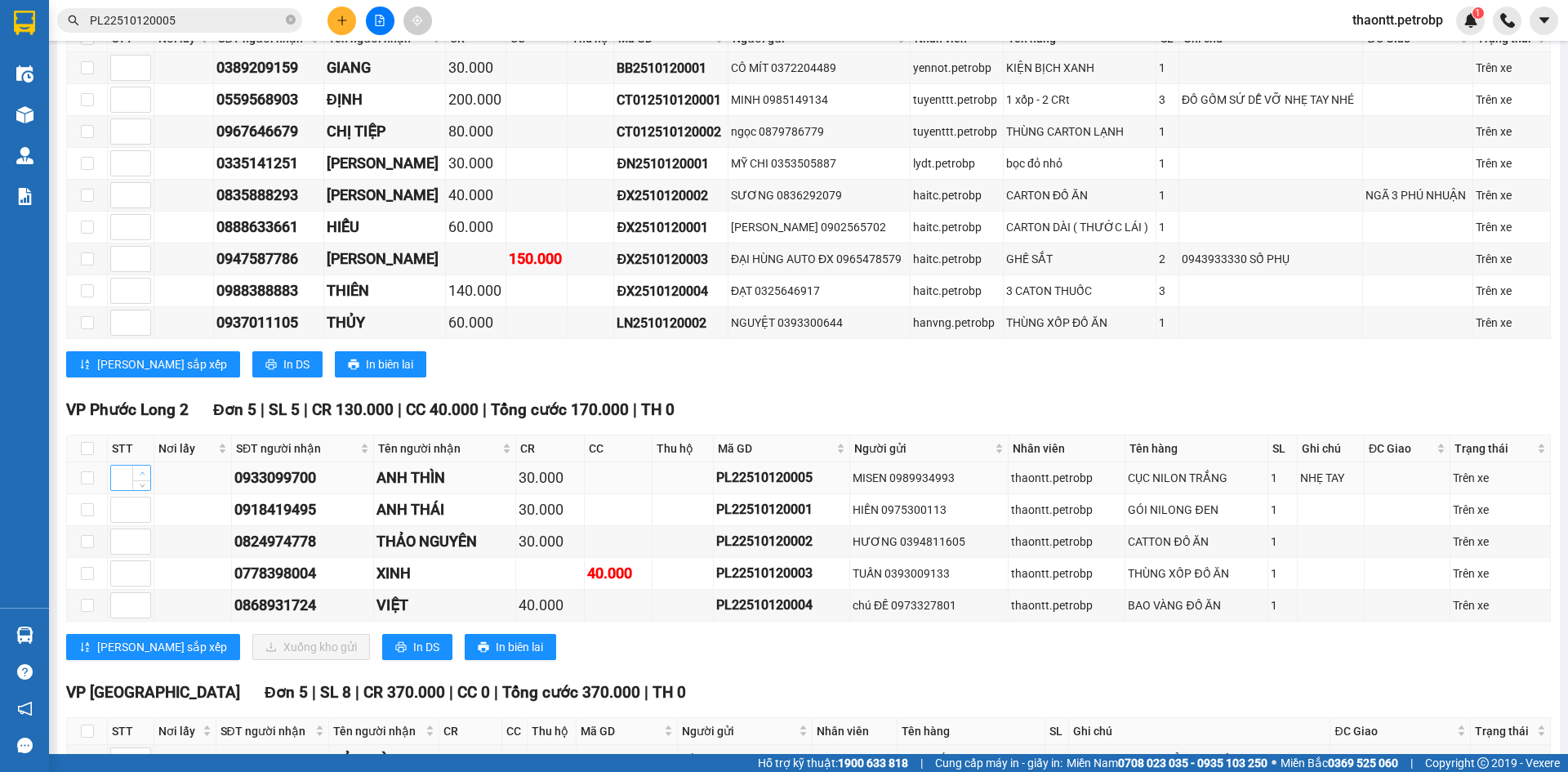
scroll to position [725, 0]
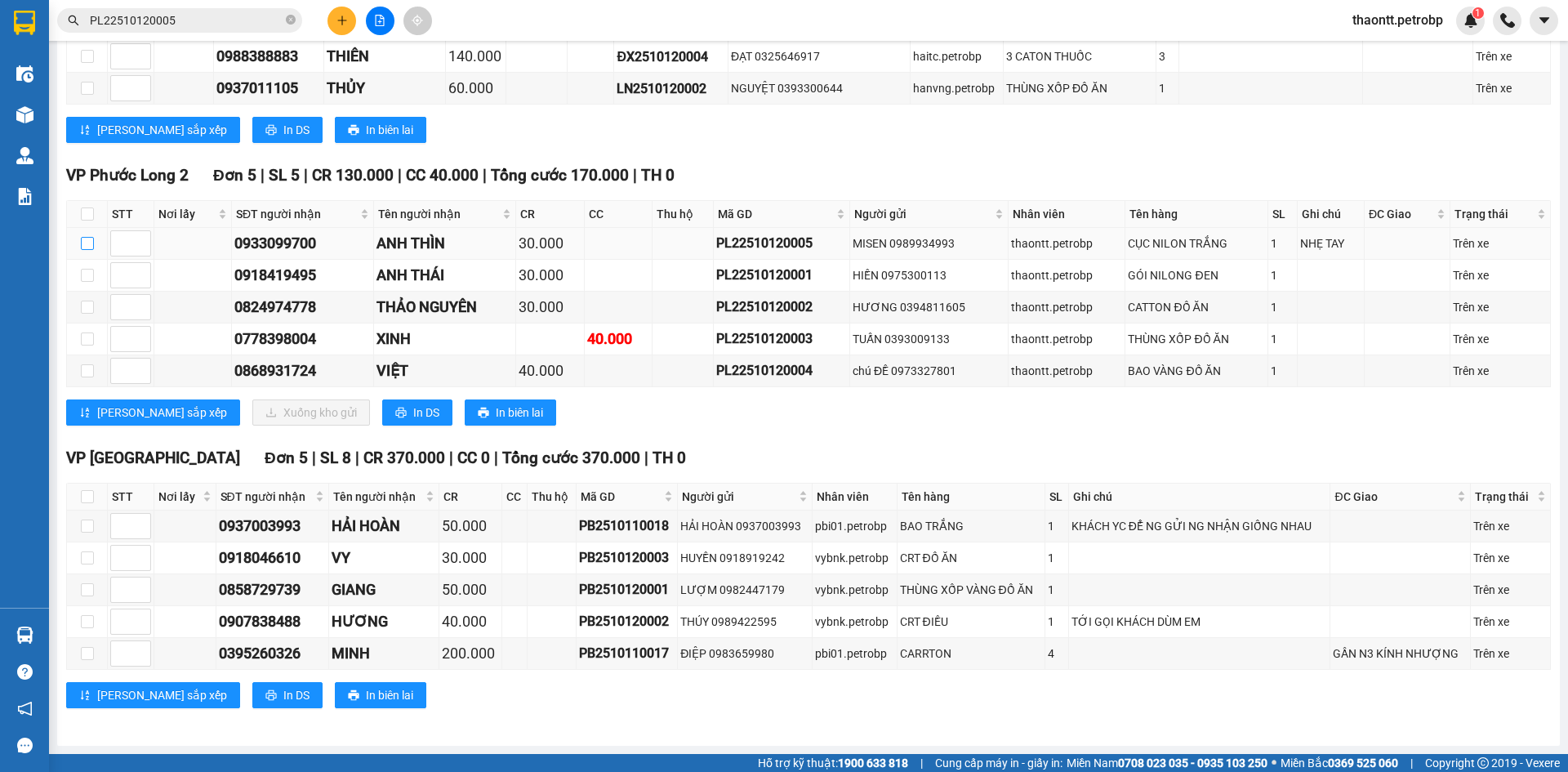
click at [89, 241] on input "checkbox" at bounding box center [87, 243] width 13 height 13
checkbox input "true"
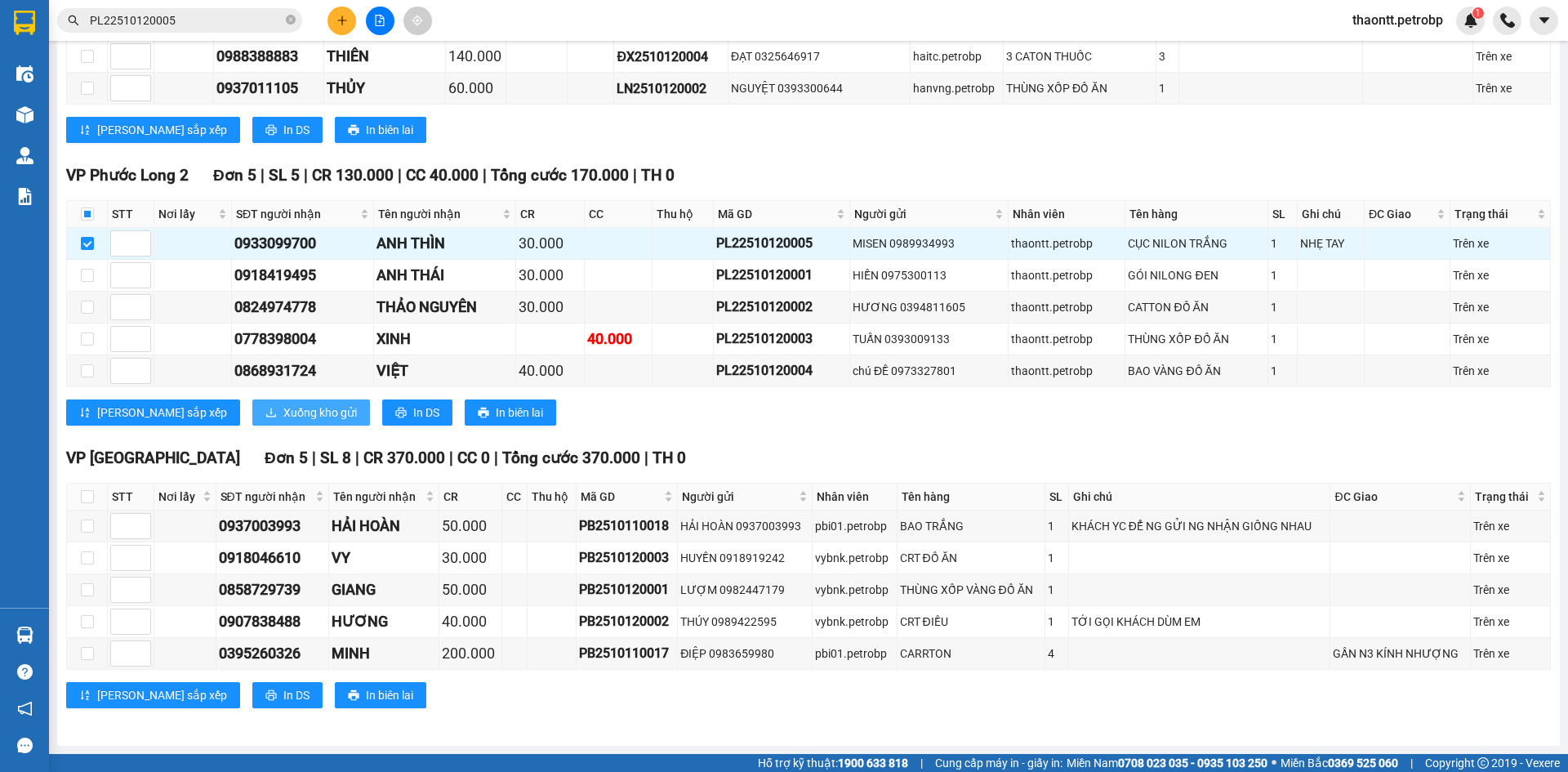
click at [283, 411] on span "Xuống kho gửi" at bounding box center [320, 413] width 74 height 18
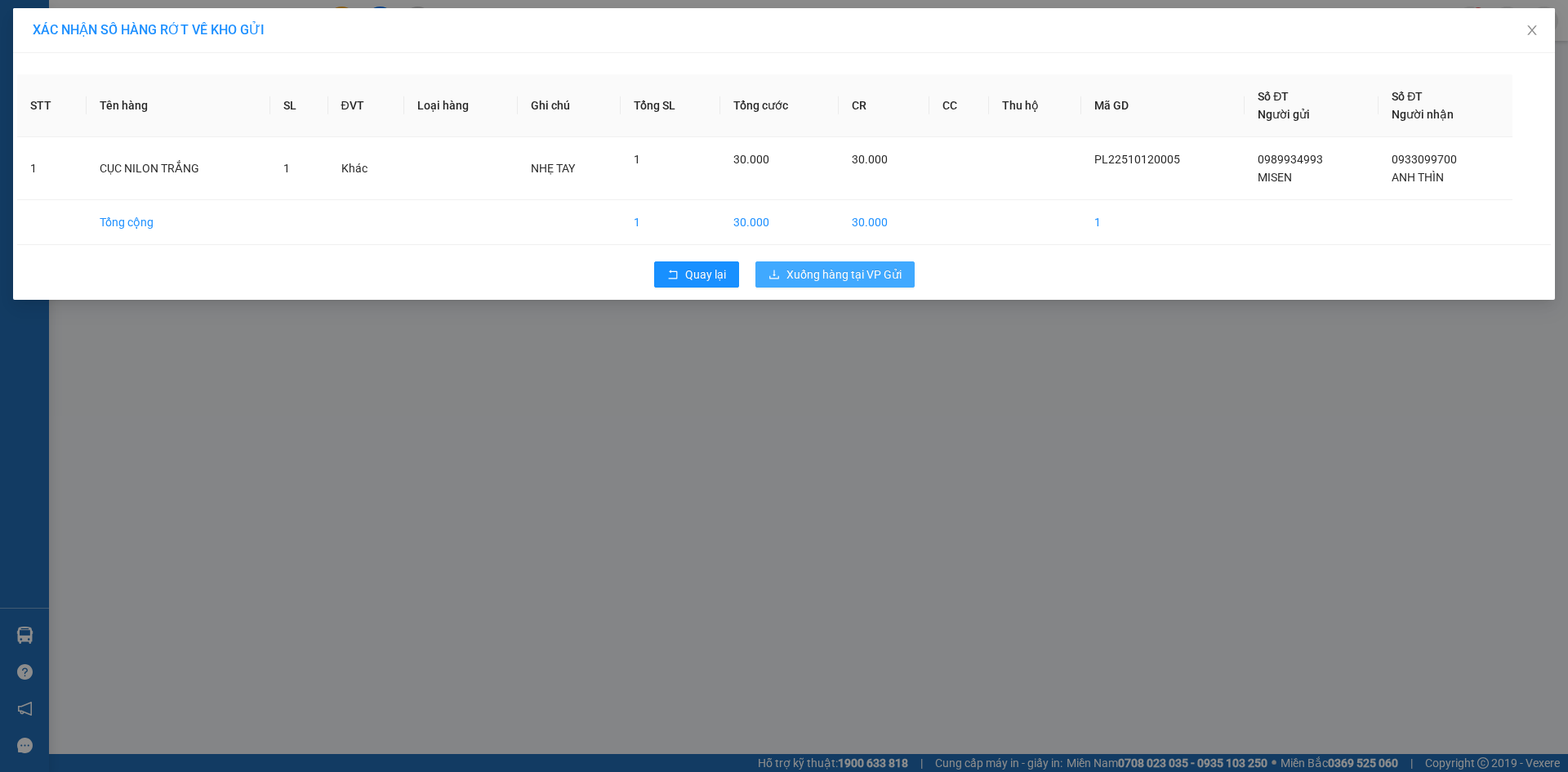
click at [874, 272] on span "Xuống hàng tại VP Gửi" at bounding box center [844, 275] width 115 height 18
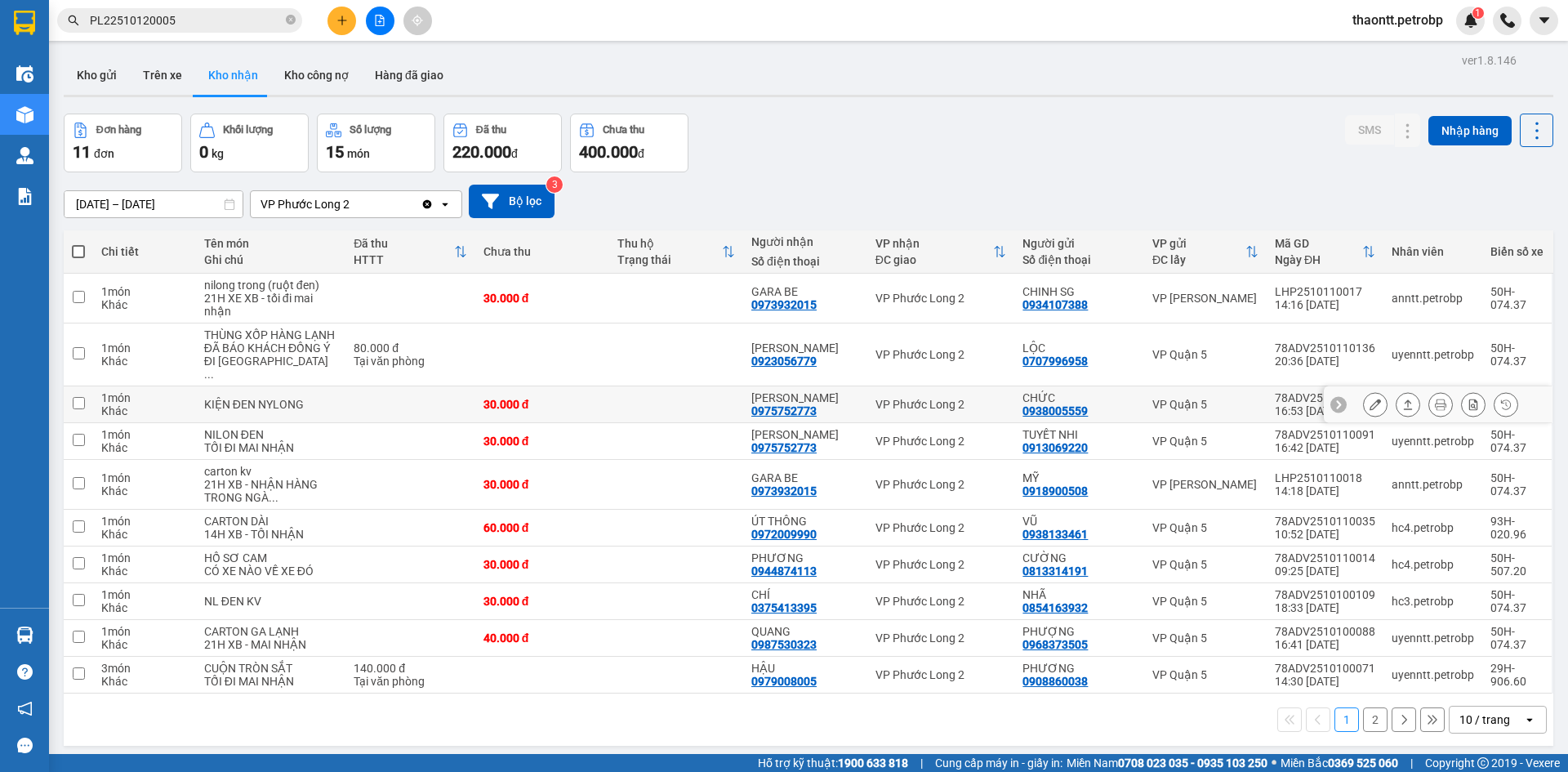
scroll to position [75, 0]
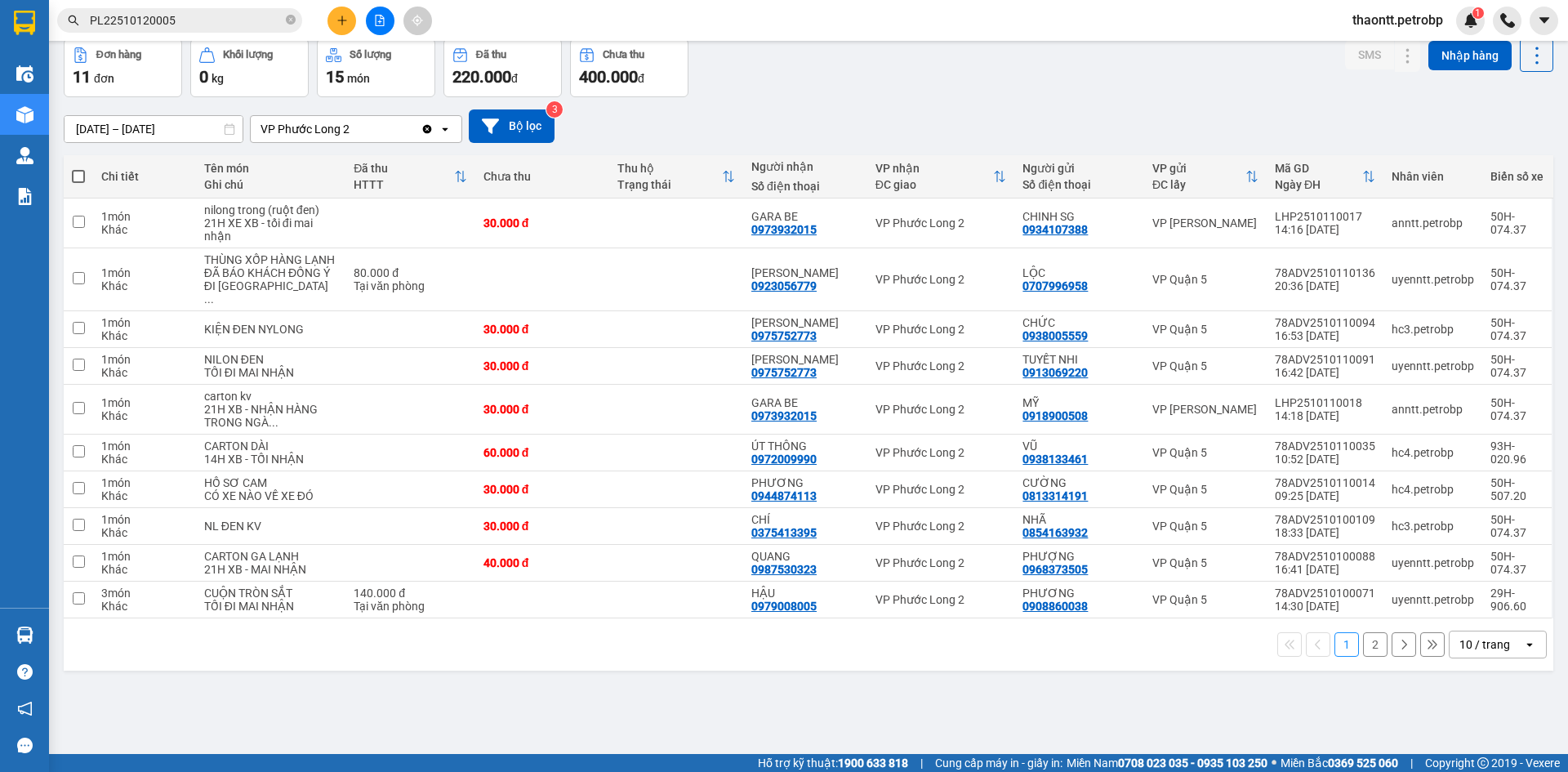
click at [761, 115] on div "[DATE] – [DATE] Press the down arrow key to interact with the calendar and sele…" at bounding box center [809, 126] width 1490 height 33
click at [218, 30] on span "PL22510120005" at bounding box center [179, 20] width 245 height 25
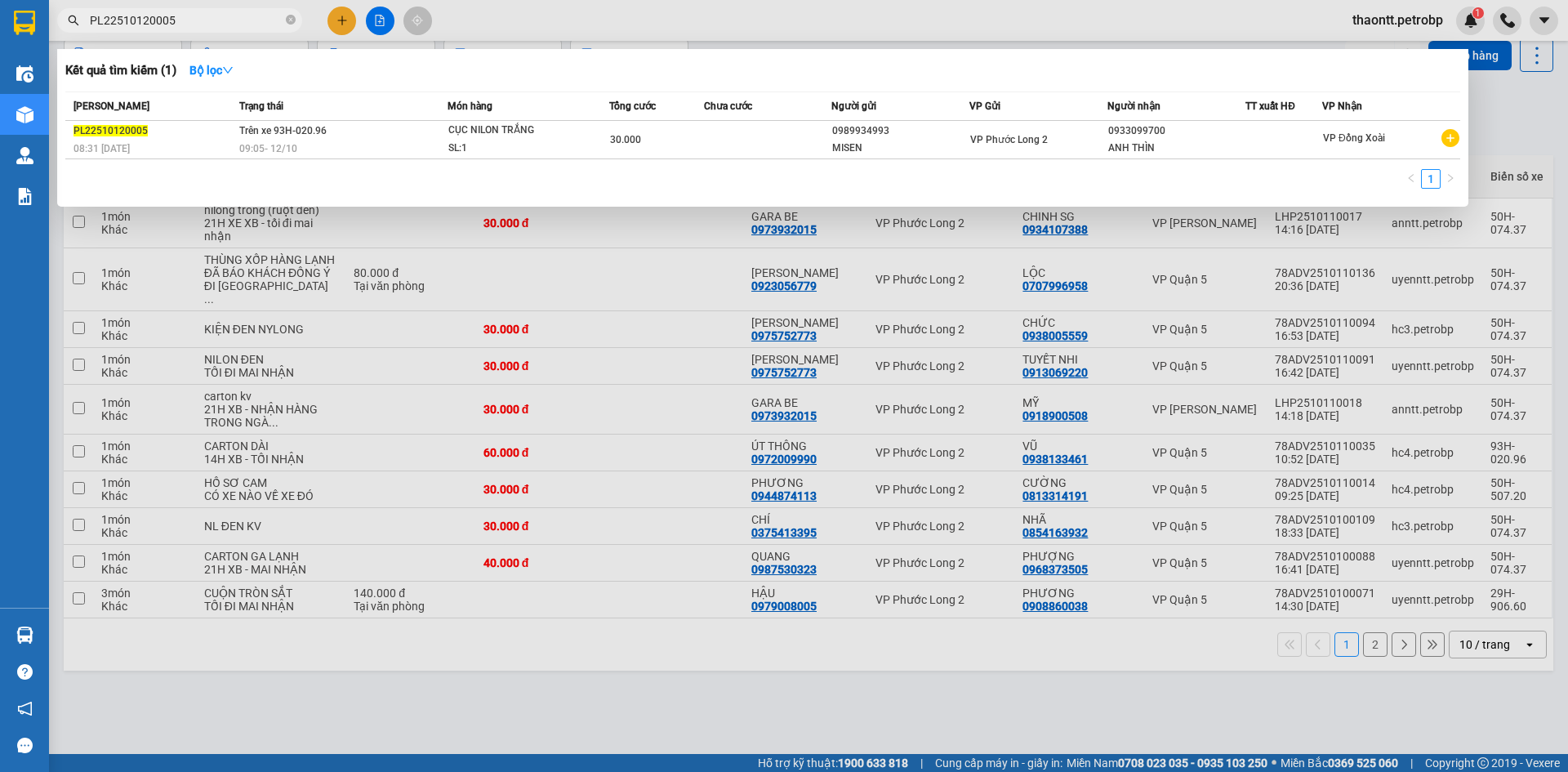
drag, startPoint x: 612, startPoint y: 292, endPoint x: 592, endPoint y: 302, distance: 22.4
click at [612, 293] on div at bounding box center [784, 386] width 1568 height 772
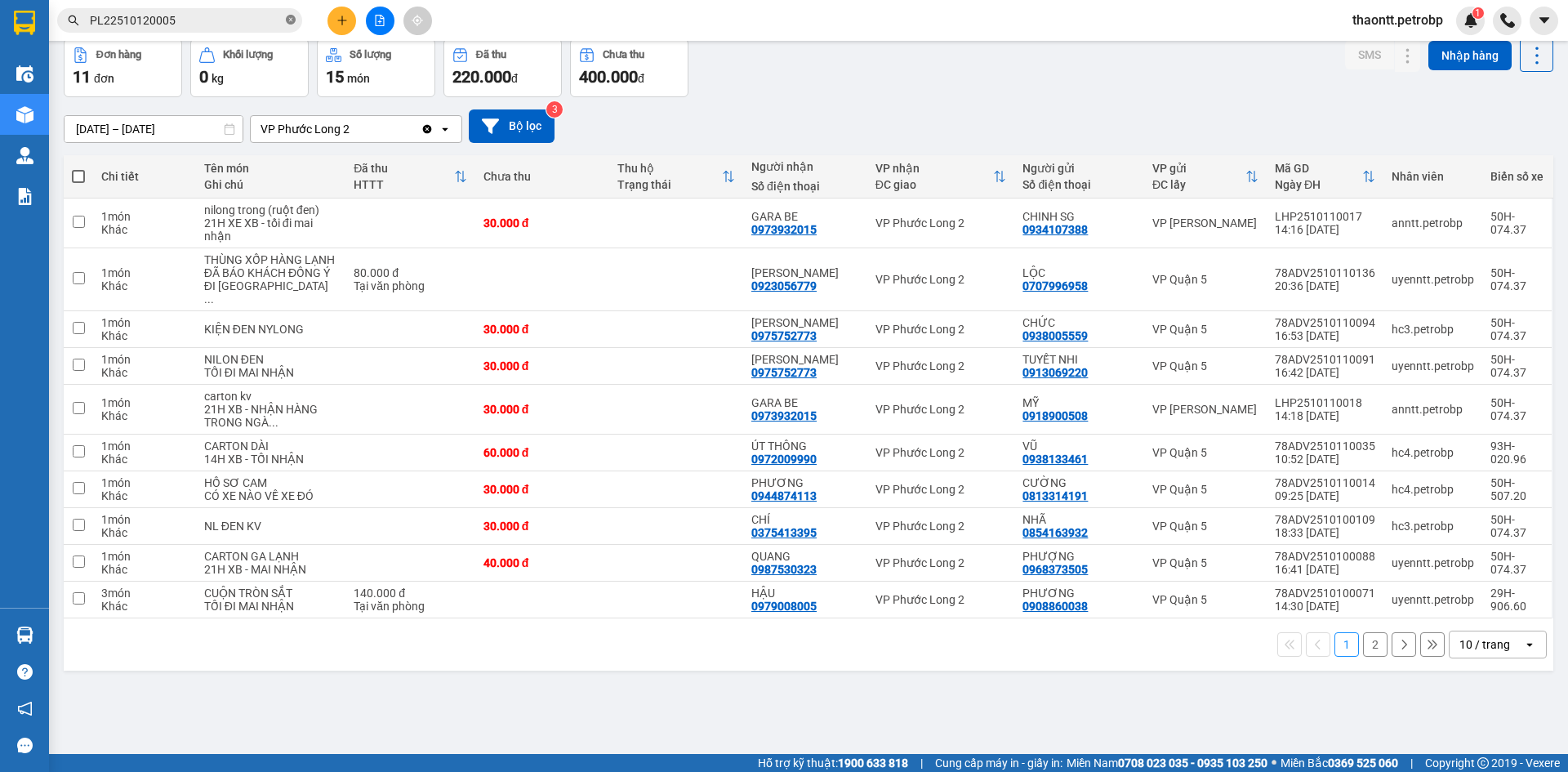
click at [292, 21] on icon "close-circle" at bounding box center [290, 20] width 10 height 10
click at [128, 13] on input "text" at bounding box center [186, 21] width 193 height 18
paste input "0981500067"
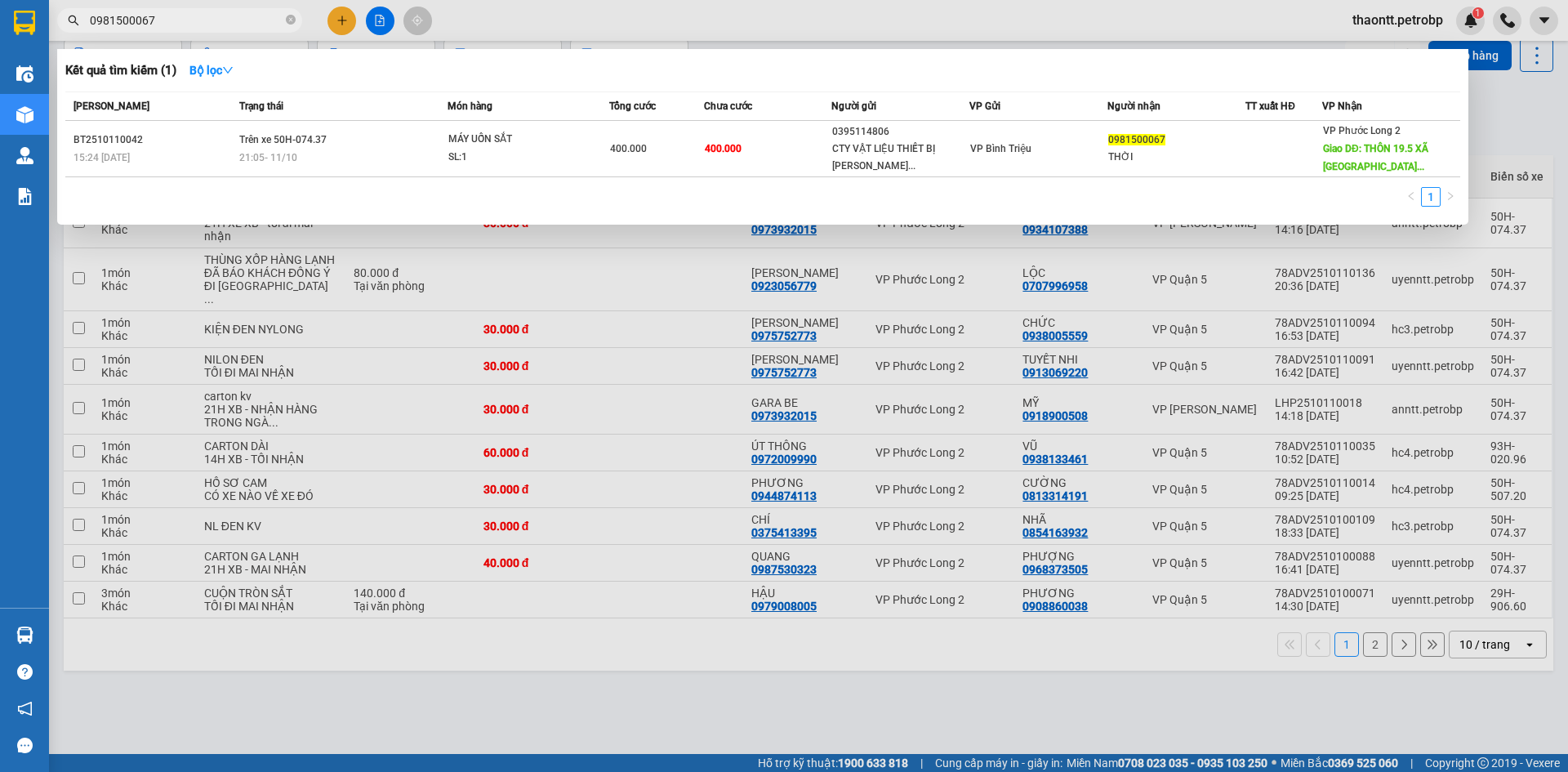
type input "0981500067"
drag, startPoint x: 1115, startPoint y: 324, endPoint x: 983, endPoint y: 223, distance: 166.2
click at [1116, 324] on div at bounding box center [784, 386] width 1568 height 772
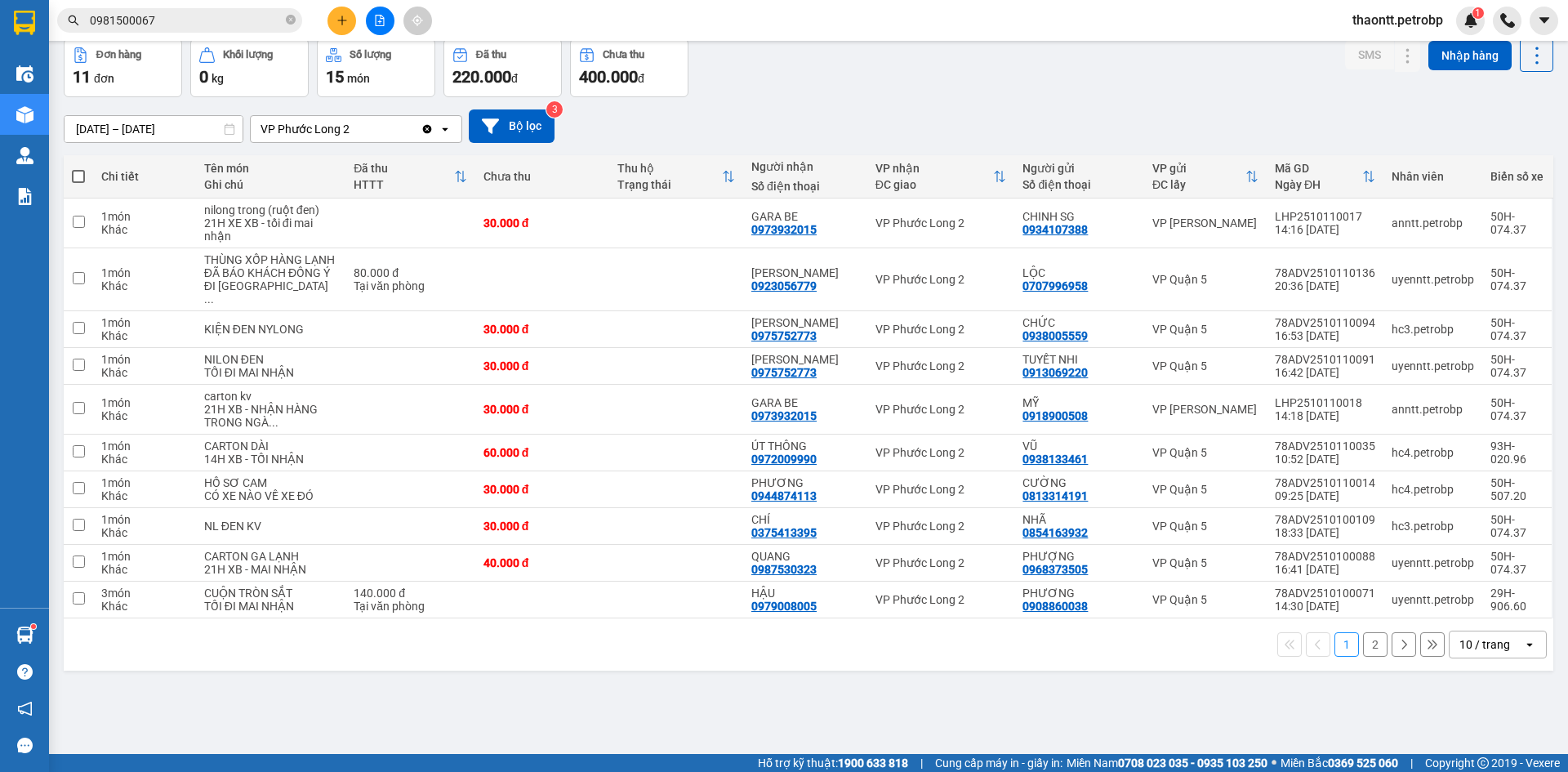
scroll to position [0, 0]
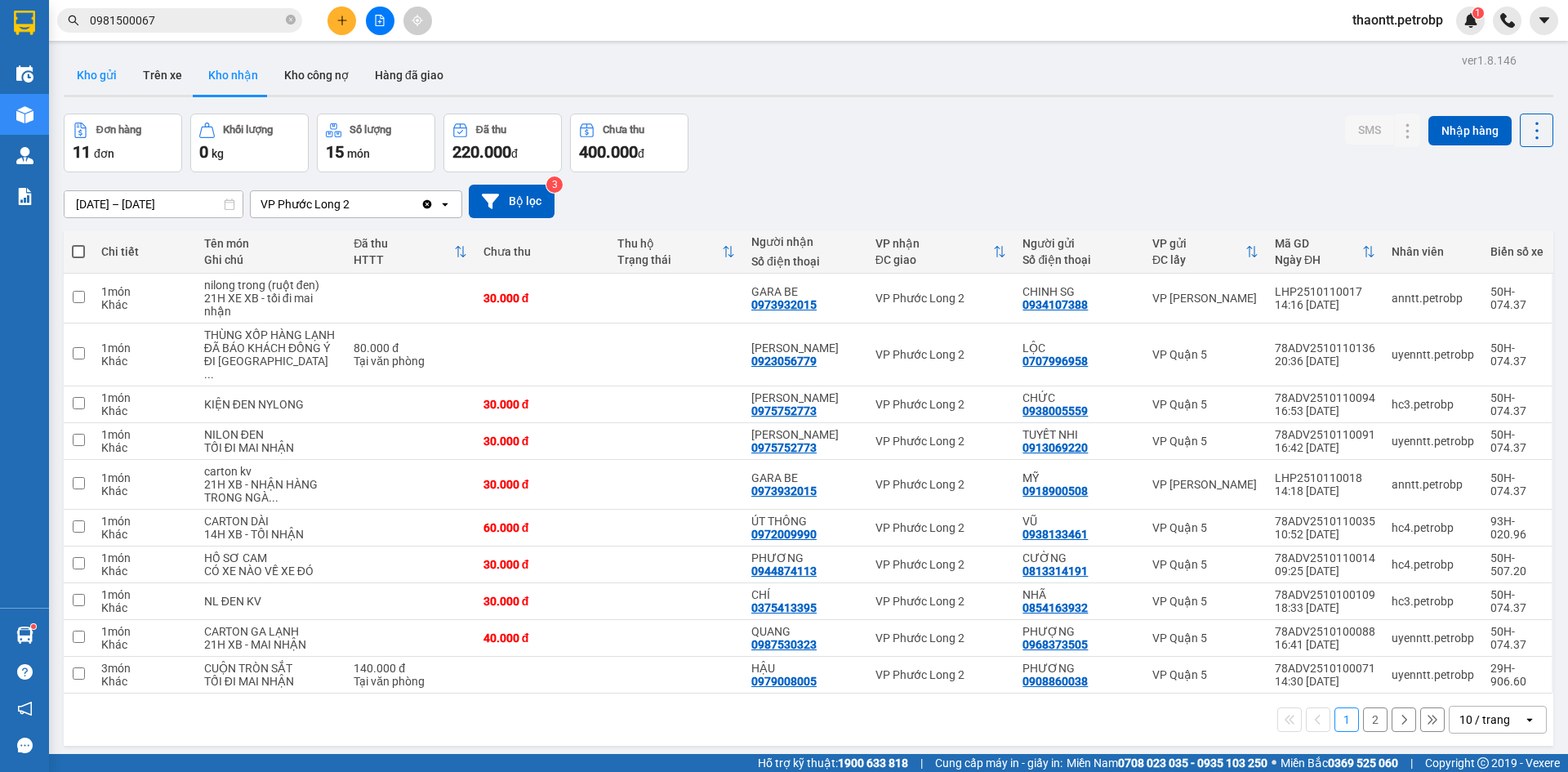
click at [98, 84] on button "Kho gửi" at bounding box center [96, 75] width 66 height 39
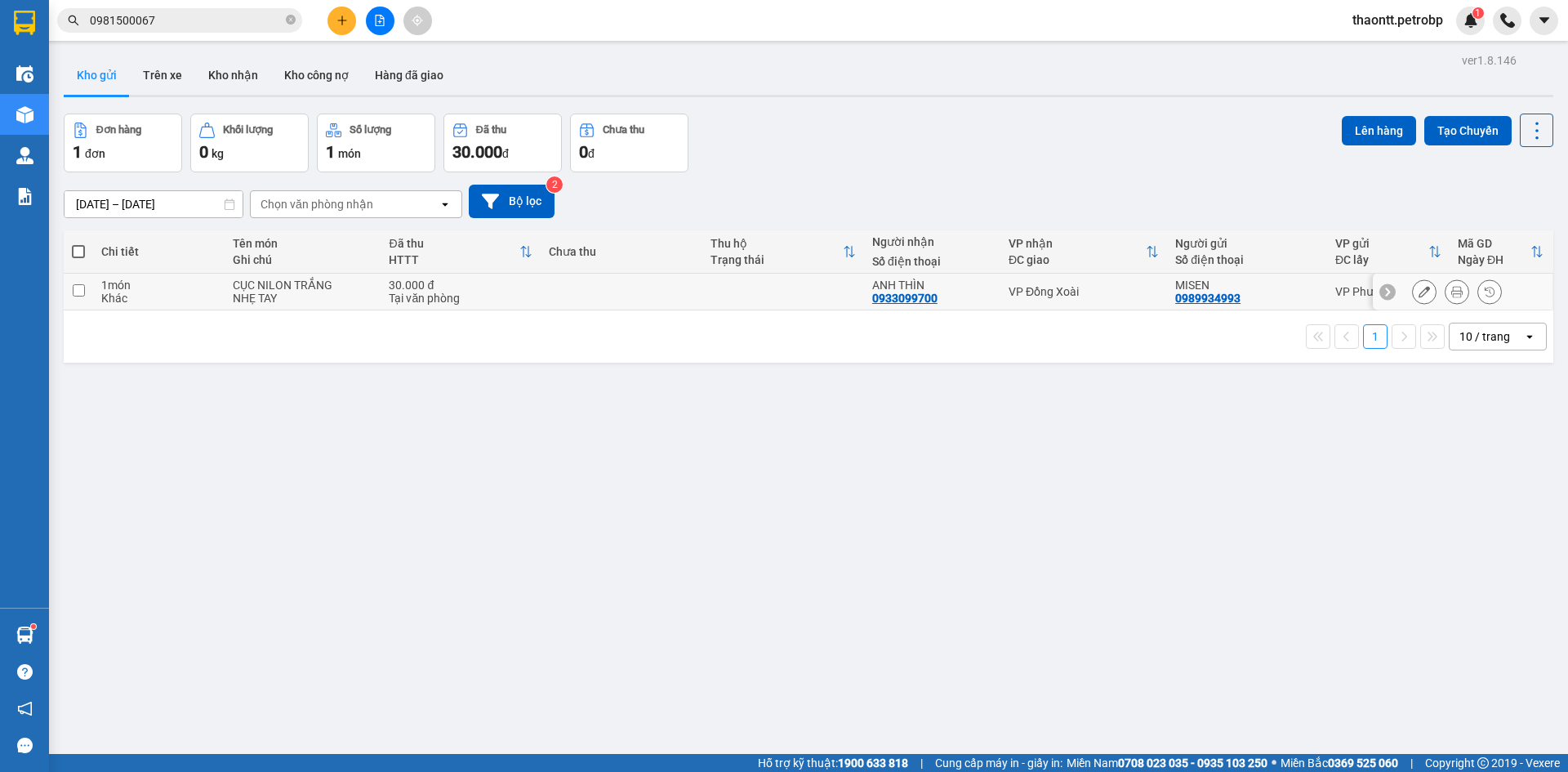
click at [195, 300] on div "Khác" at bounding box center [158, 297] width 115 height 13
checkbox input "true"
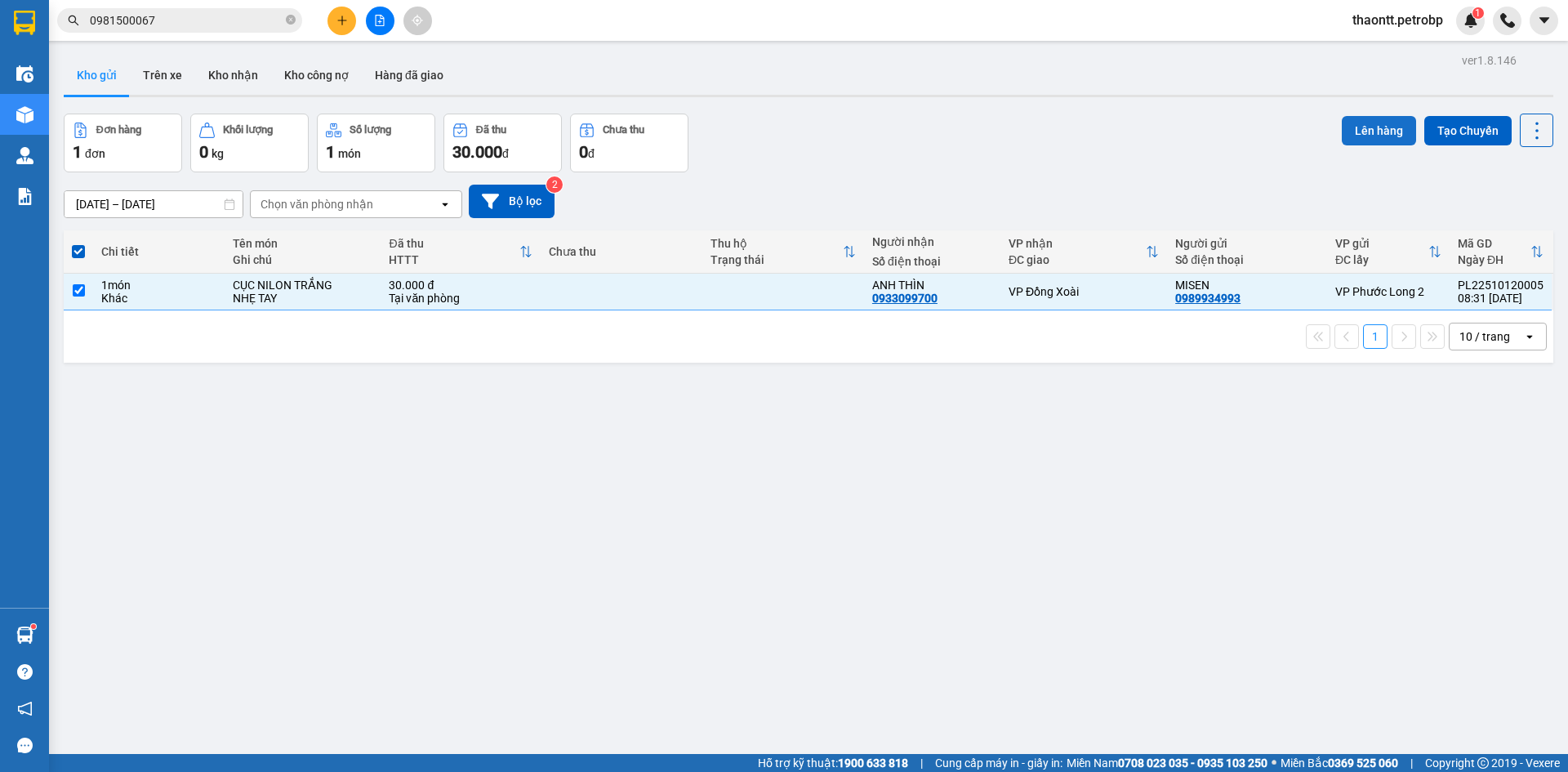
click at [1357, 132] on button "Lên hàng" at bounding box center [1380, 131] width 75 height 30
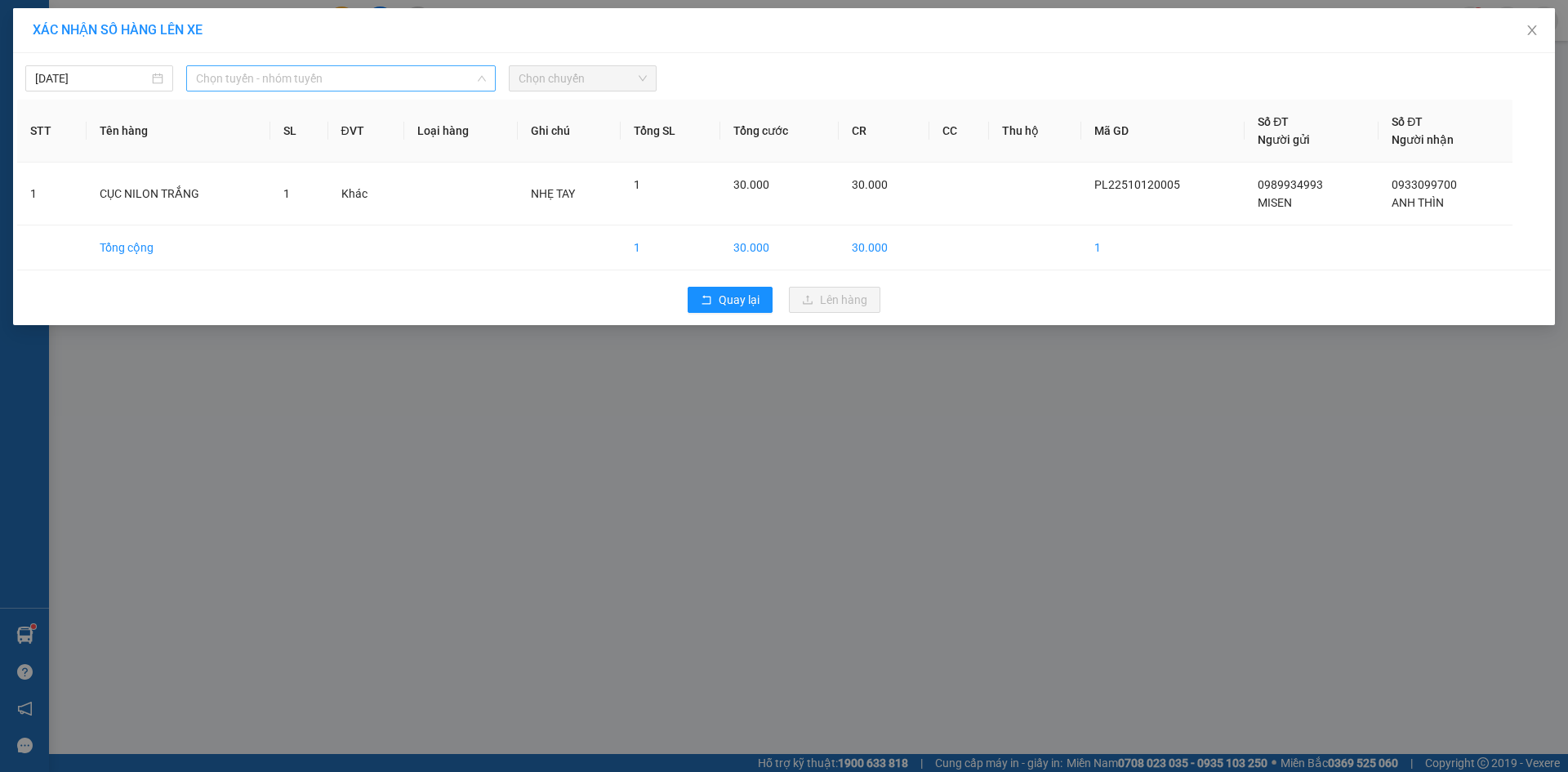
click at [349, 82] on span "Chọn tuyến - nhóm tuyến" at bounding box center [341, 78] width 290 height 25
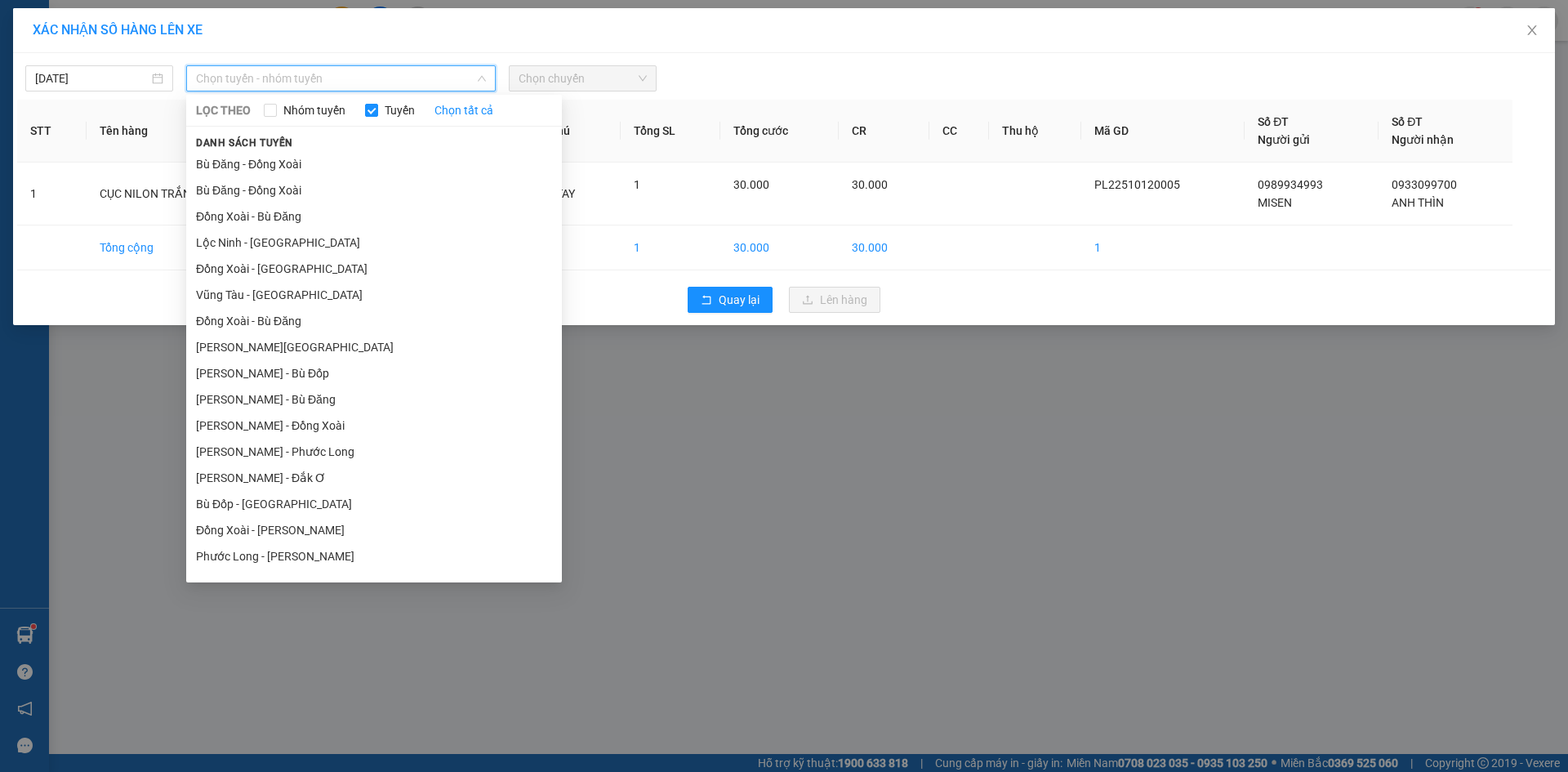
scroll to position [98, 0]
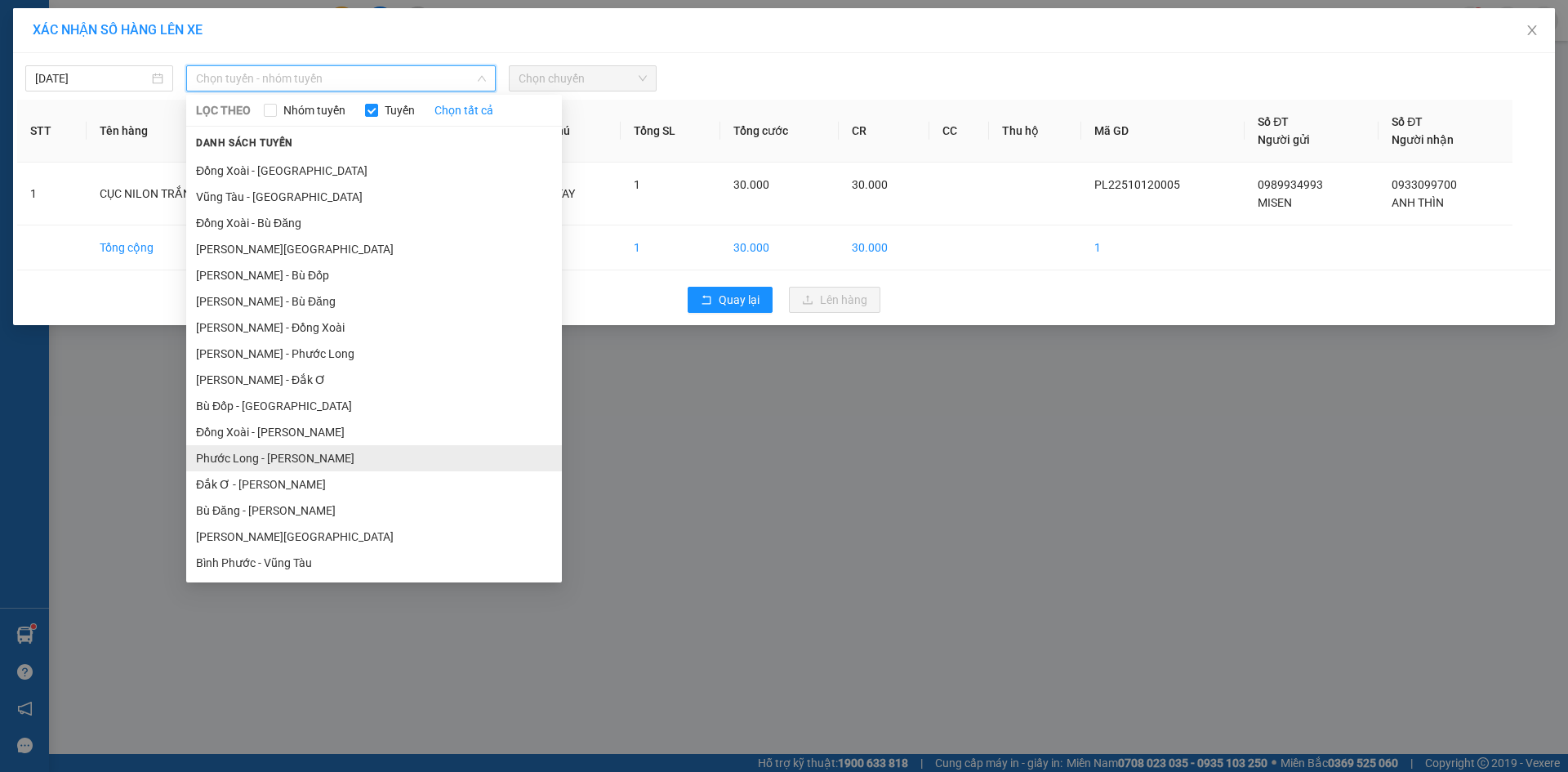
click at [269, 459] on li "Phước Long - [PERSON_NAME]" at bounding box center [374, 458] width 376 height 27
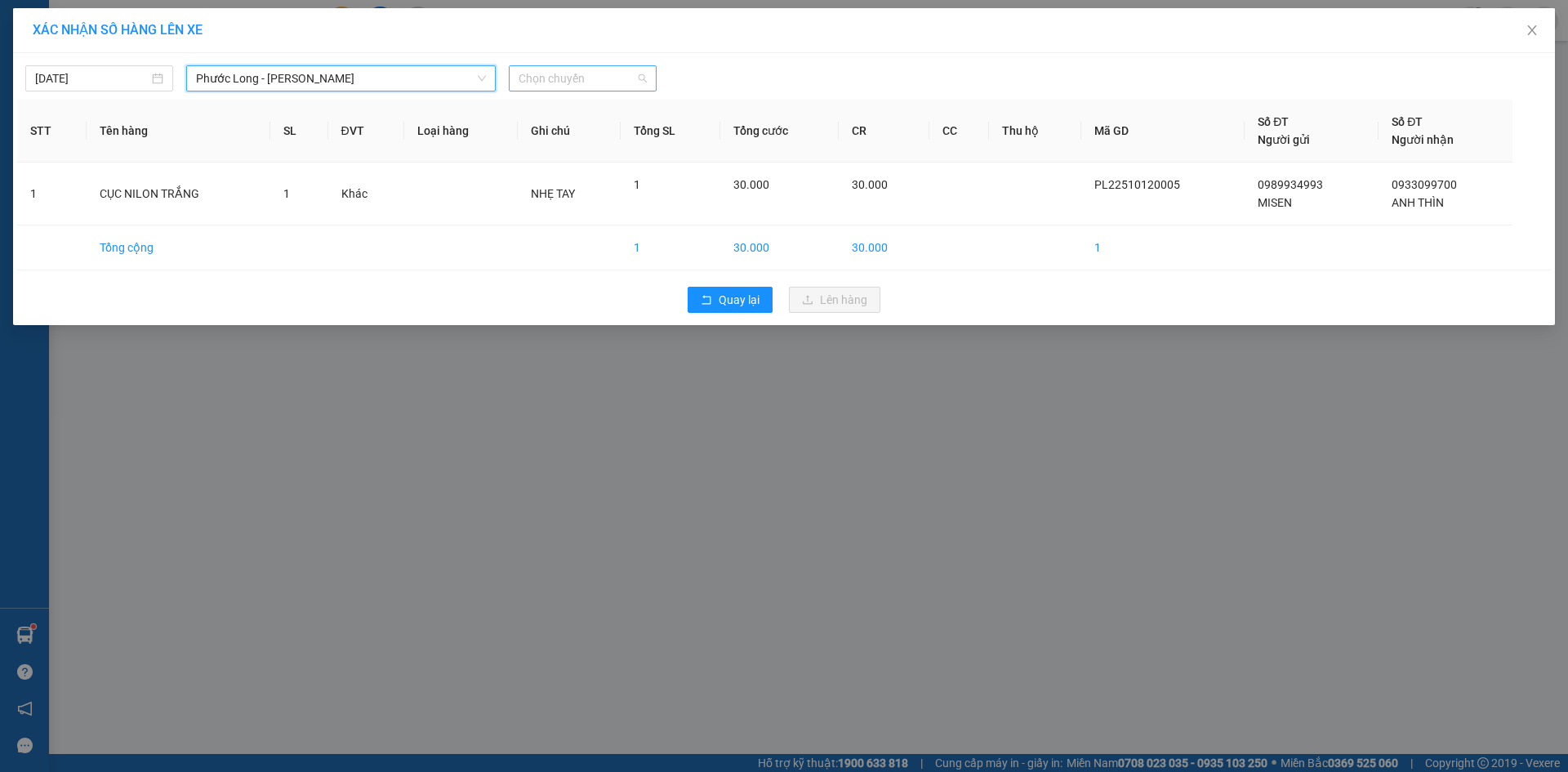
click at [582, 83] on span "Chọn chuyến" at bounding box center [583, 78] width 128 height 25
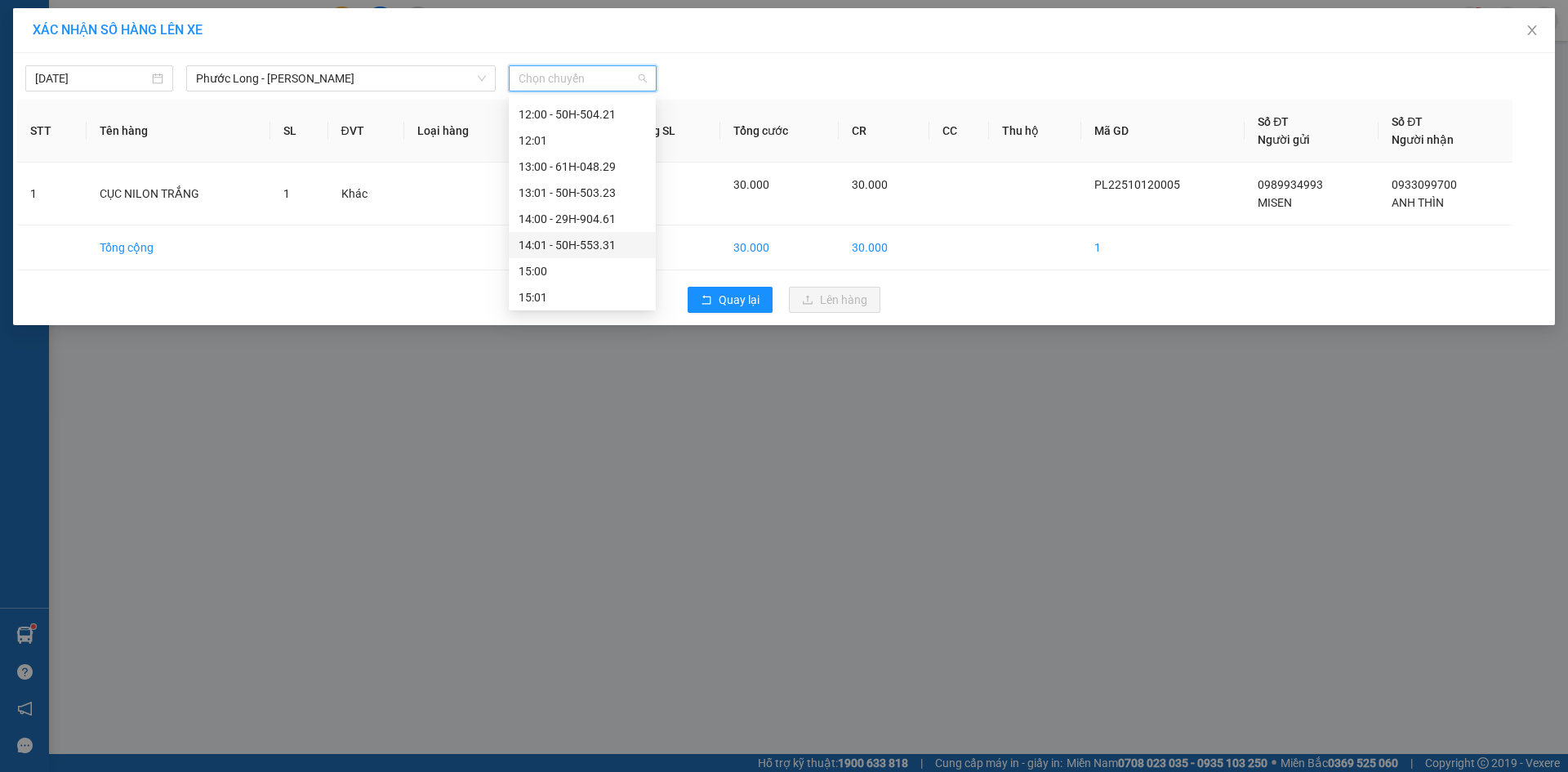
scroll to position [327, 0]
click at [579, 228] on div "09:05 - 93H-020.96" at bounding box center [582, 228] width 127 height 18
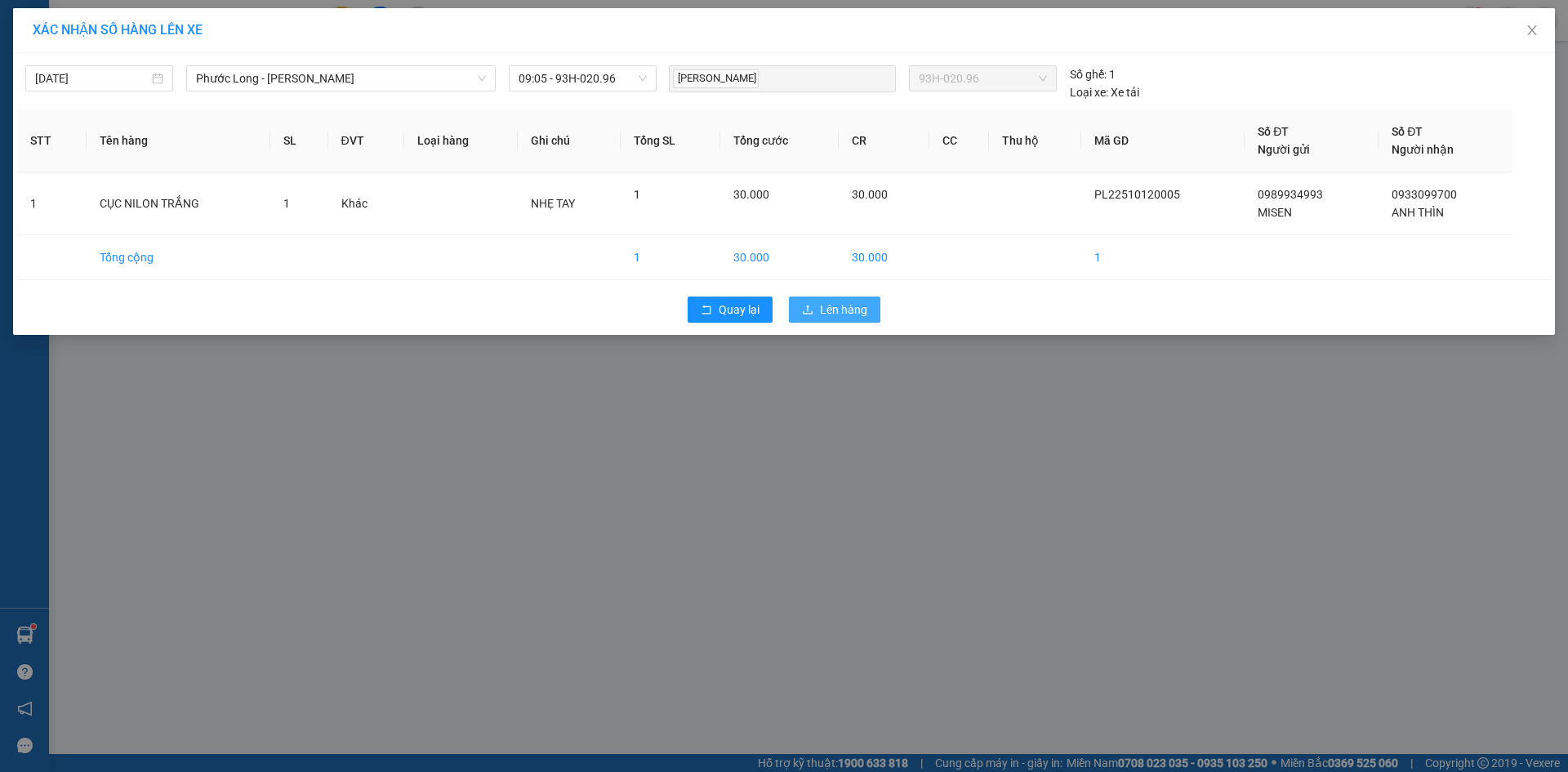
click at [838, 309] on span "Lên hàng" at bounding box center [844, 309] width 47 height 18
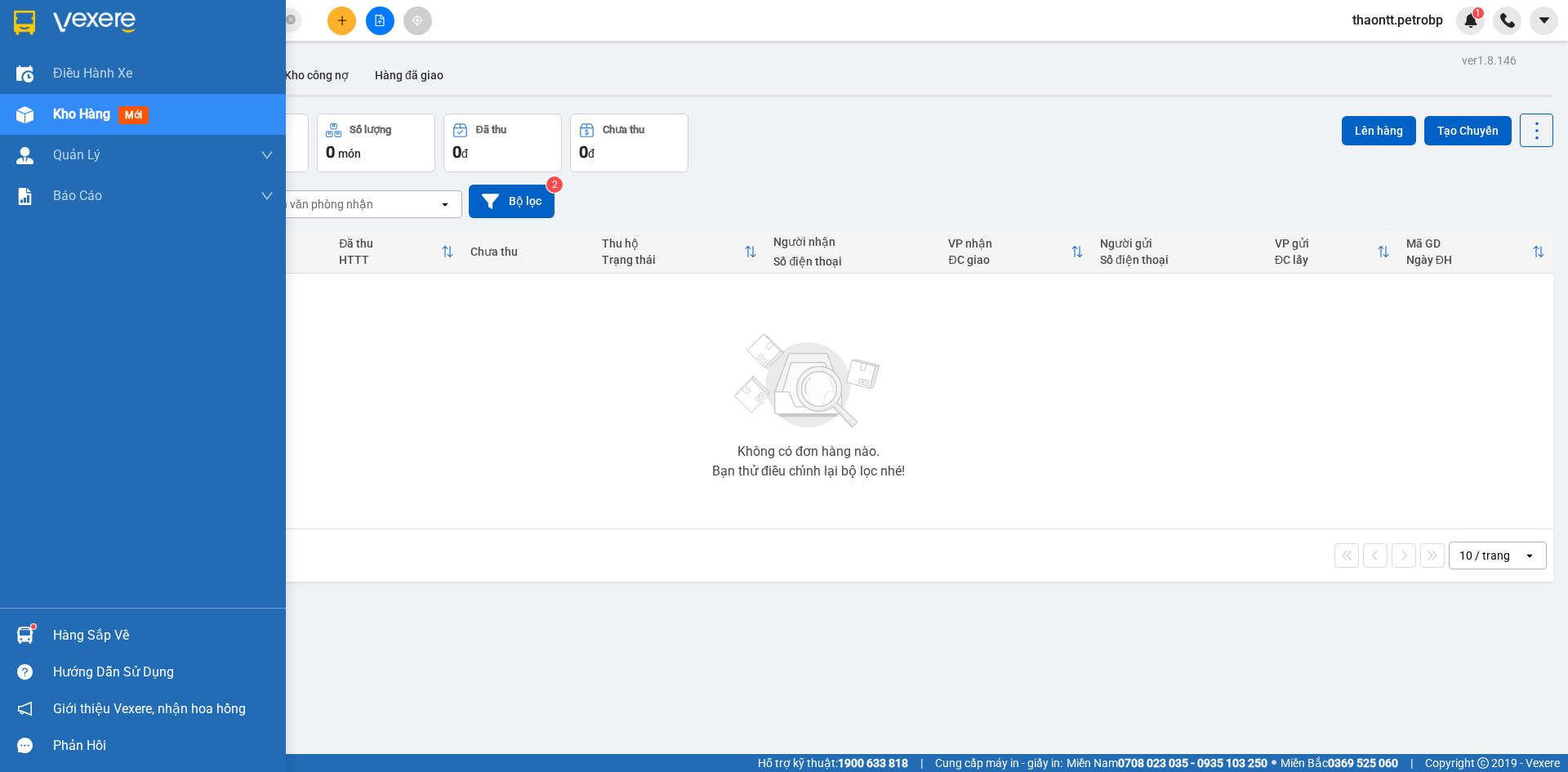
drag, startPoint x: 33, startPoint y: 634, endPoint x: 167, endPoint y: 630, distance: 134.1
click at [40, 634] on div "Hàng sắp về" at bounding box center [143, 635] width 285 height 36
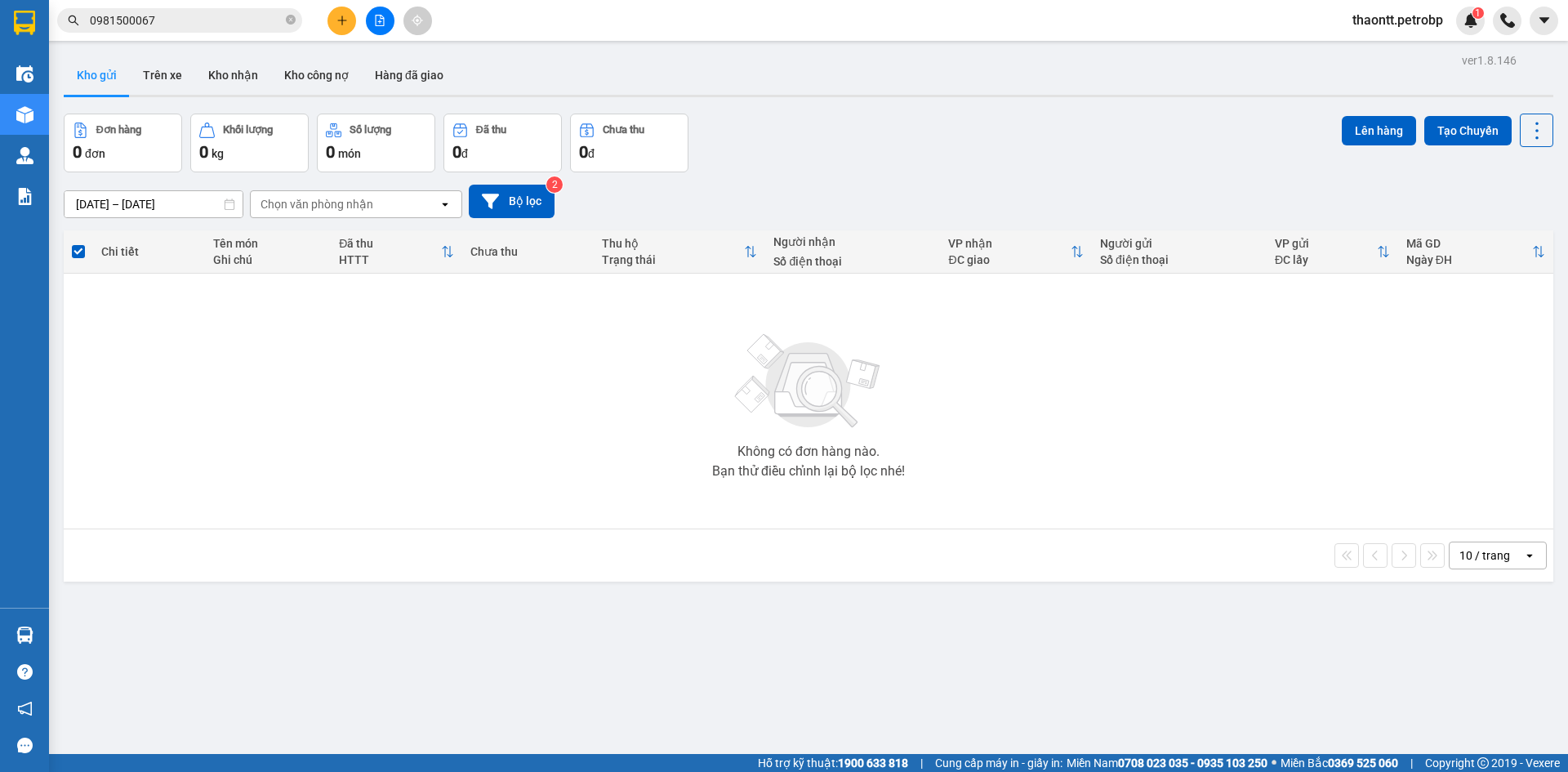
click at [1052, 531] on section "Kết quả tìm kiếm ( 1 ) Bộ lọc Mã ĐH Trạng thái Món hàng Tổng cước Chưa cước Ngư…" at bounding box center [784, 386] width 1568 height 772
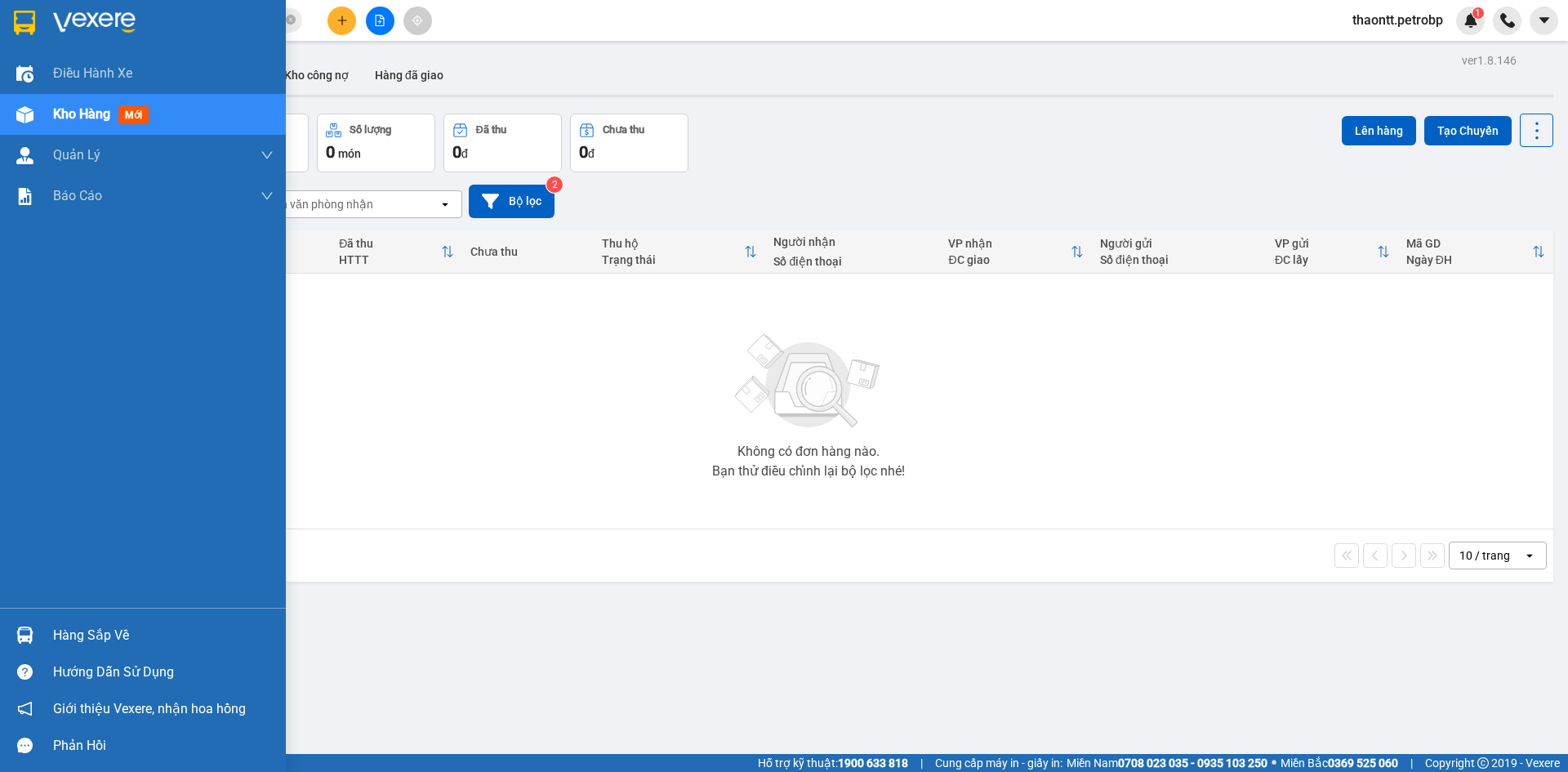
click at [59, 629] on div "Hàng sắp về" at bounding box center [163, 635] width 220 height 25
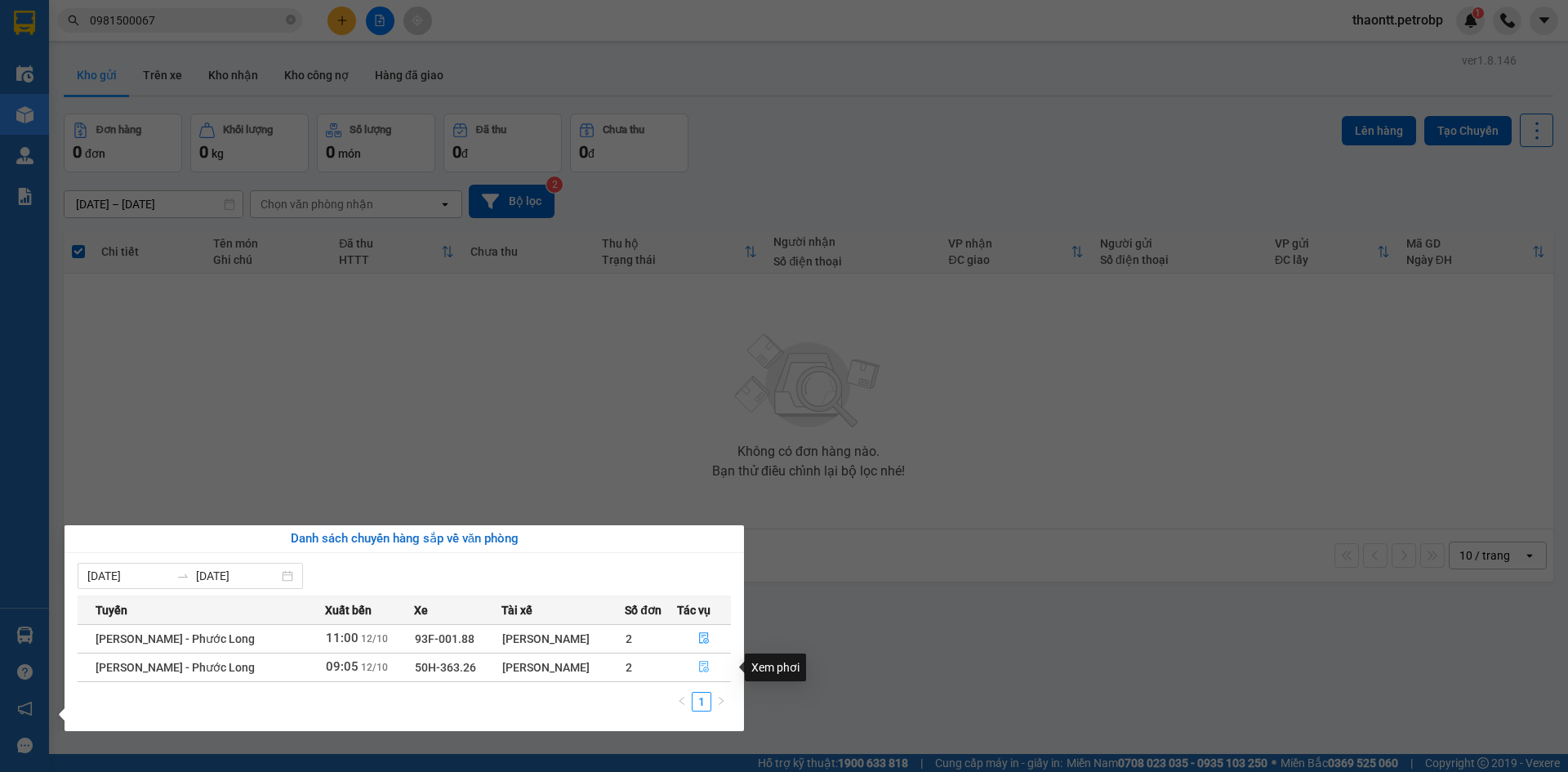
click at [701, 663] on icon "file-done" at bounding box center [705, 667] width 12 height 12
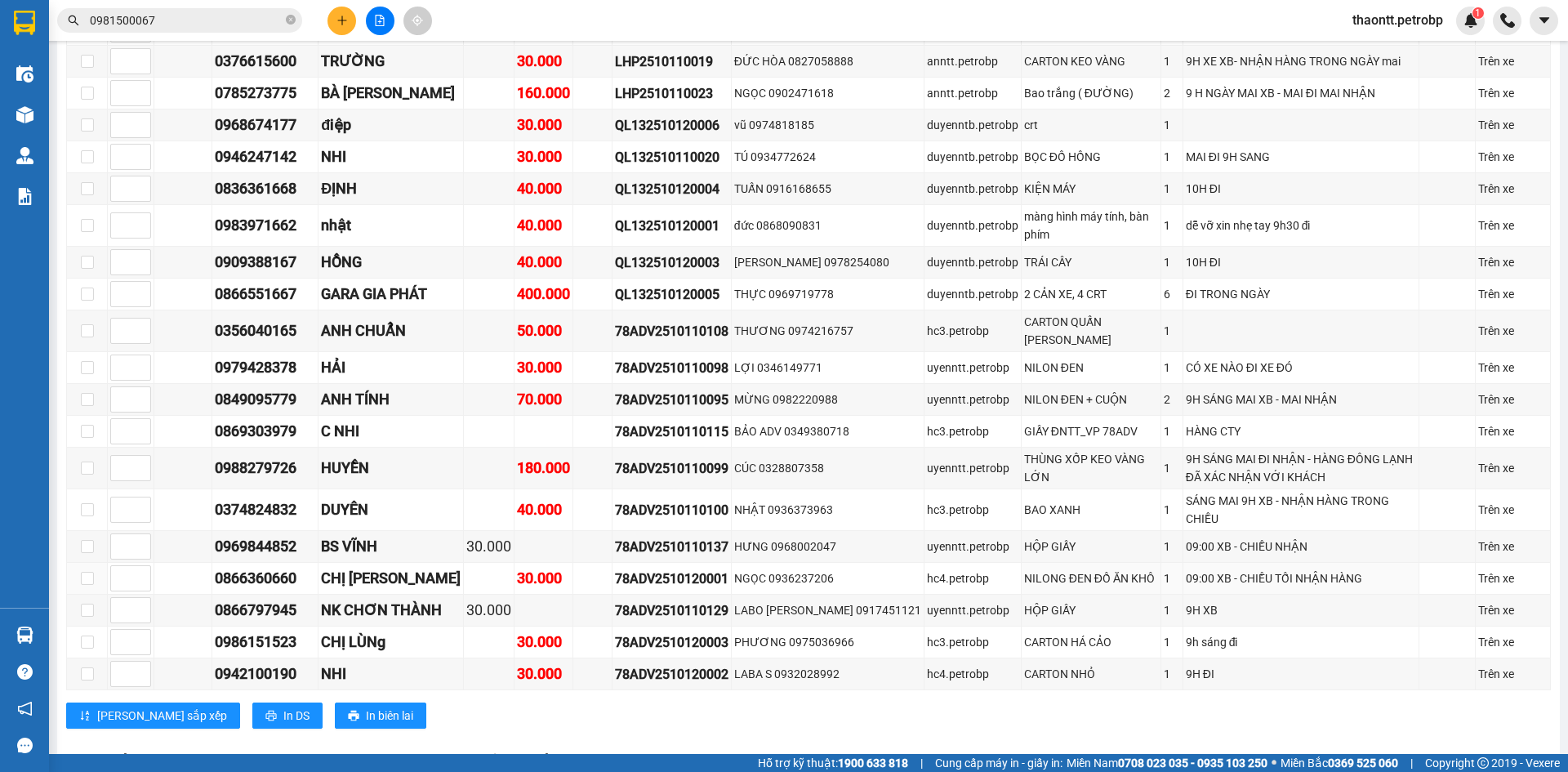
scroll to position [1005, 0]
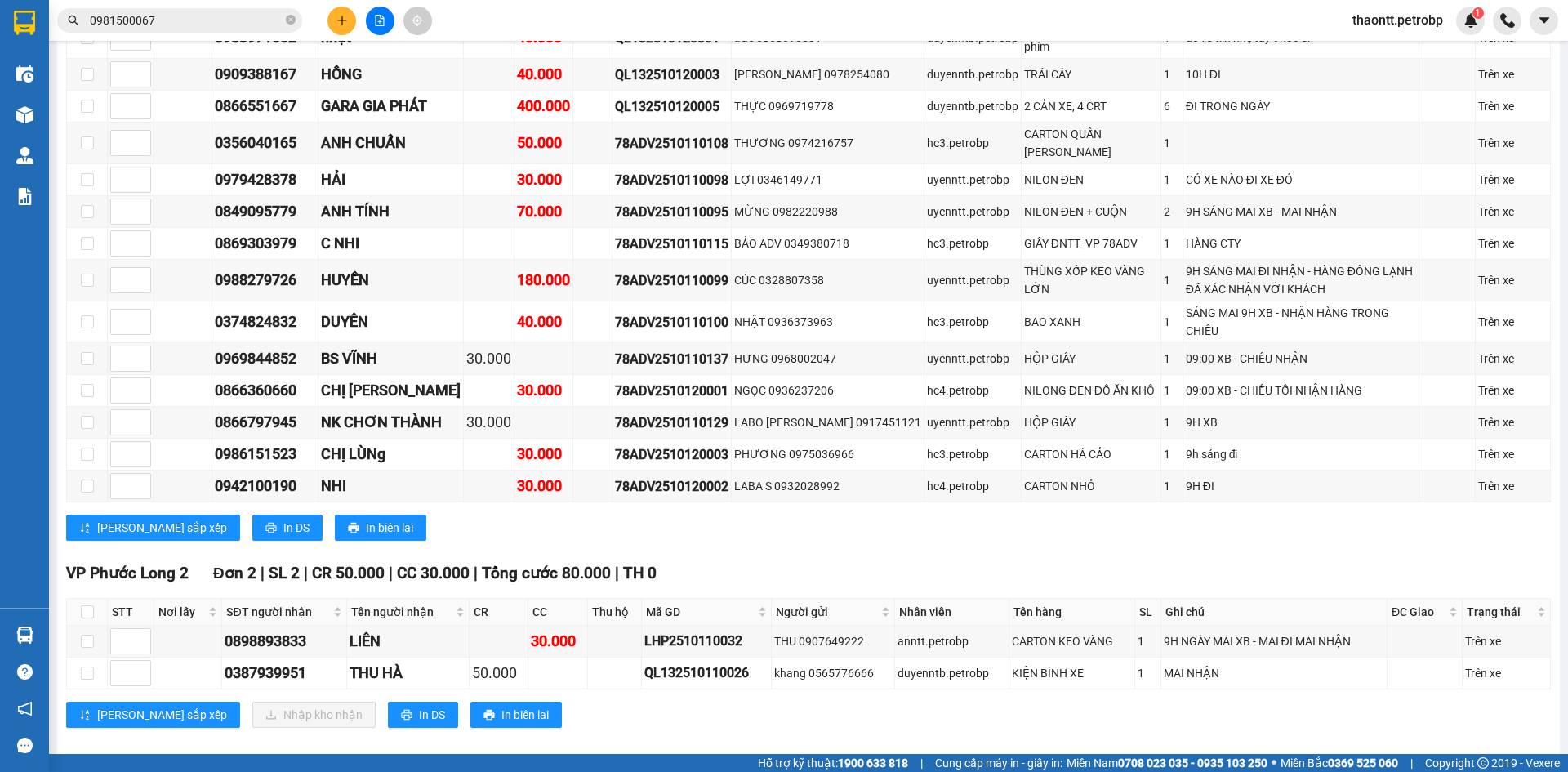
click at [335, 24] on button at bounding box center [342, 21] width 29 height 29
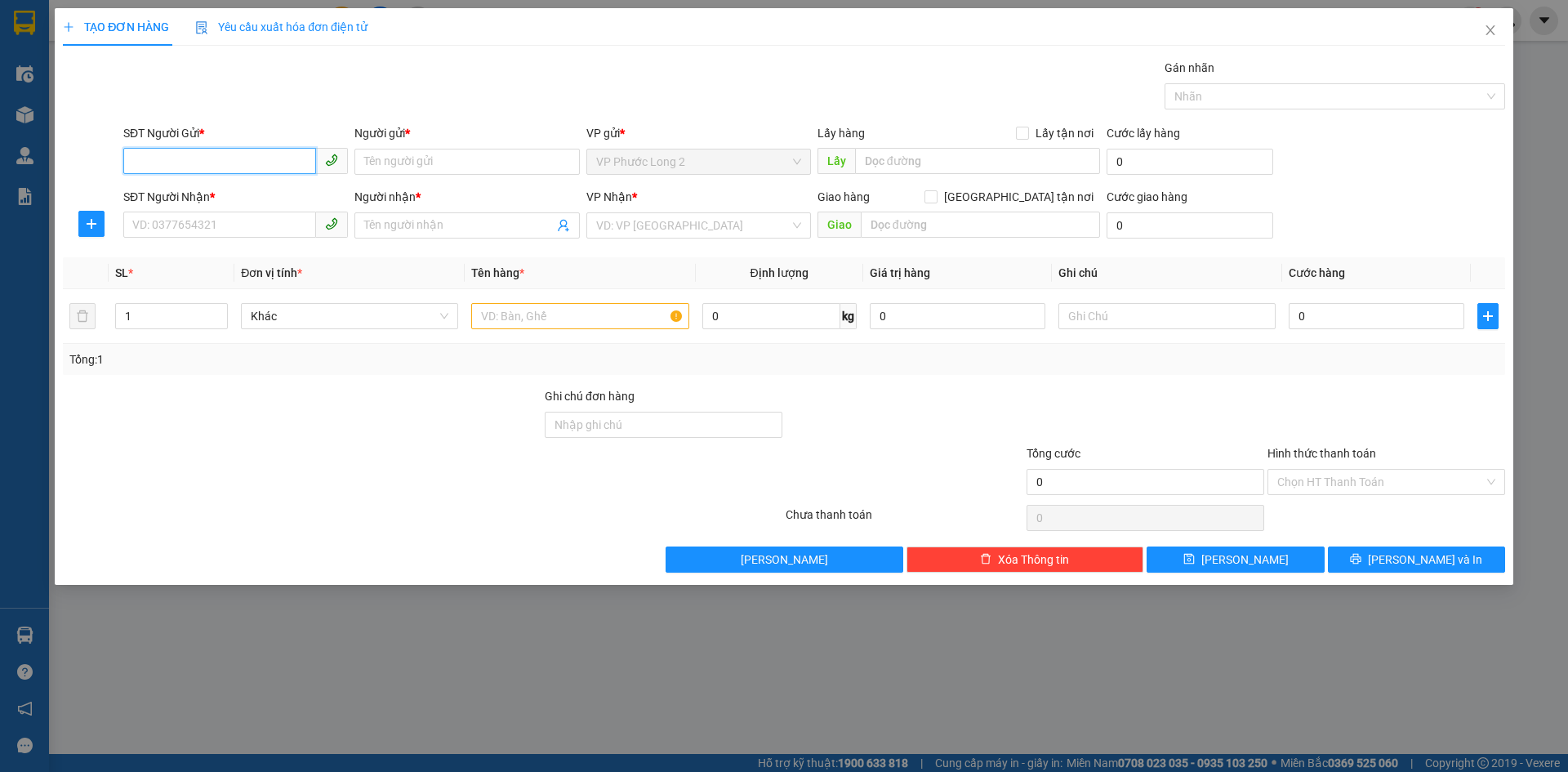
click at [228, 159] on input "SĐT Người Gửi *" at bounding box center [220, 161] width 193 height 27
type input "0397462799"
click at [452, 166] on input "Người gửi *" at bounding box center [467, 161] width 224 height 27
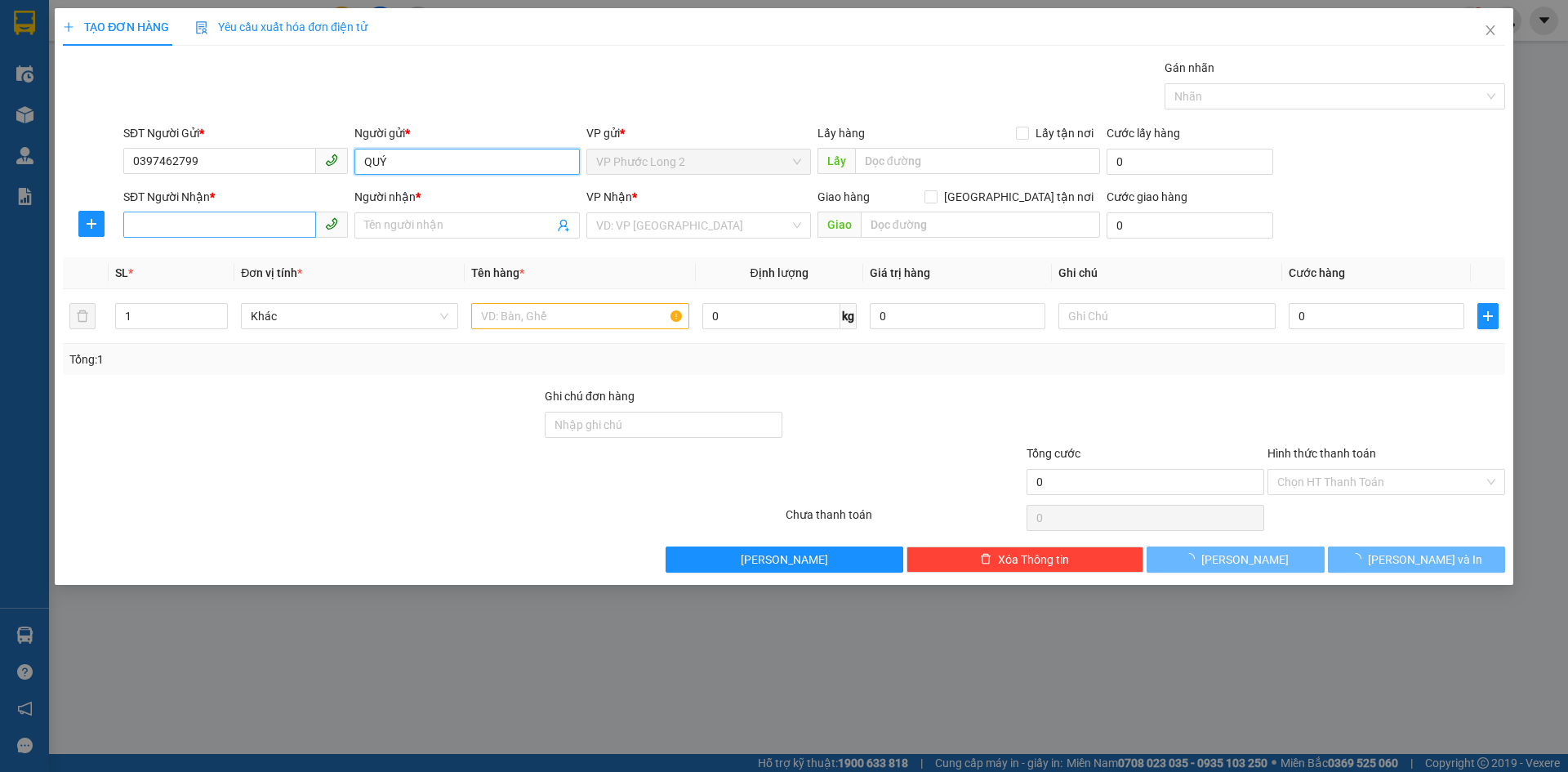
type input "QUÝ"
click at [152, 226] on input "SĐT Người Nhận *" at bounding box center [220, 225] width 193 height 27
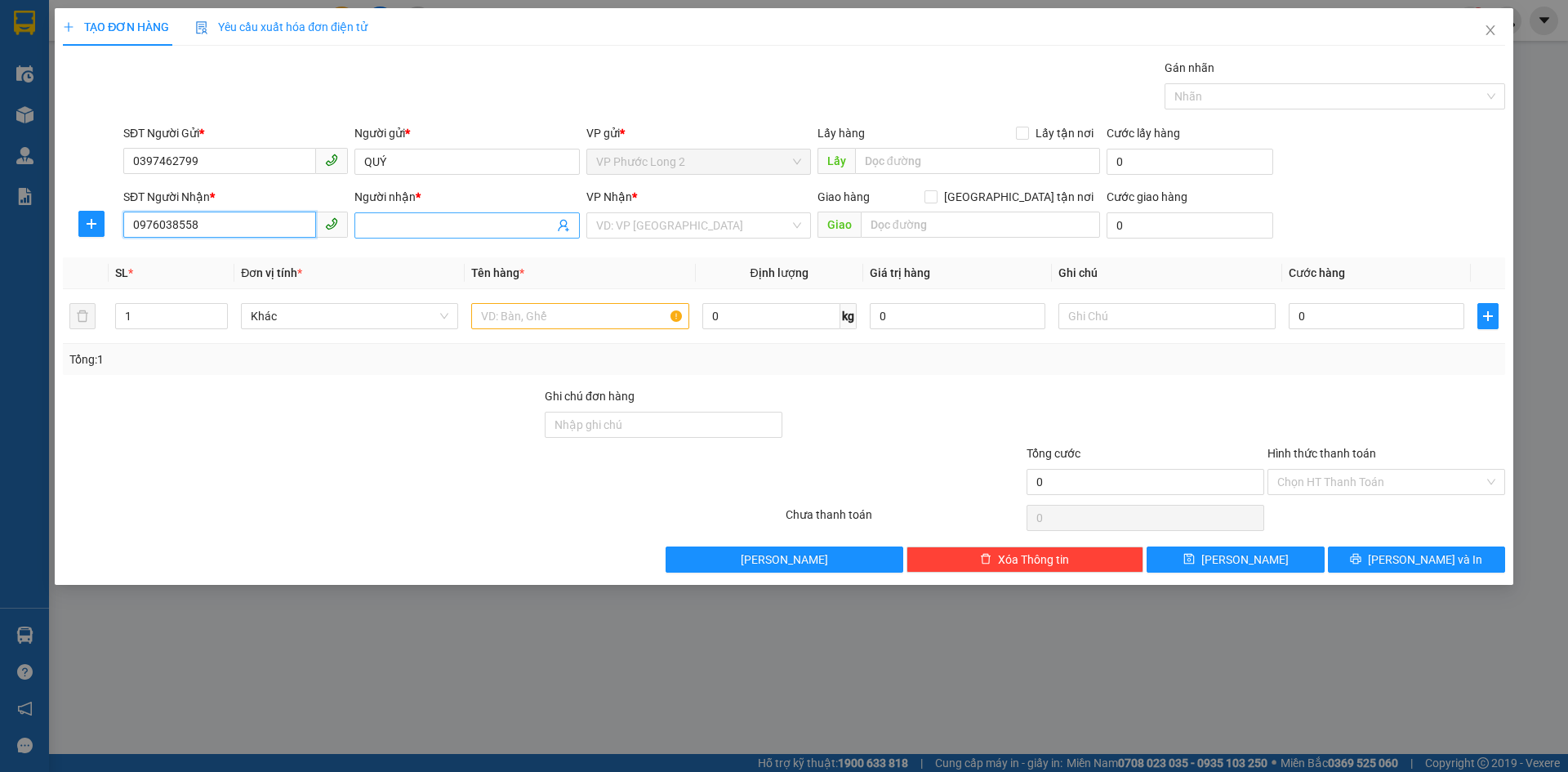
type input "0976038558"
click at [423, 228] on input "Người nhận *" at bounding box center [459, 225] width 189 height 18
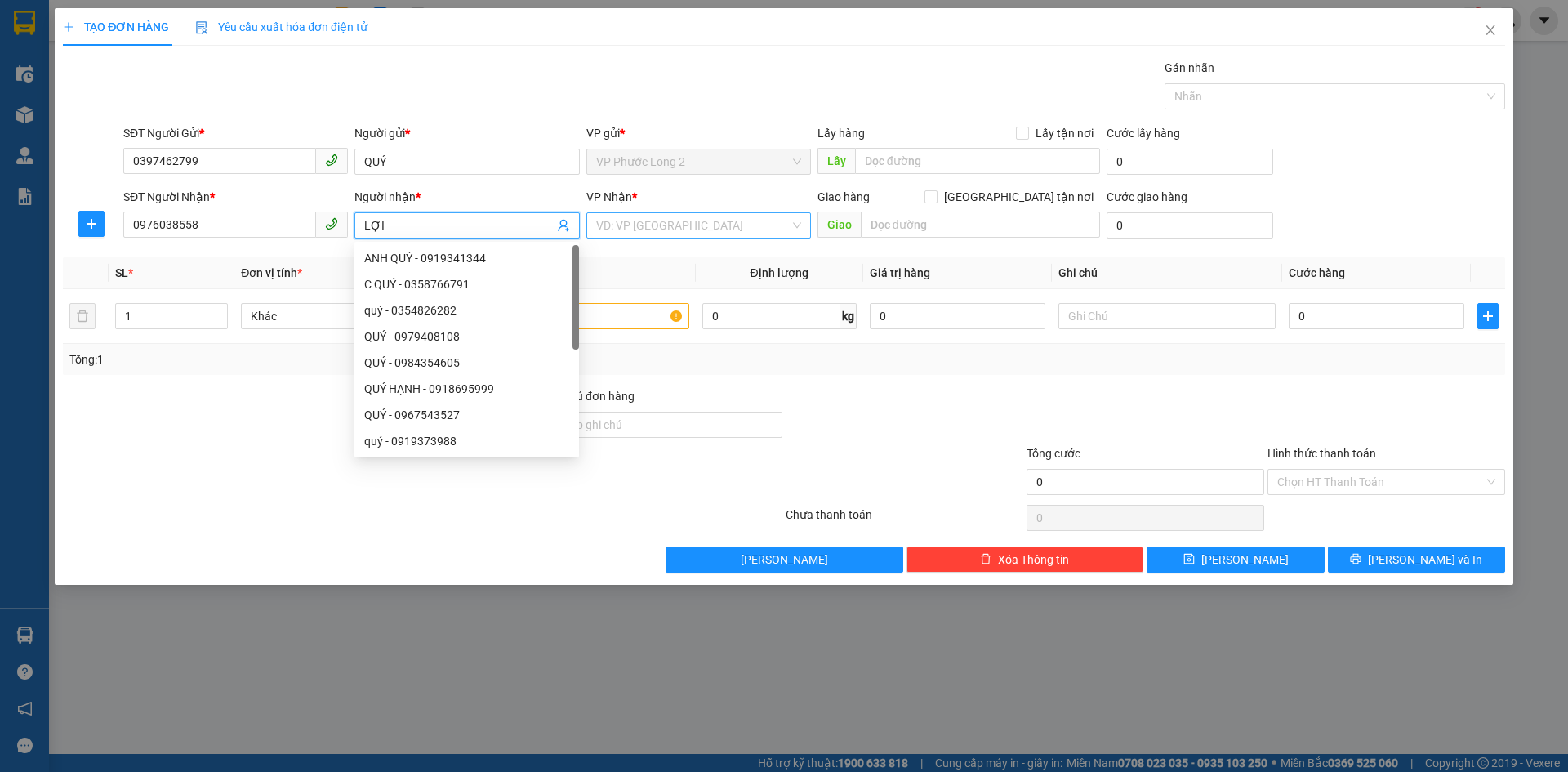
type input "LỢI"
click at [646, 214] on input "search" at bounding box center [693, 225] width 194 height 25
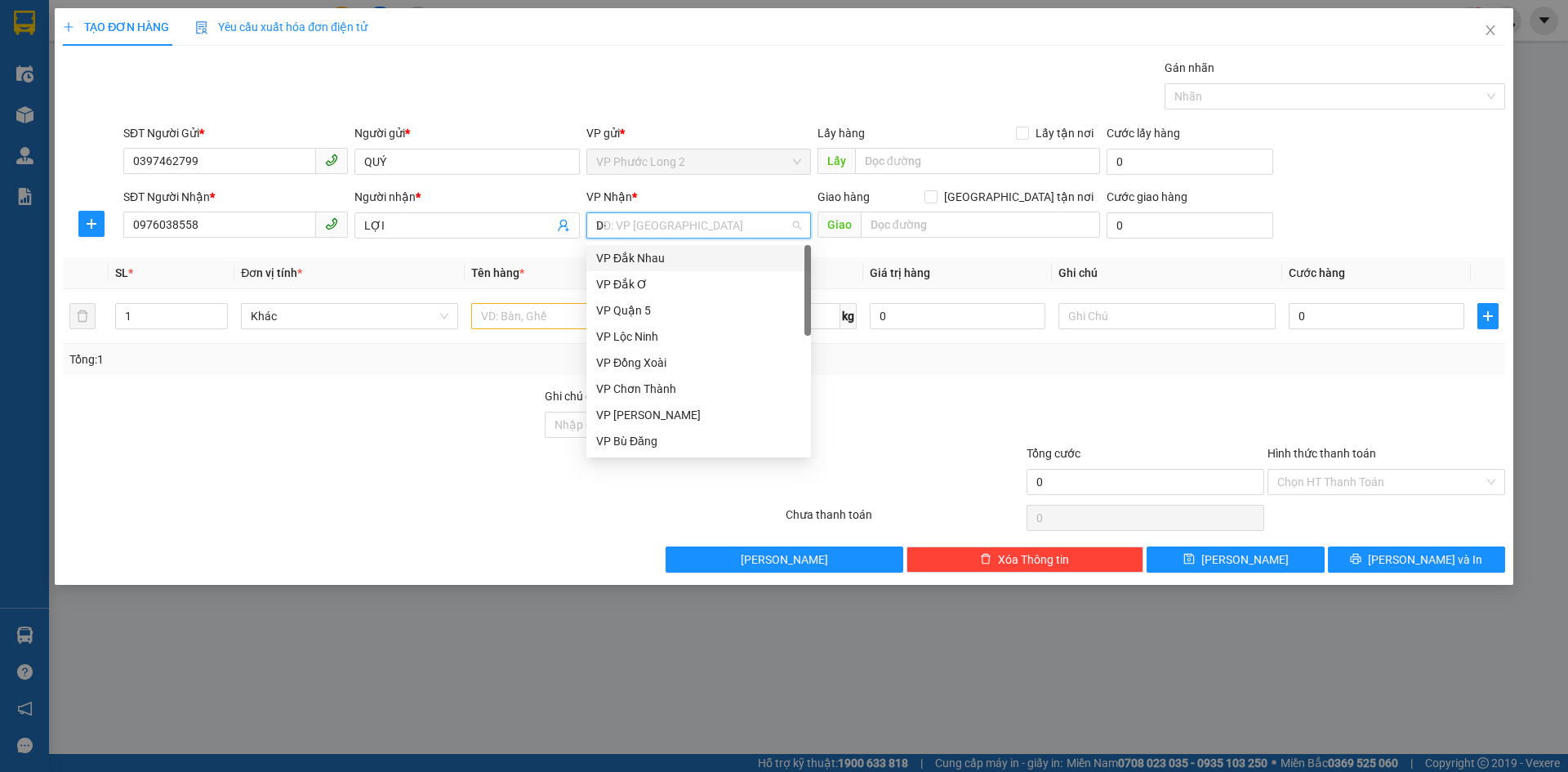
type input "D"
type input "Đ"
click at [665, 309] on div "VP Đồng Xoài" at bounding box center [699, 310] width 205 height 18
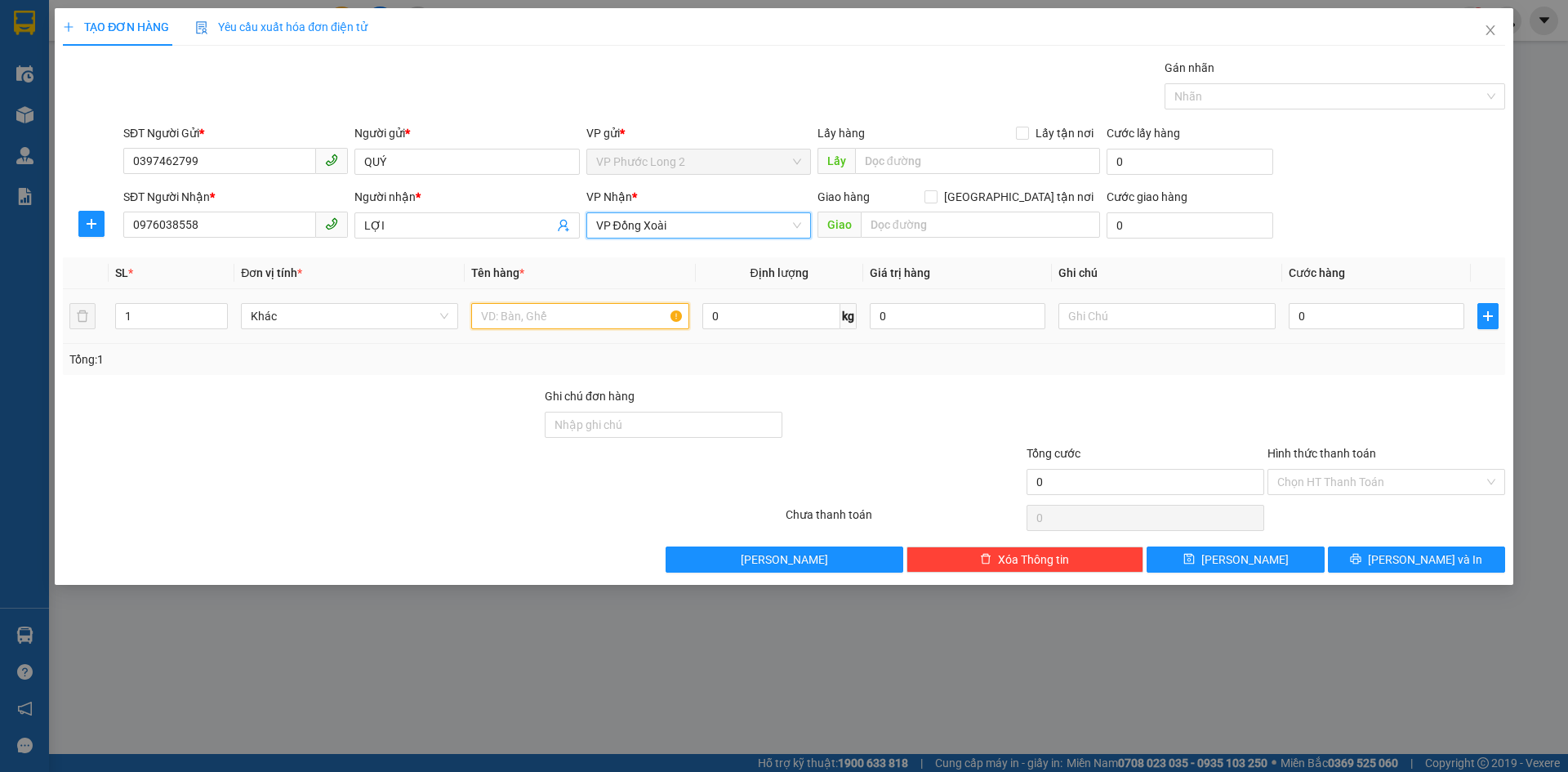
click at [538, 308] on input "text" at bounding box center [580, 316] width 218 height 27
type input "3 BAO GẠO VÀNG"
click at [182, 320] on input "1" at bounding box center [171, 316] width 111 height 25
type input "3"
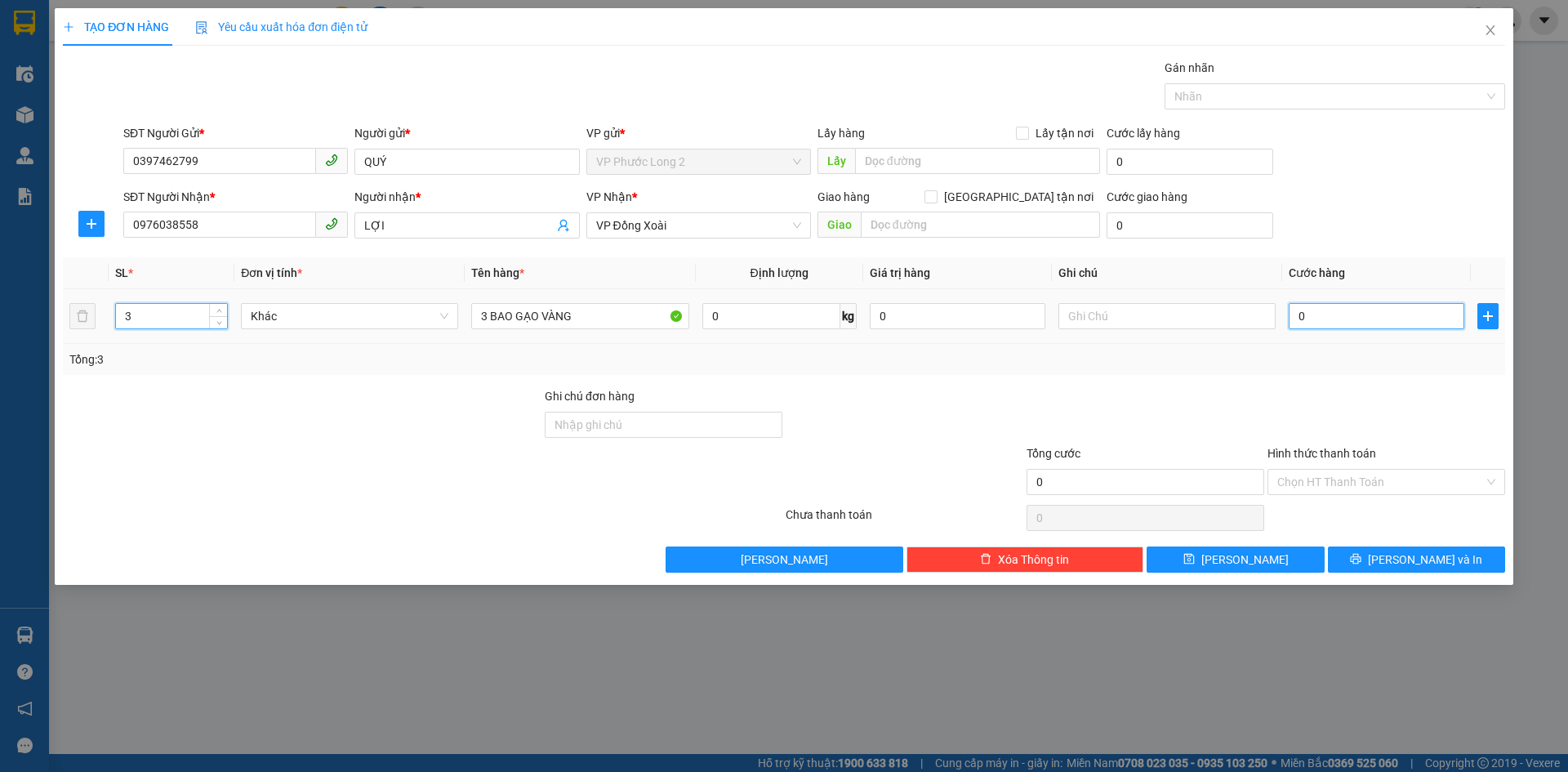
click at [1309, 320] on input "0" at bounding box center [1377, 316] width 175 height 27
type input "01"
type input "1"
type input "015"
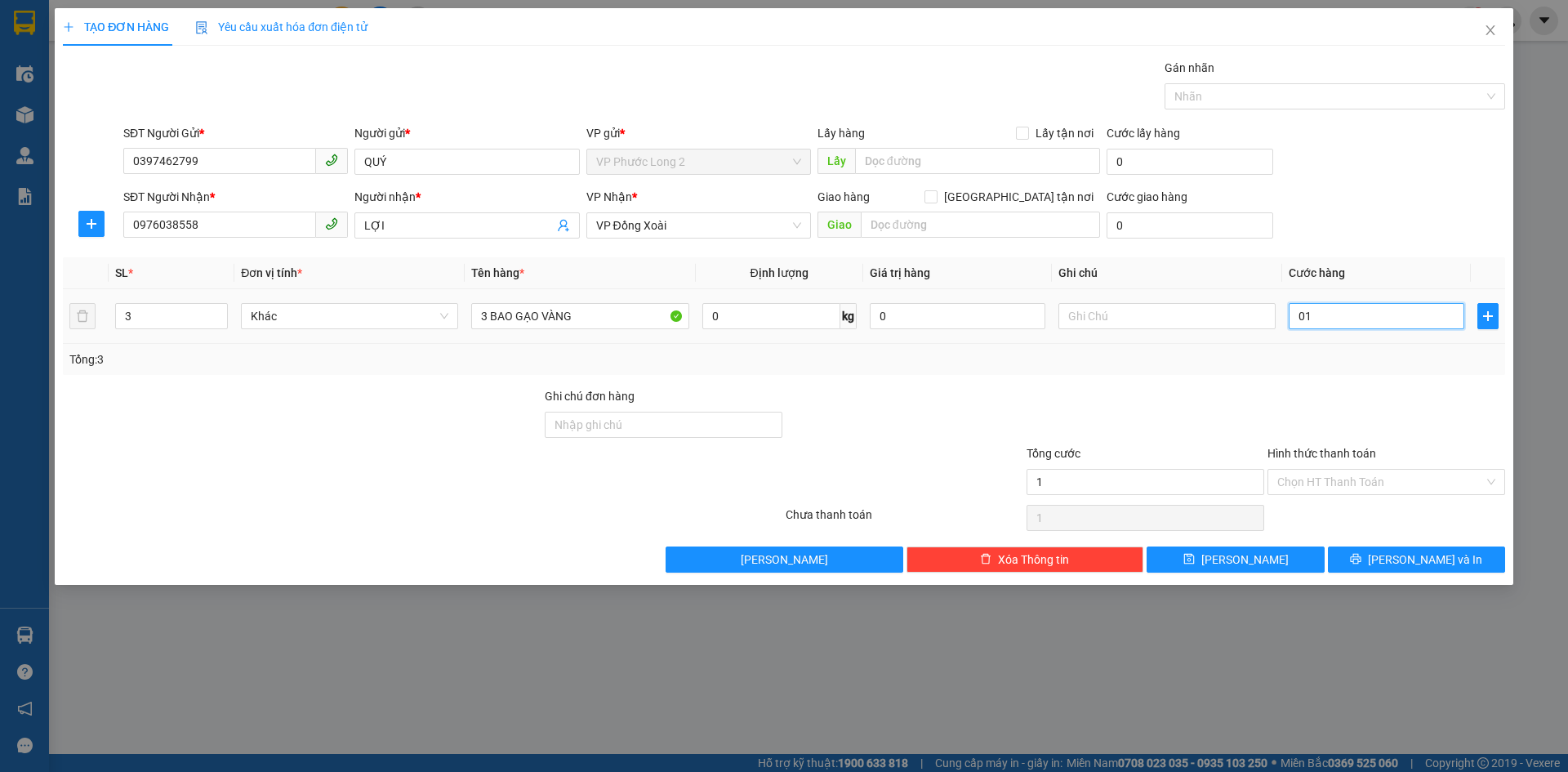
type input "15"
type input "0.150"
type input "150"
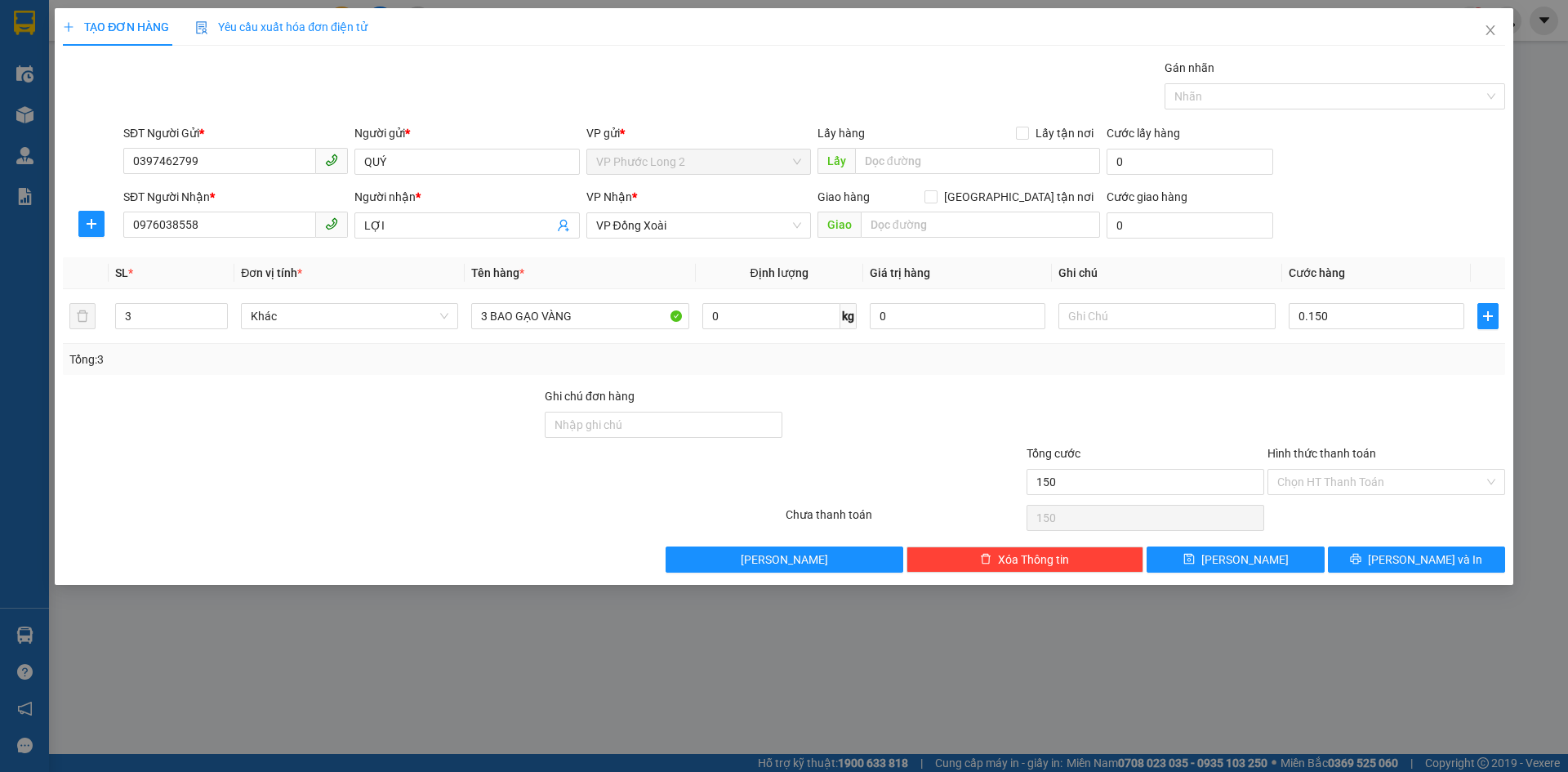
click at [1395, 234] on div "SĐT Người Nhận * 0976038558 Người nhận * LỢI VP Nhận * VP Đồng Xoài Giao hàng G…" at bounding box center [814, 217] width 1389 height 57
type input "150.000"
click at [1370, 486] on input "Hình thức thanh toán" at bounding box center [1381, 482] width 207 height 25
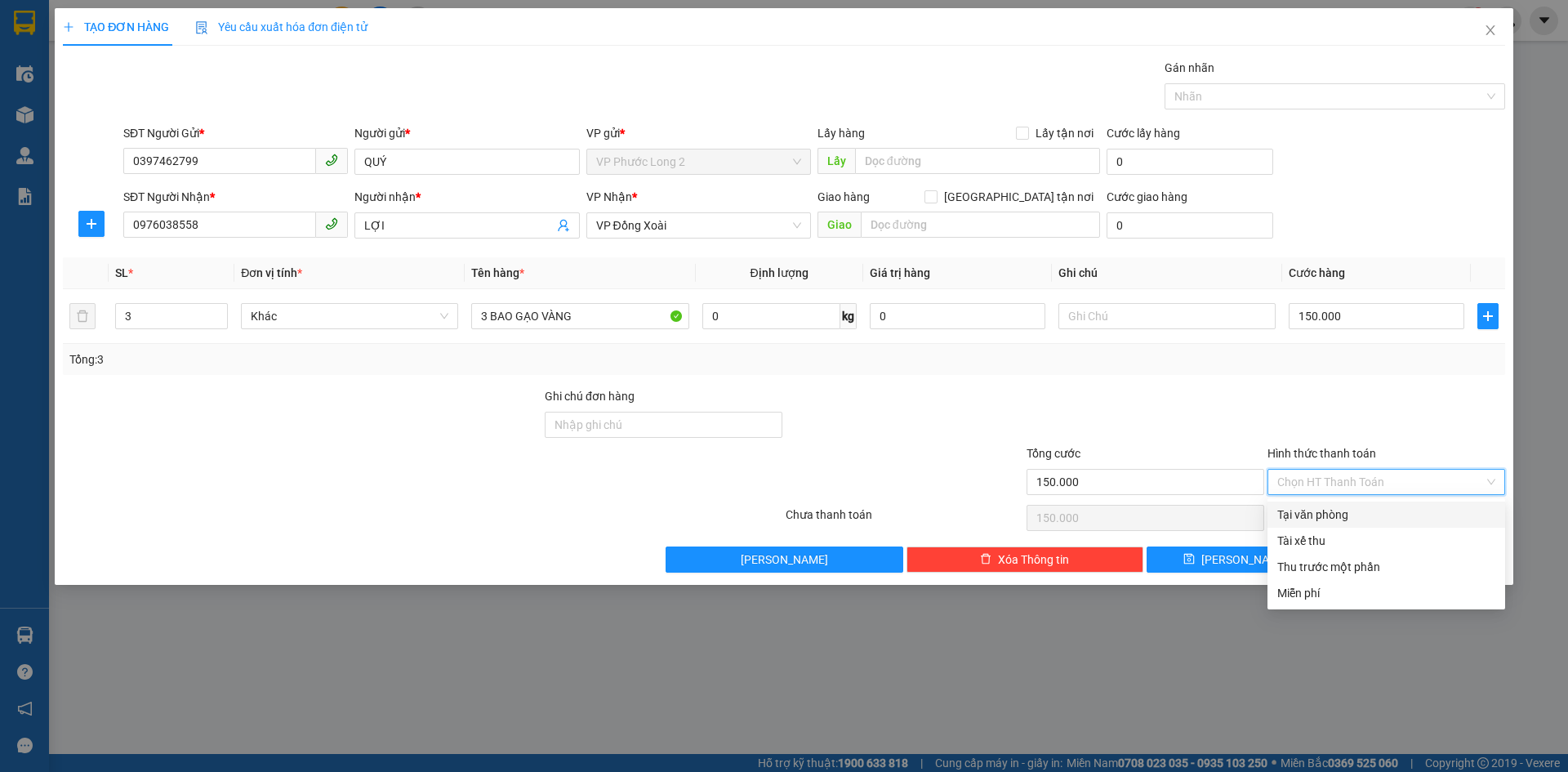
click at [1338, 512] on div "Tại văn phòng" at bounding box center [1387, 515] width 219 height 18
type input "0"
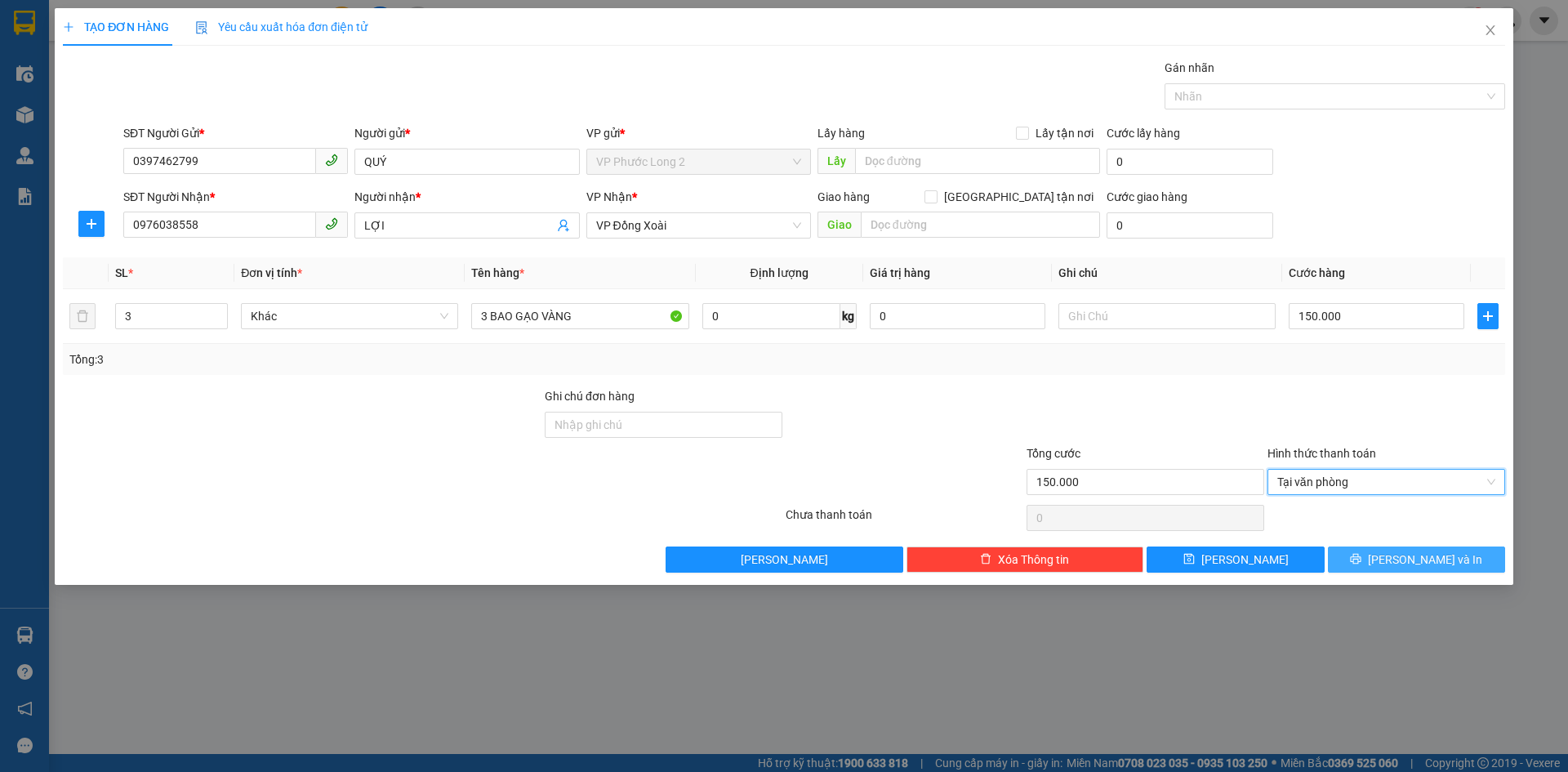
click at [1382, 564] on button "[PERSON_NAME] và In" at bounding box center [1416, 559] width 177 height 27
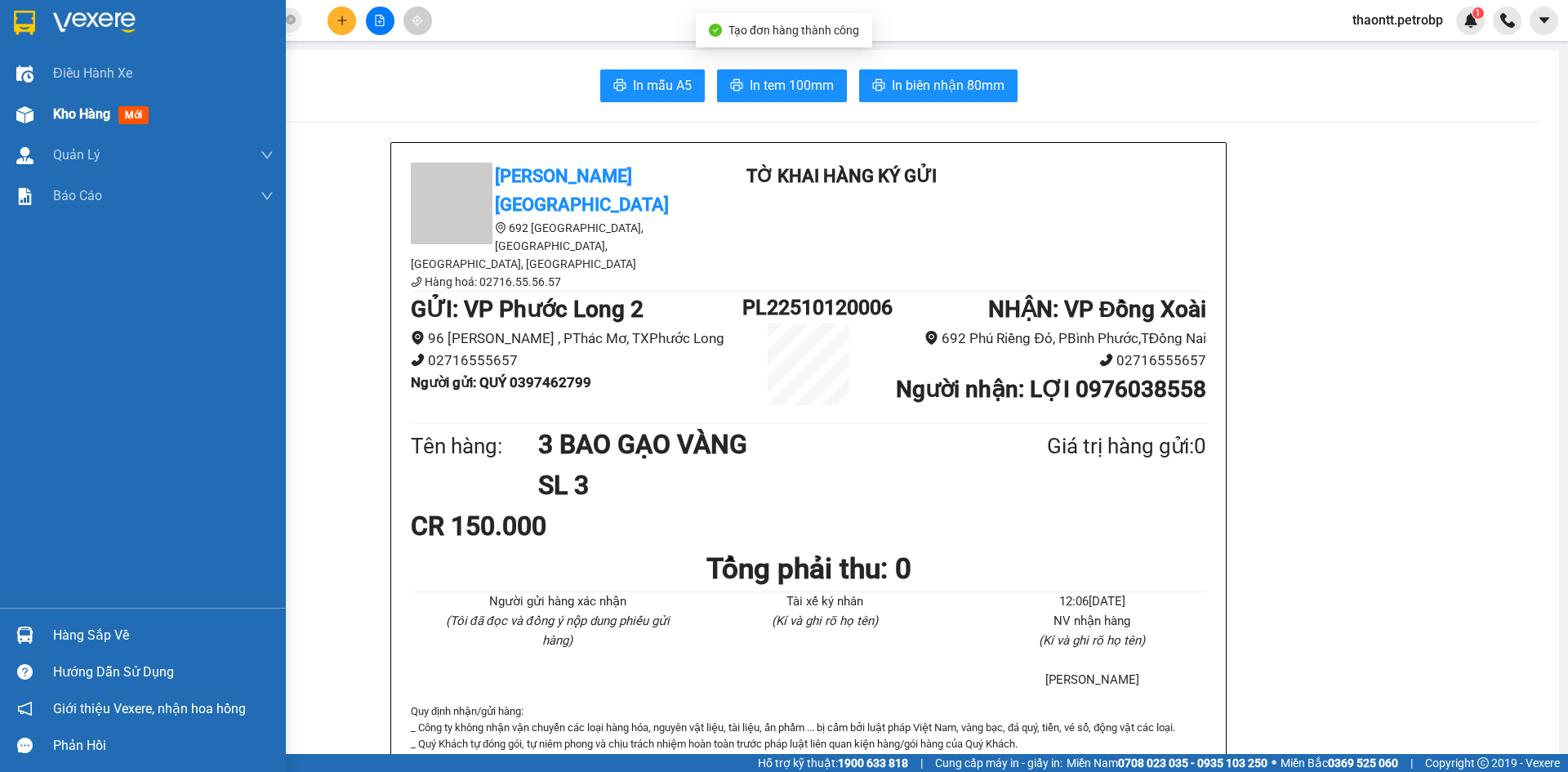
click at [41, 117] on div "Kho hàng mới" at bounding box center [143, 113] width 285 height 40
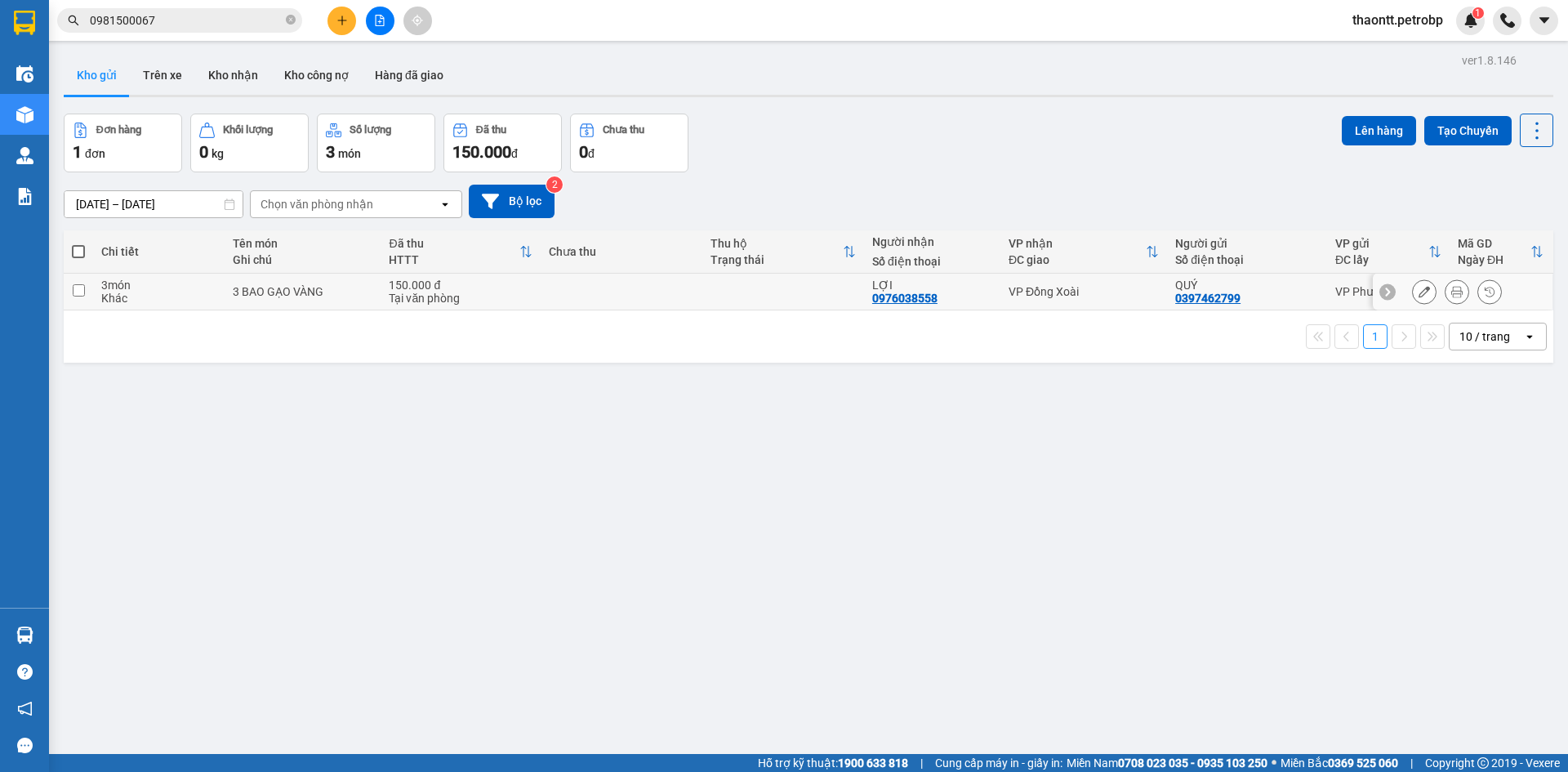
drag, startPoint x: 1261, startPoint y: 291, endPoint x: 1294, endPoint y: 293, distance: 33.1
click at [1261, 293] on div "QUÝ 0397462799" at bounding box center [1247, 291] width 144 height 27
checkbox input "true"
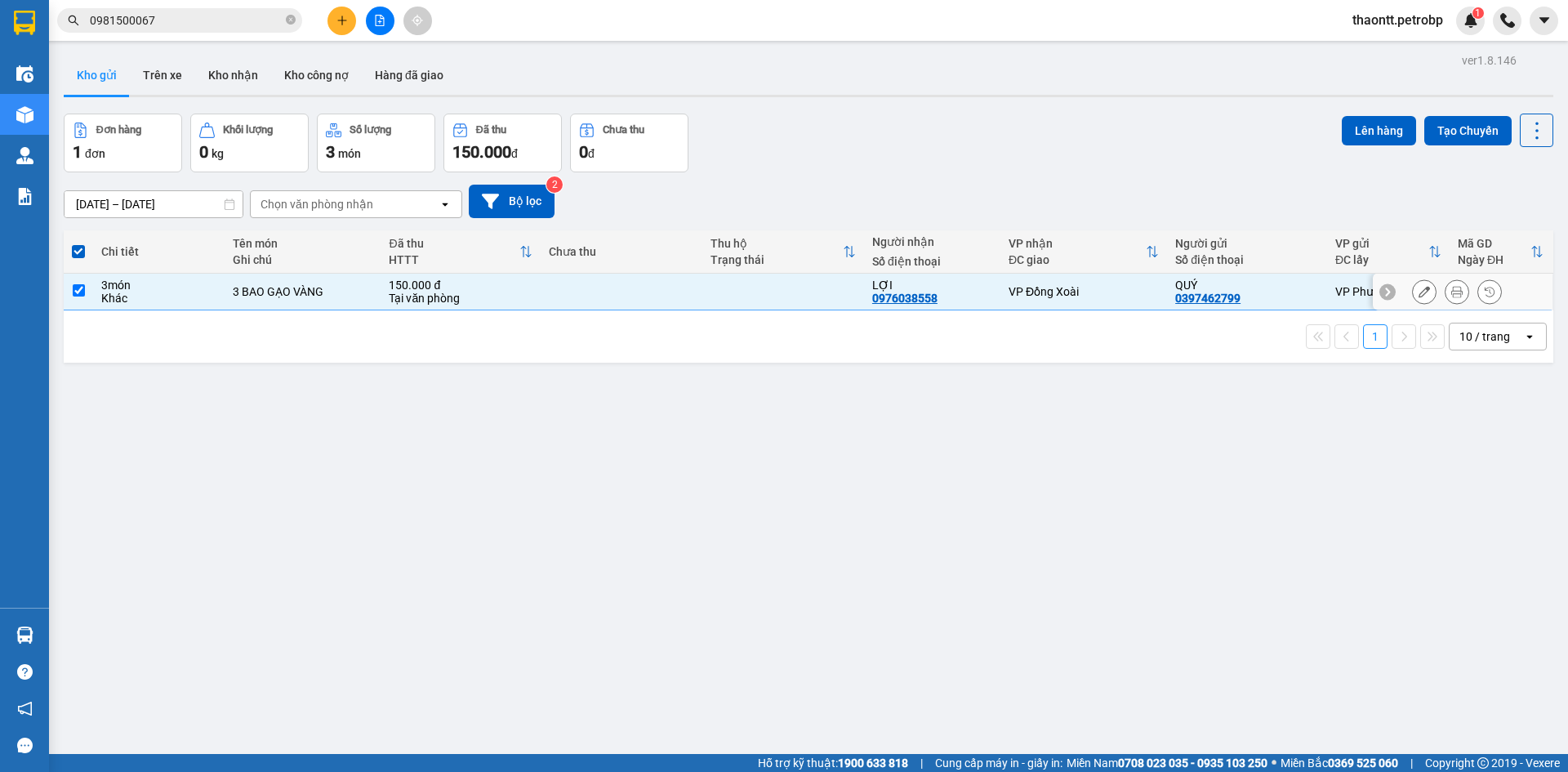
click at [1418, 290] on button at bounding box center [1424, 291] width 23 height 29
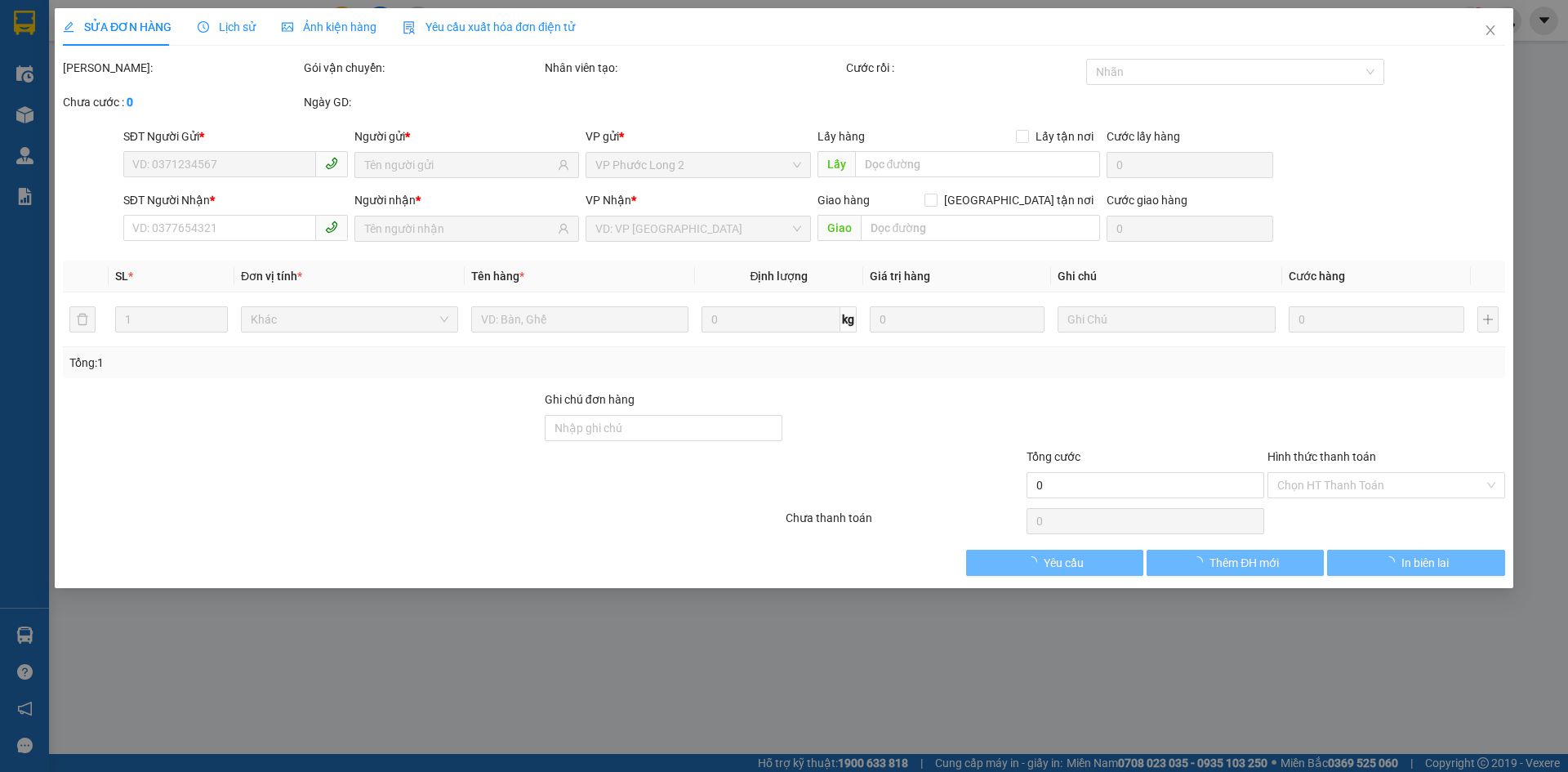
type input "0397462799"
type input "0976038558"
type input "150.000"
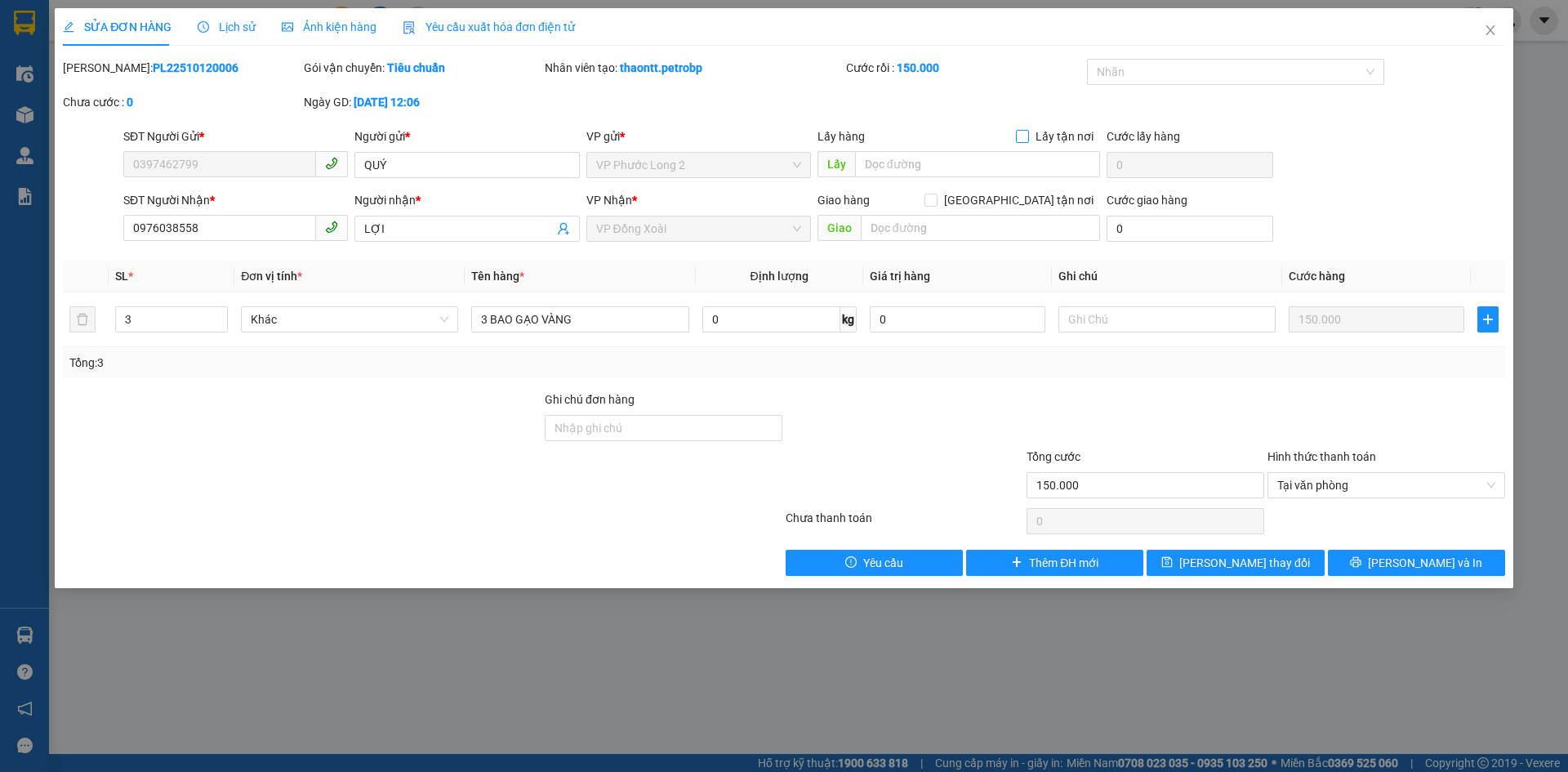
click at [1034, 141] on span "Lấy tận nơi" at bounding box center [1065, 136] width 71 height 18
click at [1028, 141] on input "Lấy tận nơi" at bounding box center [1022, 136] width 12 height 12
checkbox input "true"
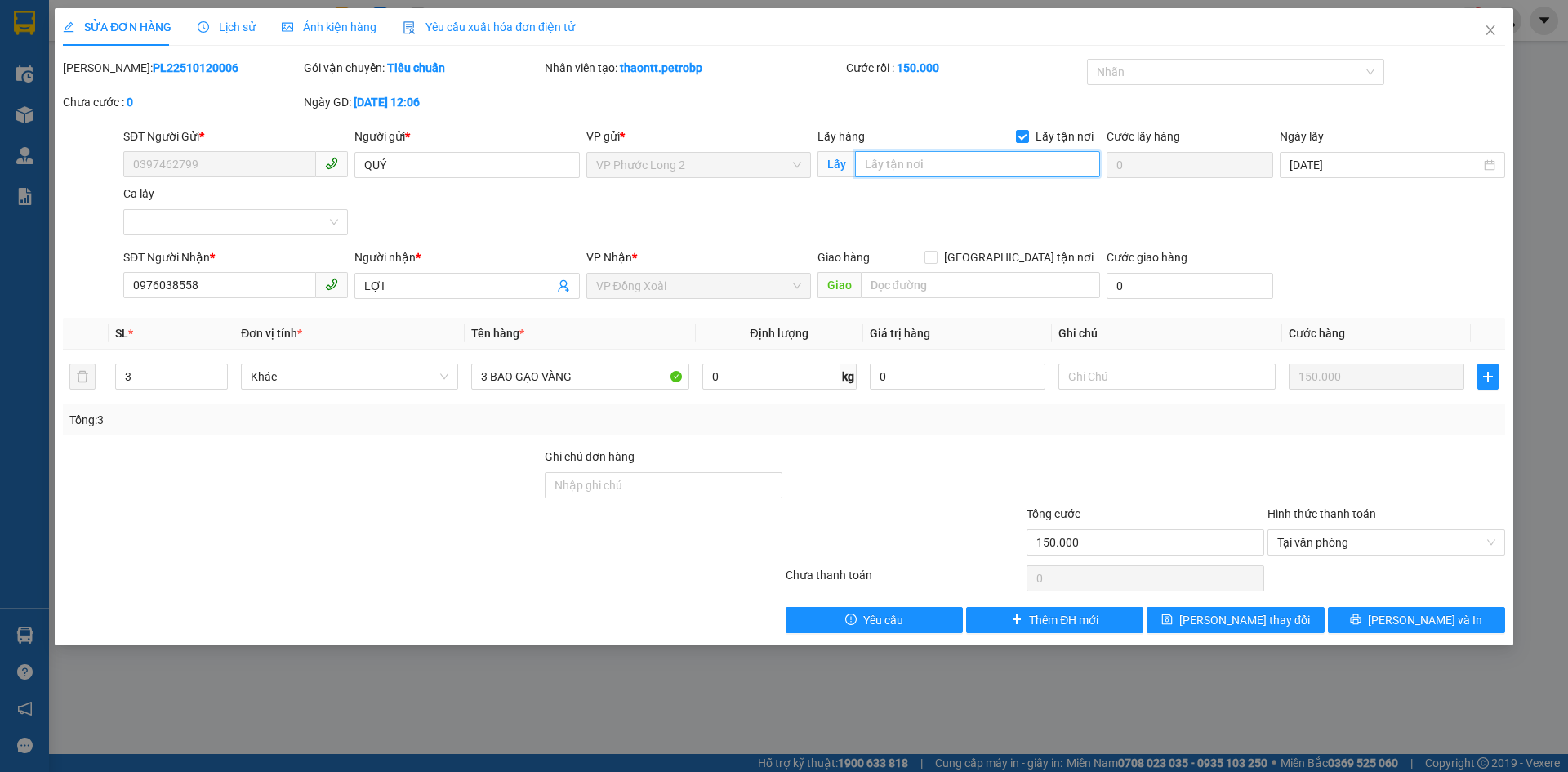
click at [989, 169] on input "text" at bounding box center [977, 164] width 245 height 27
type input "PHÚ NGHĨA"
click at [1173, 627] on span "save" at bounding box center [1167, 619] width 12 height 13
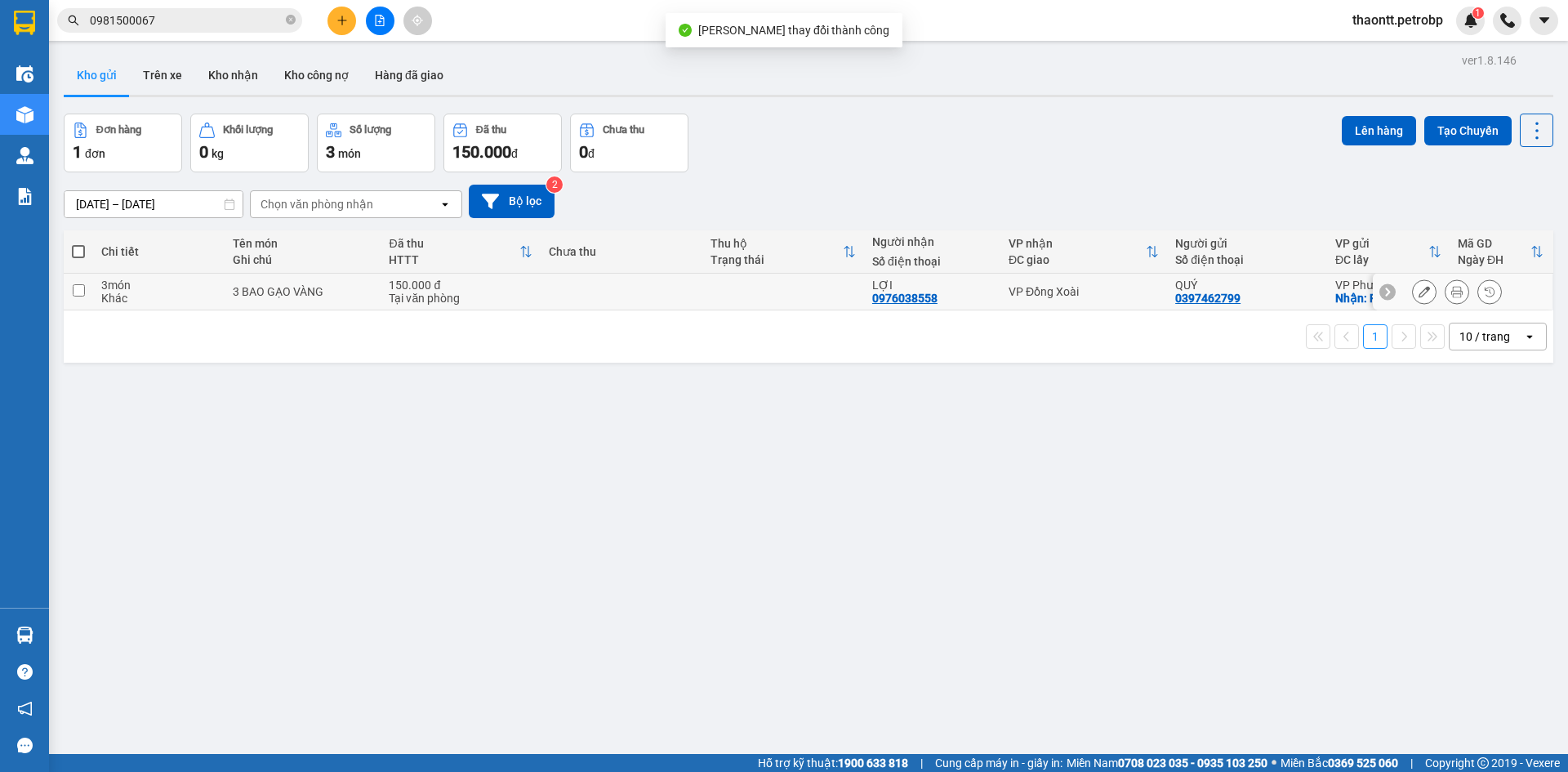
click at [1452, 287] on icon at bounding box center [1458, 291] width 12 height 12
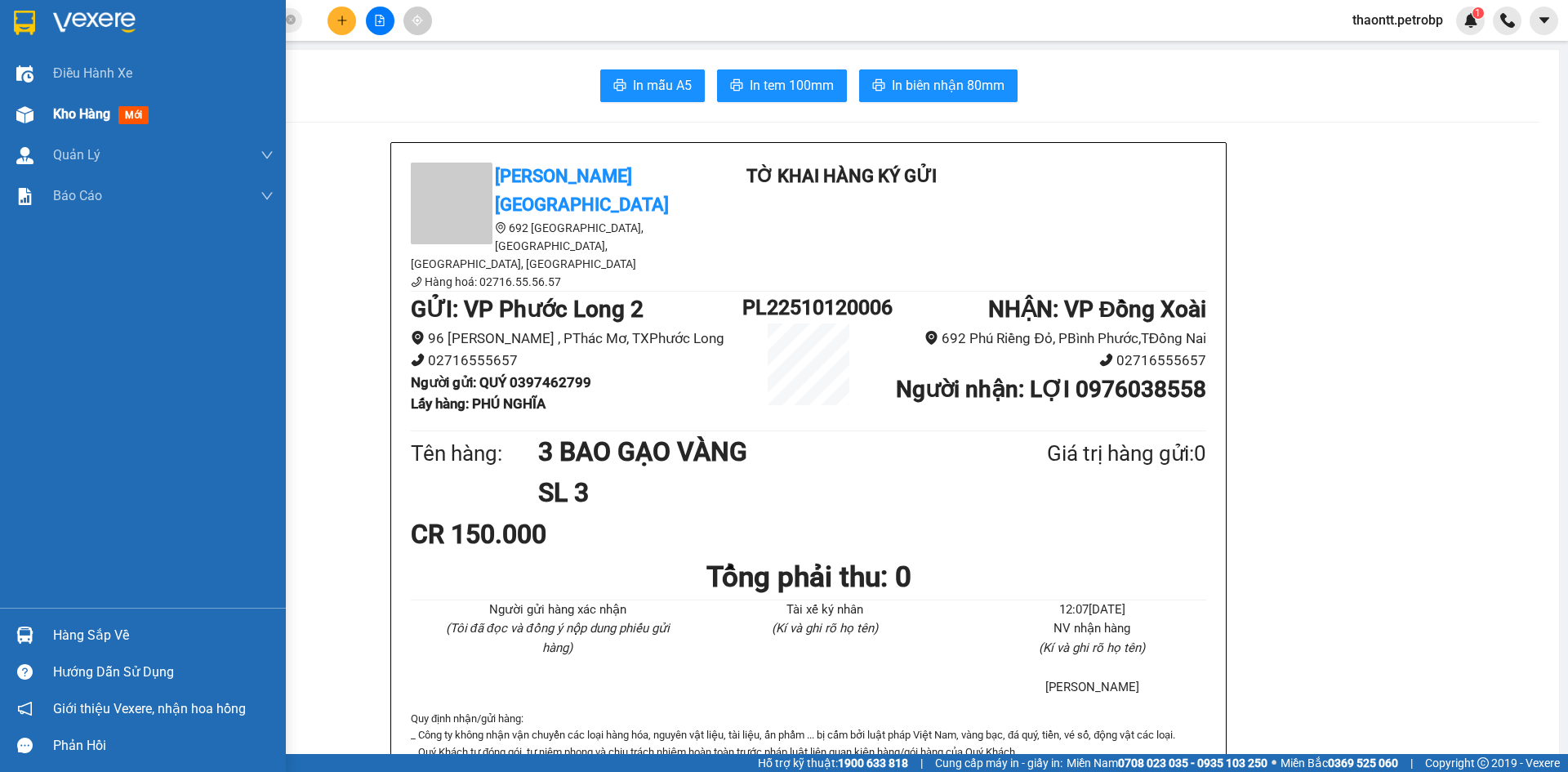
click at [105, 117] on span "Kho hàng" at bounding box center [82, 114] width 57 height 16
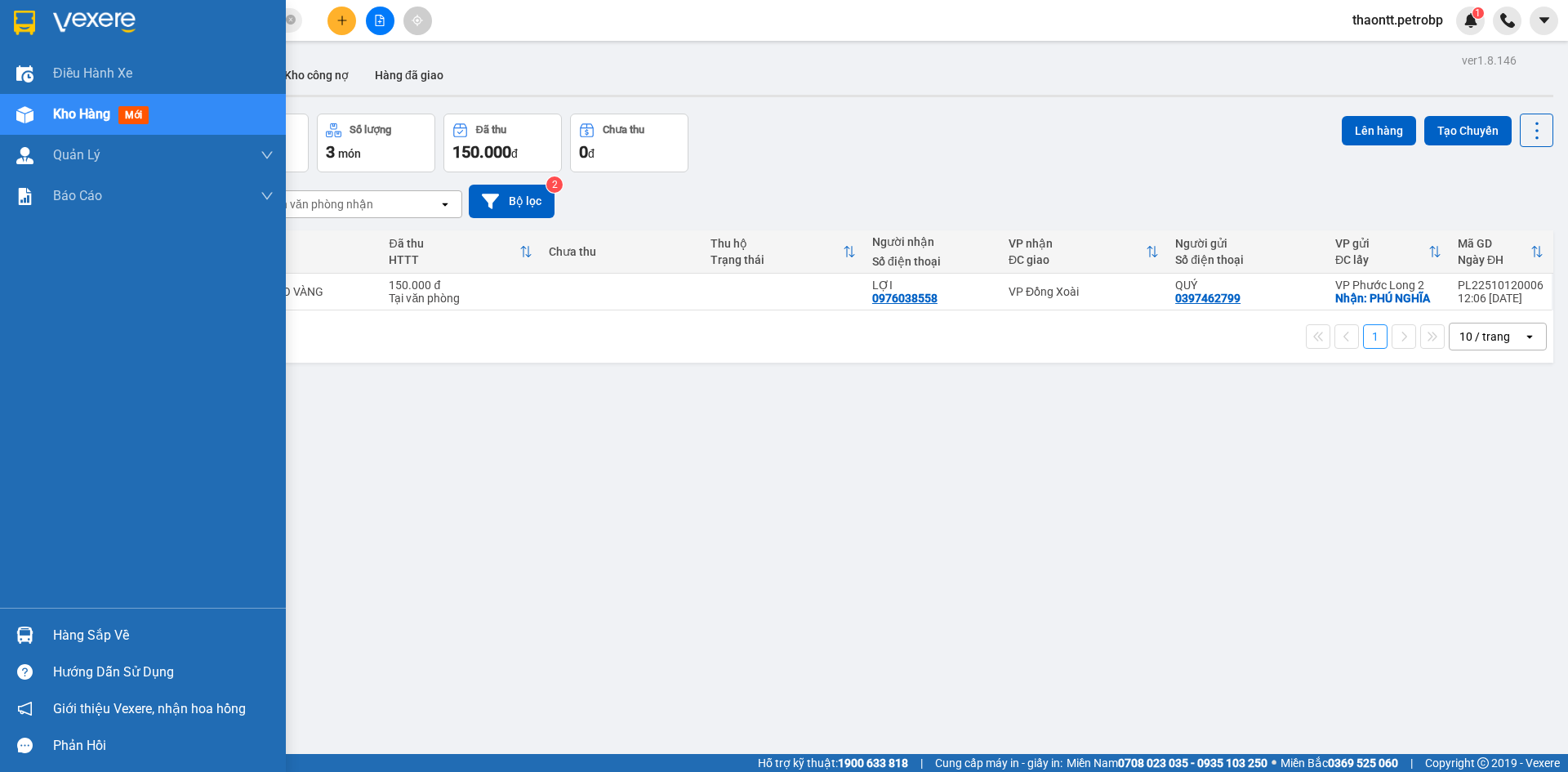
drag, startPoint x: 22, startPoint y: 128, endPoint x: 50, endPoint y: 127, distance: 28.0
click at [30, 130] on div "Kho hàng mới" at bounding box center [143, 113] width 285 height 40
click at [165, 113] on div "Kho hàng mới" at bounding box center [163, 113] width 220 height 40
click at [47, 641] on div "Hàng sắp về" at bounding box center [143, 635] width 285 height 36
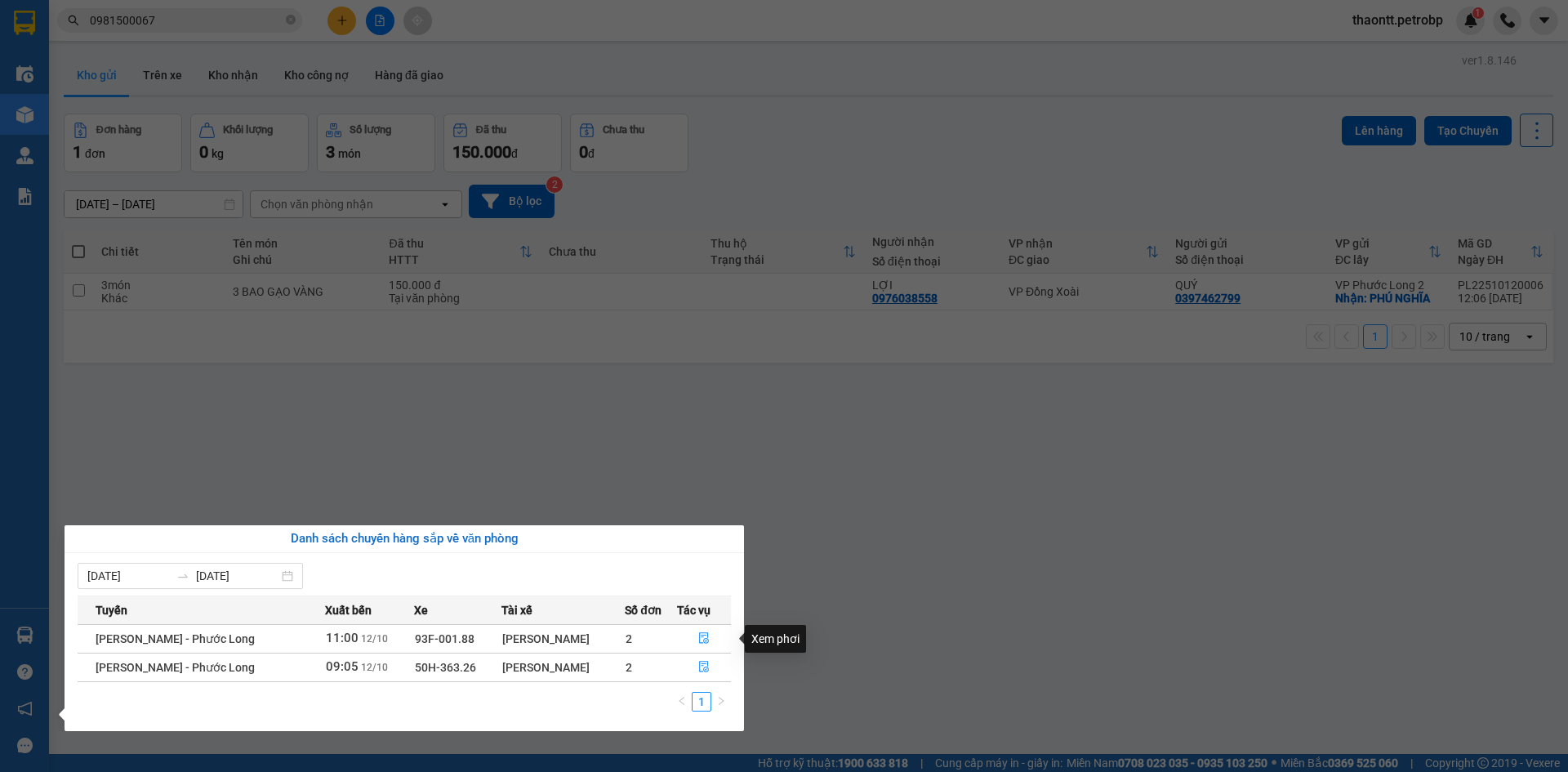
click at [816, 541] on section "Kết quả tìm kiếm ( 1 ) Bộ lọc Mã ĐH Trạng thái Món hàng Tổng cước Chưa cước Ngư…" at bounding box center [784, 386] width 1568 height 772
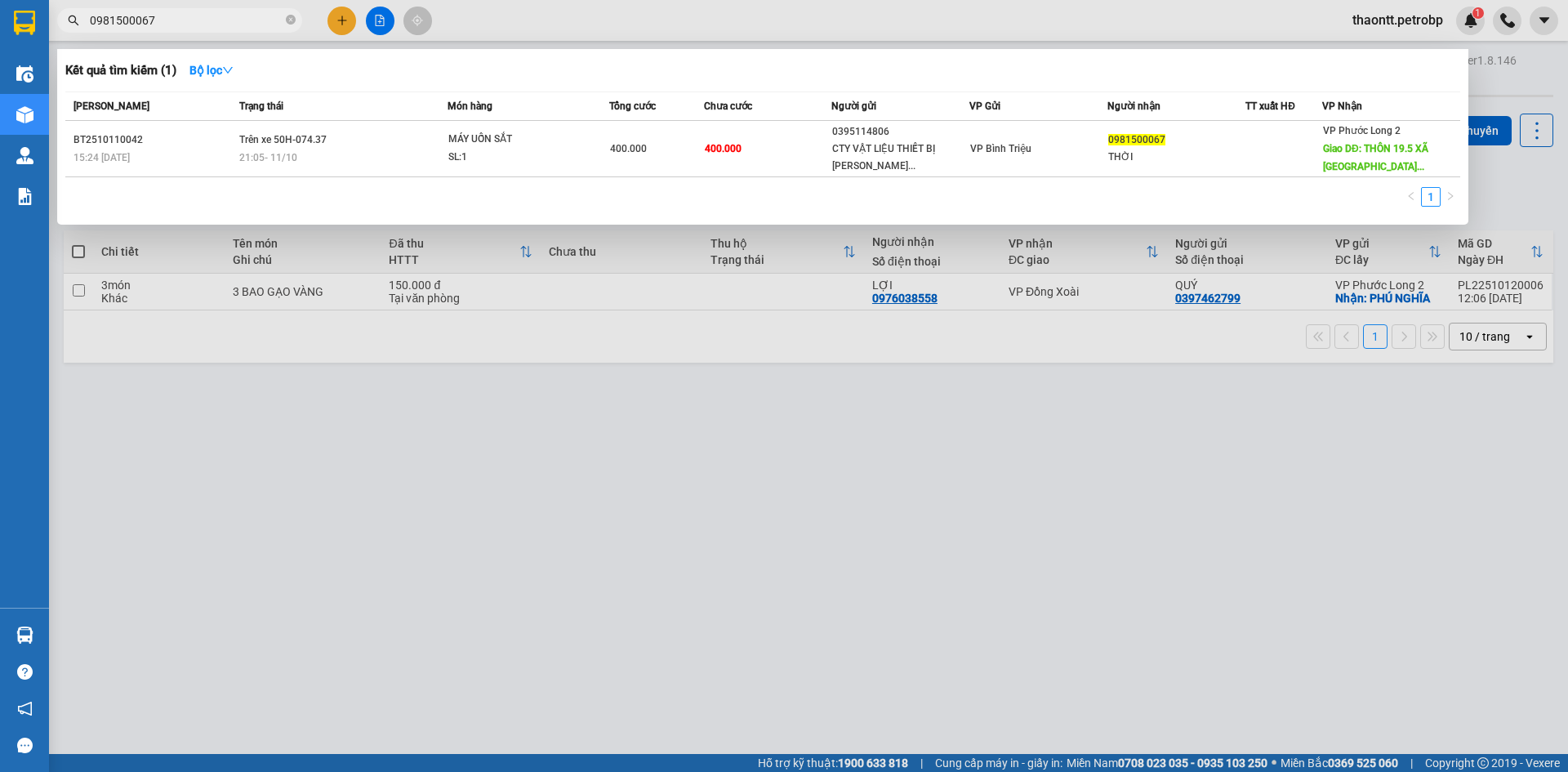
click at [232, 22] on input "0981500067" at bounding box center [186, 21] width 193 height 18
drag, startPoint x: 232, startPoint y: 22, endPoint x: 204, endPoint y: 64, distance: 50.5
click at [233, 22] on input "0981500067" at bounding box center [186, 21] width 193 height 18
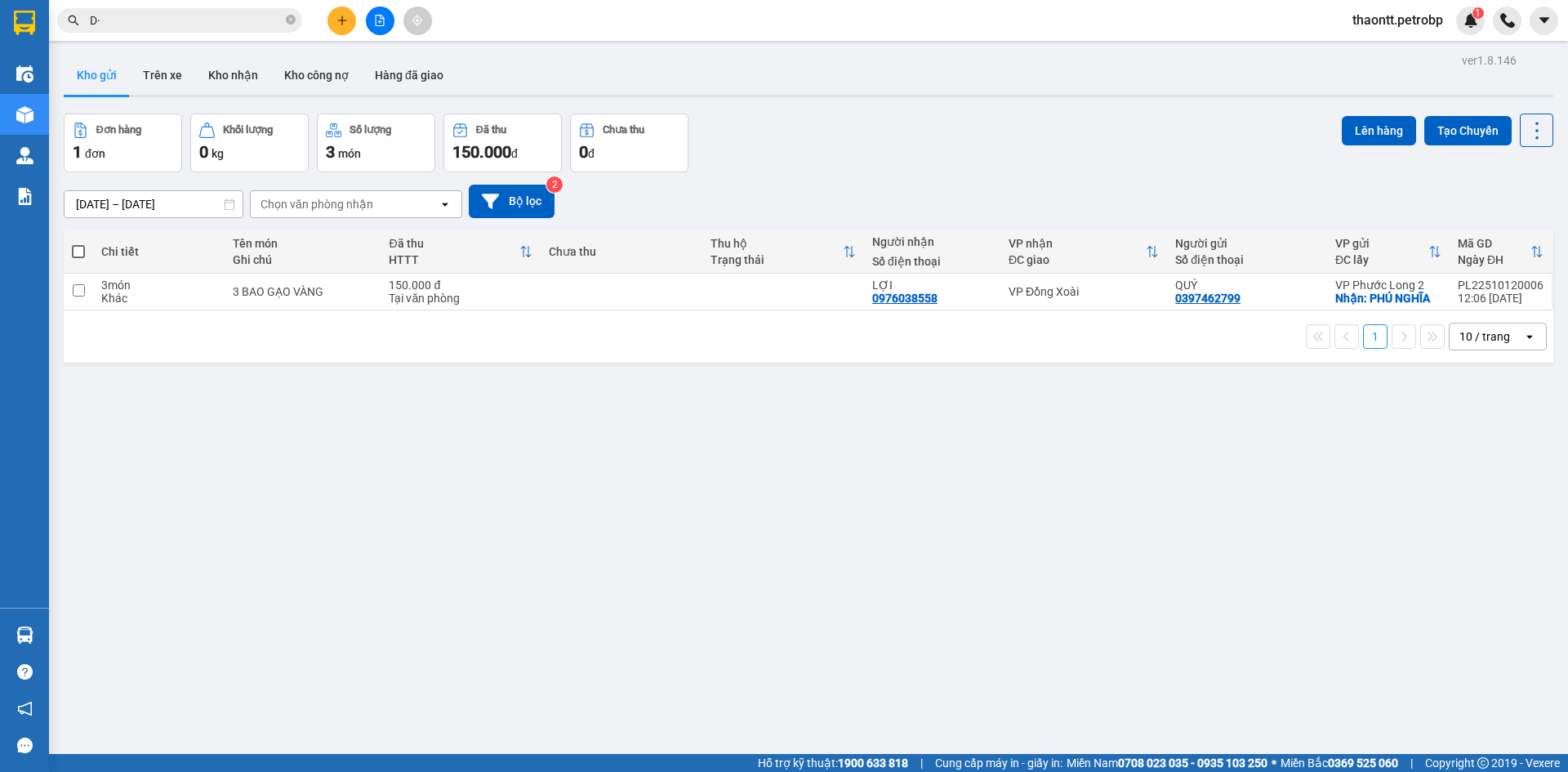
type input "D"
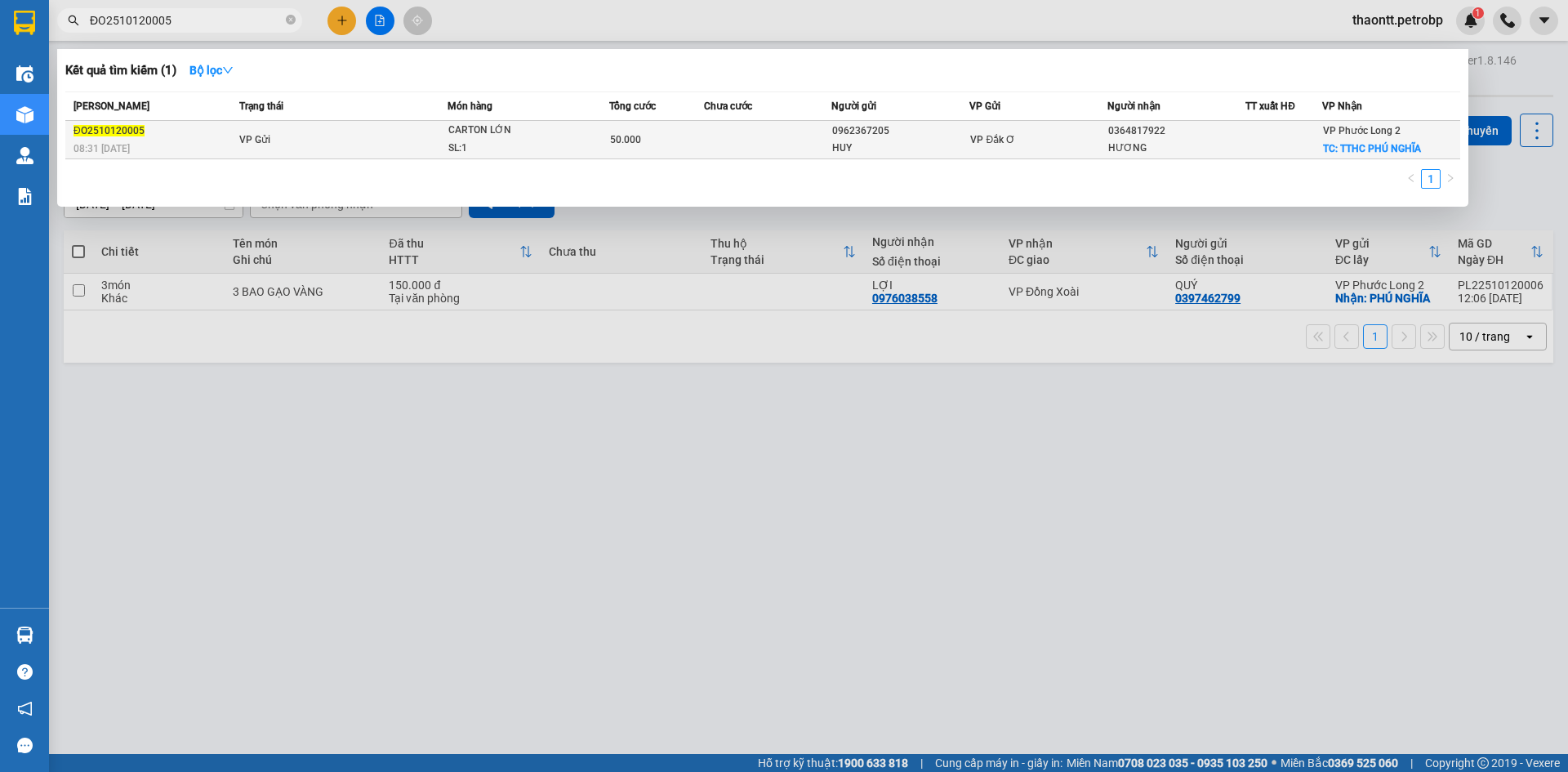
type input "ĐO2510120005"
click at [714, 145] on td at bounding box center [767, 140] width 127 height 38
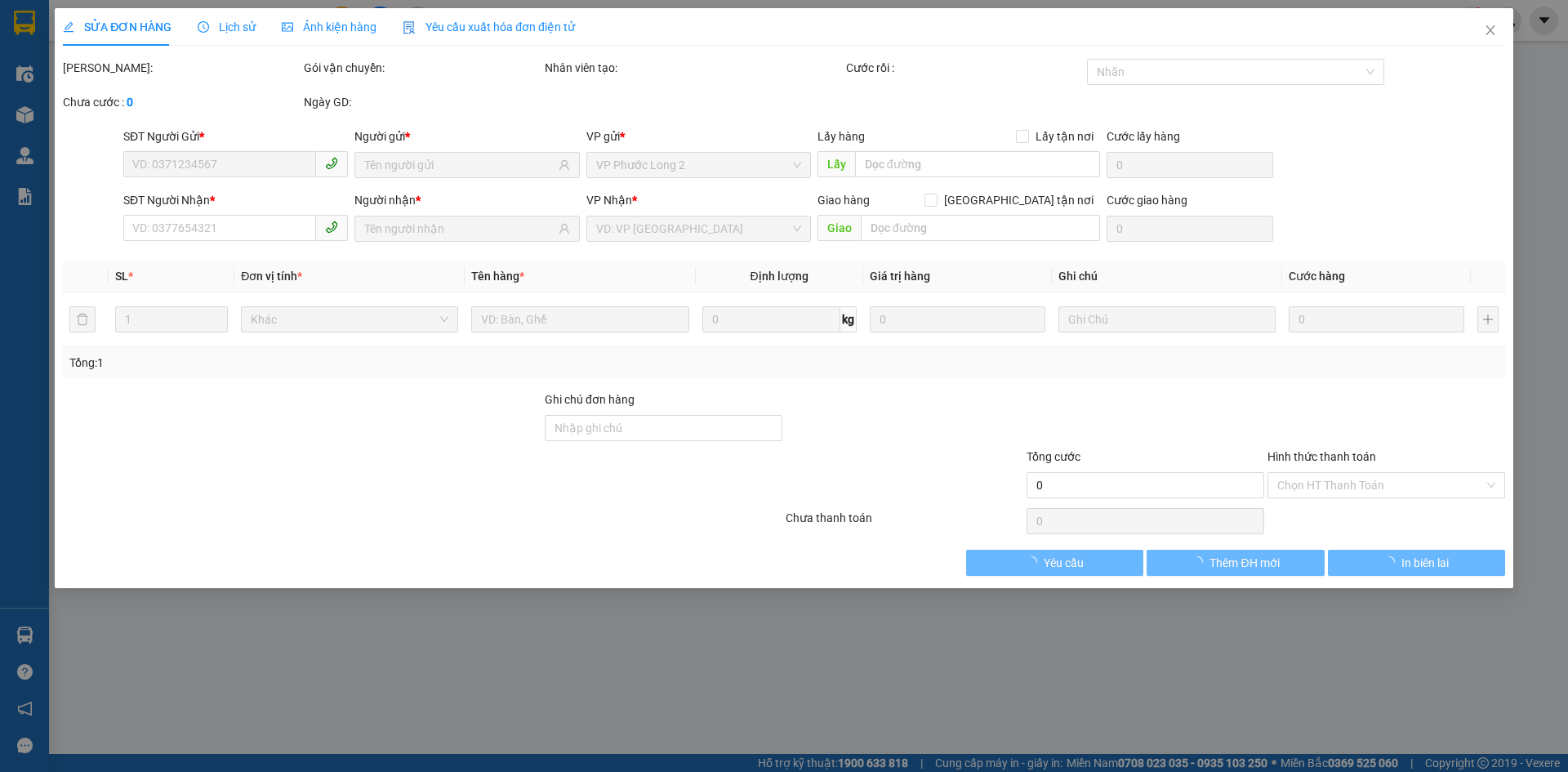
type input "0962367205"
type input "HUY"
type input "0364817922"
type input "HƯƠNG"
checkbox input "true"
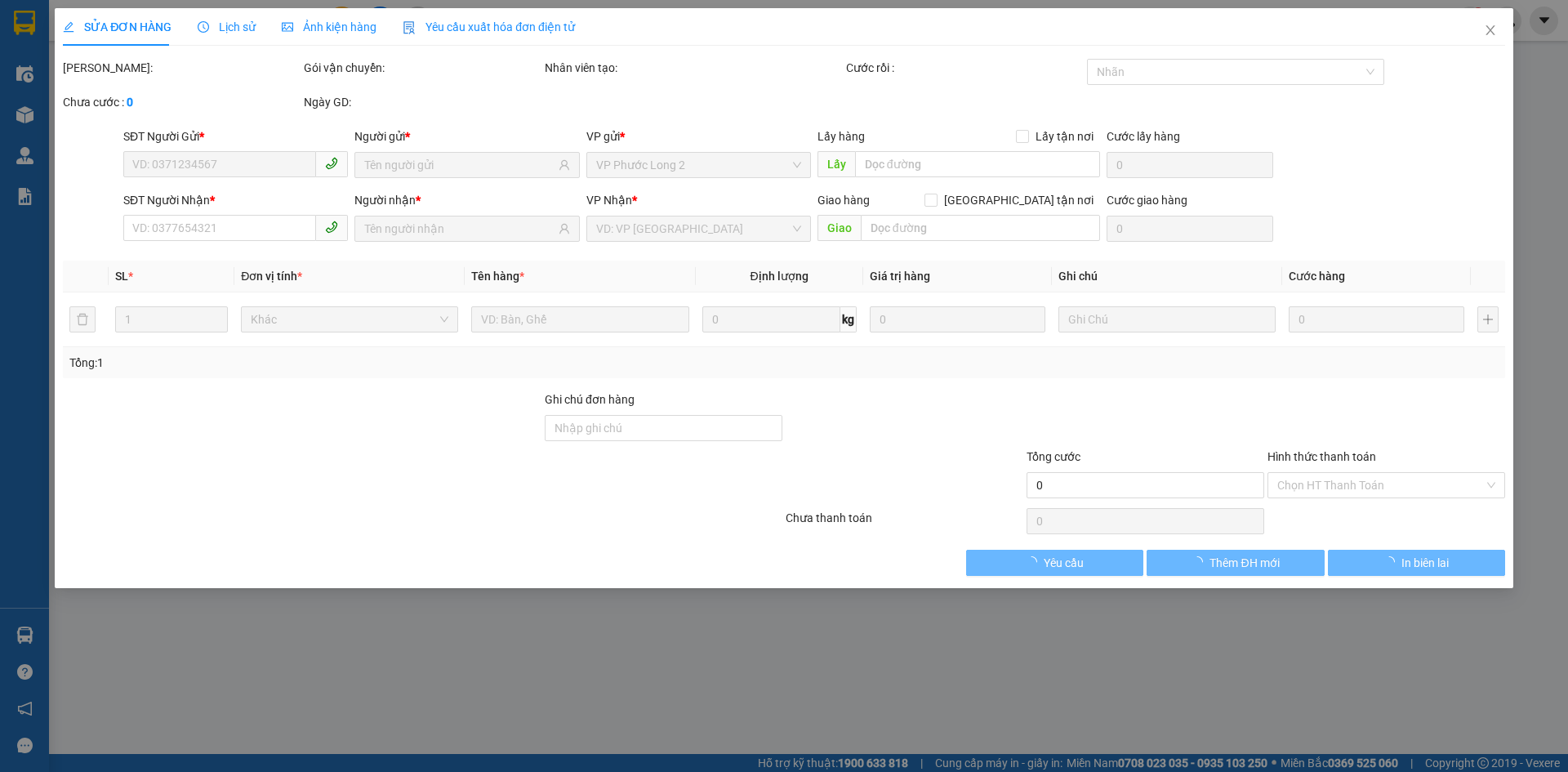
type input "TTHC PHÚ NGHĨA"
type input "50.000"
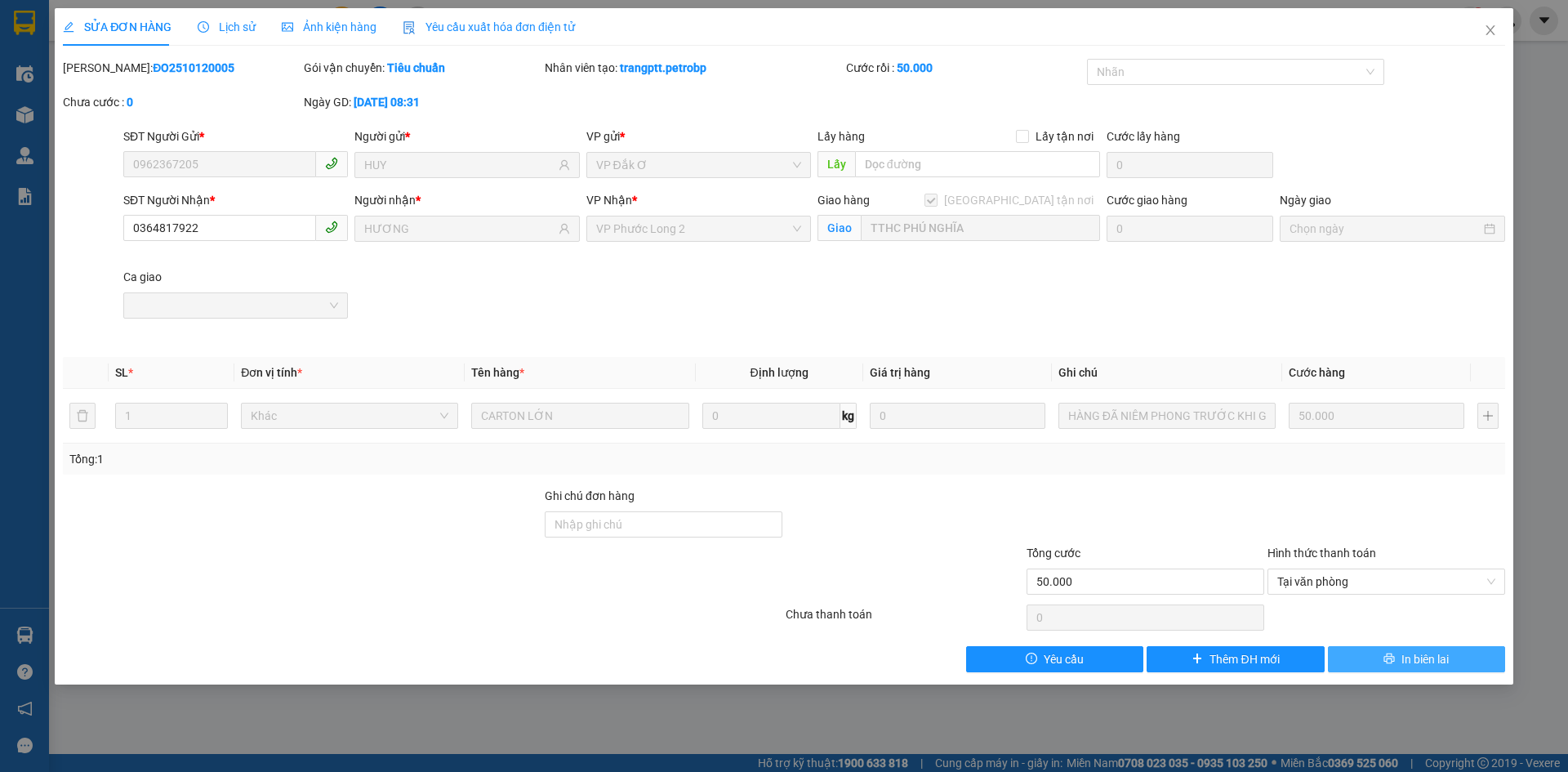
click at [1413, 661] on span "In biên lai" at bounding box center [1425, 660] width 47 height 18
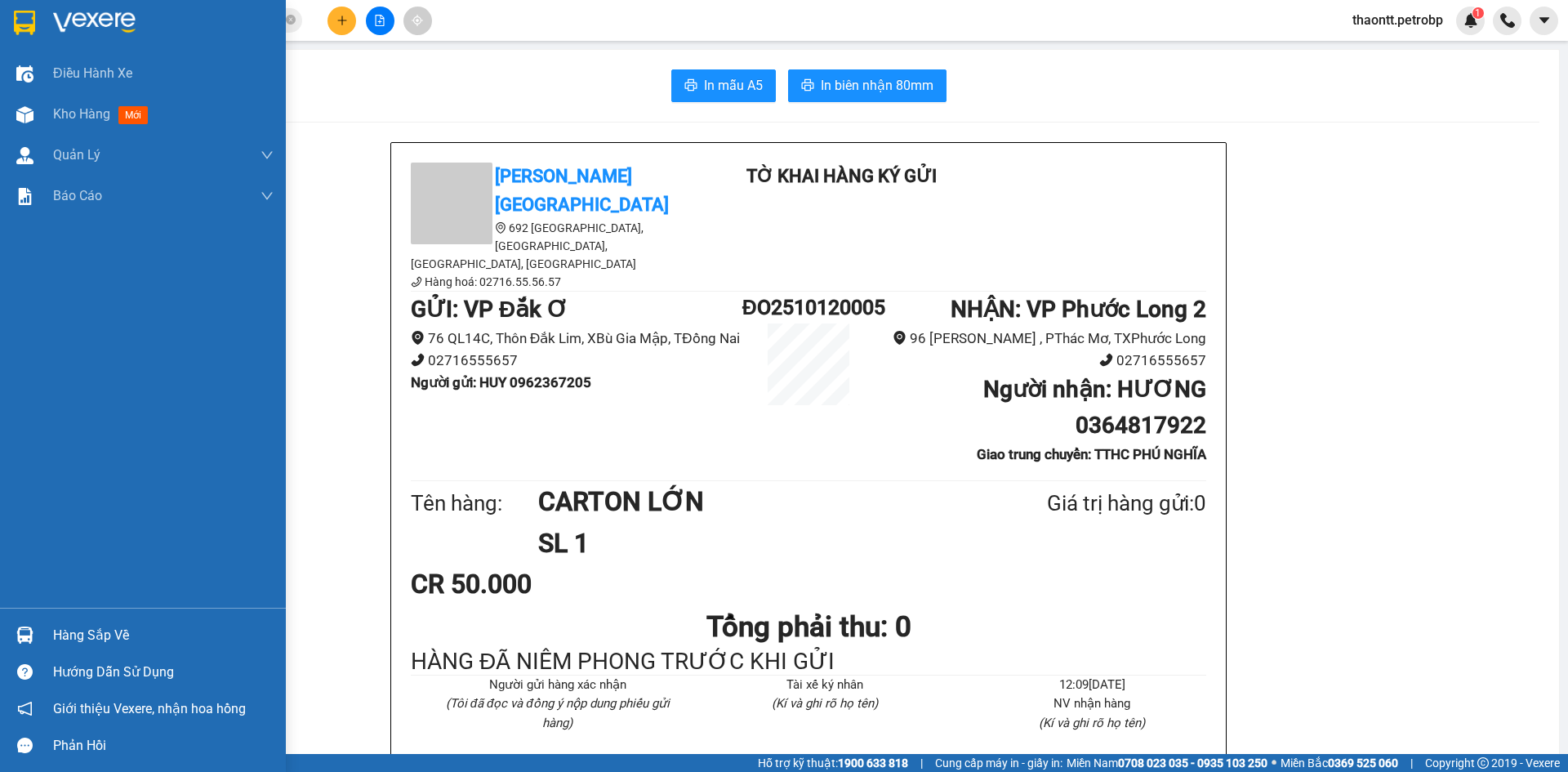
drag, startPoint x: 108, startPoint y: 626, endPoint x: 541, endPoint y: 743, distance: 448.5
click at [111, 627] on div "Hàng sắp về" at bounding box center [163, 635] width 220 height 25
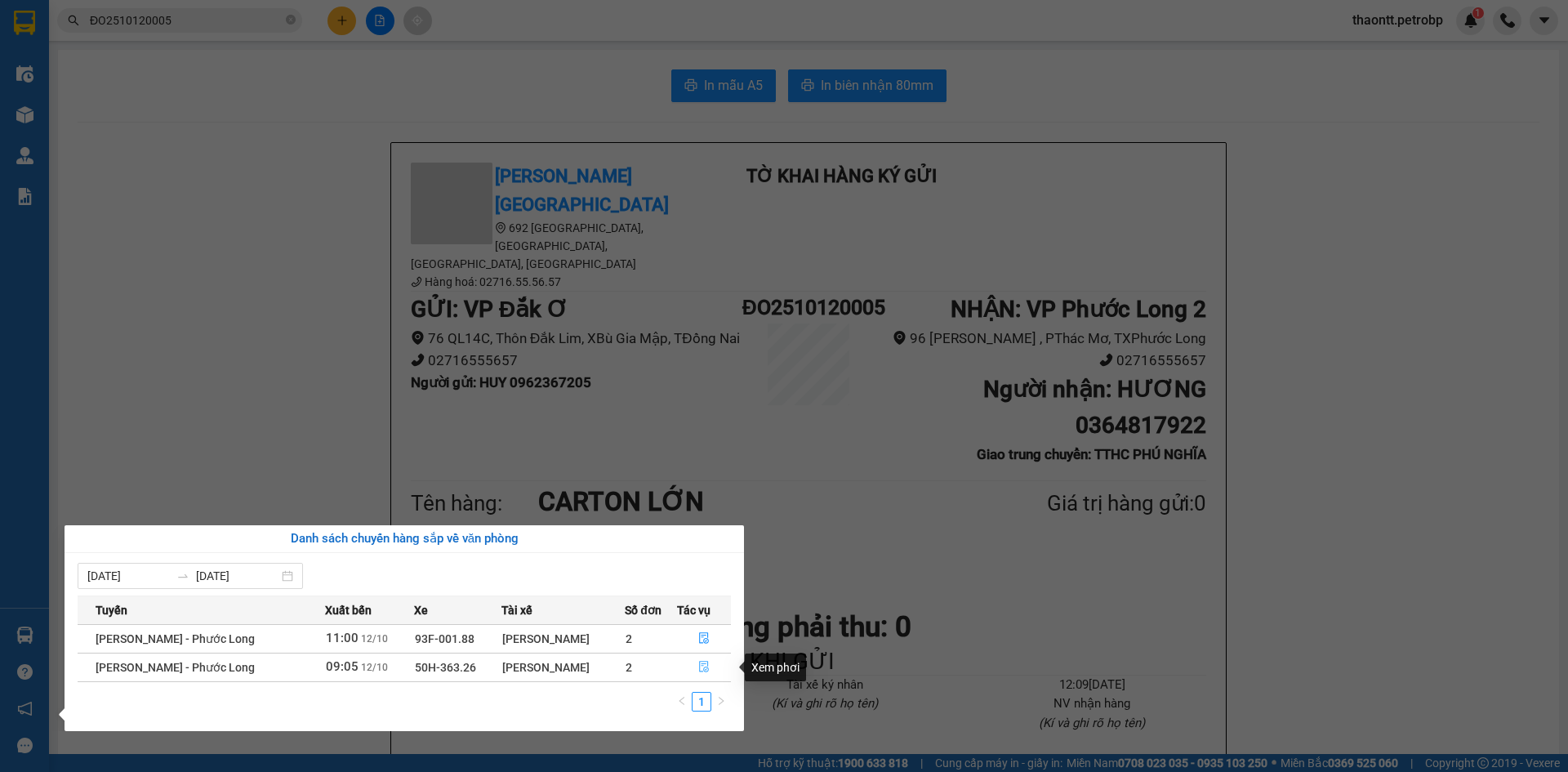
click at [704, 671] on icon "file-done" at bounding box center [705, 667] width 12 height 12
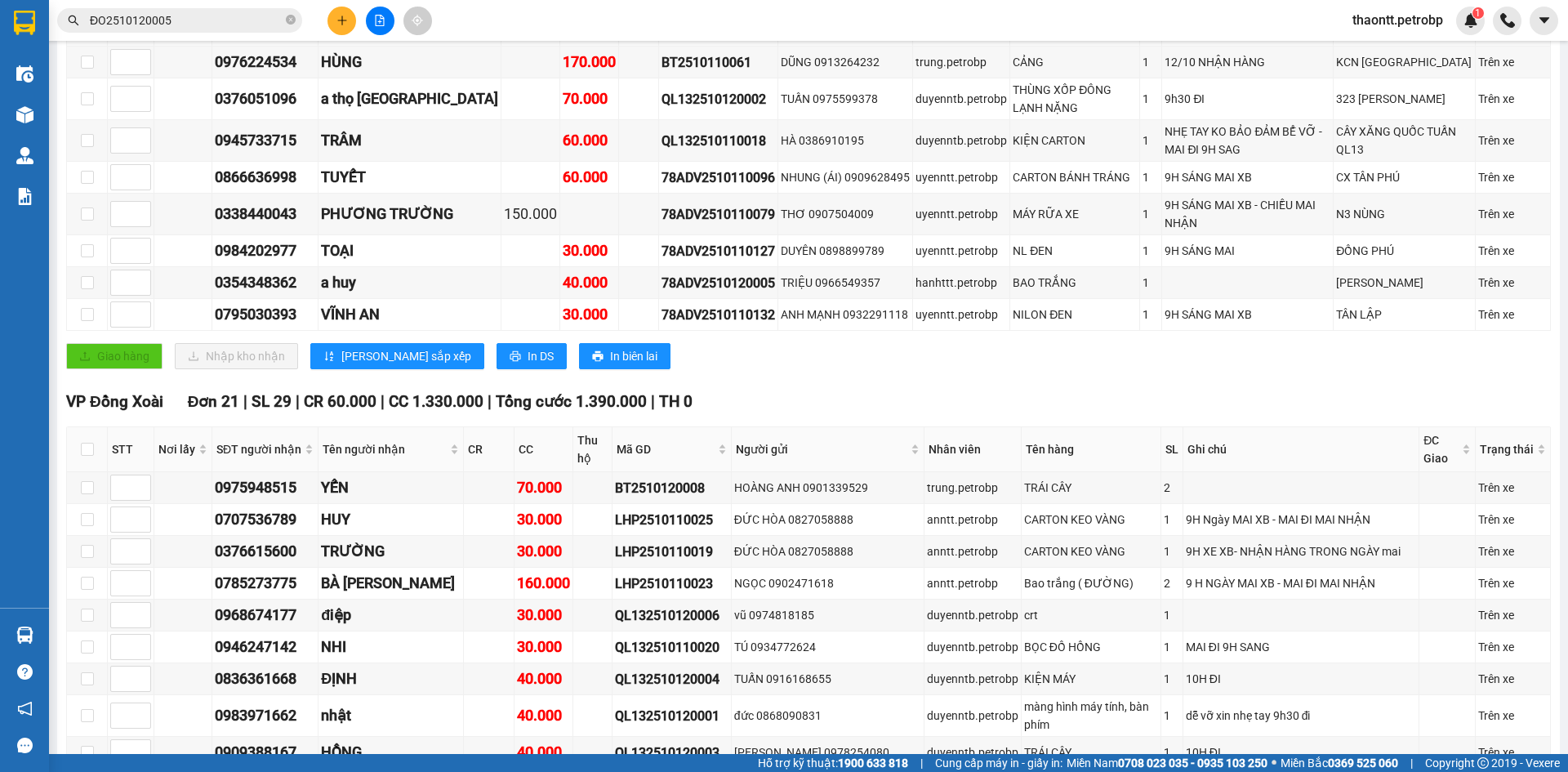
scroll to position [1005, 0]
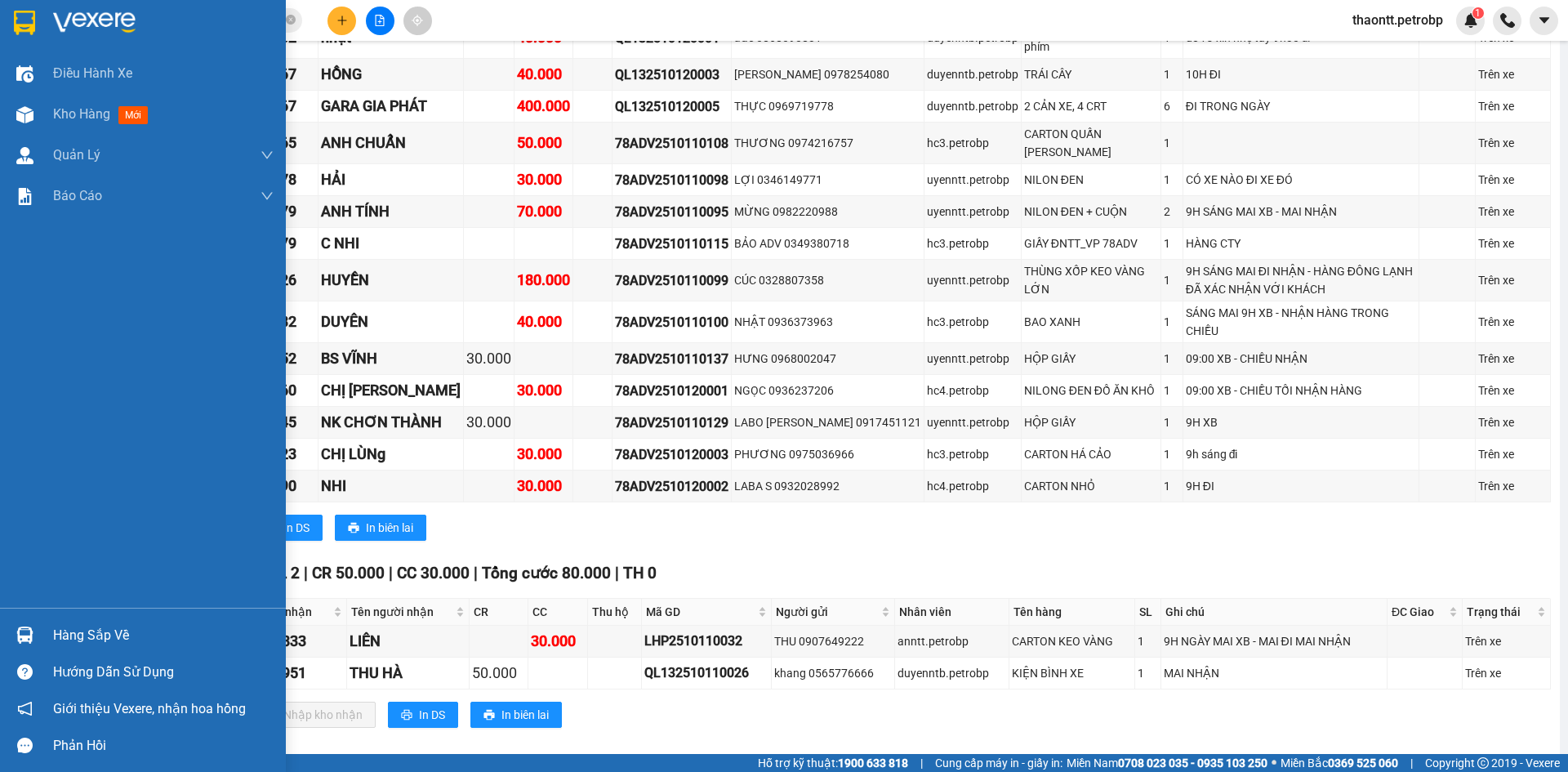
click at [30, 627] on img at bounding box center [25, 635] width 17 height 17
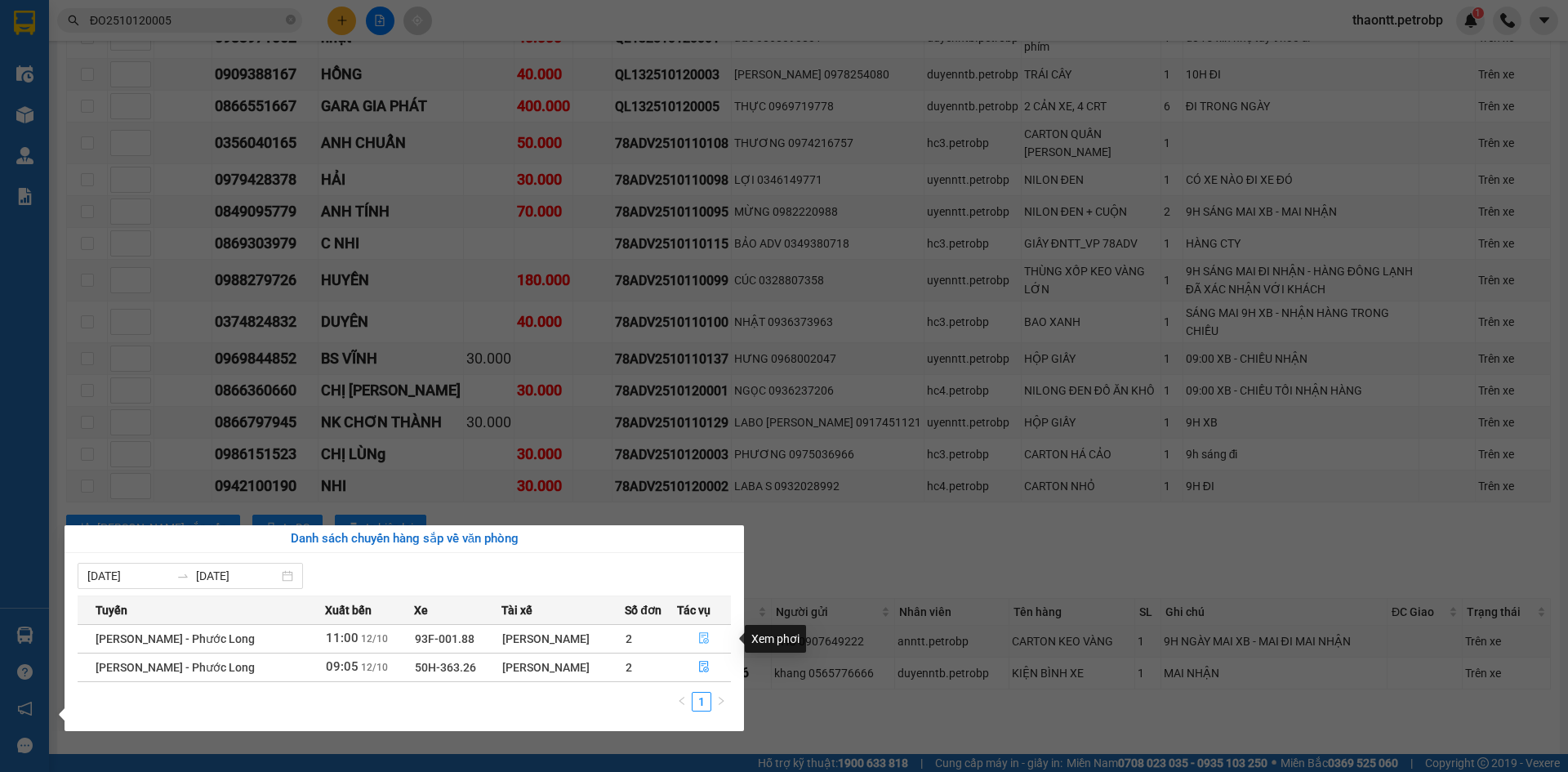
click at [704, 639] on icon "file-done" at bounding box center [704, 639] width 10 height 12
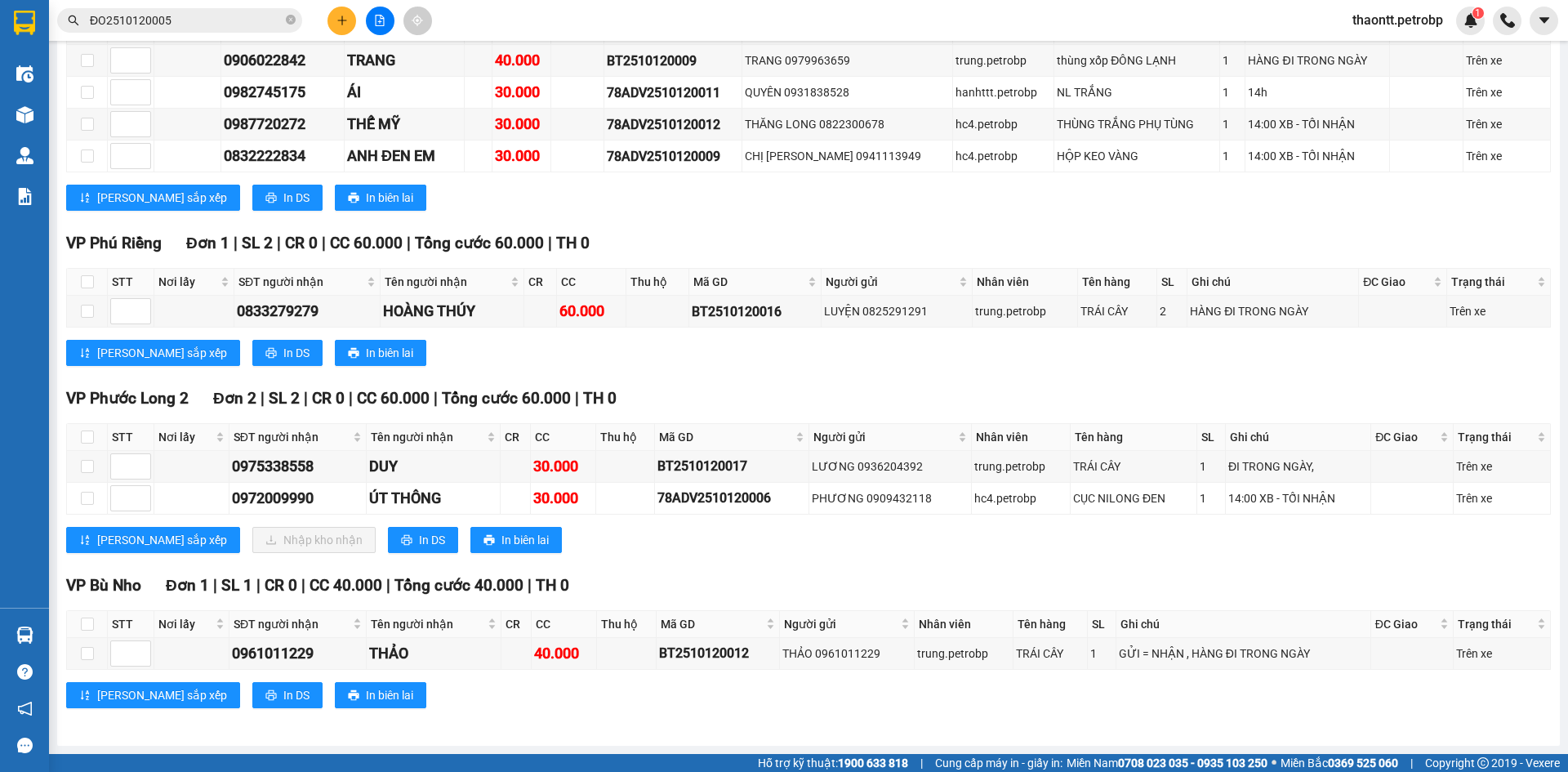
scroll to position [310, 0]
click at [342, 22] on icon "plus" at bounding box center [343, 21] width 12 height 12
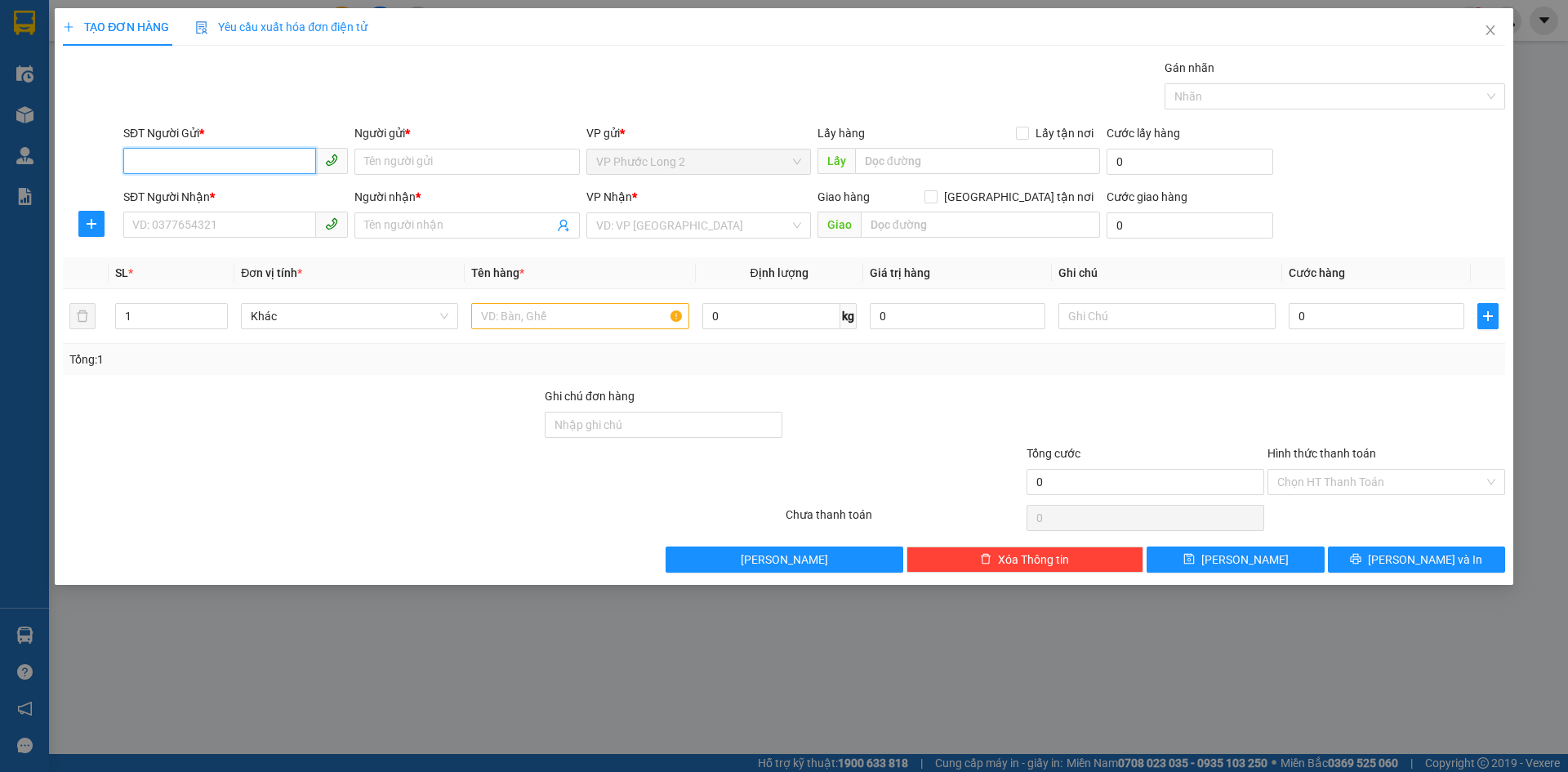
click at [242, 169] on input "SĐT Người Gửi *" at bounding box center [220, 161] width 193 height 27
type input "0982614639"
click at [243, 190] on div "0982614639 - A.NĂM" at bounding box center [235, 194] width 205 height 18
type input "A.NĂM"
type input "0918999670"
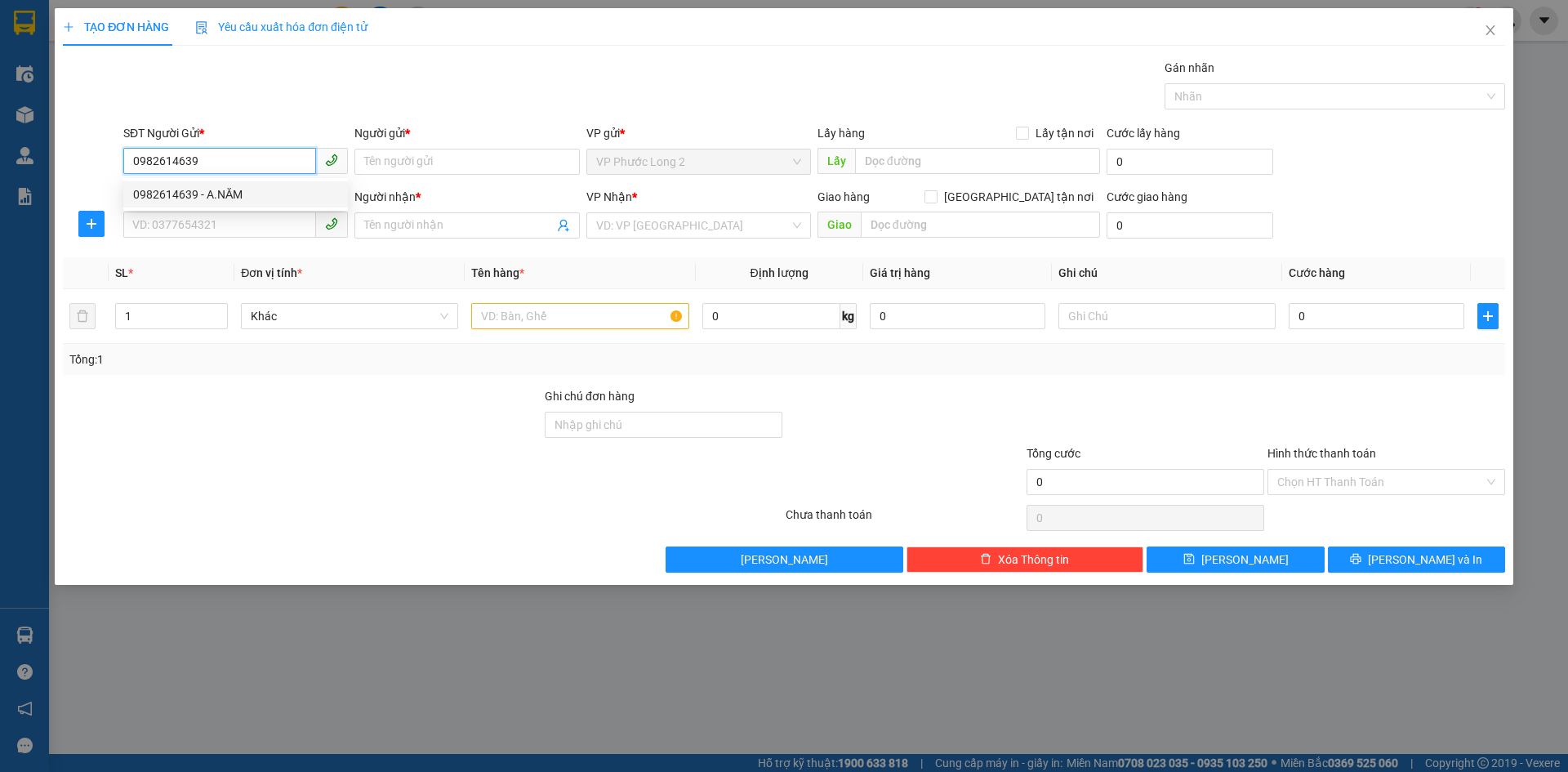
type input "[PERSON_NAME]"
type input "30.000"
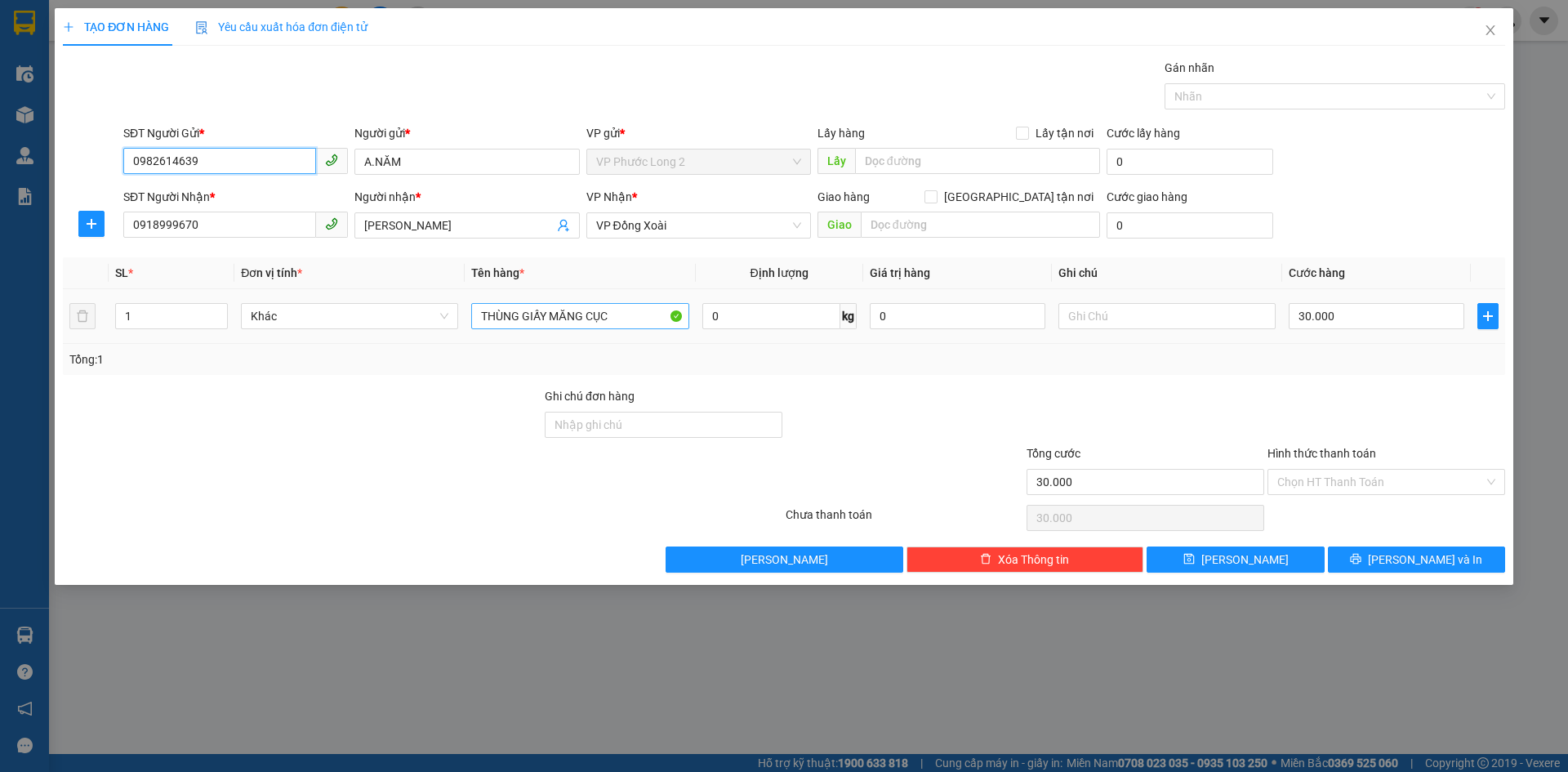
type input "0982614639"
drag, startPoint x: 634, startPoint y: 315, endPoint x: 0, endPoint y: 282, distance: 634.9
click at [153, 345] on div "SL * Đơn vị tính * Tên hàng * Định lượng Giá trị hàng Ghi chú Cước hàng 1 Khác …" at bounding box center [784, 316] width 1443 height 118
type input "THÙNG ĐỒ ĂN"
click at [1387, 483] on input "Hình thức thanh toán" at bounding box center [1381, 482] width 207 height 25
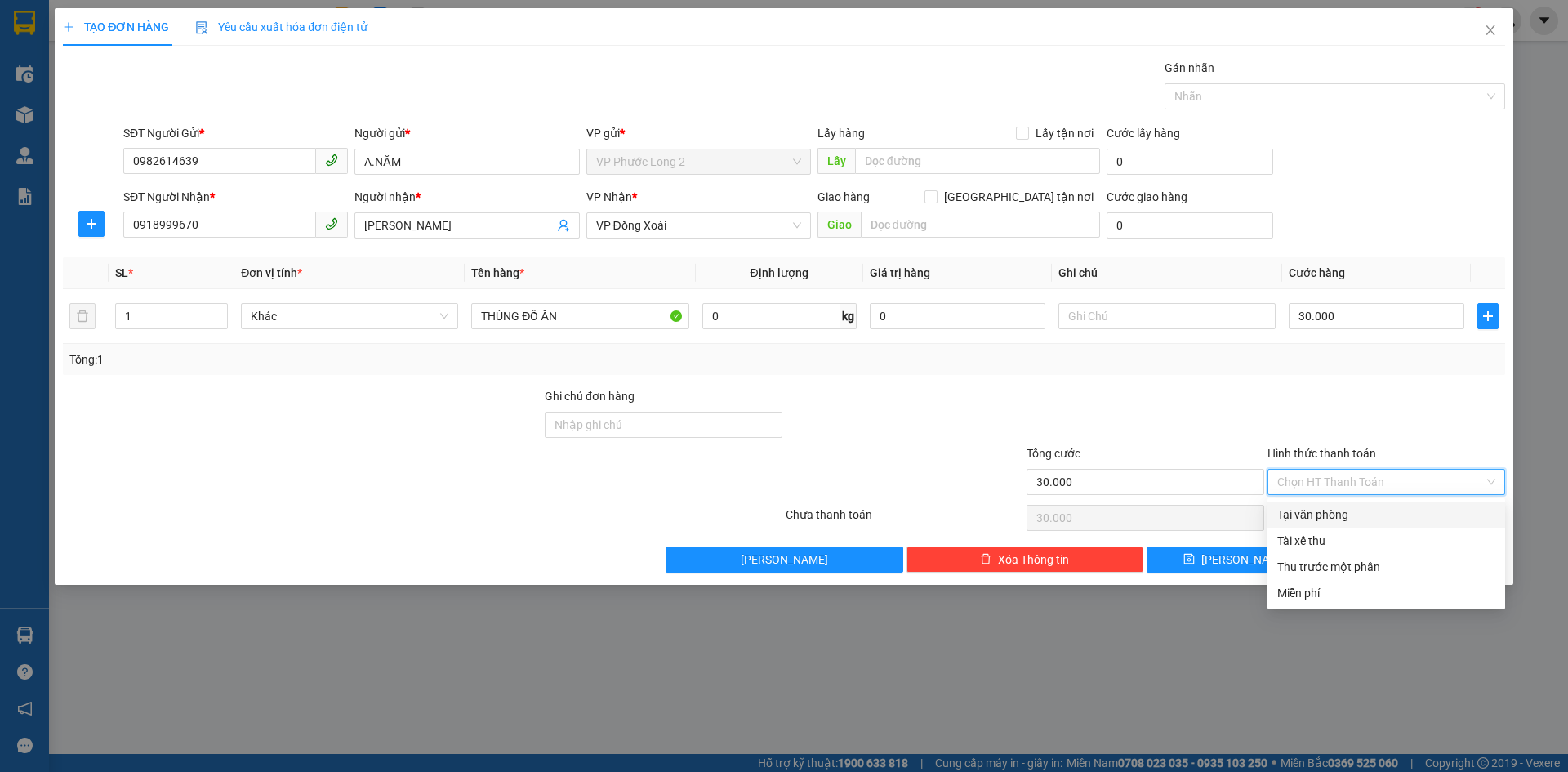
click at [1346, 514] on div "Tại văn phòng" at bounding box center [1387, 515] width 219 height 18
type input "0"
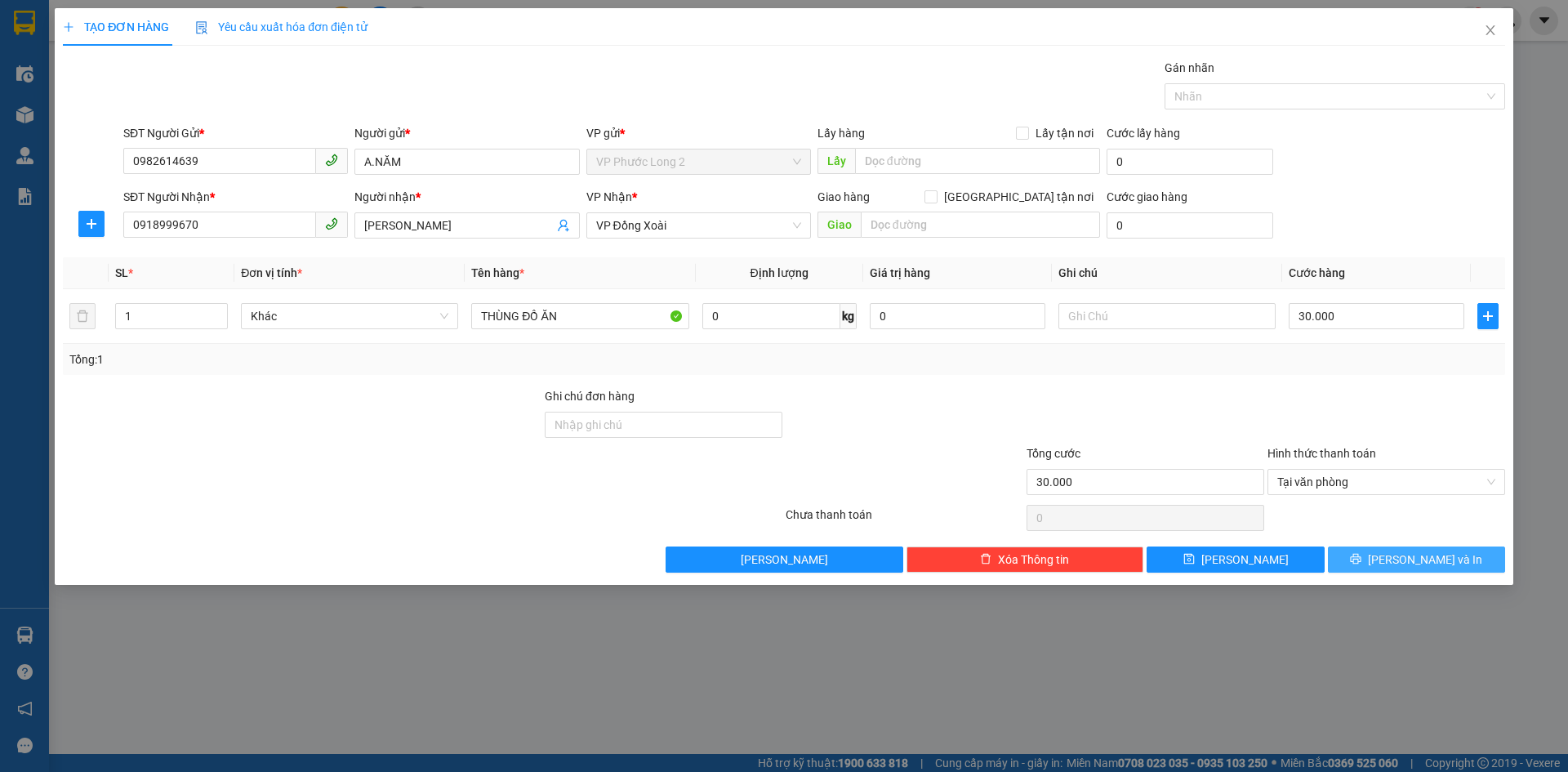
click at [1362, 554] on icon "printer" at bounding box center [1356, 559] width 12 height 12
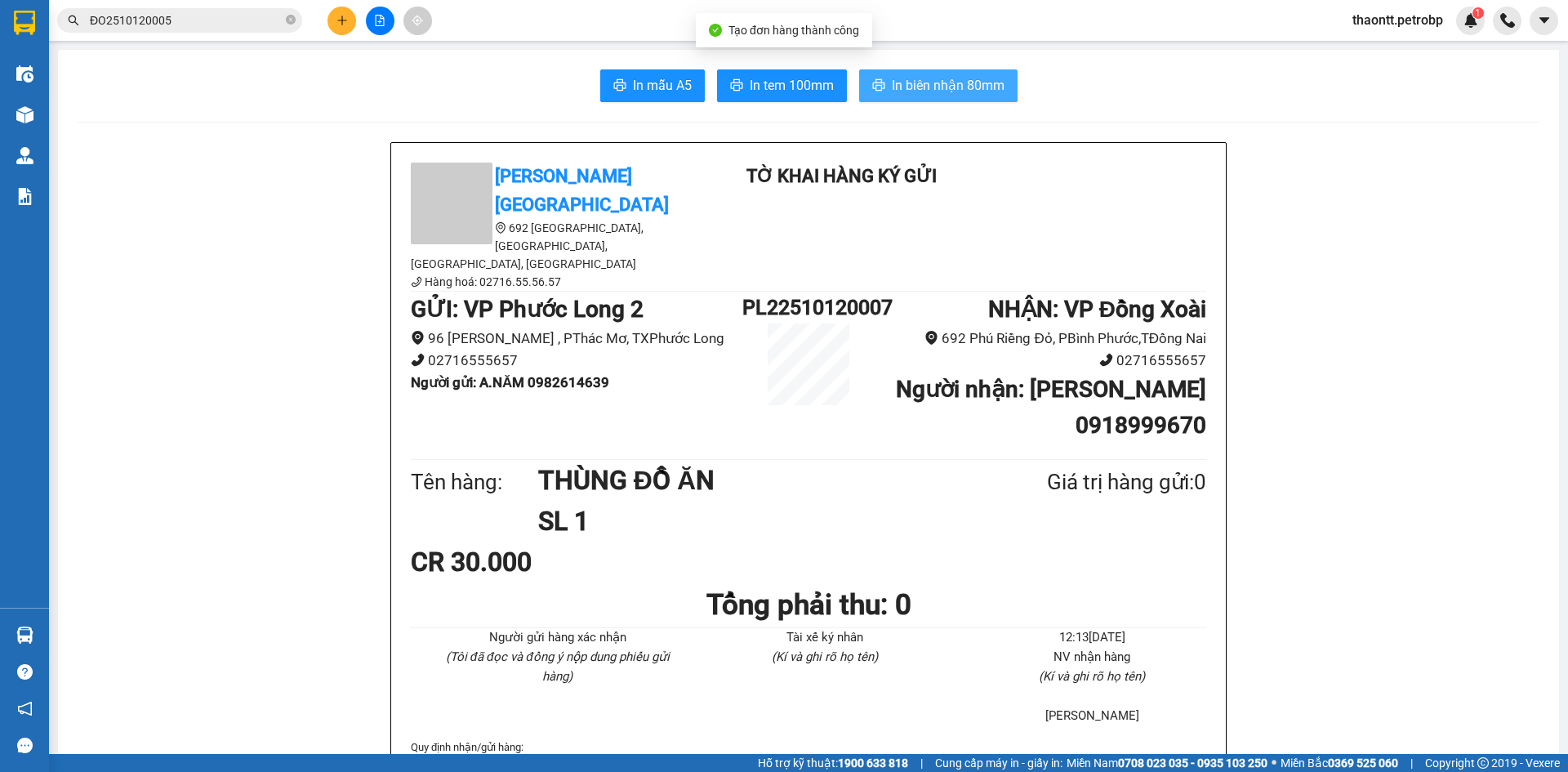
click at [909, 80] on span "In biên nhận 80mm" at bounding box center [948, 85] width 113 height 21
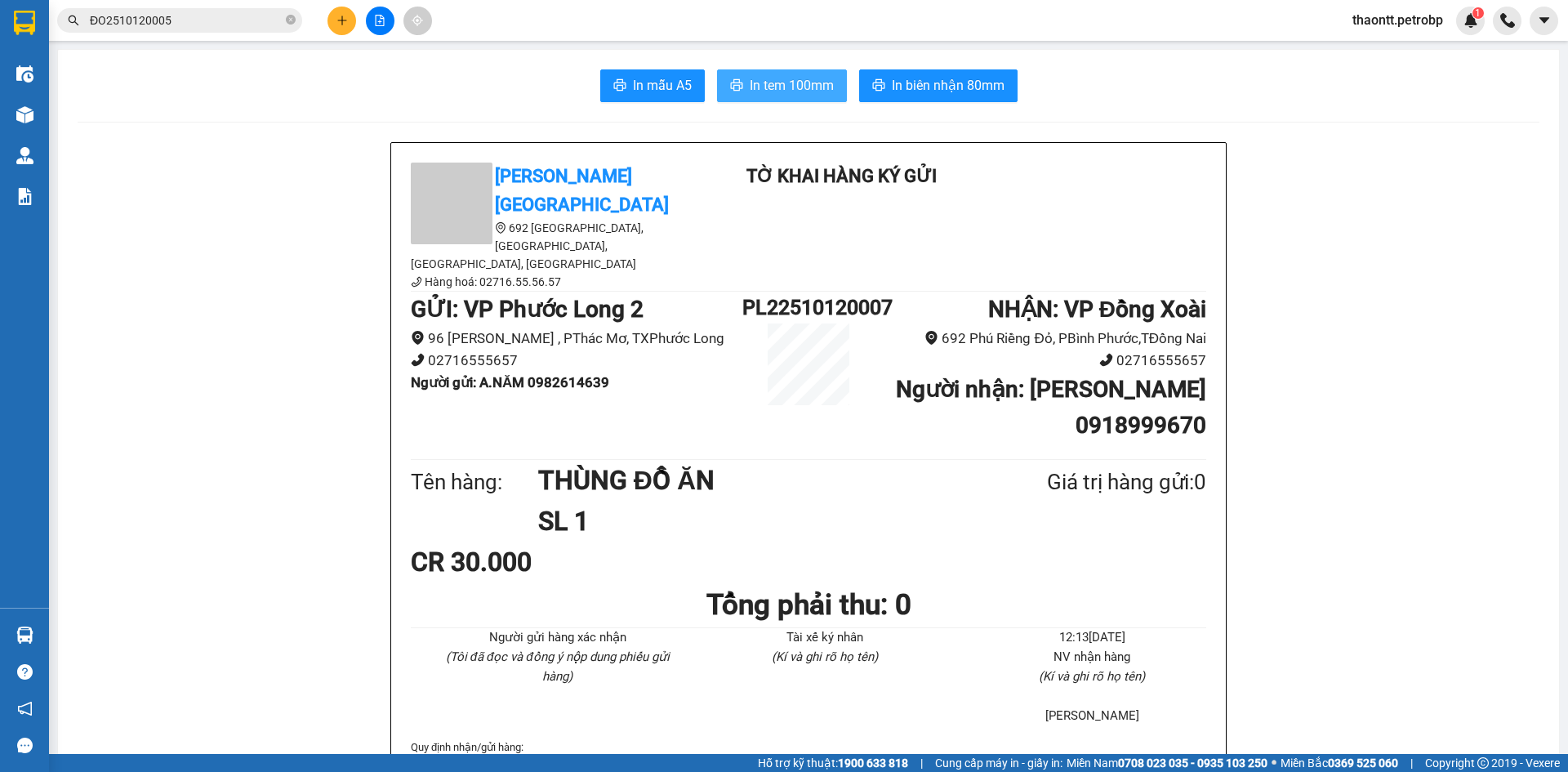
click at [816, 87] on span "In tem 100mm" at bounding box center [791, 85] width 84 height 21
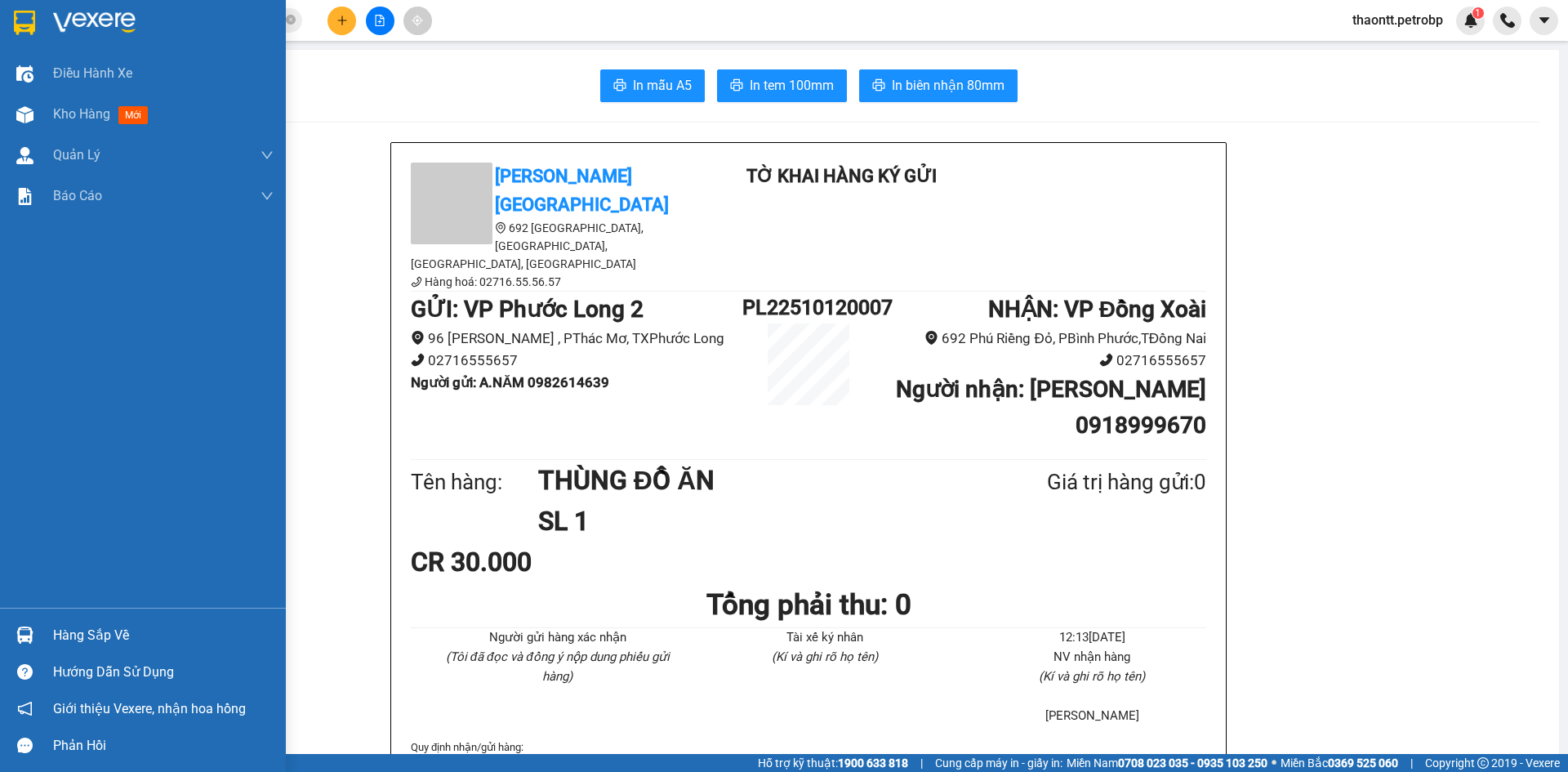
click at [99, 636] on div "Hàng sắp về" at bounding box center [163, 635] width 220 height 25
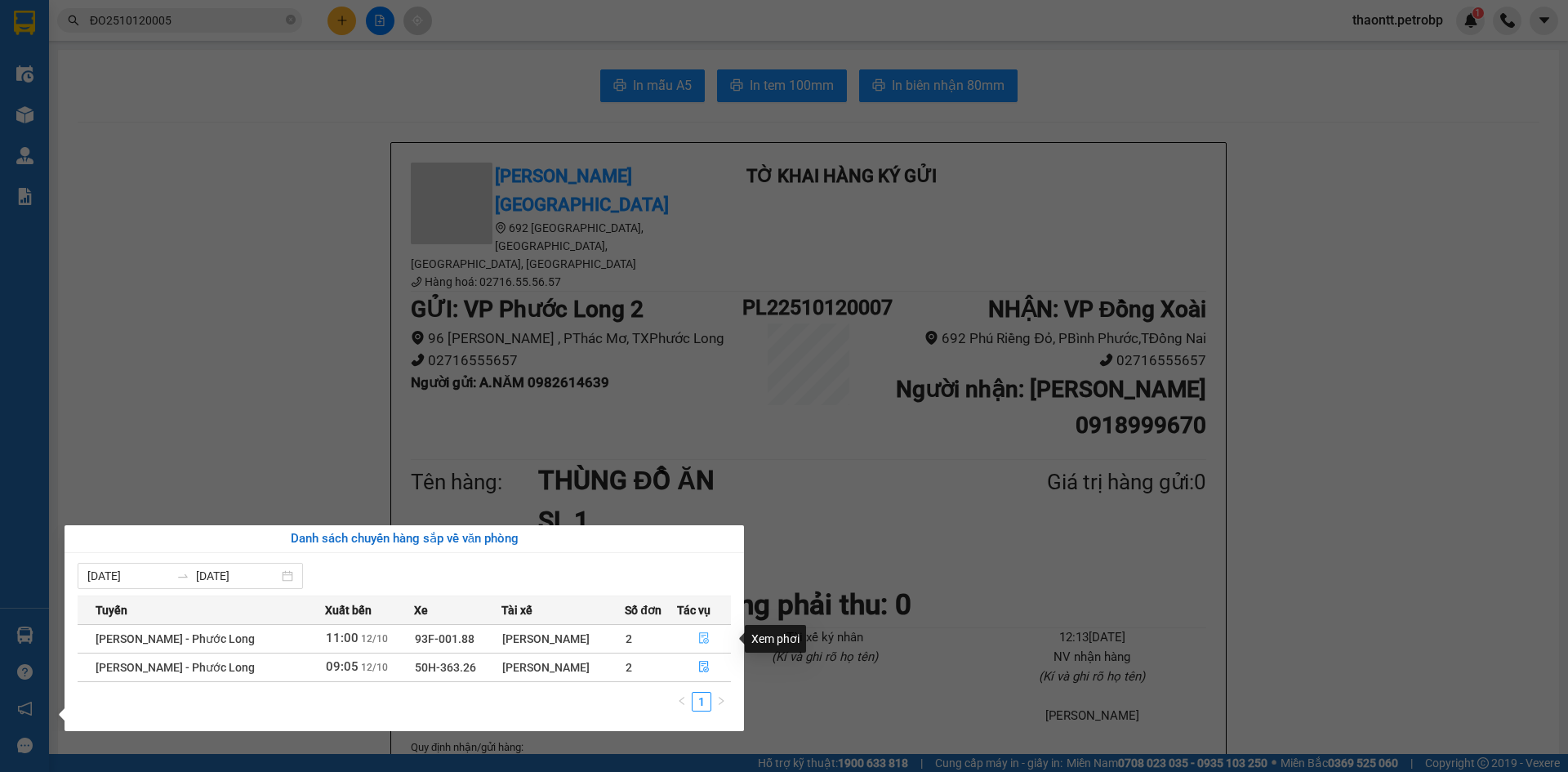
click at [704, 641] on icon "file-done" at bounding box center [705, 638] width 12 height 12
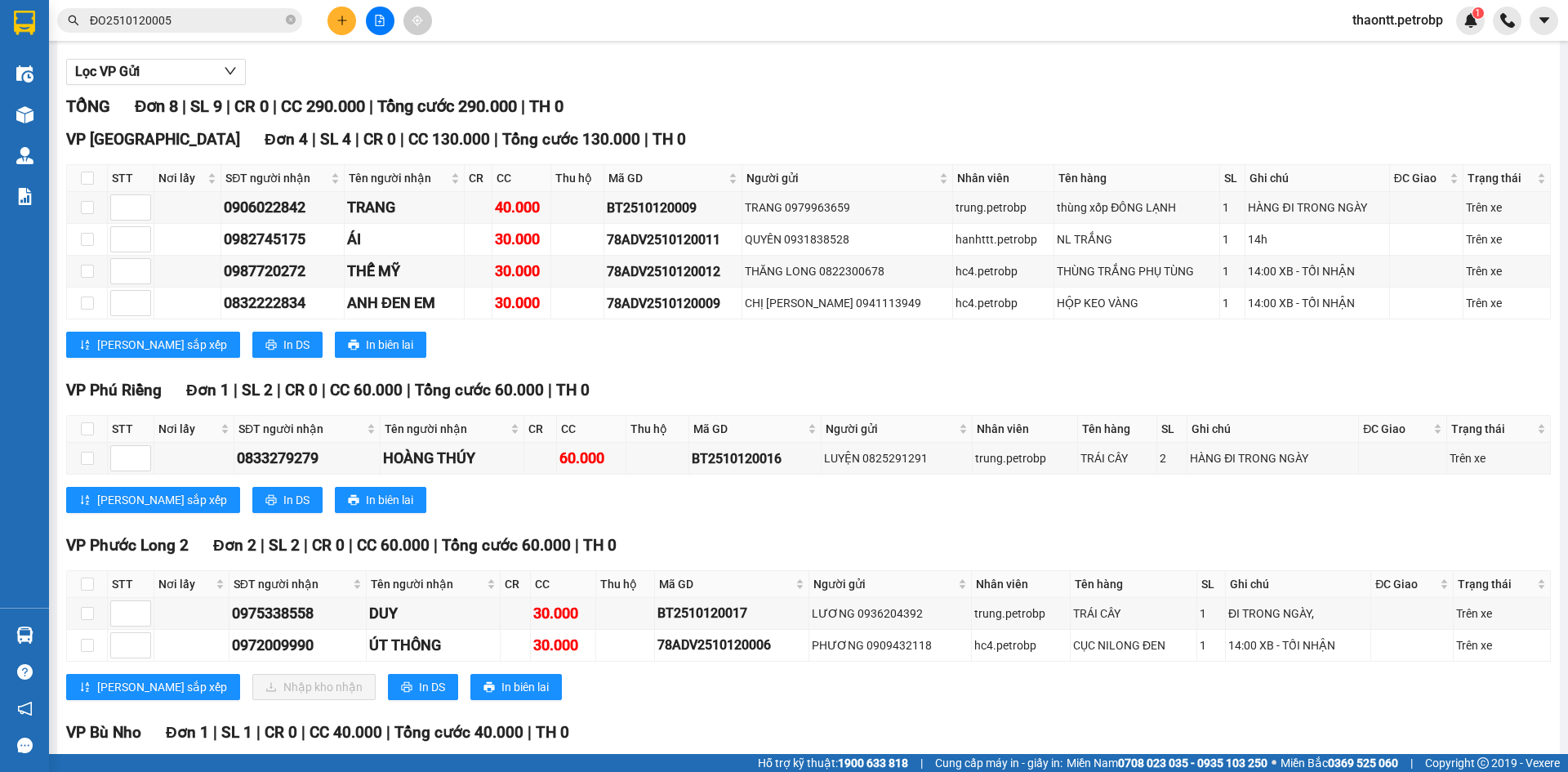
scroll to position [310, 0]
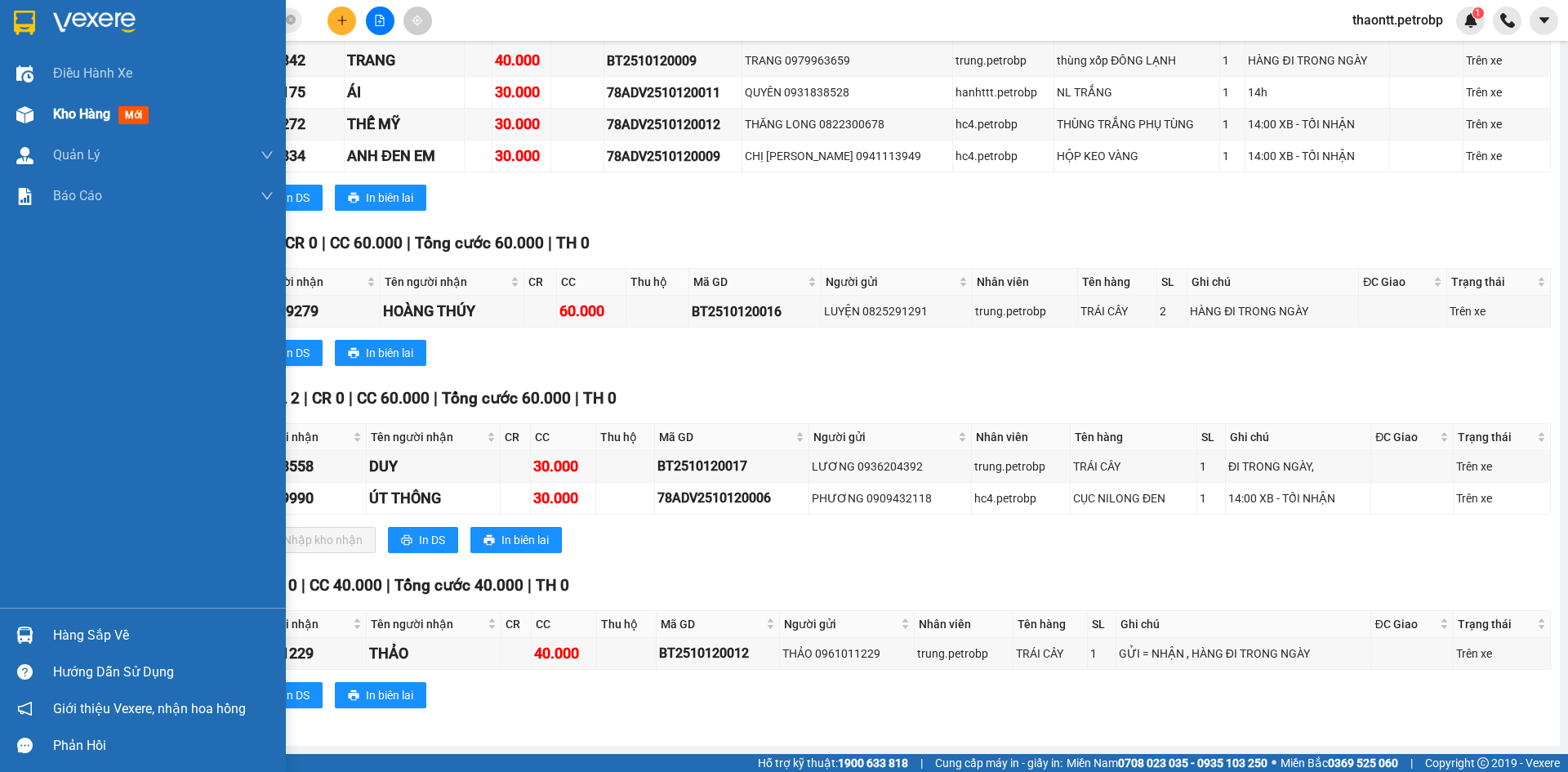
click at [117, 113] on div "Kho hàng mới" at bounding box center [104, 113] width 102 height 21
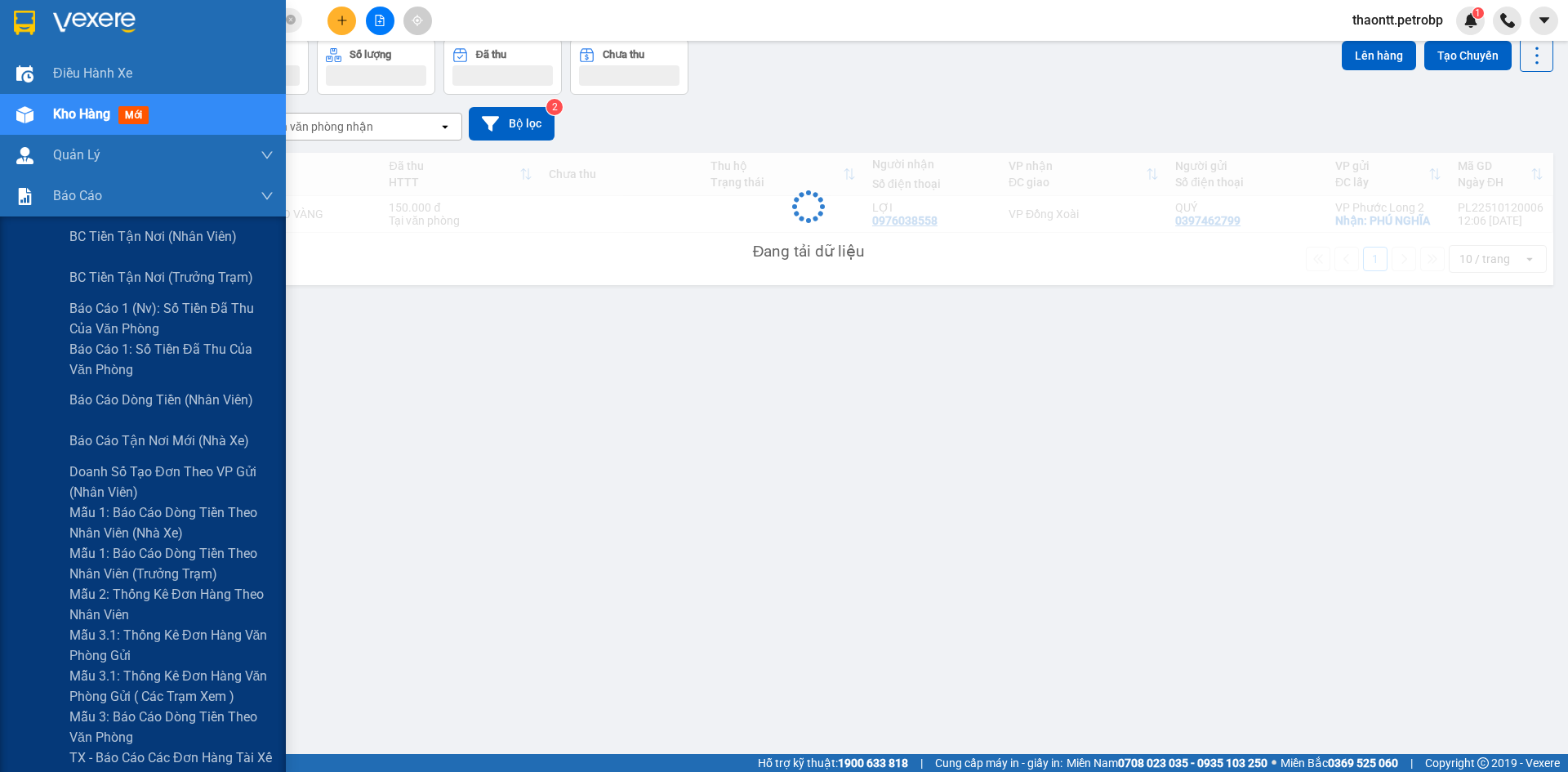
scroll to position [75, 0]
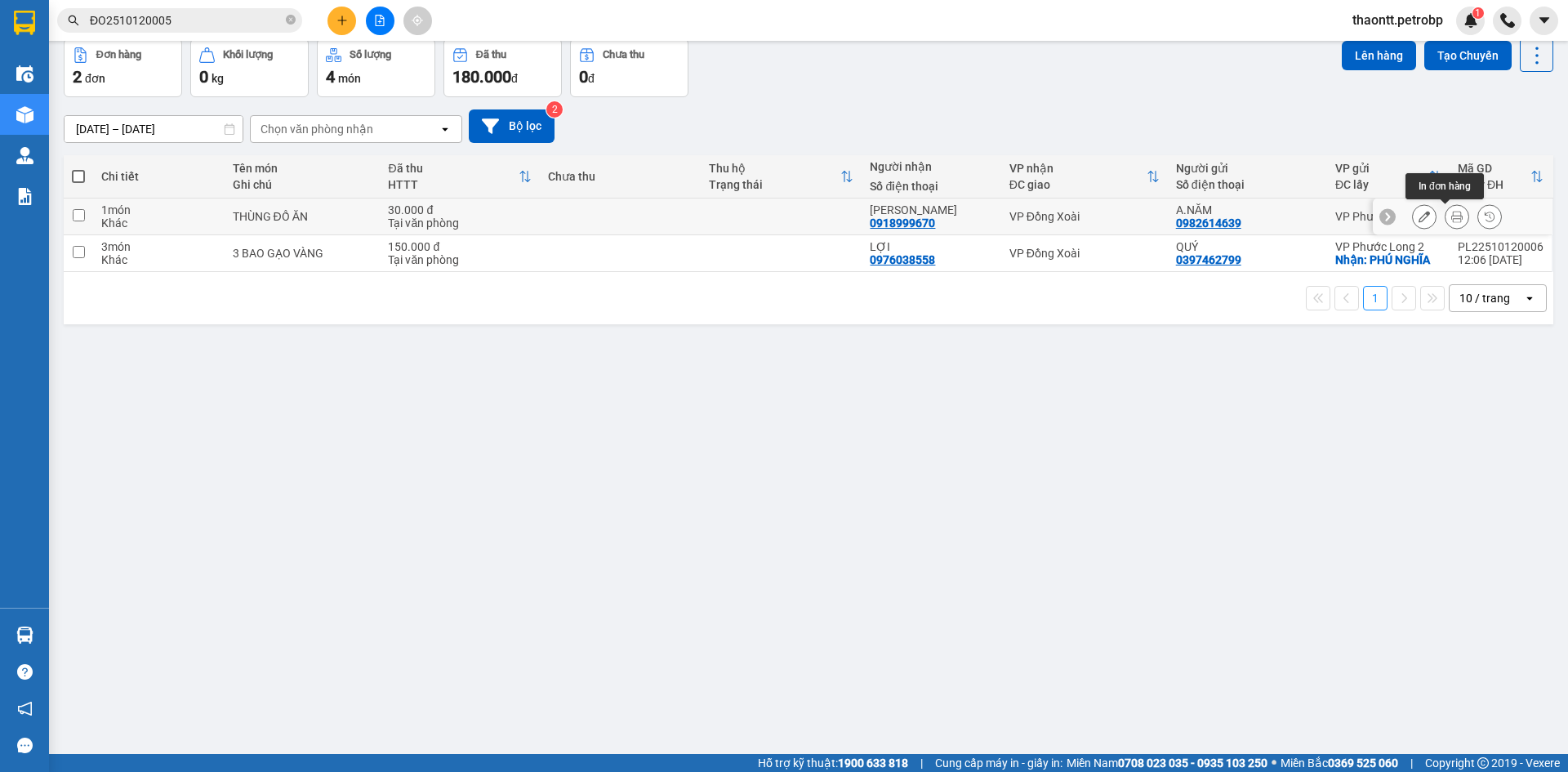
click at [1419, 215] on icon at bounding box center [1425, 217] width 12 height 12
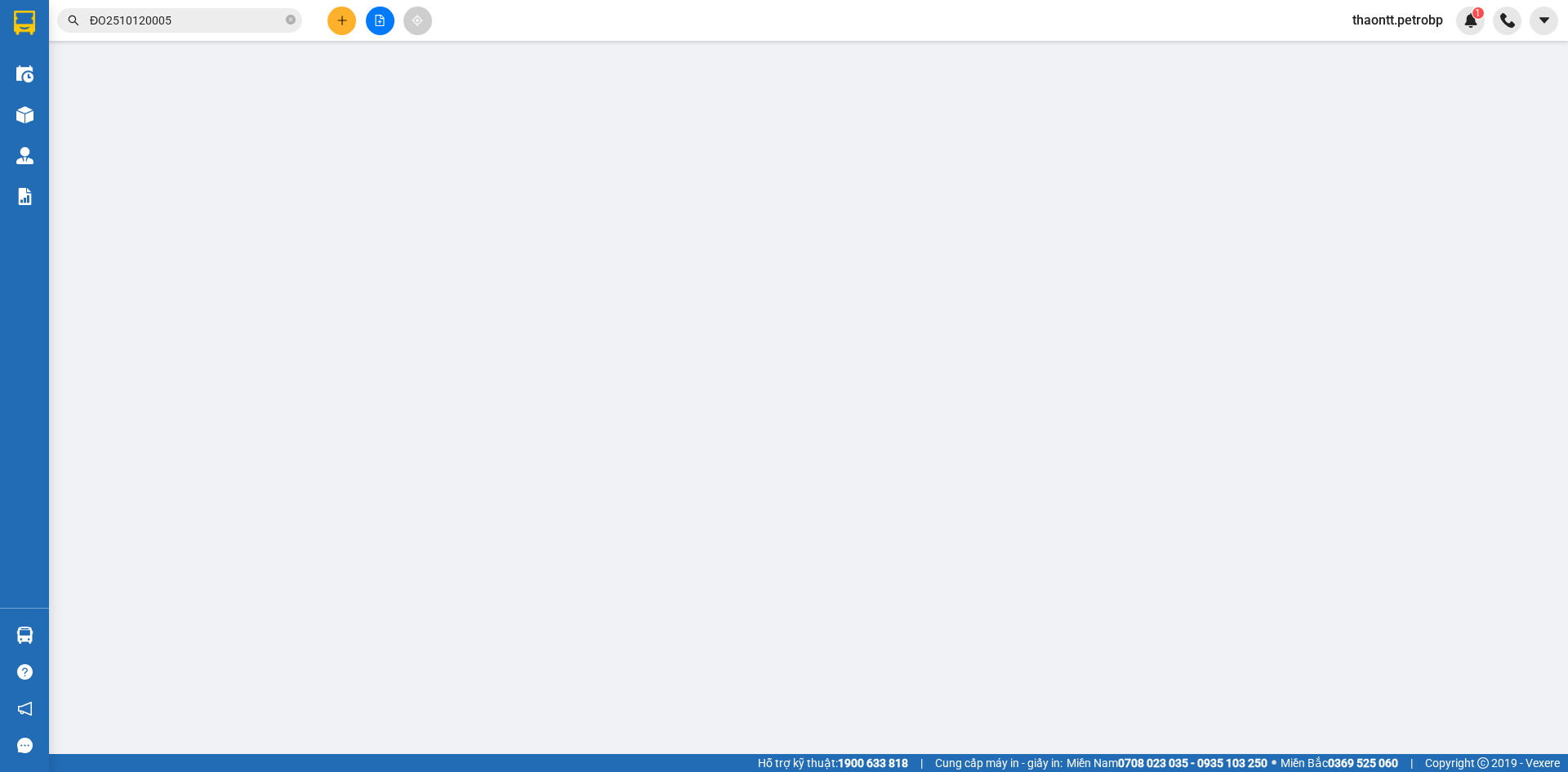
type input "0982614639"
type input "0918999670"
type input "30.000"
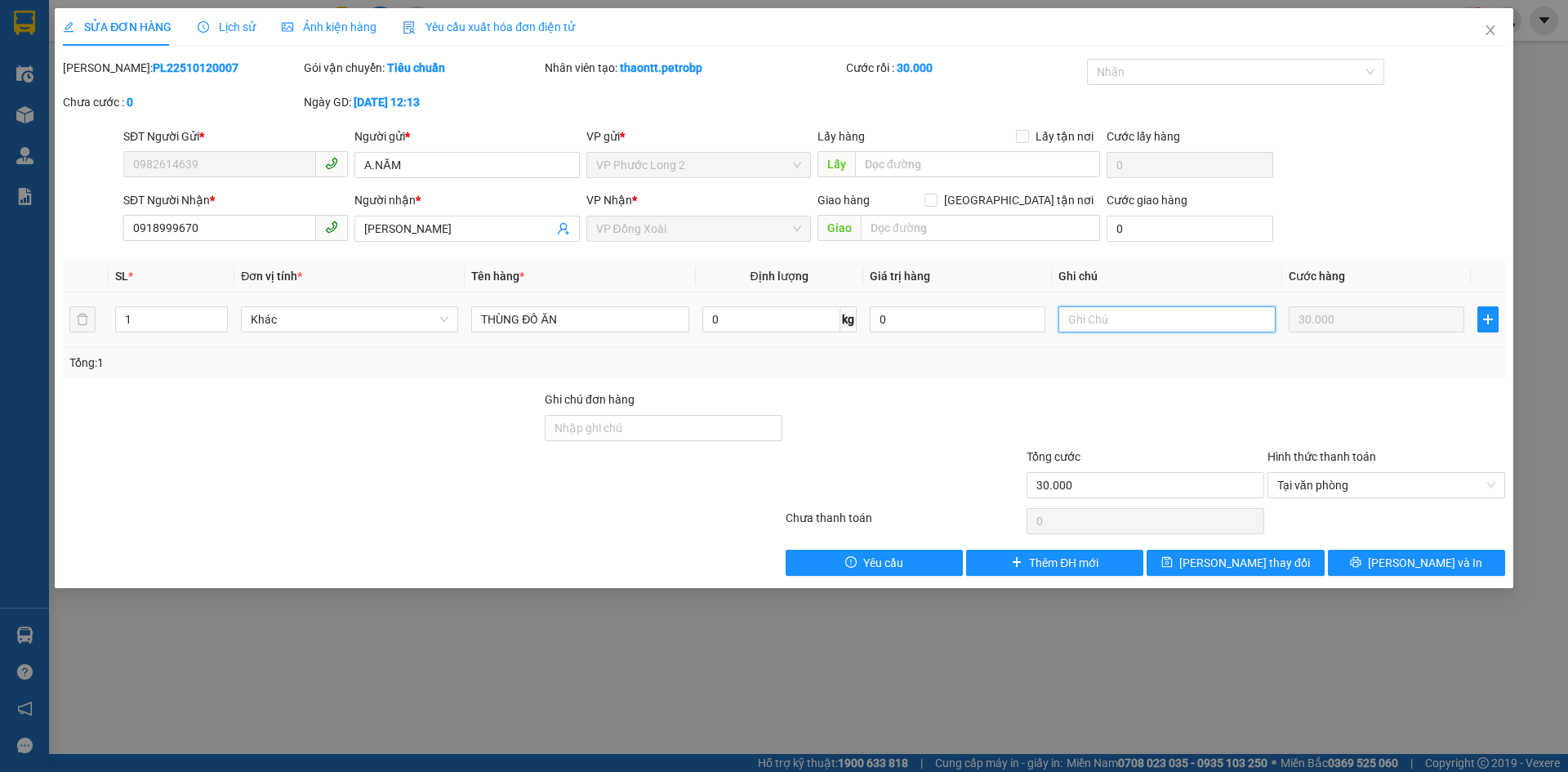
click at [1161, 320] on input "text" at bounding box center [1167, 319] width 218 height 27
type input "KH ĐỒNG Ý ĐI 17H"
click at [1288, 571] on button "[PERSON_NAME] thay đổi" at bounding box center [1235, 563] width 177 height 27
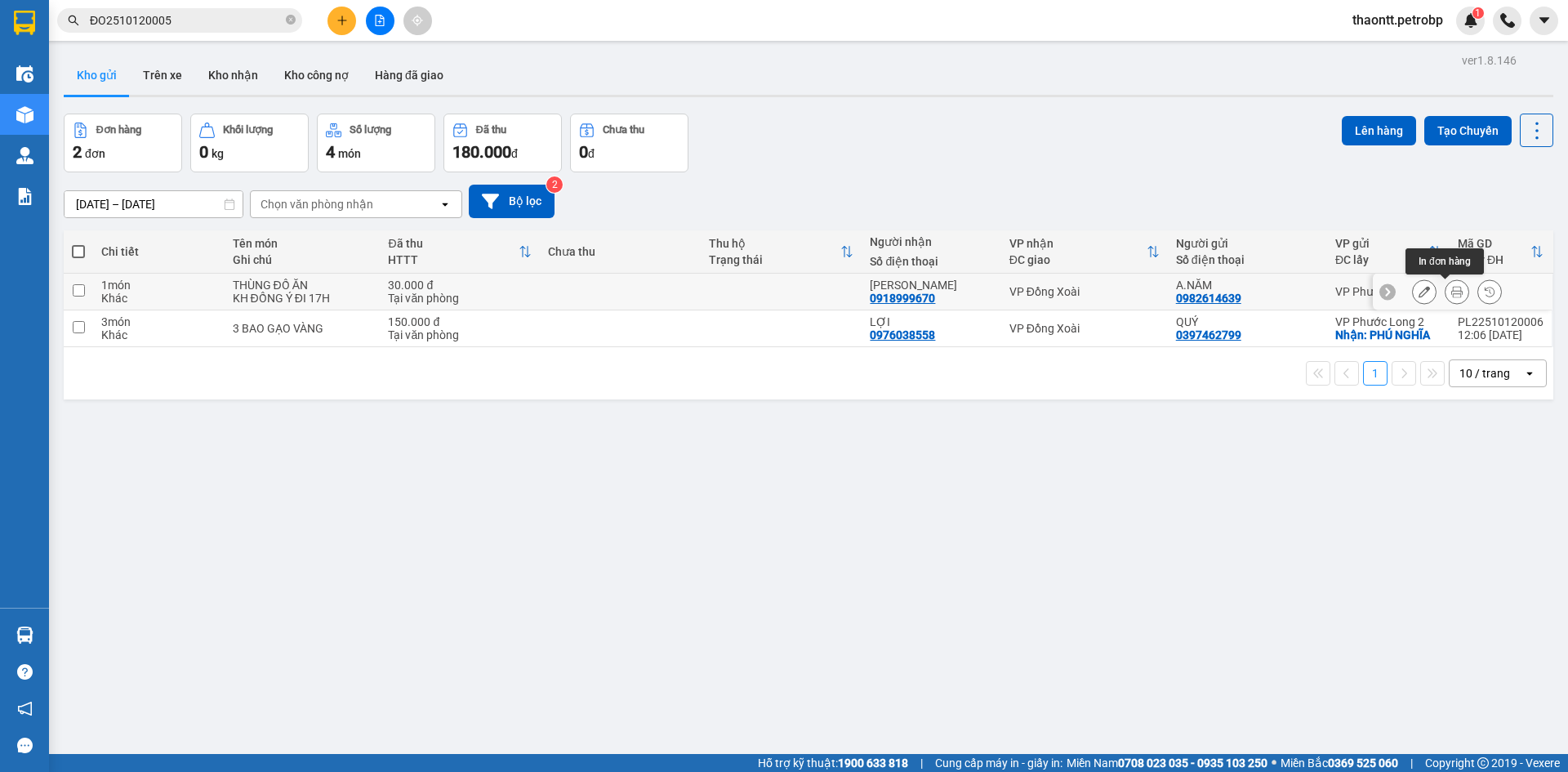
click at [1452, 292] on icon at bounding box center [1458, 291] width 12 height 12
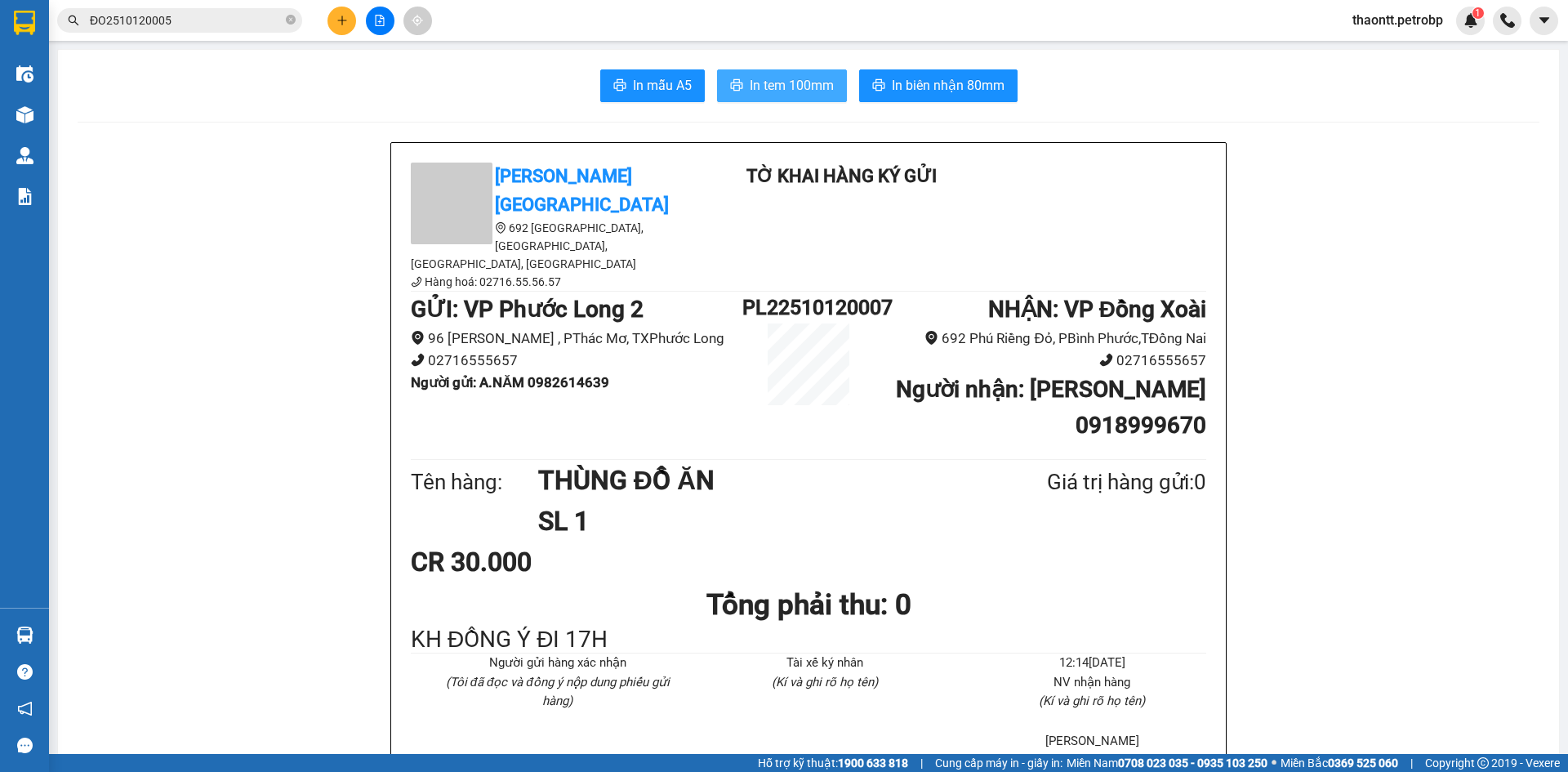
click at [795, 76] on span "In tem 100mm" at bounding box center [791, 85] width 84 height 21
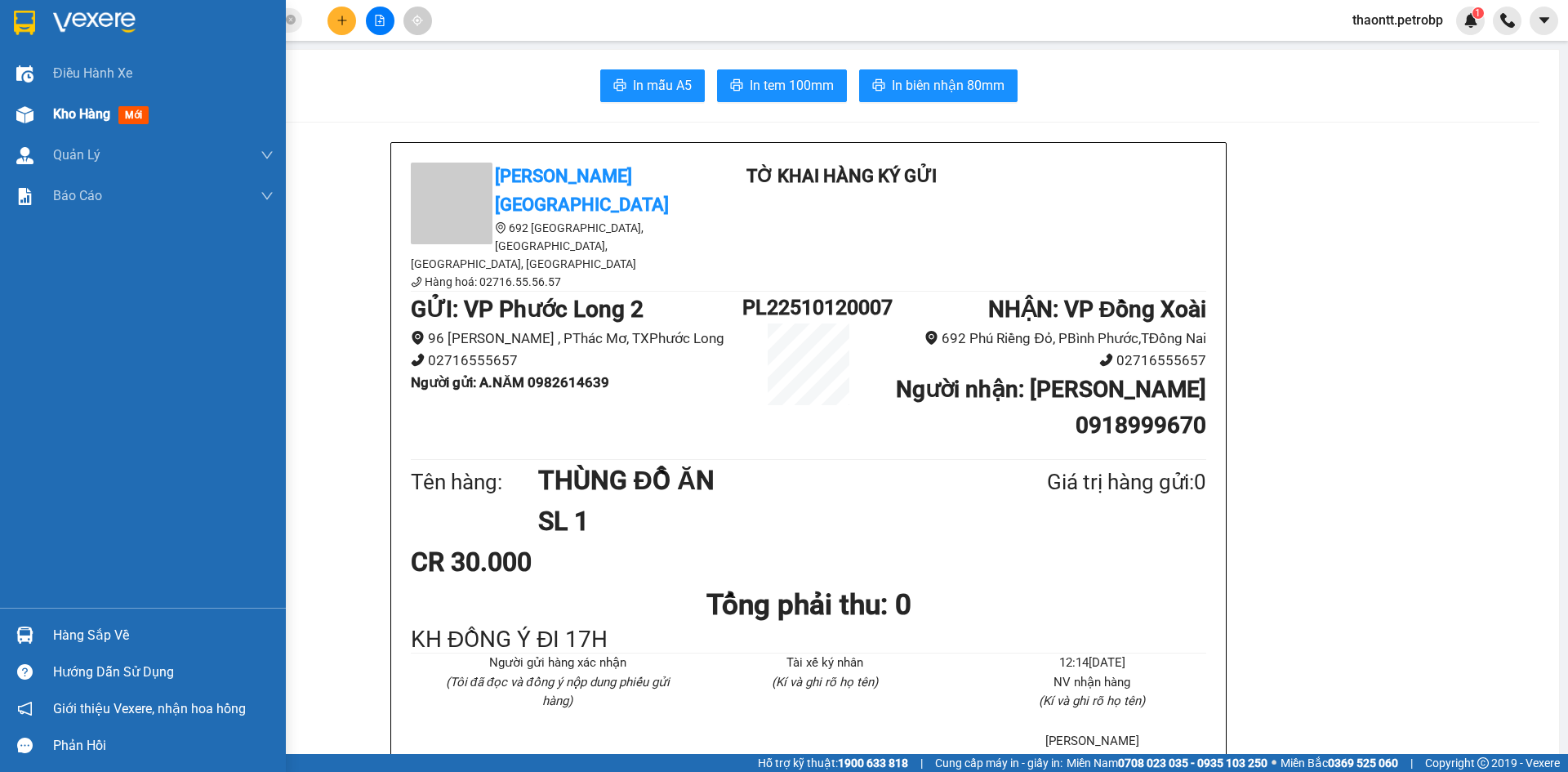
click at [45, 113] on div "Kho hàng mới" at bounding box center [143, 113] width 285 height 40
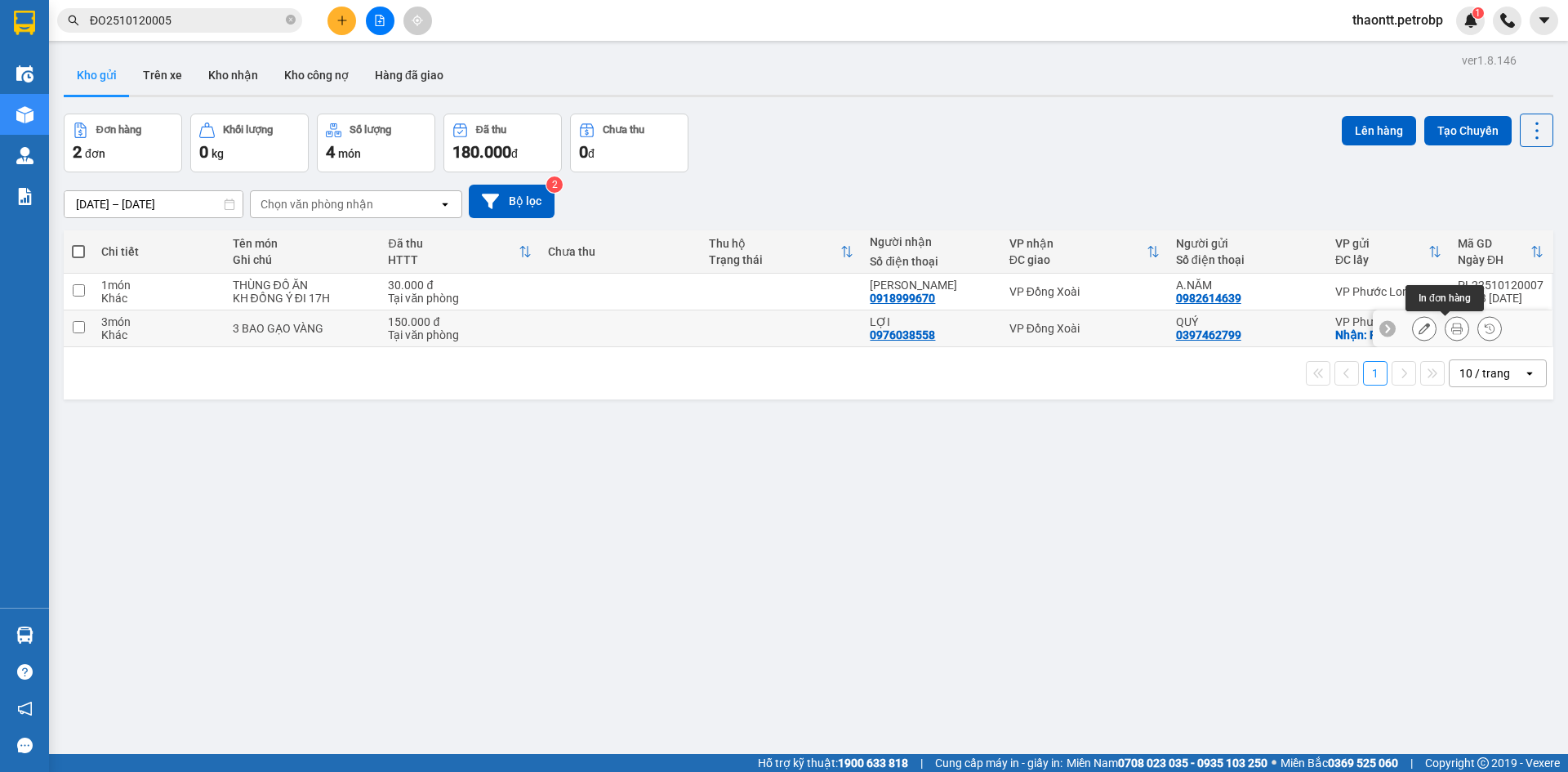
click at [1452, 328] on icon at bounding box center [1458, 329] width 12 height 12
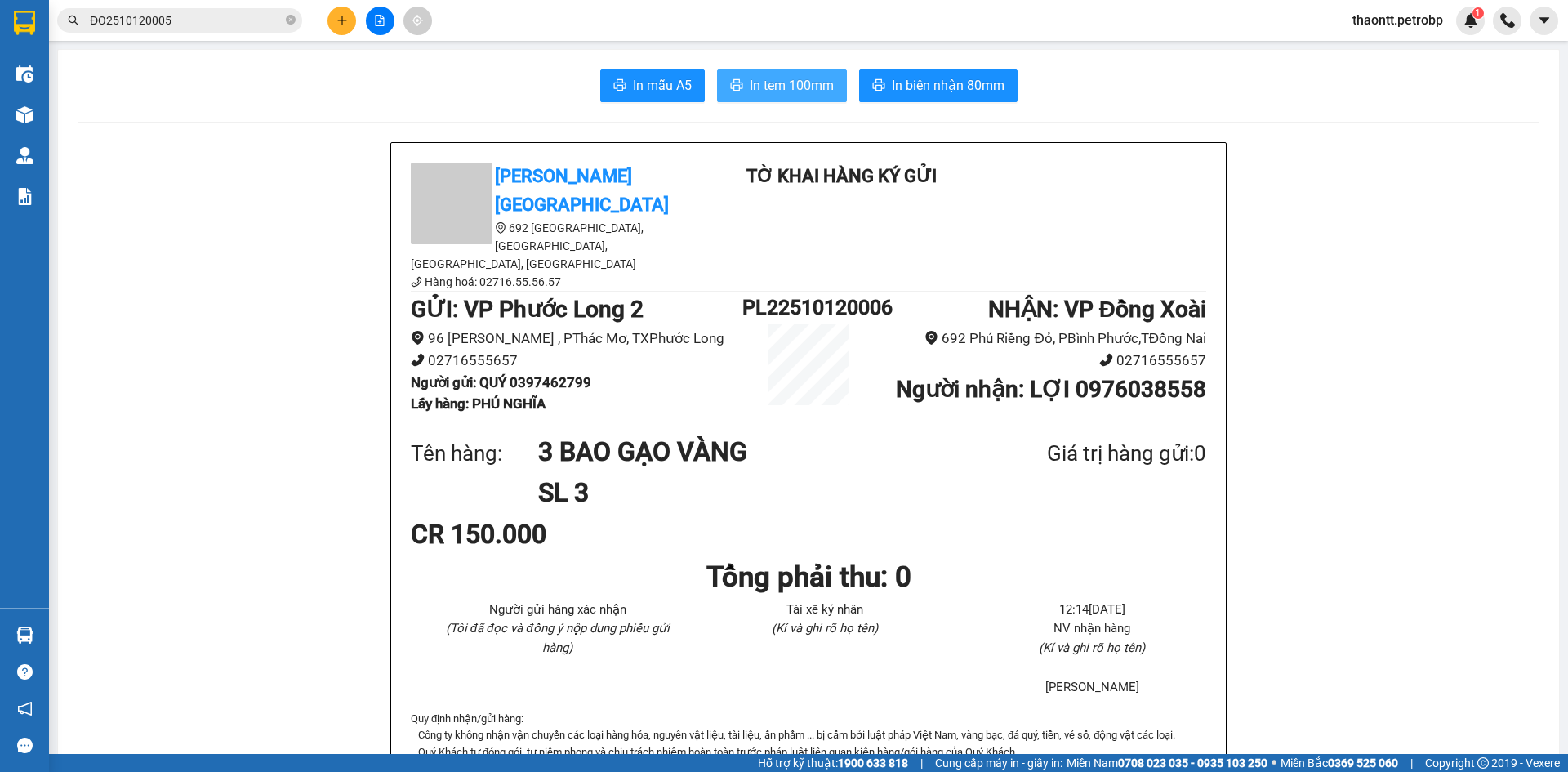
click at [814, 76] on span "In tem 100mm" at bounding box center [791, 85] width 84 height 21
click at [53, 112] on main "In mẫu A5 In tem 100mm In biên nhận 80mm Petro [GEOGRAPHIC_DATA] 692 [GEOGRAPHI…" at bounding box center [784, 377] width 1568 height 754
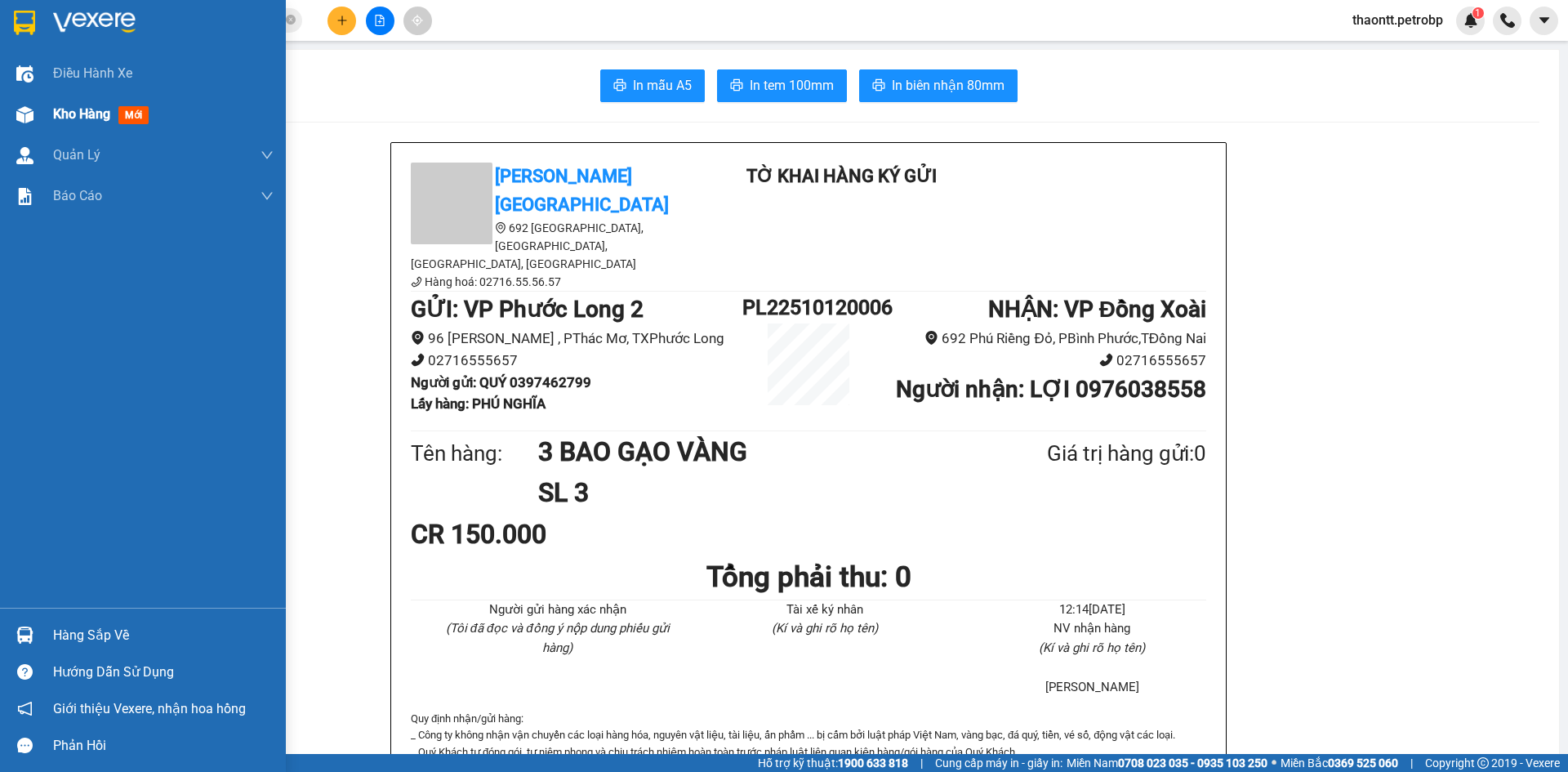
click at [37, 116] on div at bounding box center [25, 114] width 29 height 29
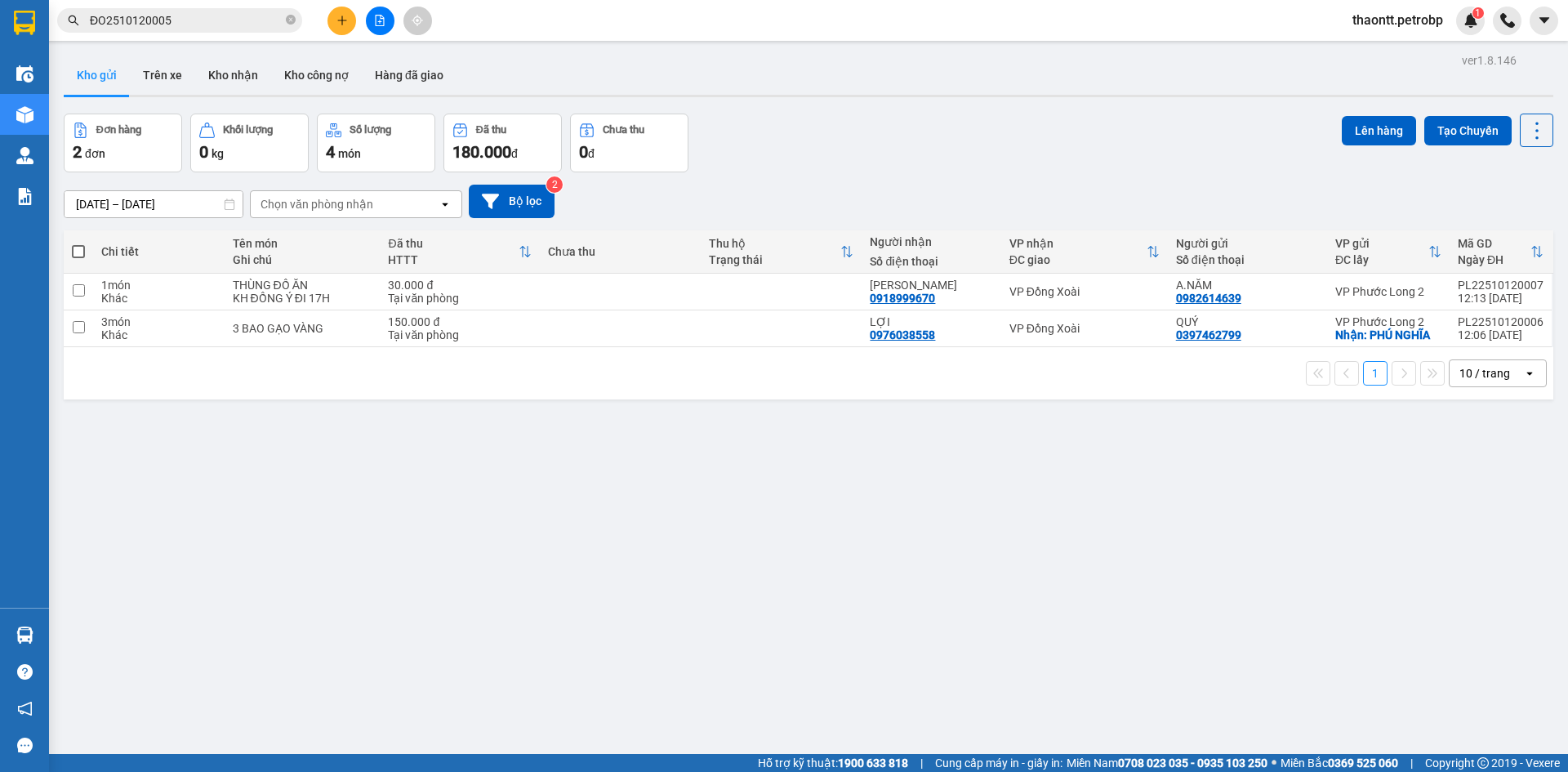
click at [351, 11] on button at bounding box center [342, 21] width 29 height 29
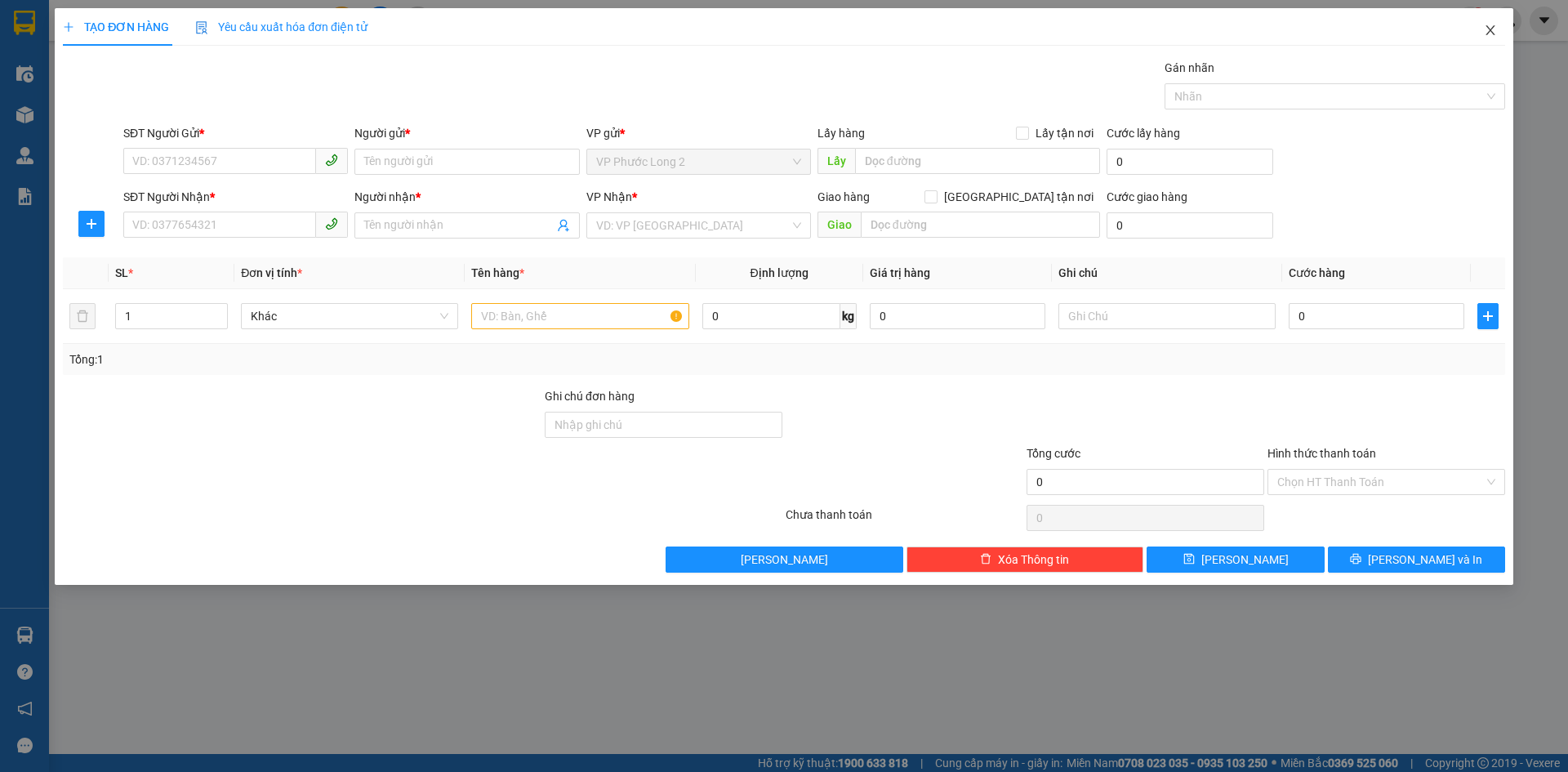
click at [1495, 27] on icon "close" at bounding box center [1490, 30] width 13 height 13
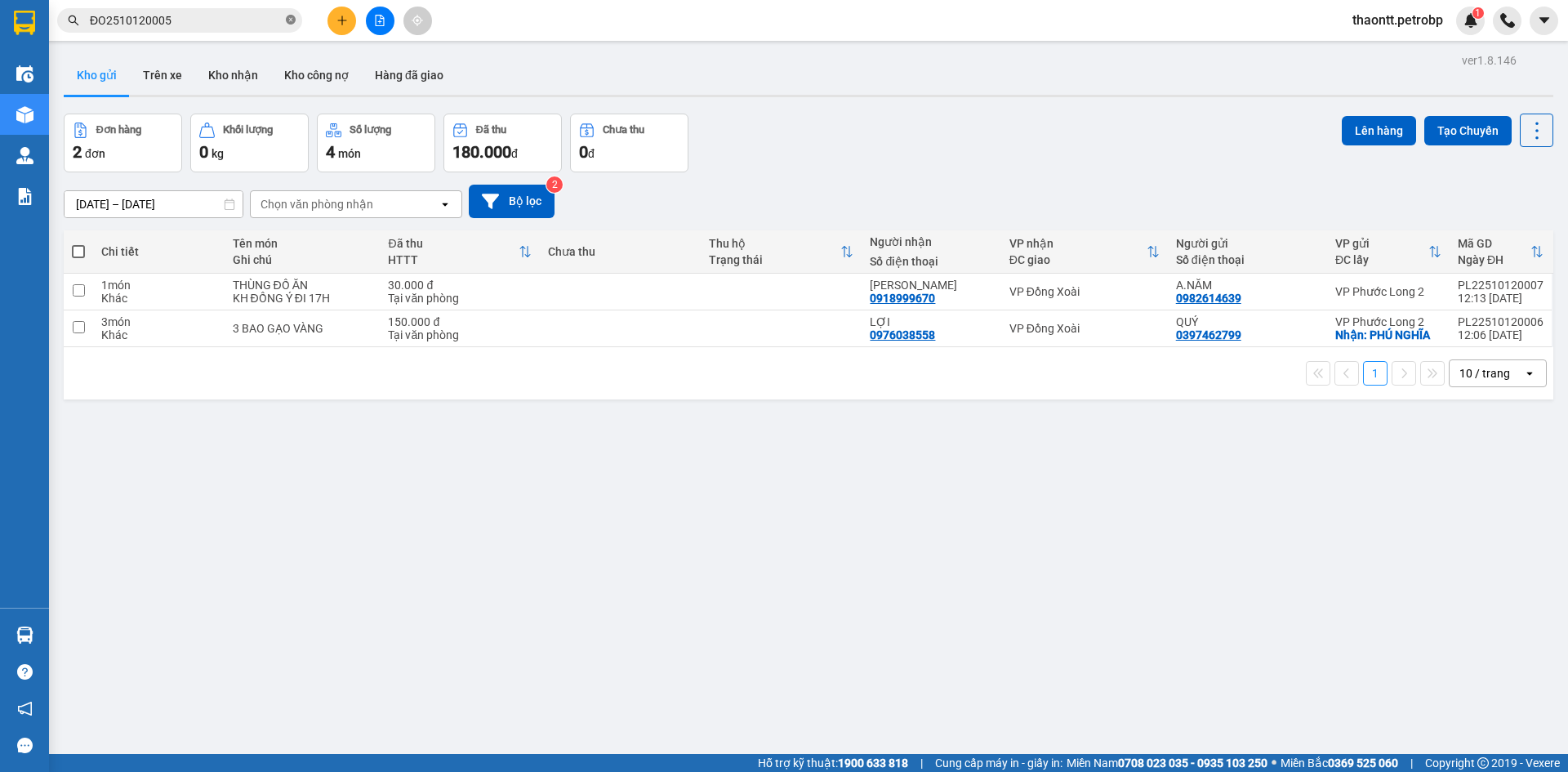
click at [292, 21] on icon "close-circle" at bounding box center [290, 20] width 10 height 10
click at [350, 23] on button at bounding box center [342, 21] width 29 height 29
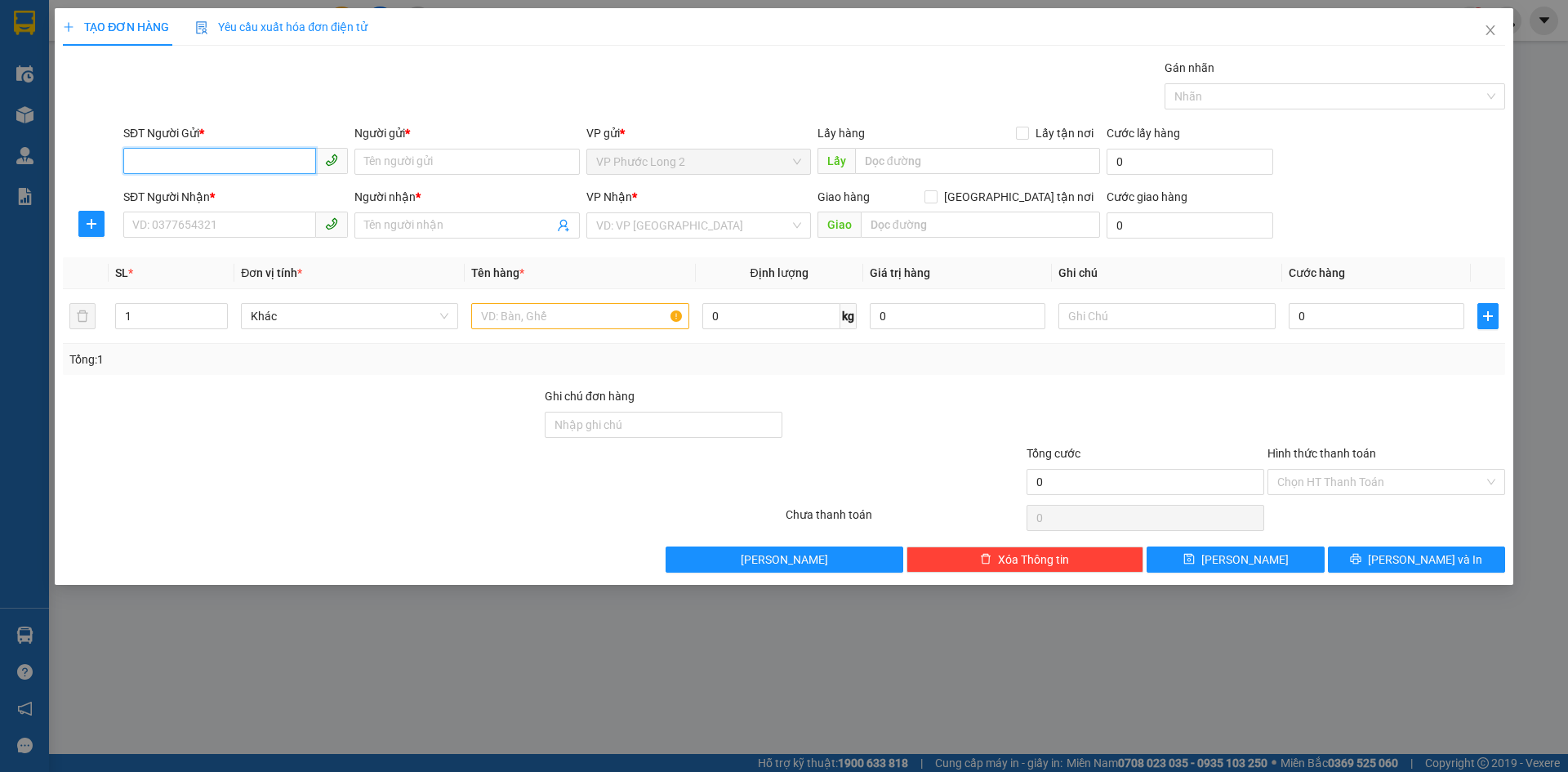
click at [239, 162] on input "SĐT Người Gửi *" at bounding box center [220, 161] width 193 height 27
click at [713, 234] on input "search" at bounding box center [693, 225] width 194 height 25
type input "TDM"
click at [712, 252] on div "VP Thủ Dầu Một" at bounding box center [699, 258] width 205 height 18
click at [660, 375] on div "Transit Pickup Surcharge Ids Transit Deliver Surcharge Ids Transit Deliver Surc…" at bounding box center [784, 316] width 1443 height 514
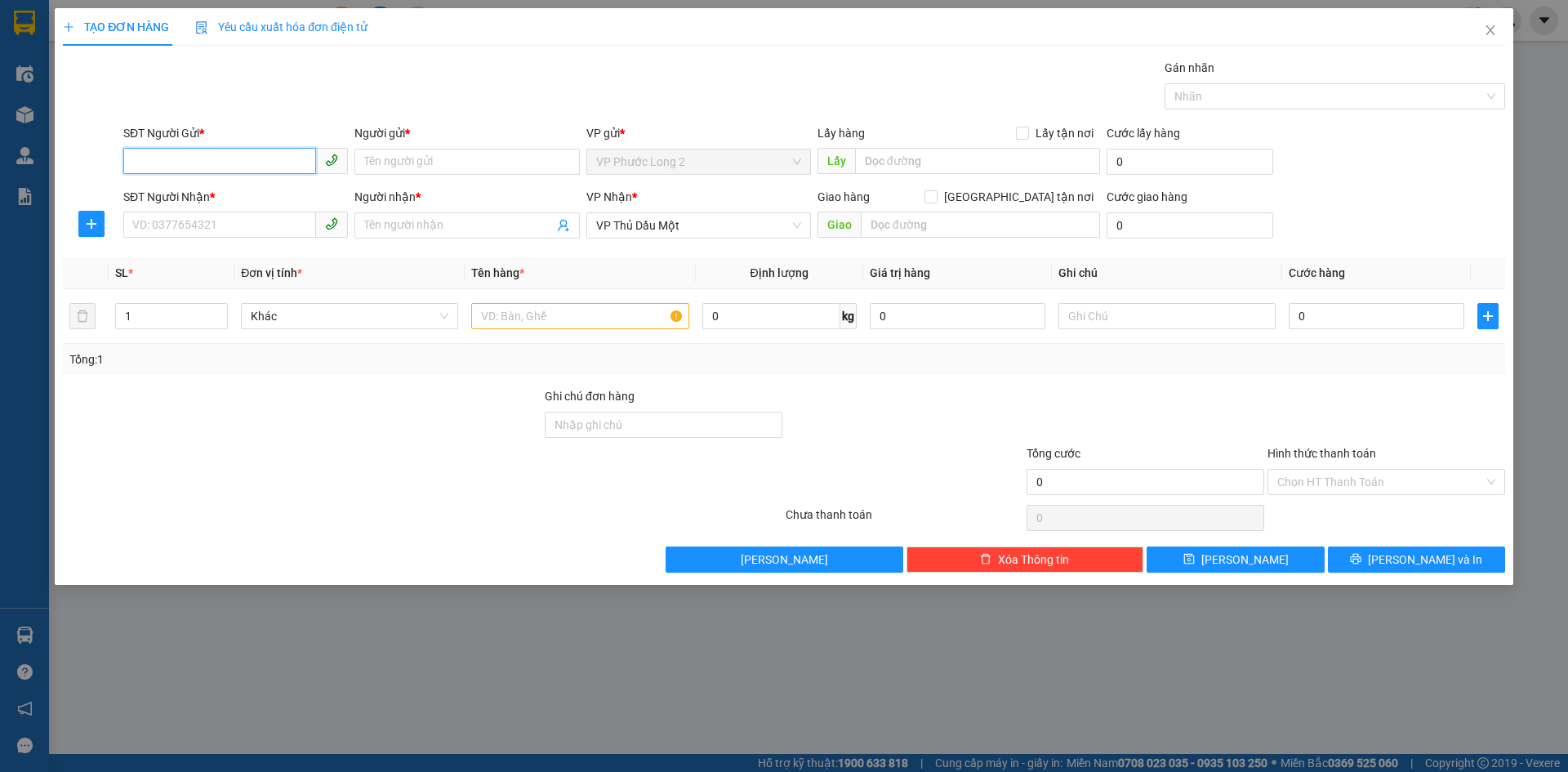
click at [226, 168] on input "SĐT Người Gửi *" at bounding box center [220, 161] width 193 height 27
paste input "0934238756"
type input "0934238756"
drag, startPoint x: 453, startPoint y: 166, endPoint x: 466, endPoint y: 160, distance: 14.3
click at [454, 165] on input "Người gửi *" at bounding box center [467, 161] width 224 height 27
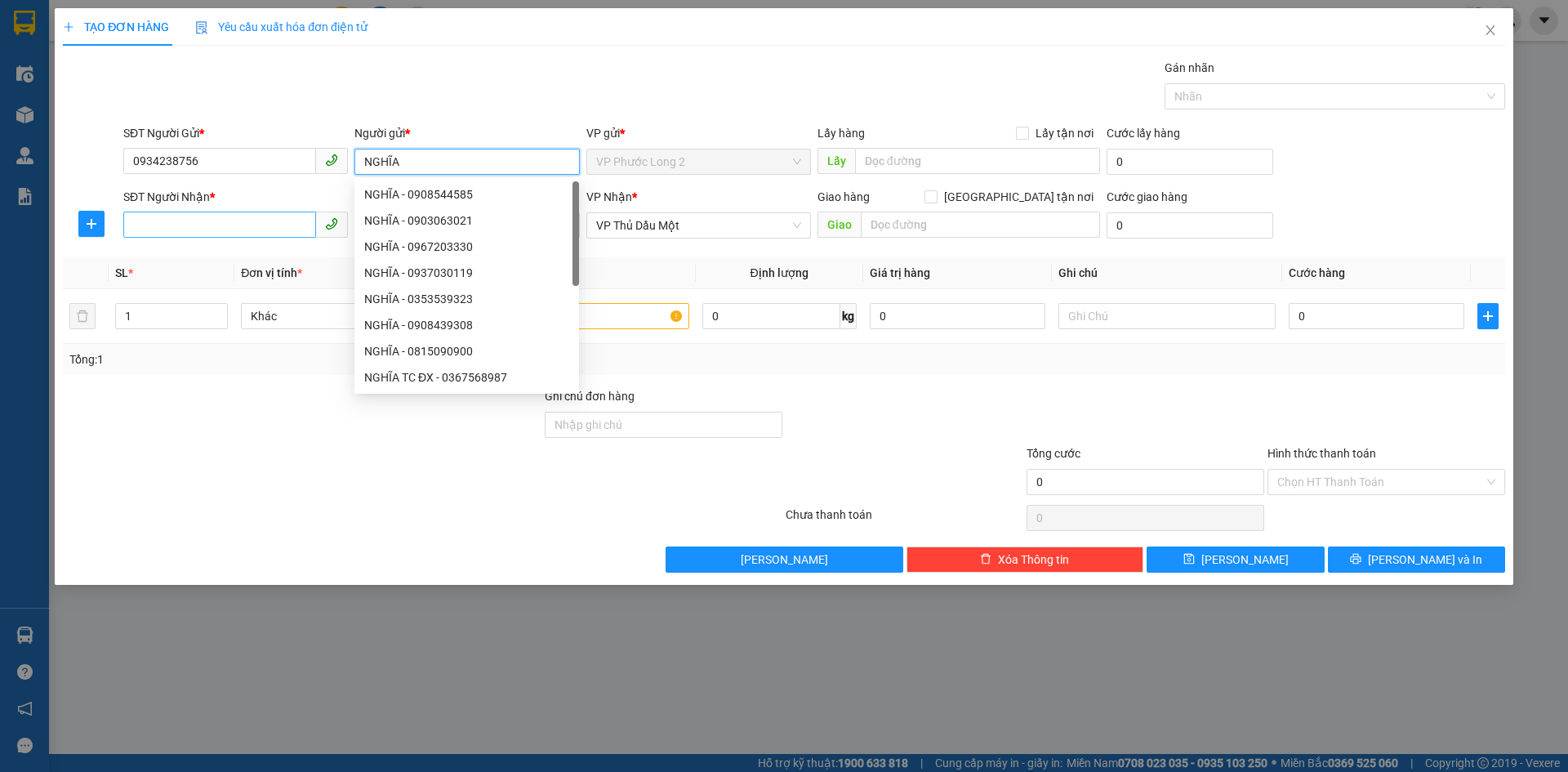
type input "NGHĨA"
click at [300, 219] on input "SĐT Người Nhận *" at bounding box center [220, 225] width 193 height 27
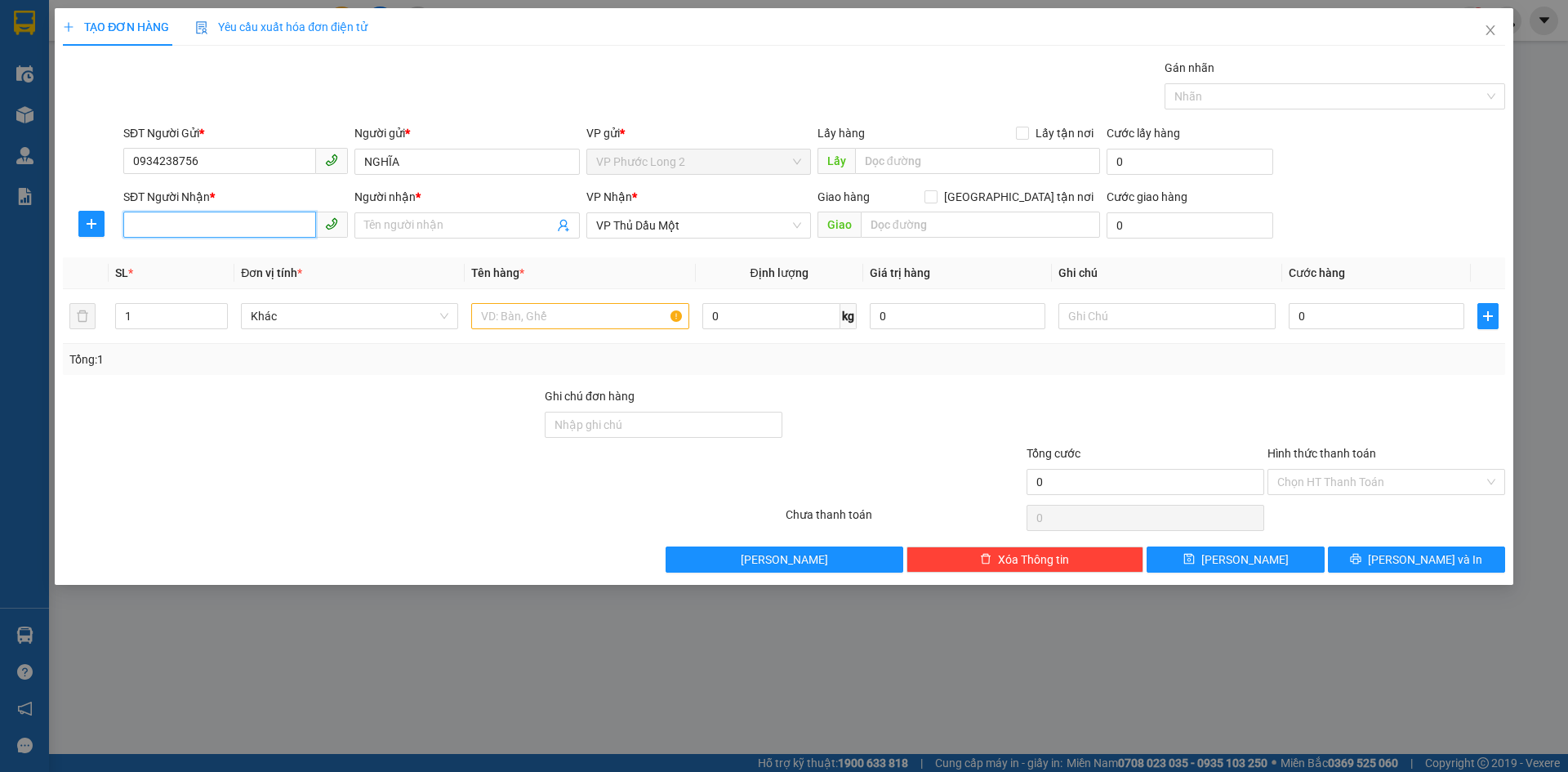
paste input "0919087889"
type input "0919087889"
click at [440, 227] on input "Người nhận *" at bounding box center [459, 225] width 189 height 18
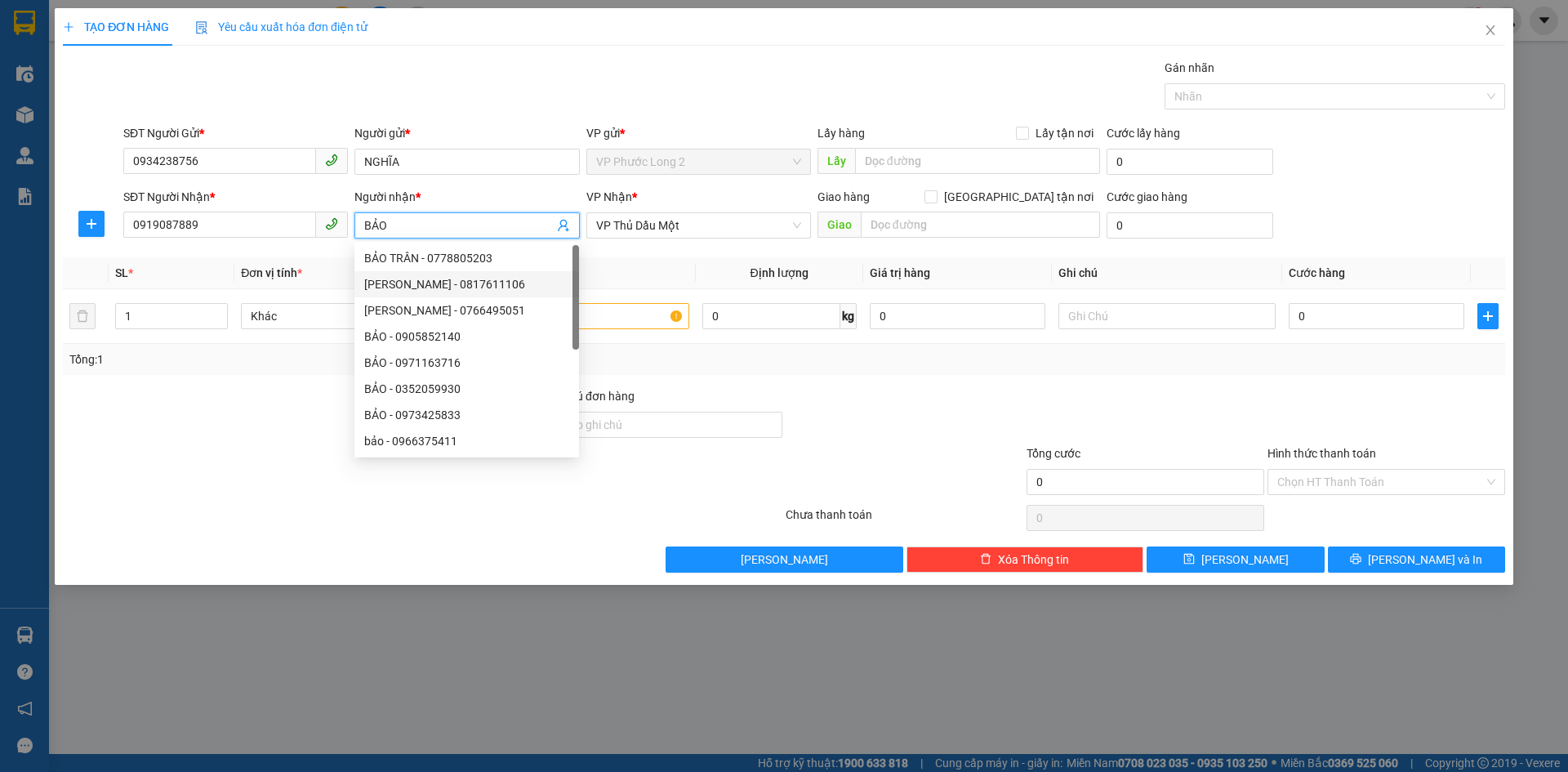
type input "BẢO"
click at [710, 267] on th "Định lượng" at bounding box center [780, 273] width 167 height 32
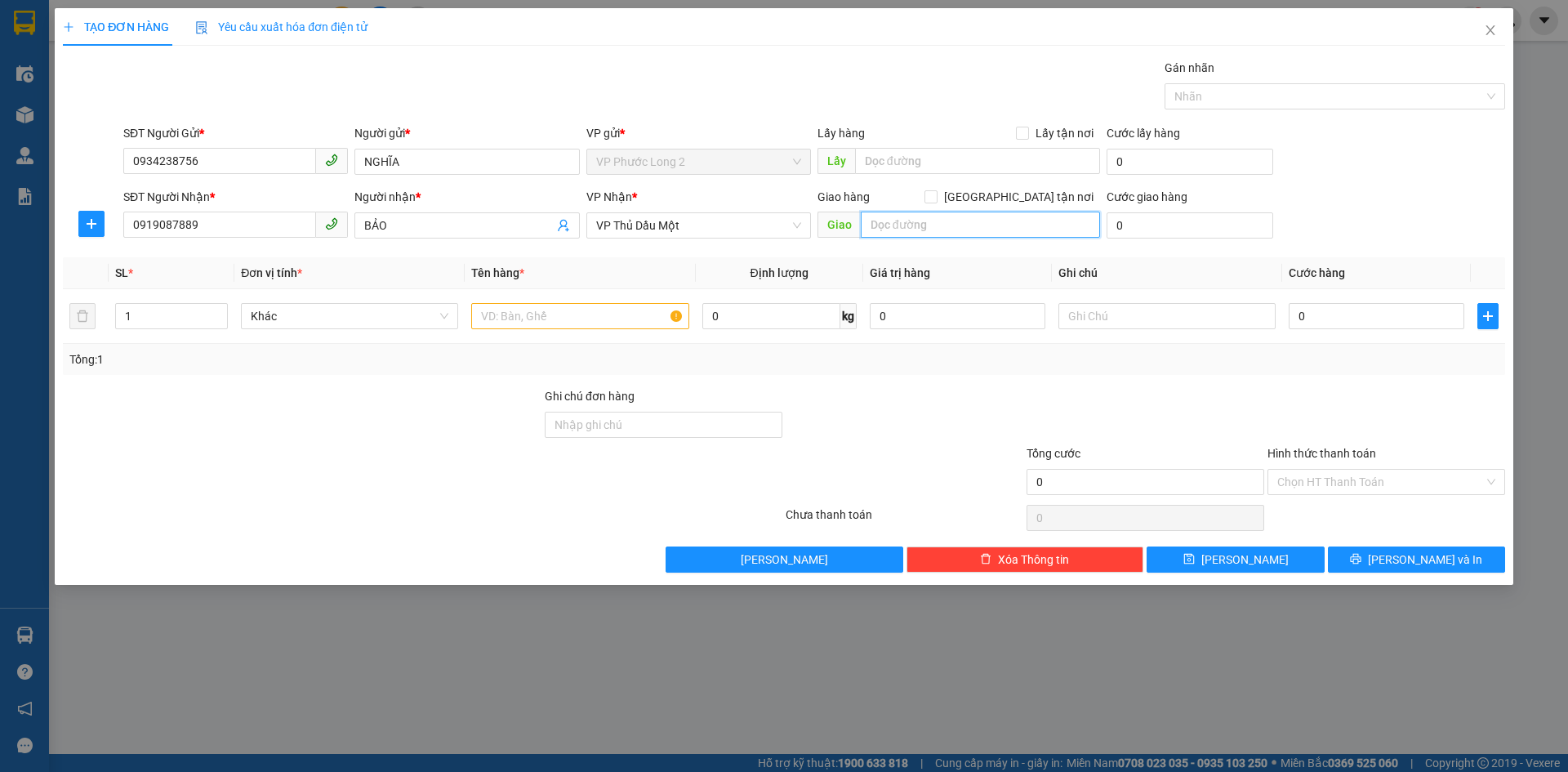
click at [945, 222] on input "text" at bounding box center [980, 225] width 239 height 27
type input "BÙ NHO"
click at [1066, 201] on span "[GEOGRAPHIC_DATA] tận nơi" at bounding box center [1019, 197] width 162 height 18
click at [936, 201] on input "[GEOGRAPHIC_DATA] tận nơi" at bounding box center [930, 196] width 12 height 12
checkbox input "true"
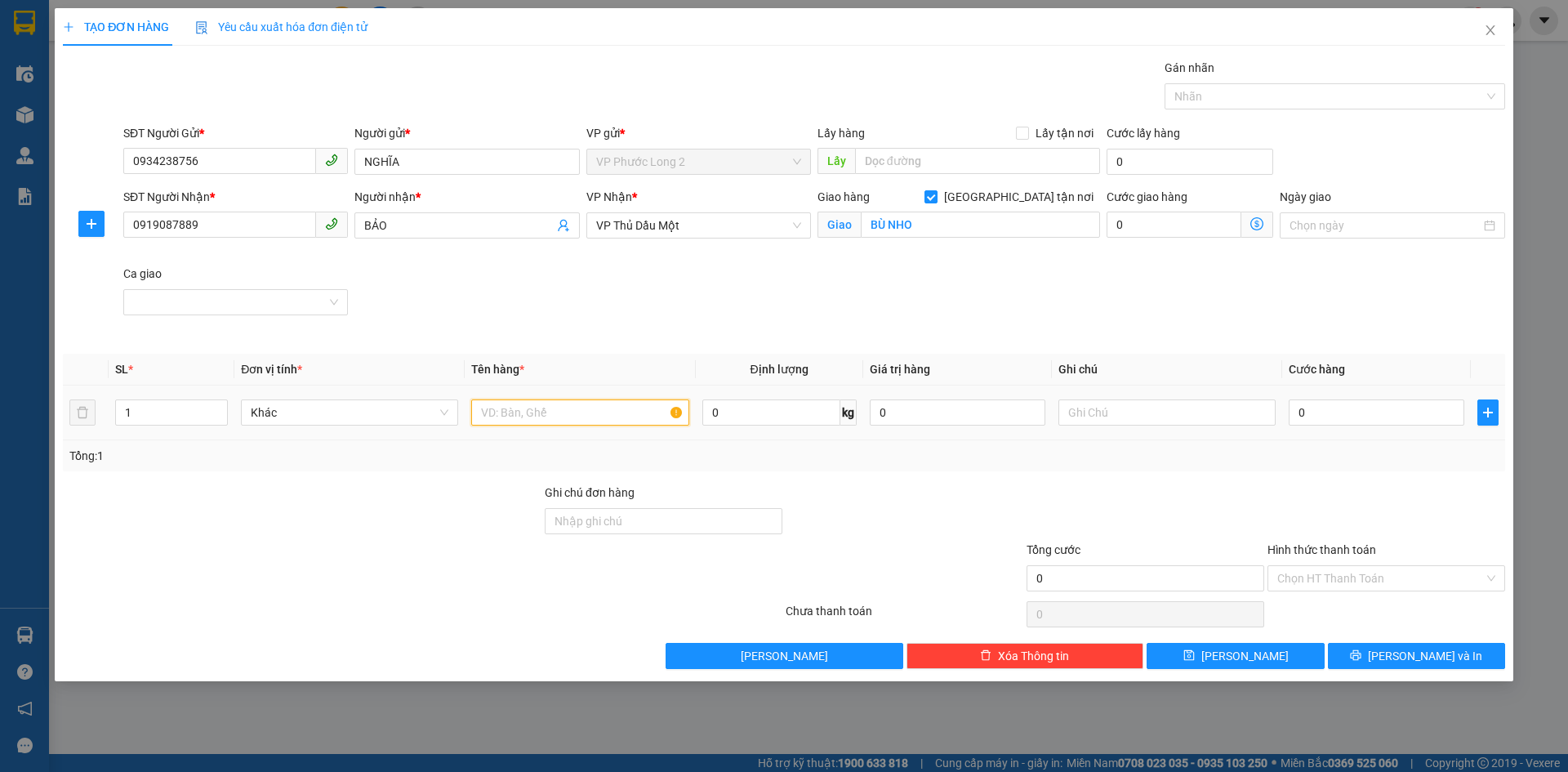
click at [644, 416] on input "text" at bounding box center [580, 413] width 218 height 27
type input "40 [PERSON_NAME]"
click at [159, 414] on input "1" at bounding box center [171, 413] width 111 height 25
type input "40"
click at [1334, 406] on input "0" at bounding box center [1377, 413] width 175 height 27
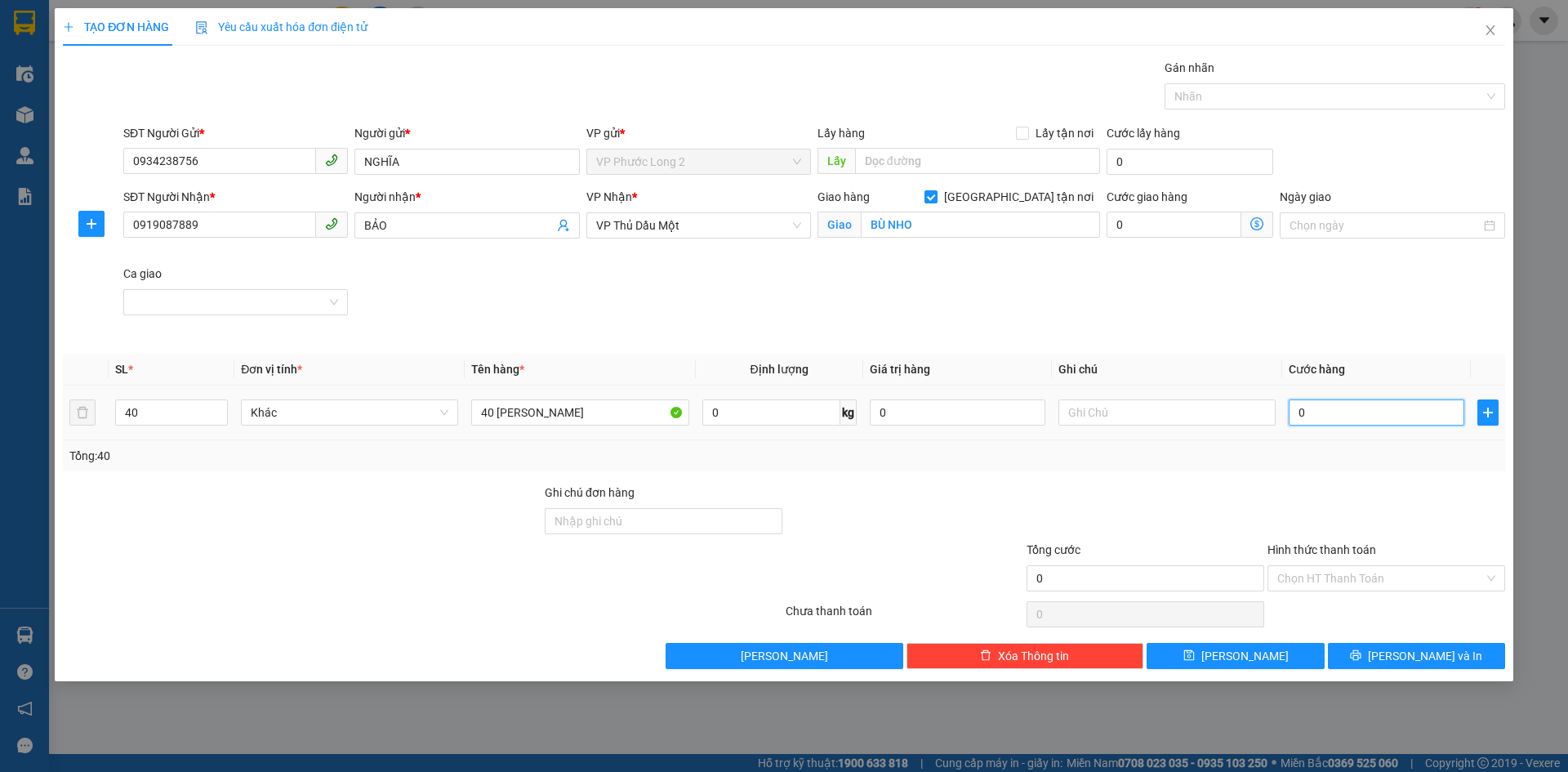
type input "1"
type input "16"
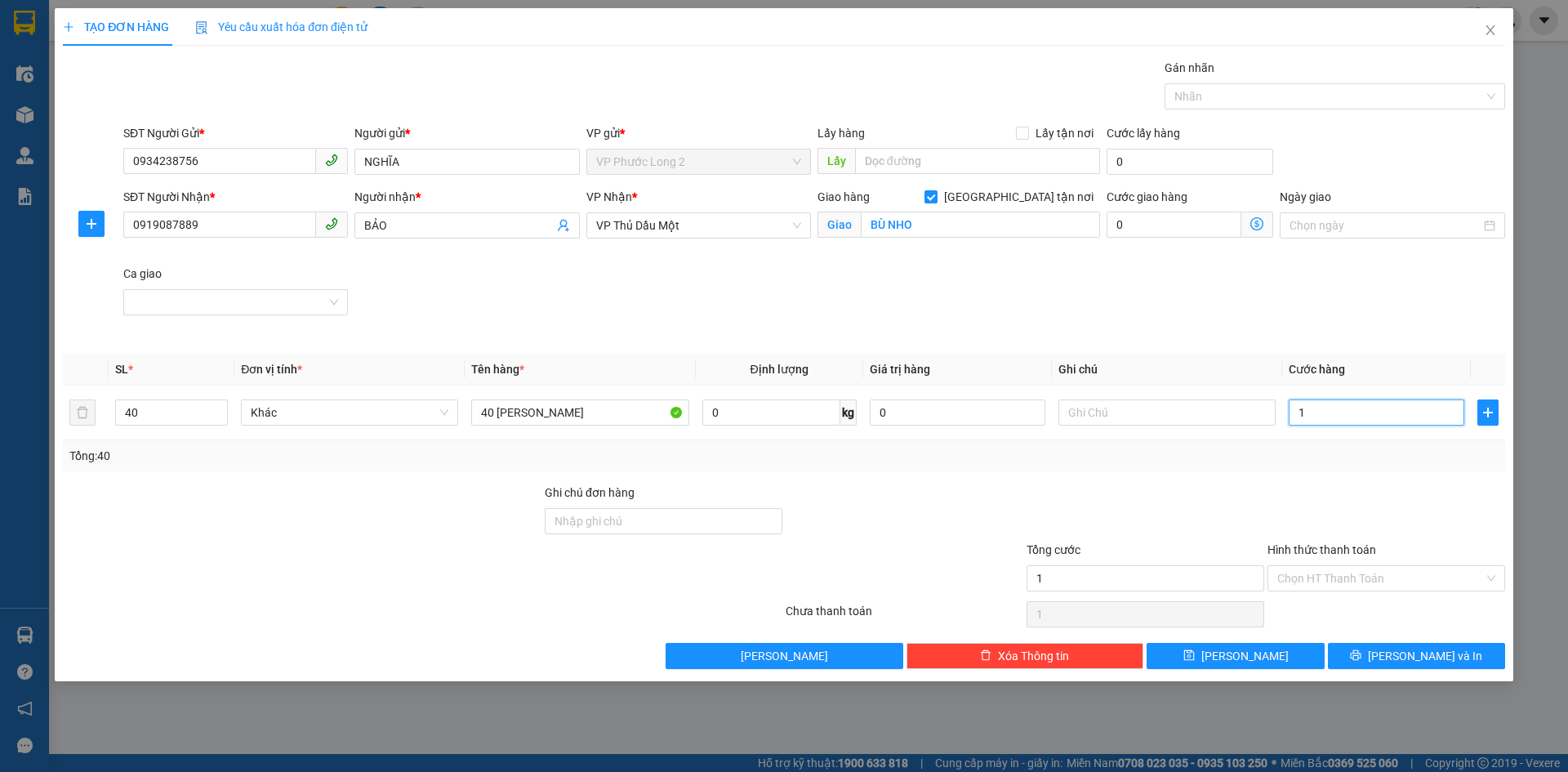
type input "16"
type input "160"
type input "1.600"
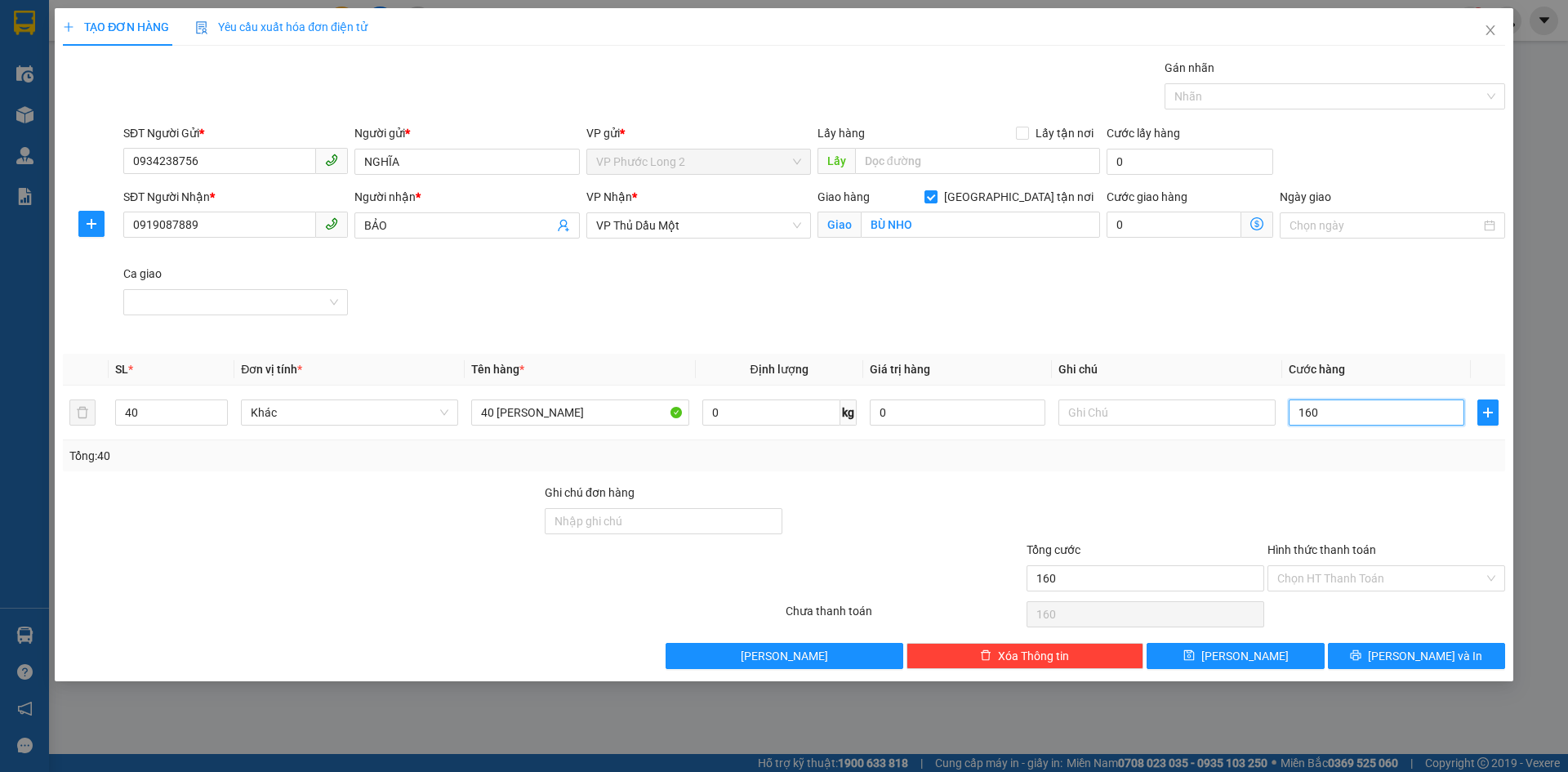
type input "1.600"
type input "1.600.000"
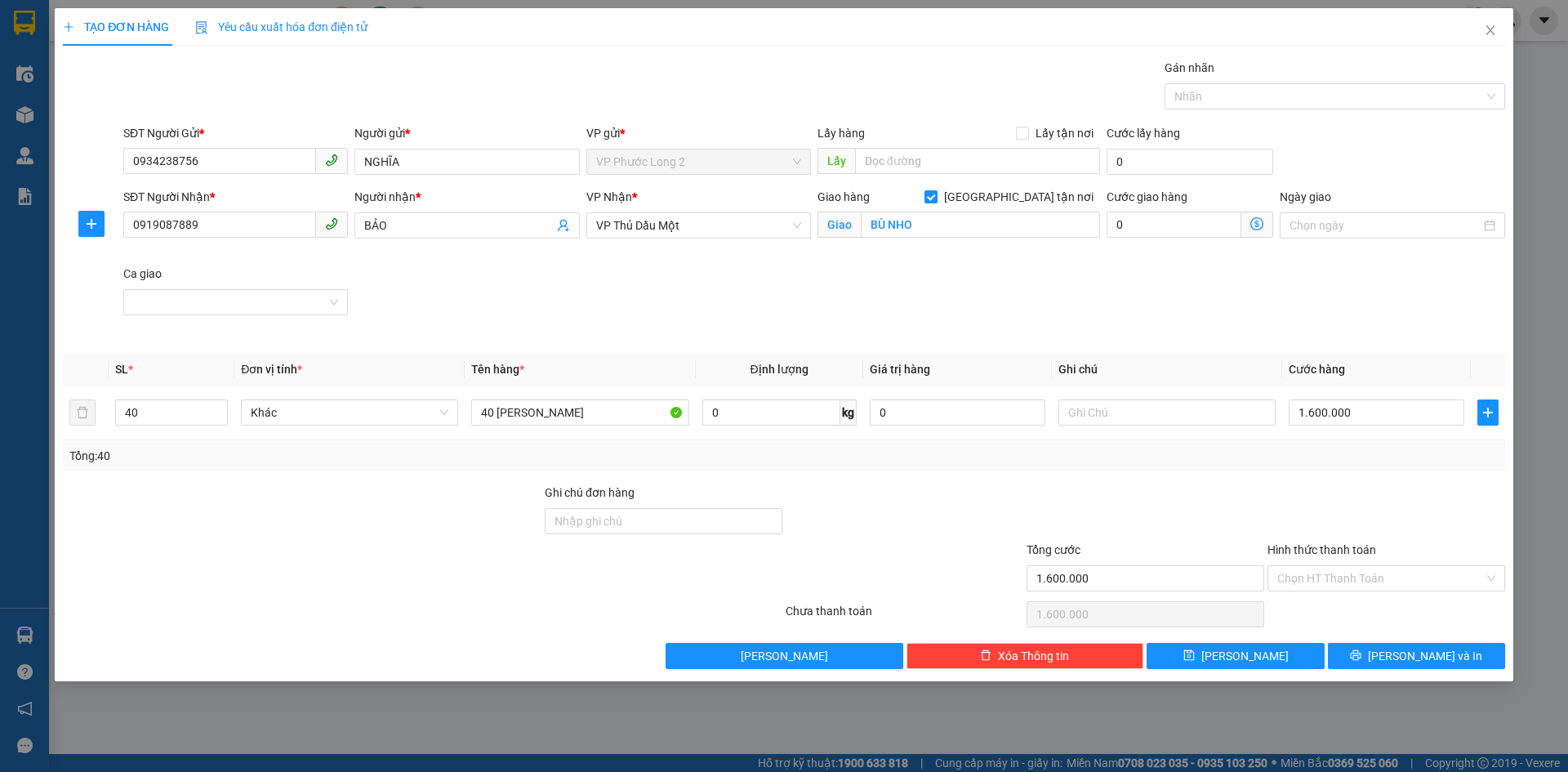
click at [1431, 269] on div "SĐT Người Nhận * 0919087889 Người nhận * BẢO VP Nhận * VP Thủ Dầu Một Giao hàng…" at bounding box center [814, 265] width 1389 height 154
click at [1377, 656] on button "[PERSON_NAME] và In" at bounding box center [1416, 656] width 177 height 27
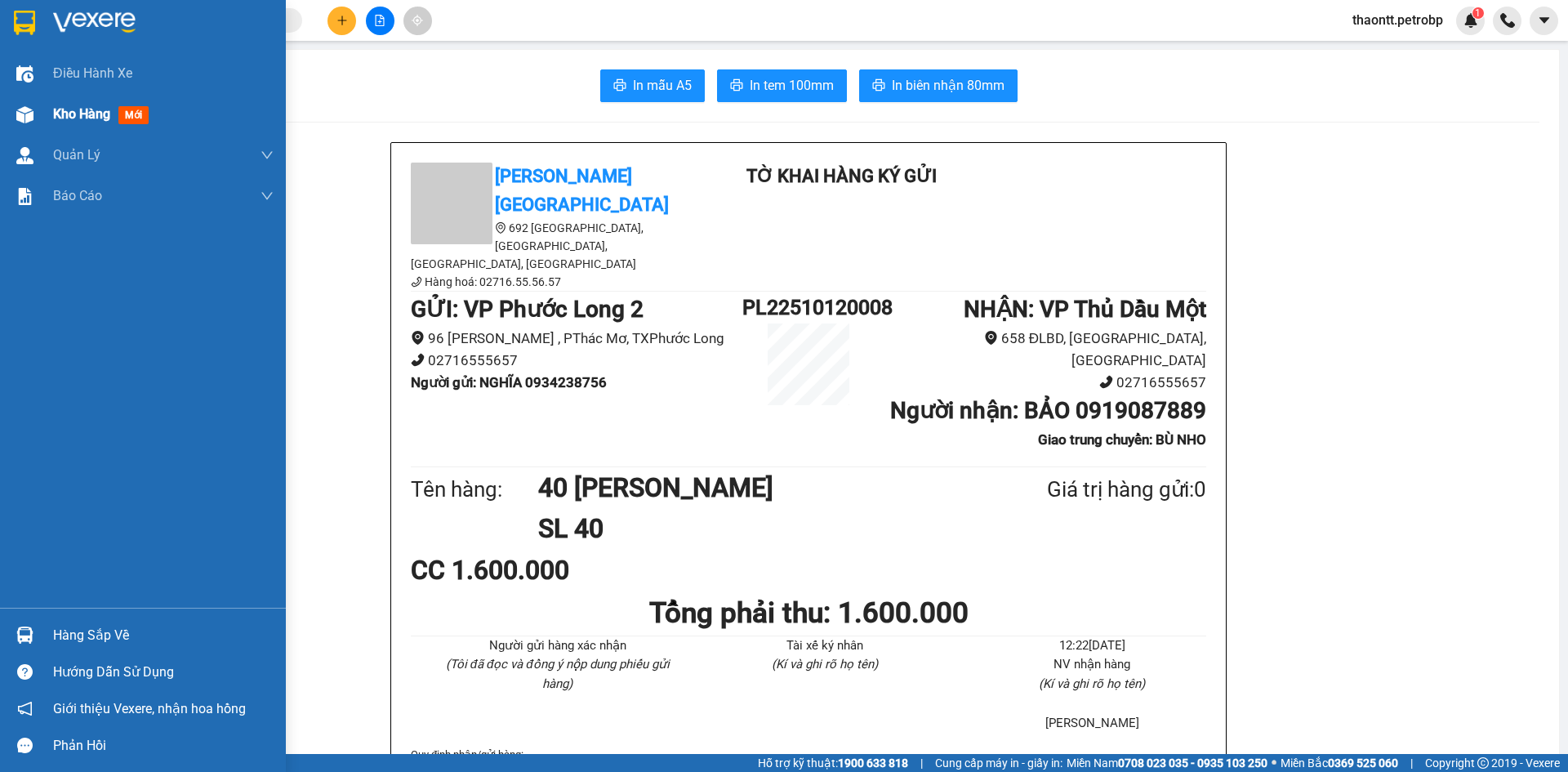
click at [24, 118] on img at bounding box center [25, 114] width 17 height 17
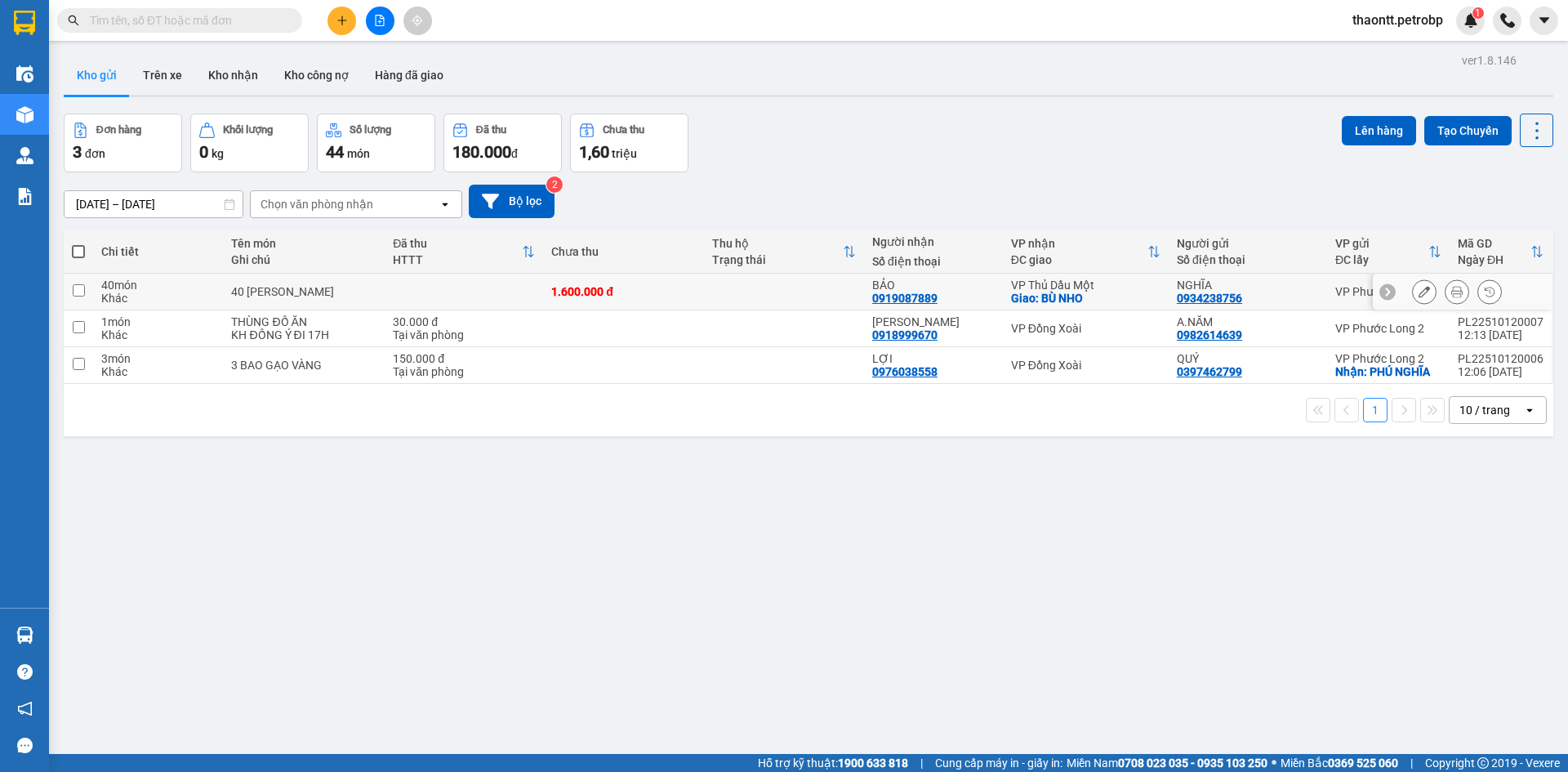
click at [1413, 293] on button at bounding box center [1424, 291] width 23 height 29
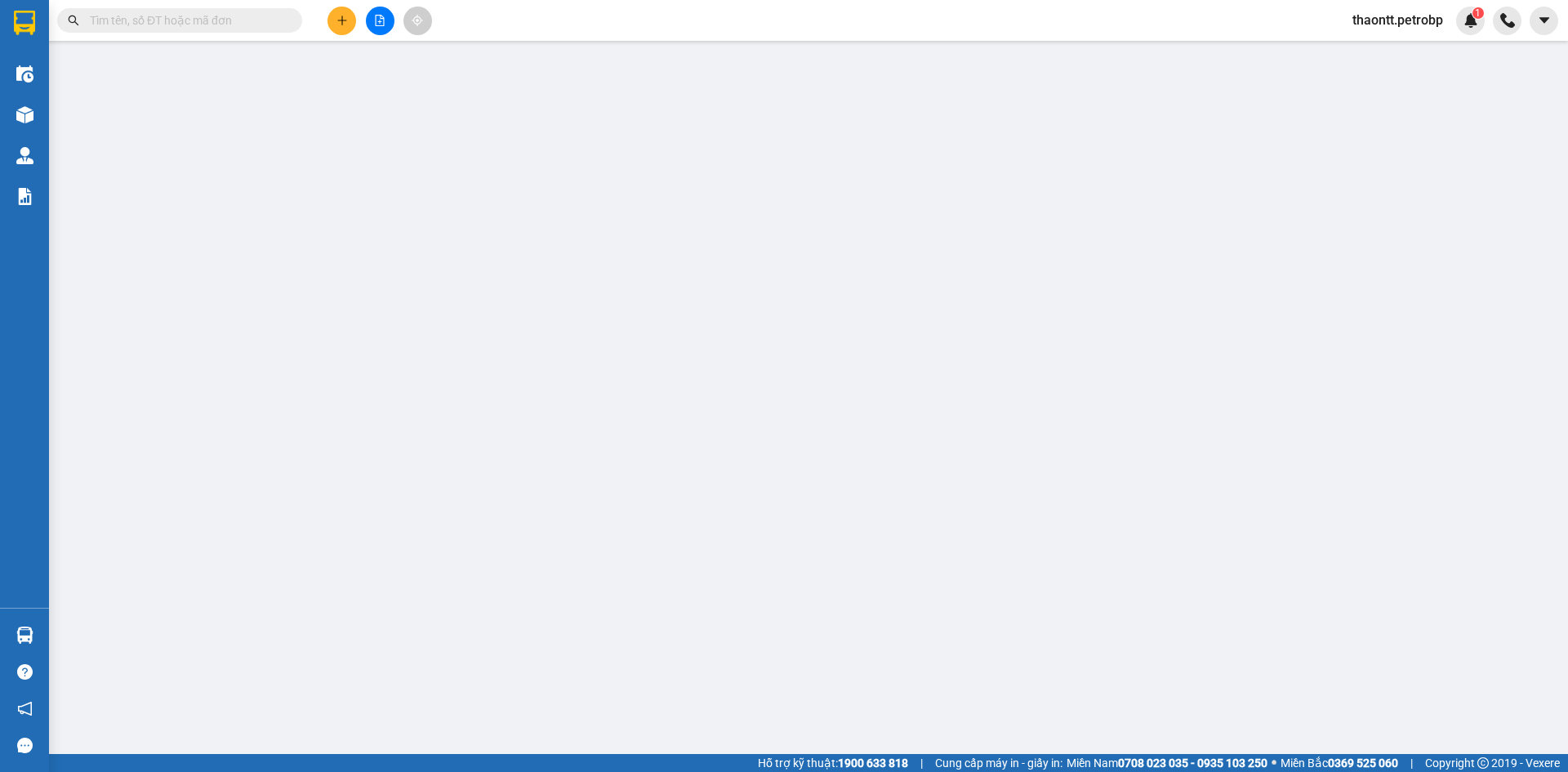
type input "0934238756"
type input "0919087889"
checkbox input "true"
type input "BÙ NHO"
type input "1.600.000"
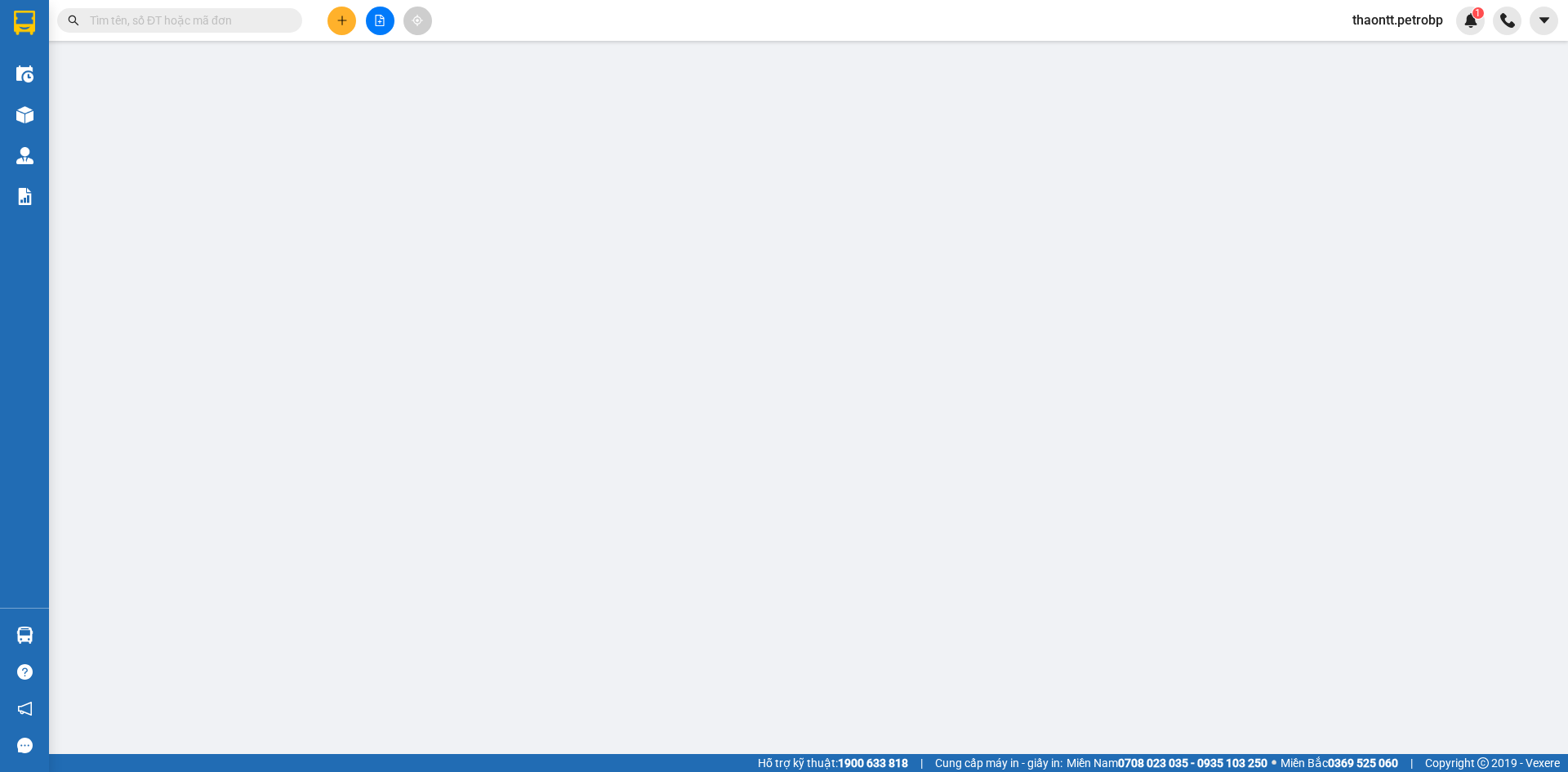
type input "1.600.000"
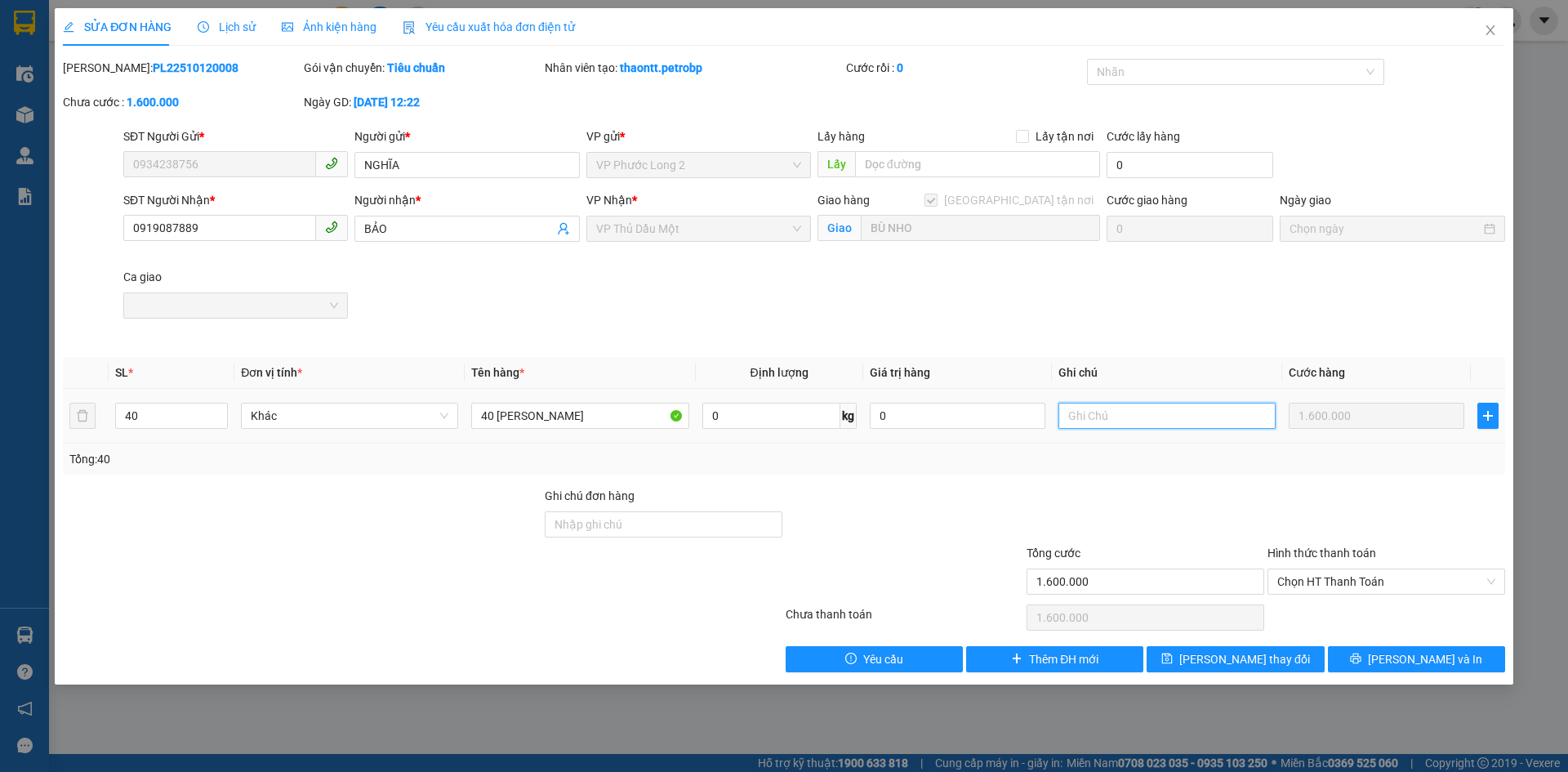
click at [1154, 417] on input "text" at bounding box center [1167, 416] width 218 height 27
type input "12/10 ĐI TRƯỚC 20 THÙNG- 13 ĐI TIẾP 20 THÙNG"
click at [1281, 665] on button "[PERSON_NAME] thay đổi" at bounding box center [1235, 659] width 177 height 27
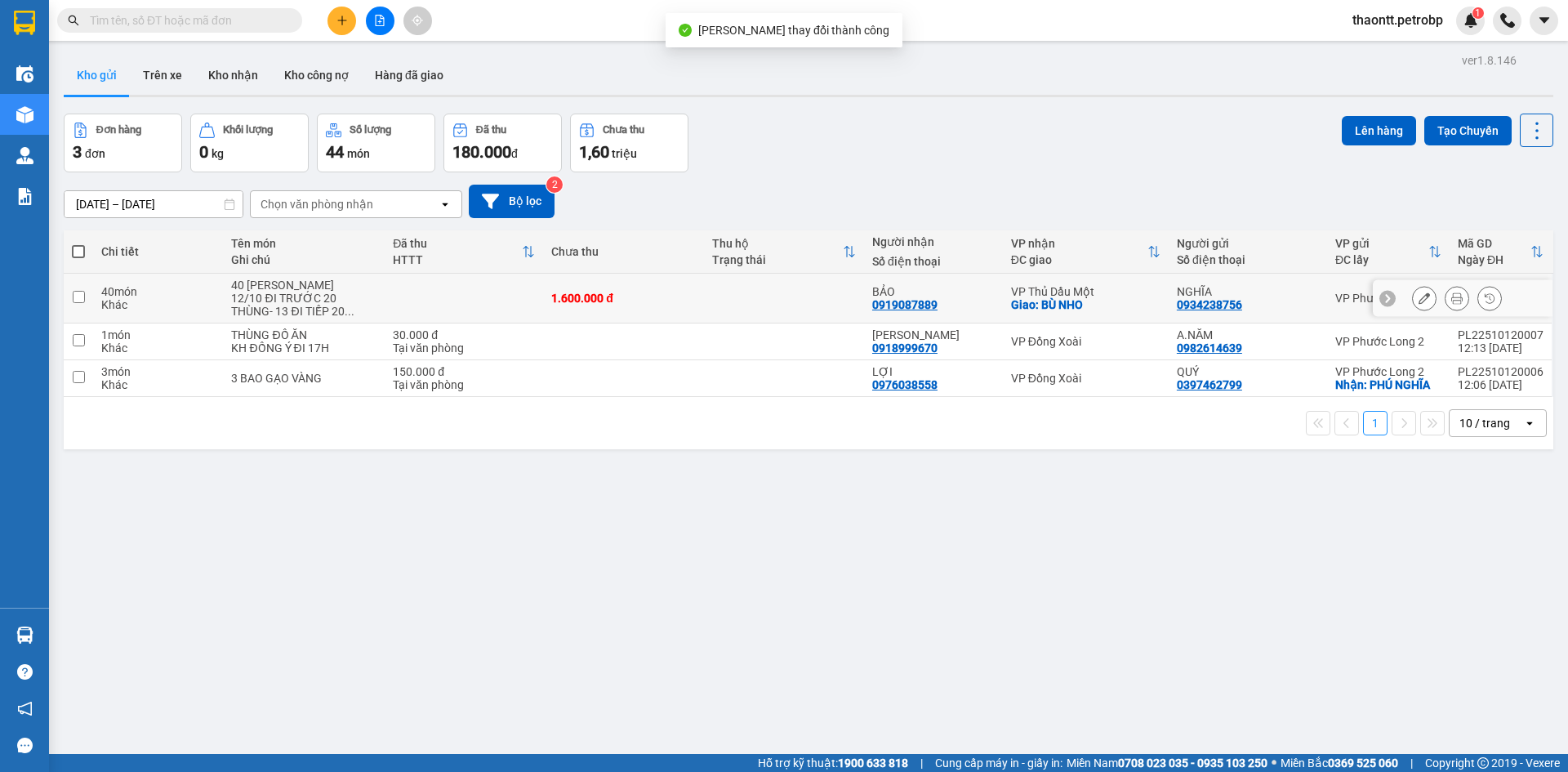
click at [1452, 299] on icon at bounding box center [1458, 298] width 12 height 12
